Goal: Information Seeking & Learning: Learn about a topic

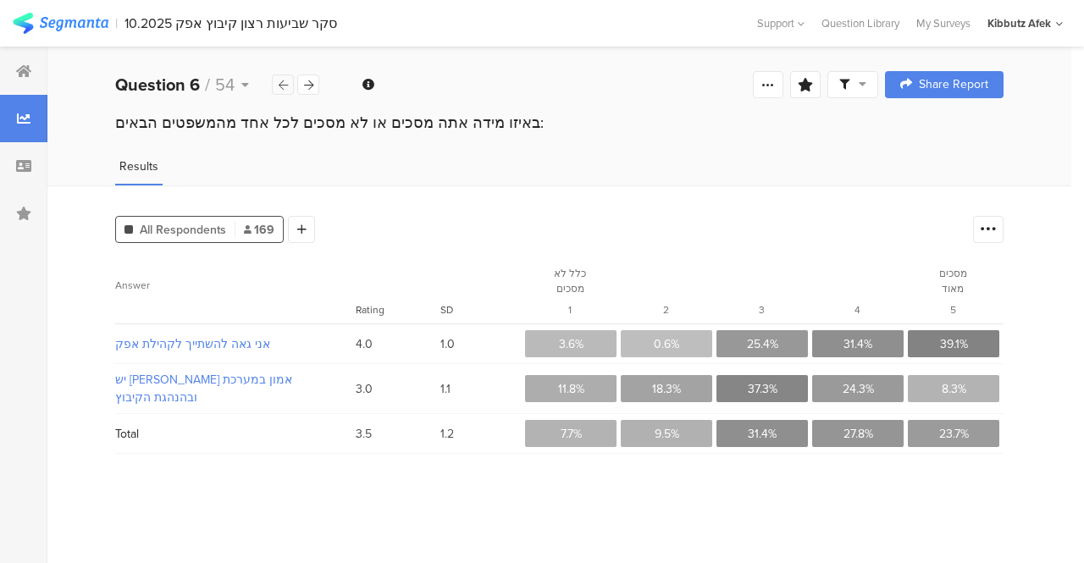
click at [285, 85] on icon at bounding box center [283, 85] width 9 height 11
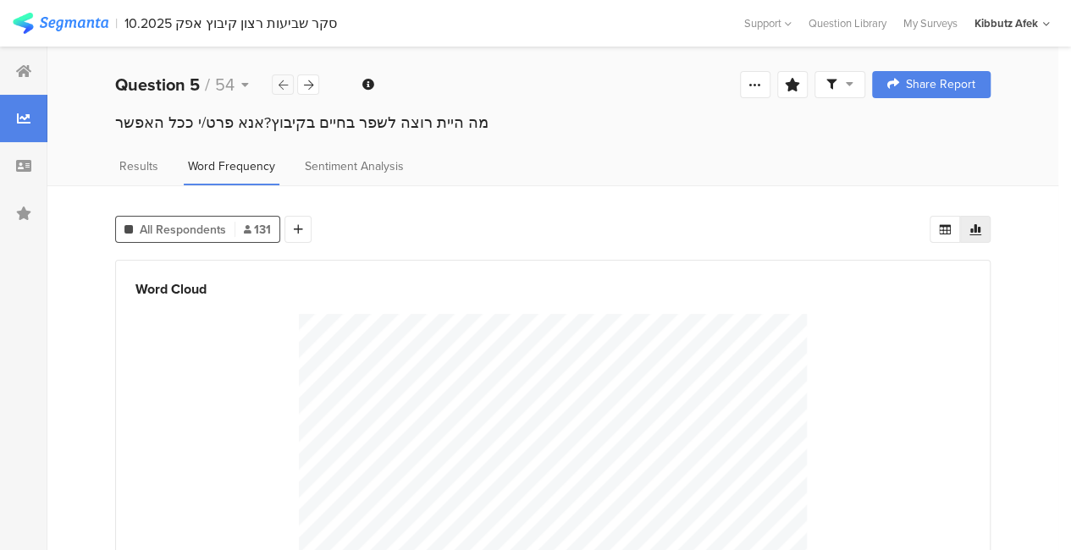
click at [285, 85] on icon at bounding box center [283, 85] width 9 height 11
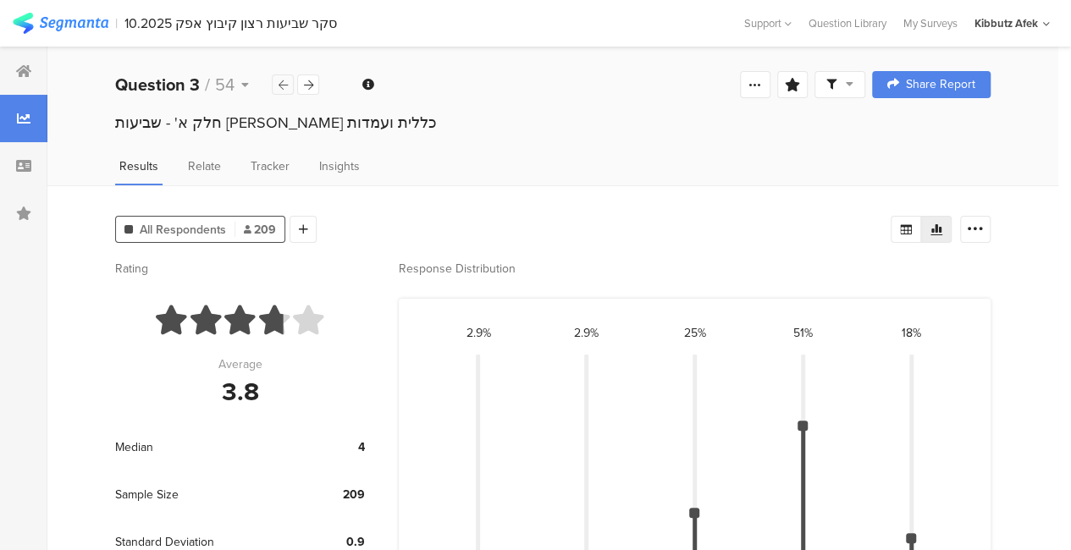
click at [285, 85] on icon at bounding box center [283, 85] width 9 height 11
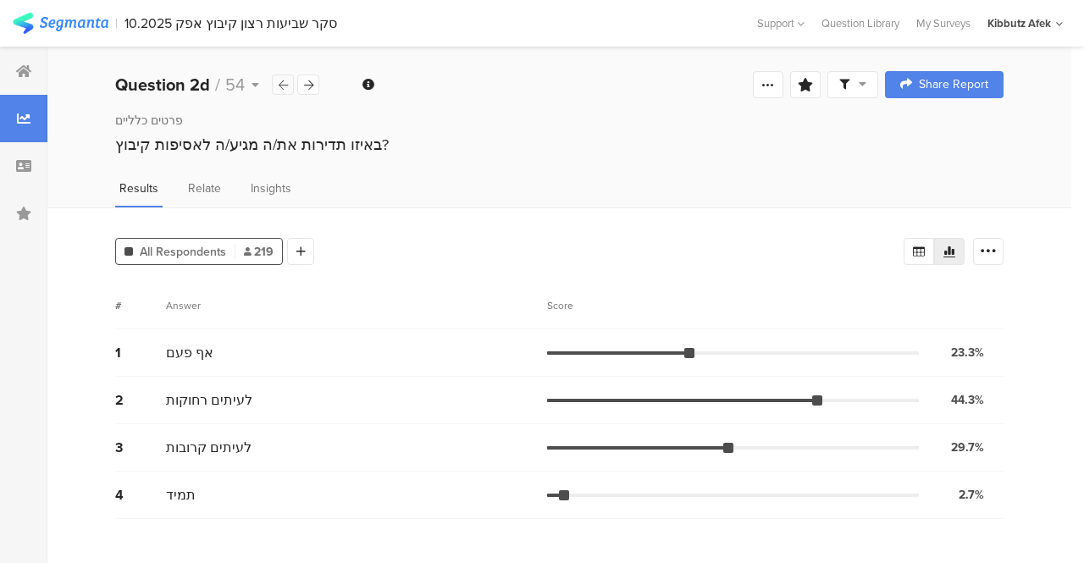
click at [285, 85] on icon at bounding box center [283, 85] width 9 height 11
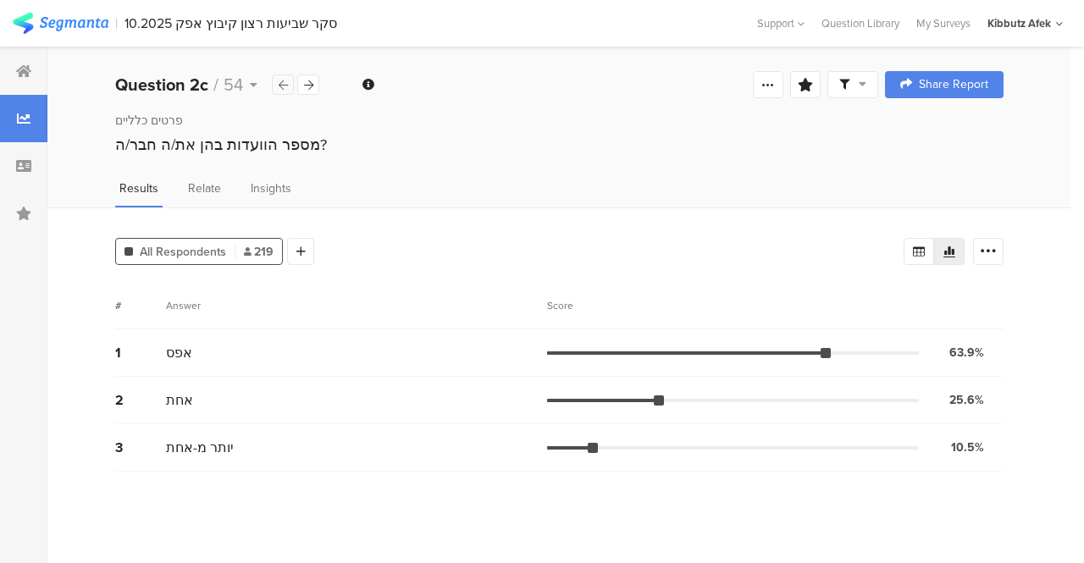
click at [285, 85] on icon at bounding box center [283, 85] width 9 height 11
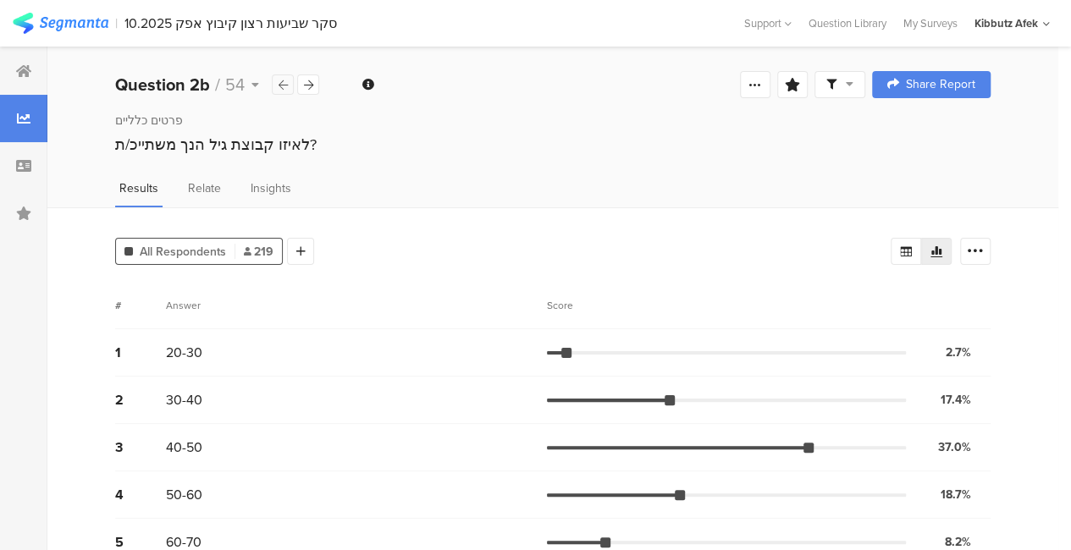
click at [285, 85] on icon at bounding box center [283, 85] width 9 height 11
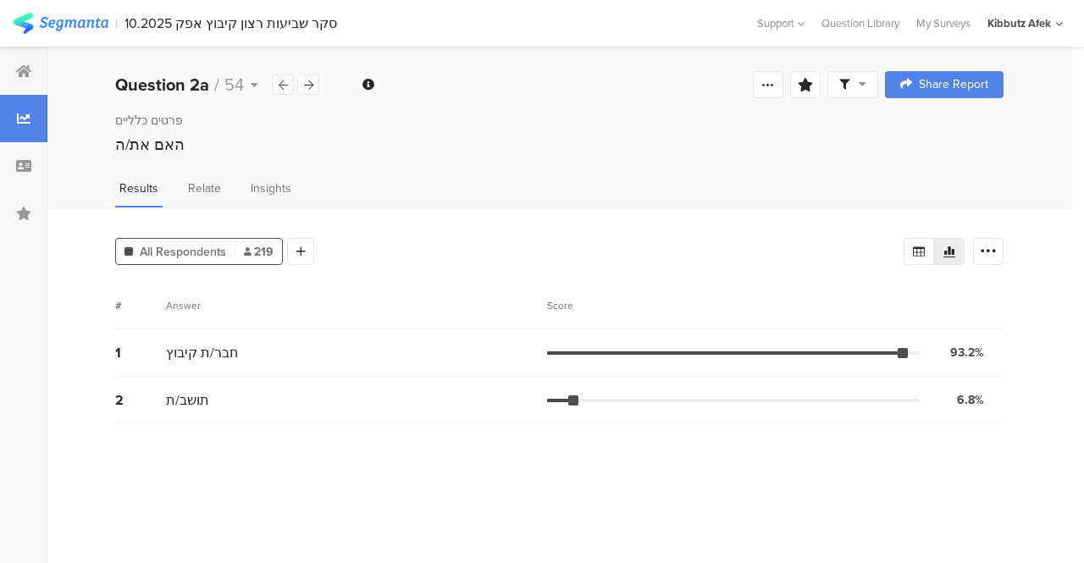
click at [285, 85] on icon at bounding box center [283, 85] width 9 height 11
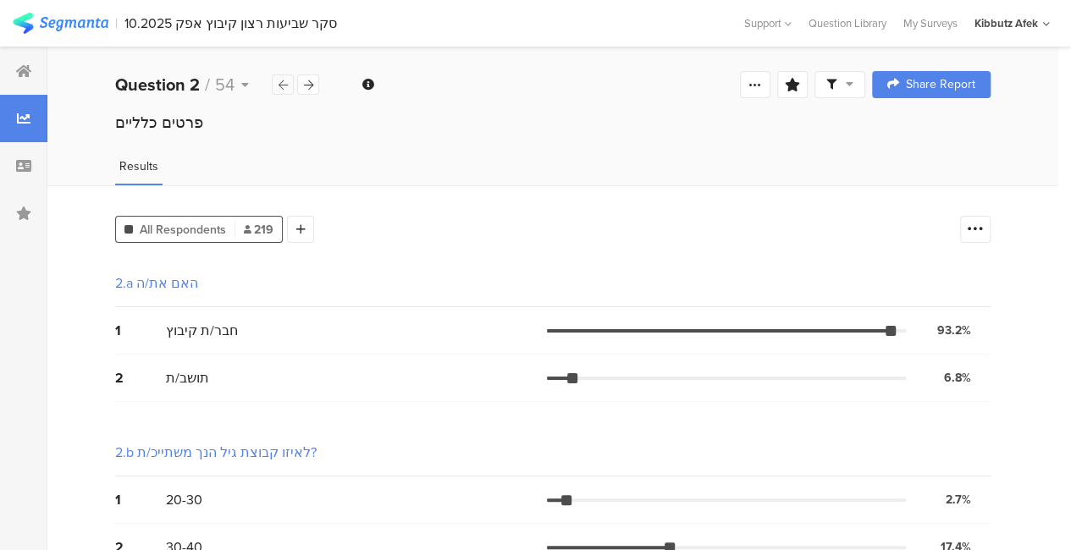
click at [285, 85] on icon at bounding box center [283, 85] width 9 height 11
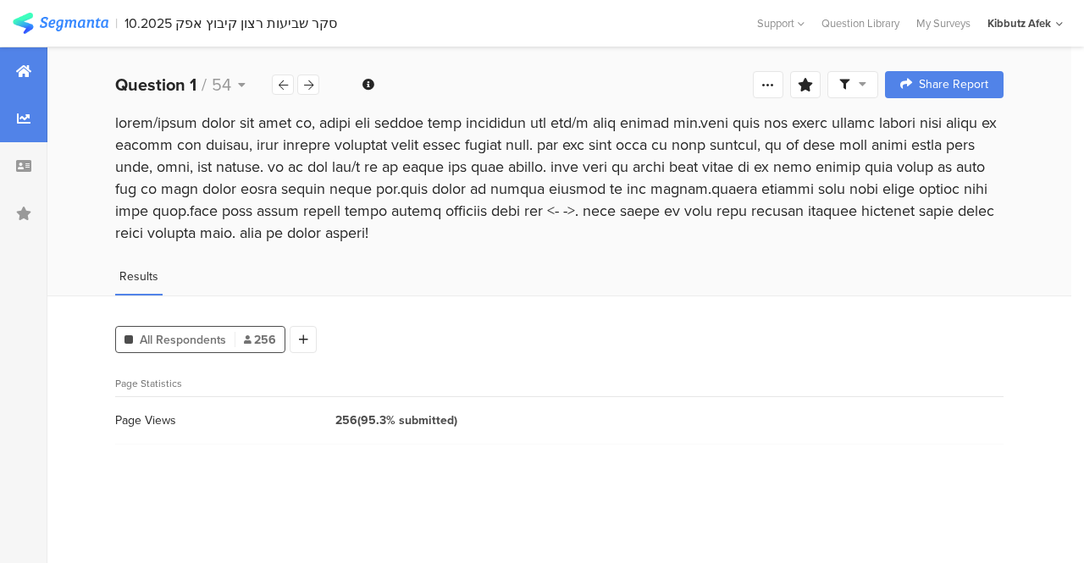
click at [28, 75] on icon at bounding box center [23, 71] width 15 height 14
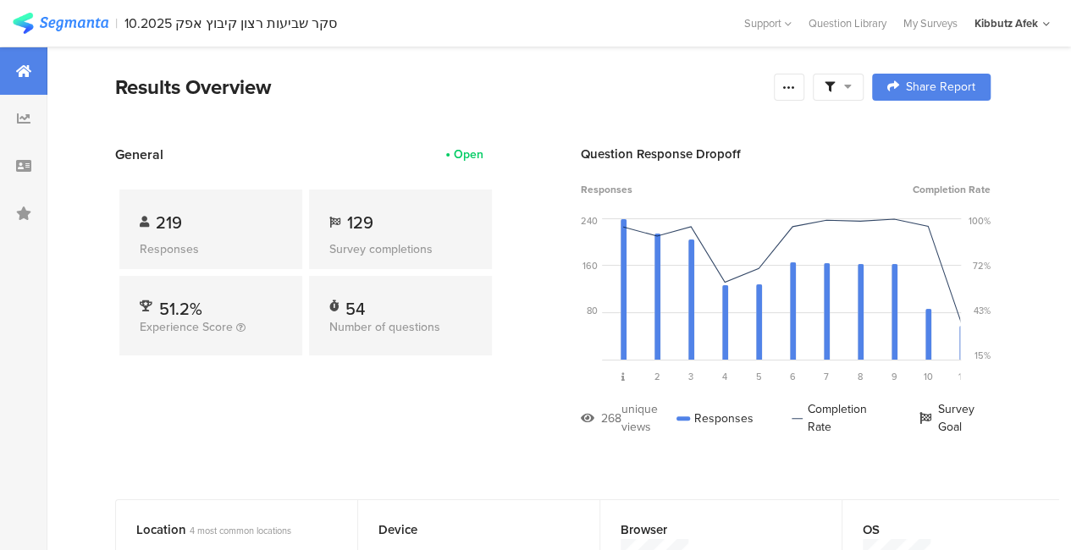
click at [852, 89] on icon at bounding box center [848, 86] width 8 height 12
click at [796, 89] on icon at bounding box center [789, 87] width 14 height 14
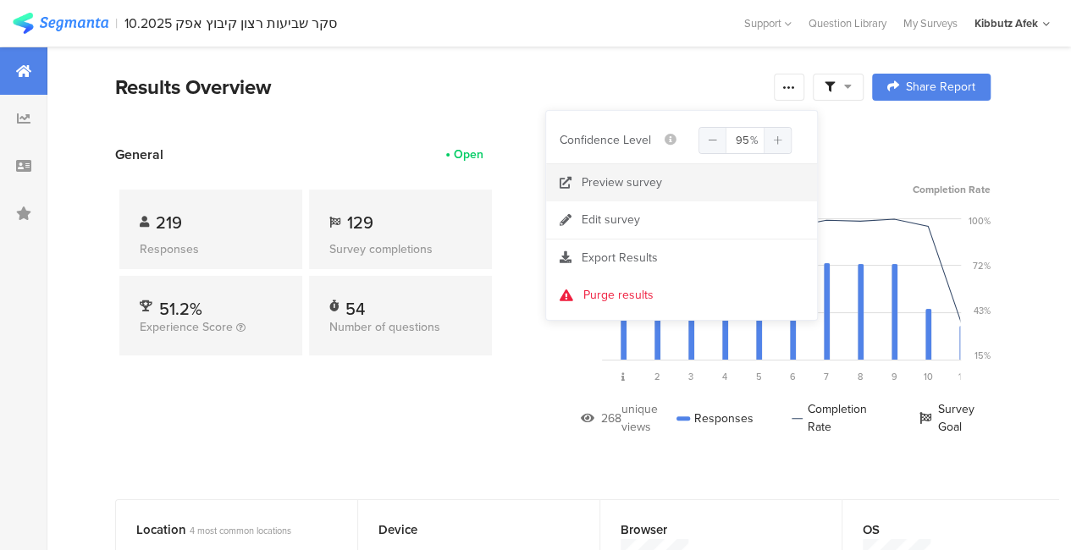
click at [567, 182] on icon at bounding box center [566, 183] width 12 height 12
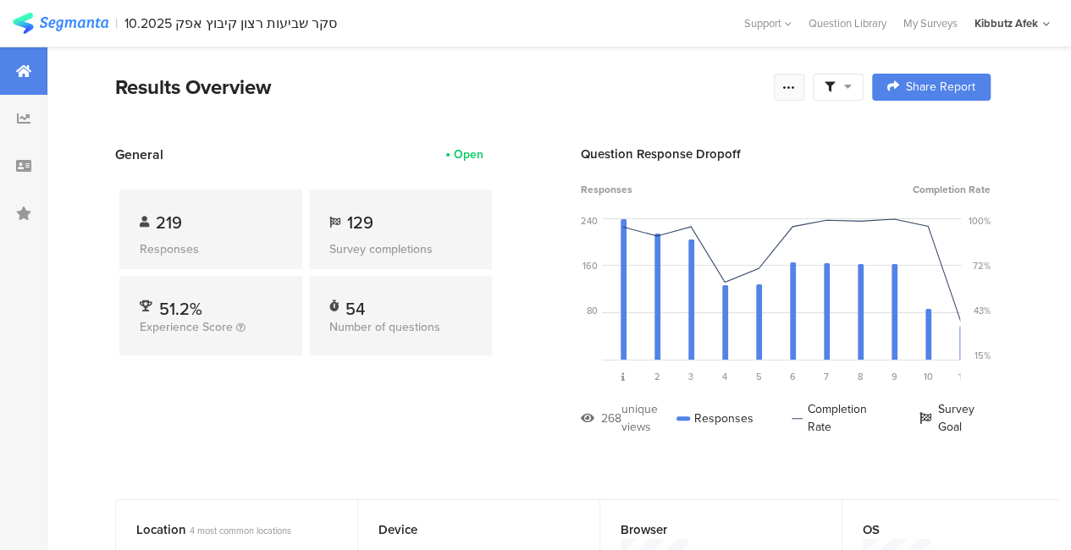
click at [796, 89] on icon at bounding box center [789, 87] width 14 height 14
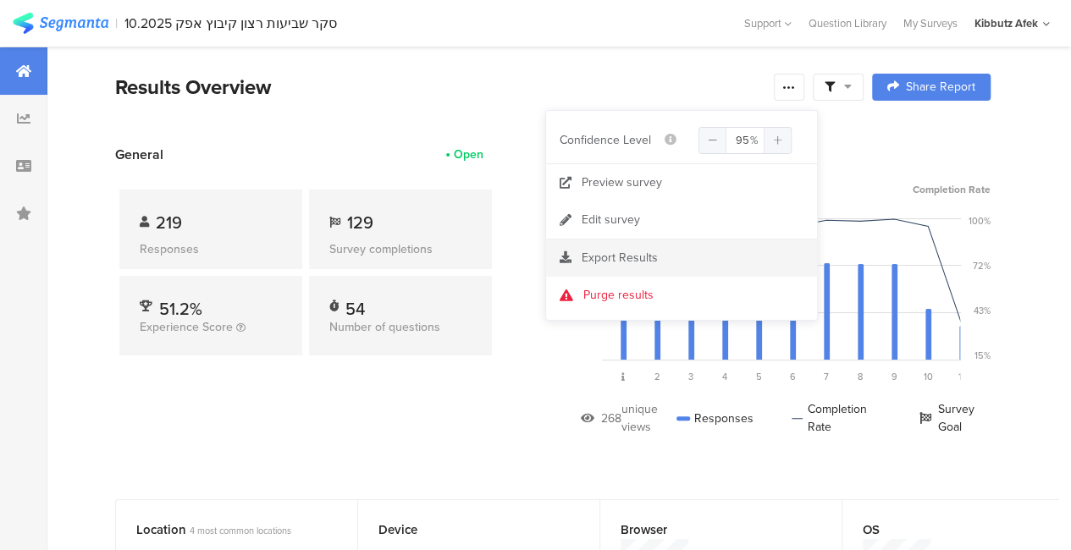
click at [616, 257] on span "Export Results" at bounding box center [620, 258] width 76 height 18
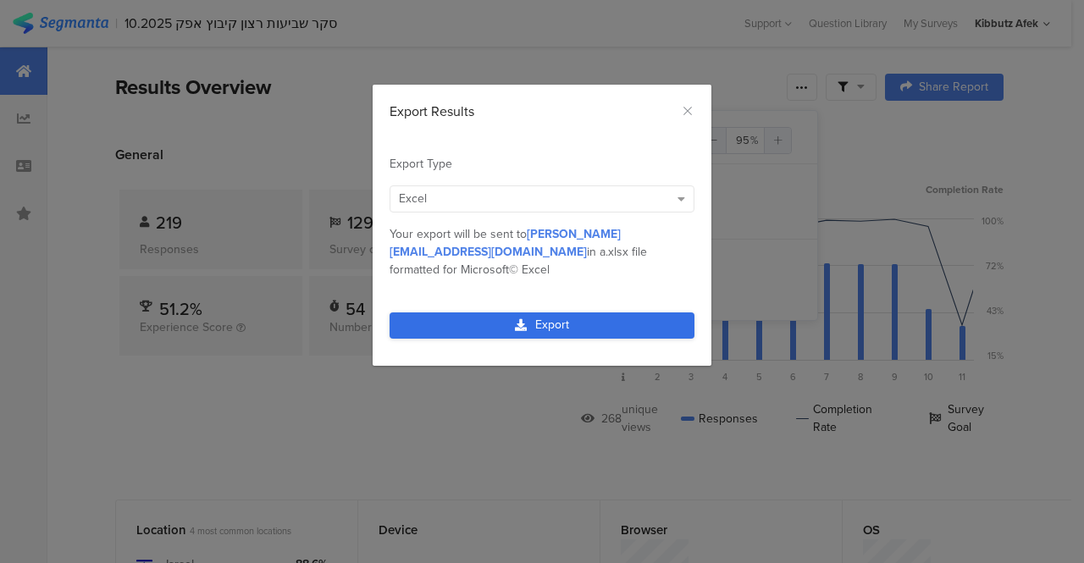
click at [533, 312] on link "Export" at bounding box center [542, 325] width 305 height 26
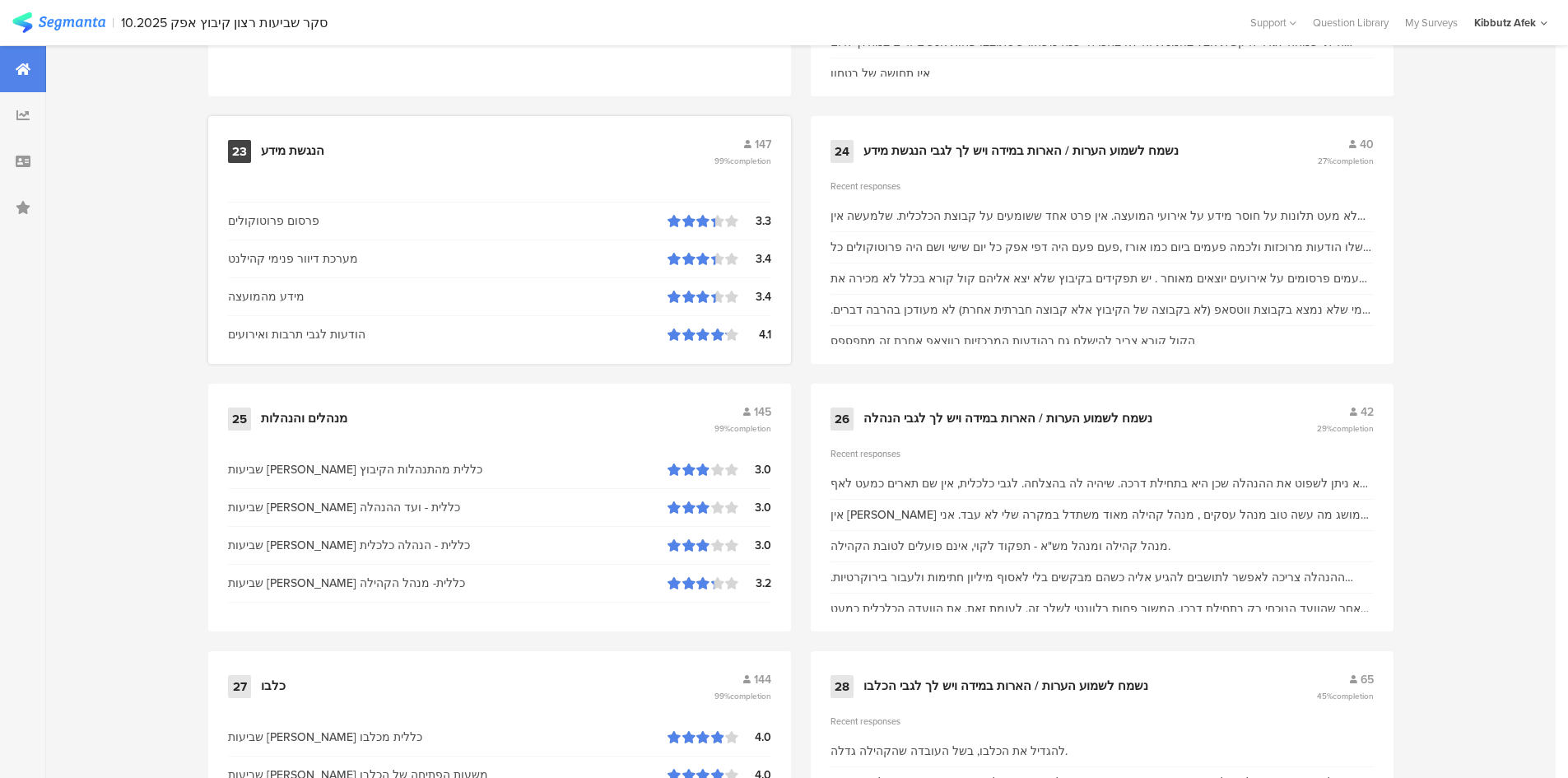
scroll to position [24, 0]
click at [248, 159] on div "23" at bounding box center [240, 152] width 23 height 23
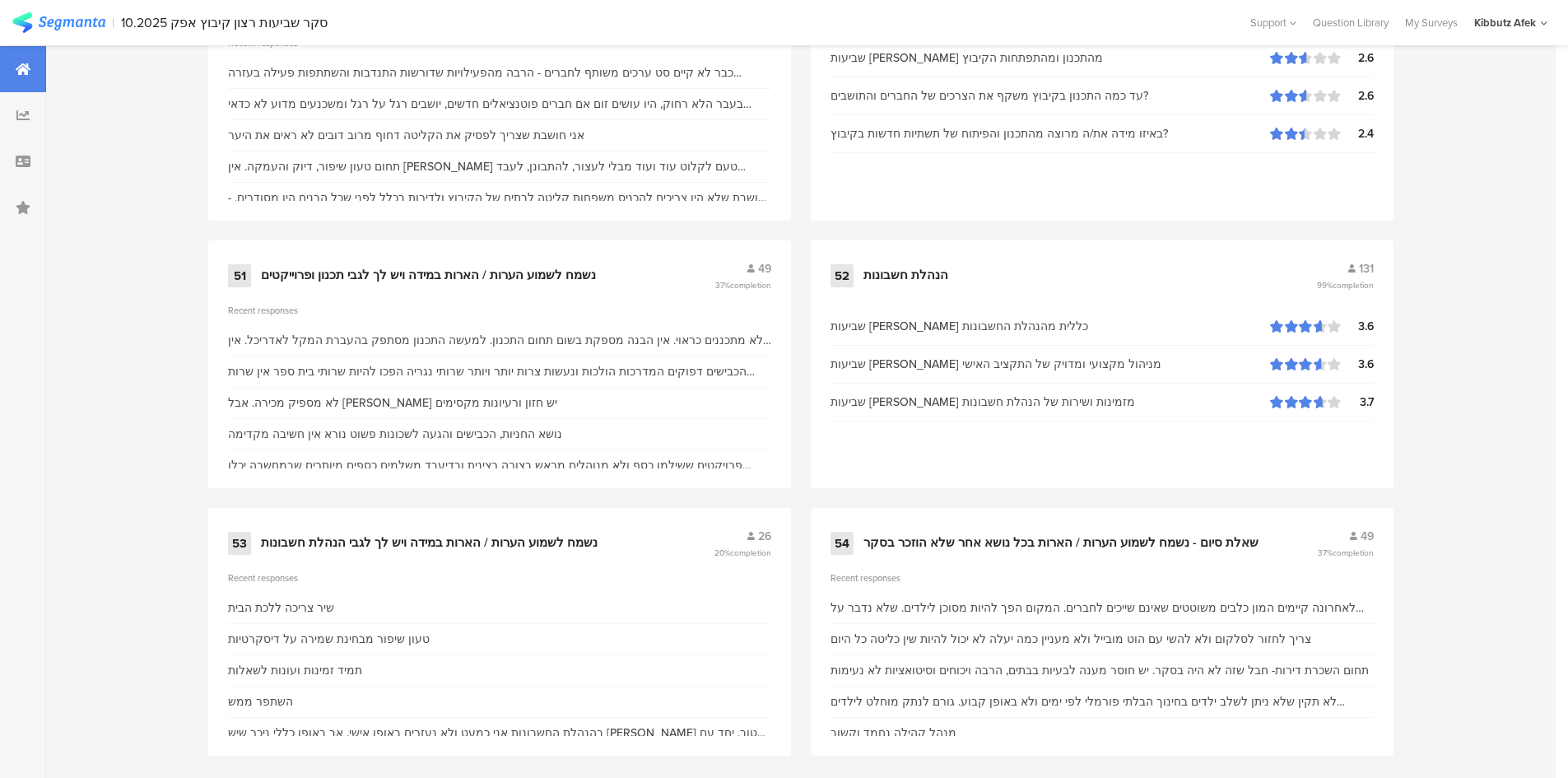
scroll to position [7261, 0]
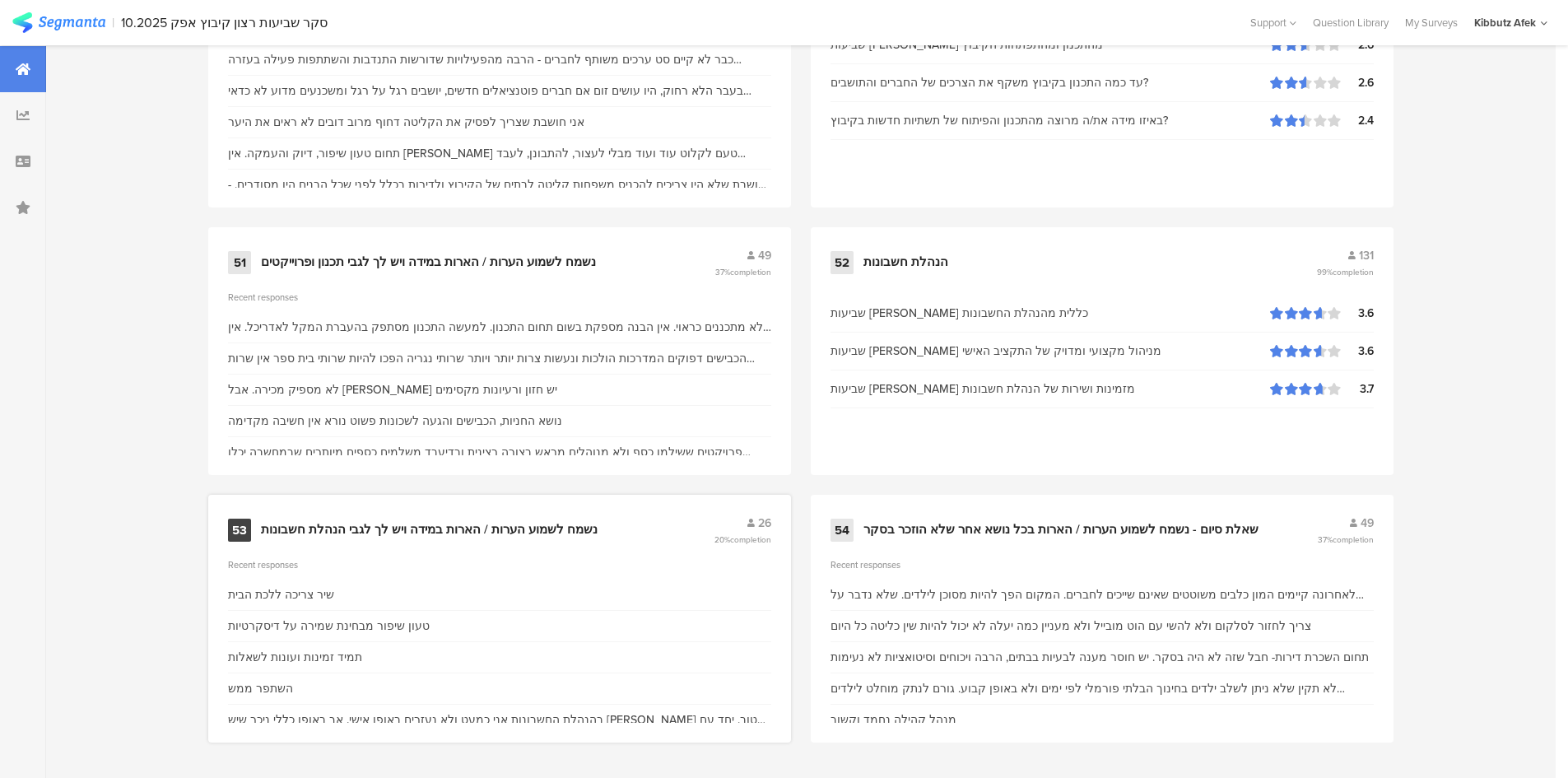
click at [290, 524] on div "נשמח לשמוע הערות / הארות במידה ויש לך לגבי הנהלת חשבונות" at bounding box center [429, 530] width 336 height 17
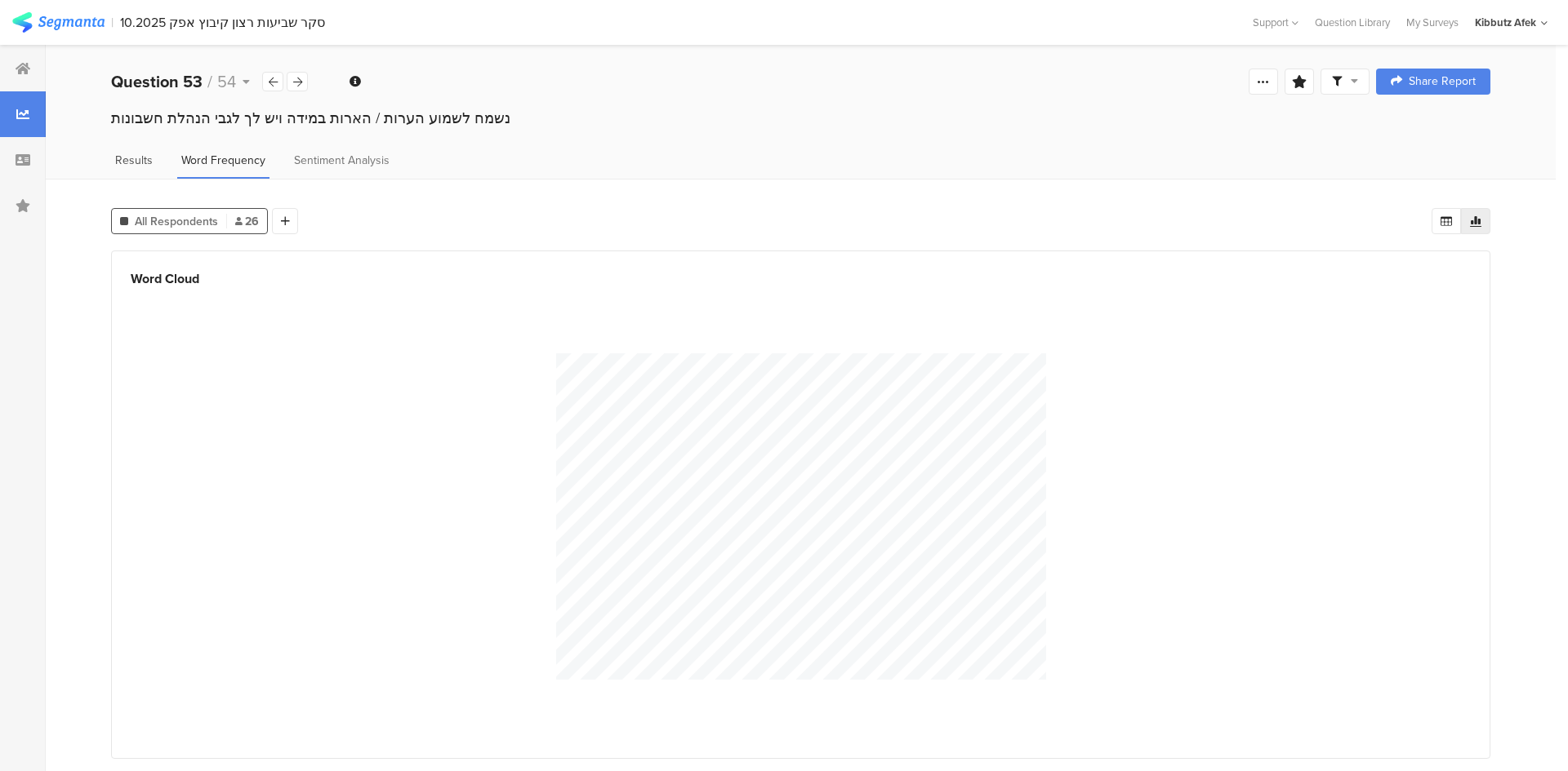
click at [141, 154] on span "Results" at bounding box center [133, 161] width 38 height 17
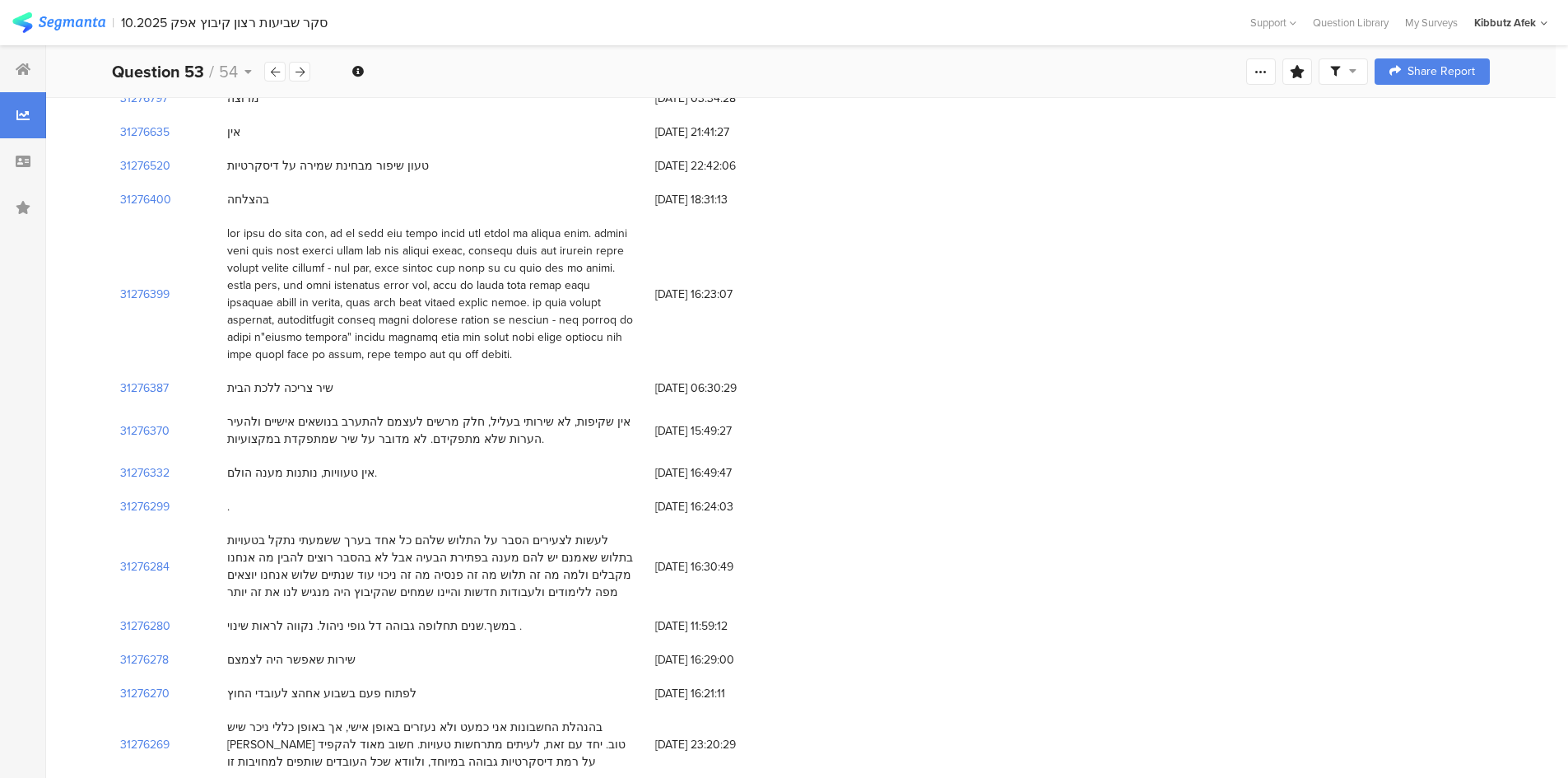
scroll to position [657, 0]
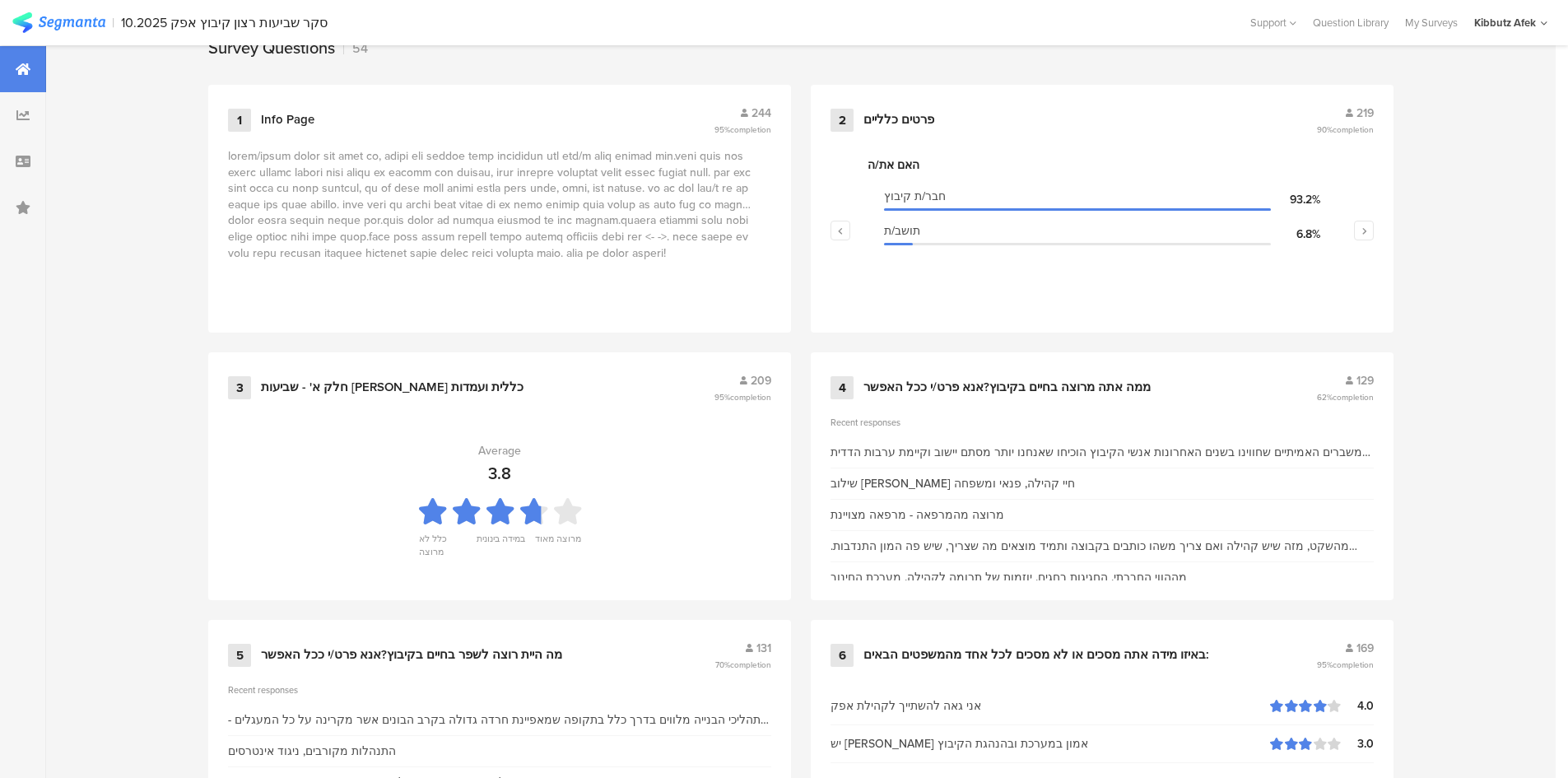
scroll to position [824, 0]
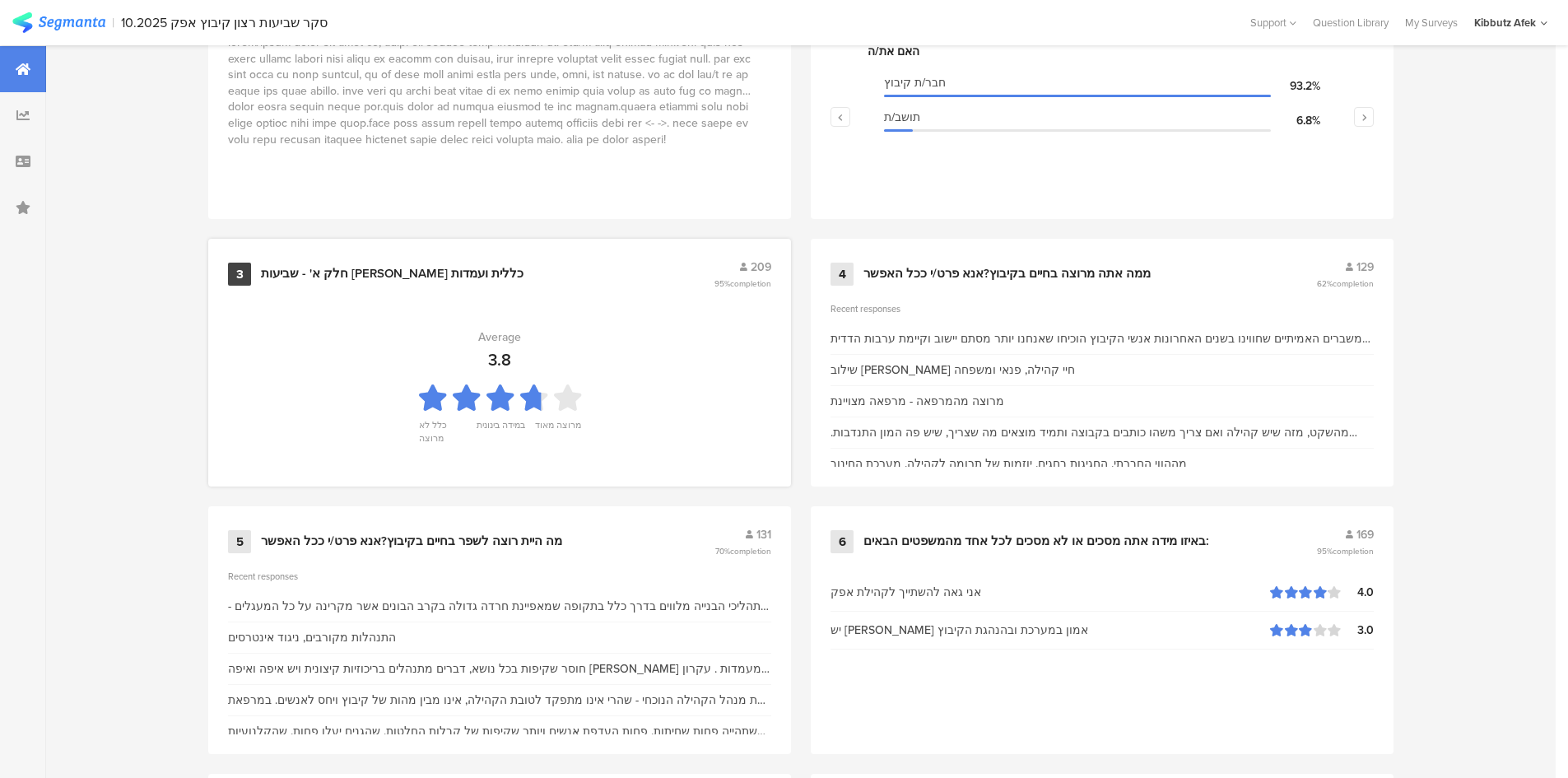
click at [343, 271] on div "חלק א' - שביעות רצון כללית ועמדות" at bounding box center [392, 274] width 262 height 17
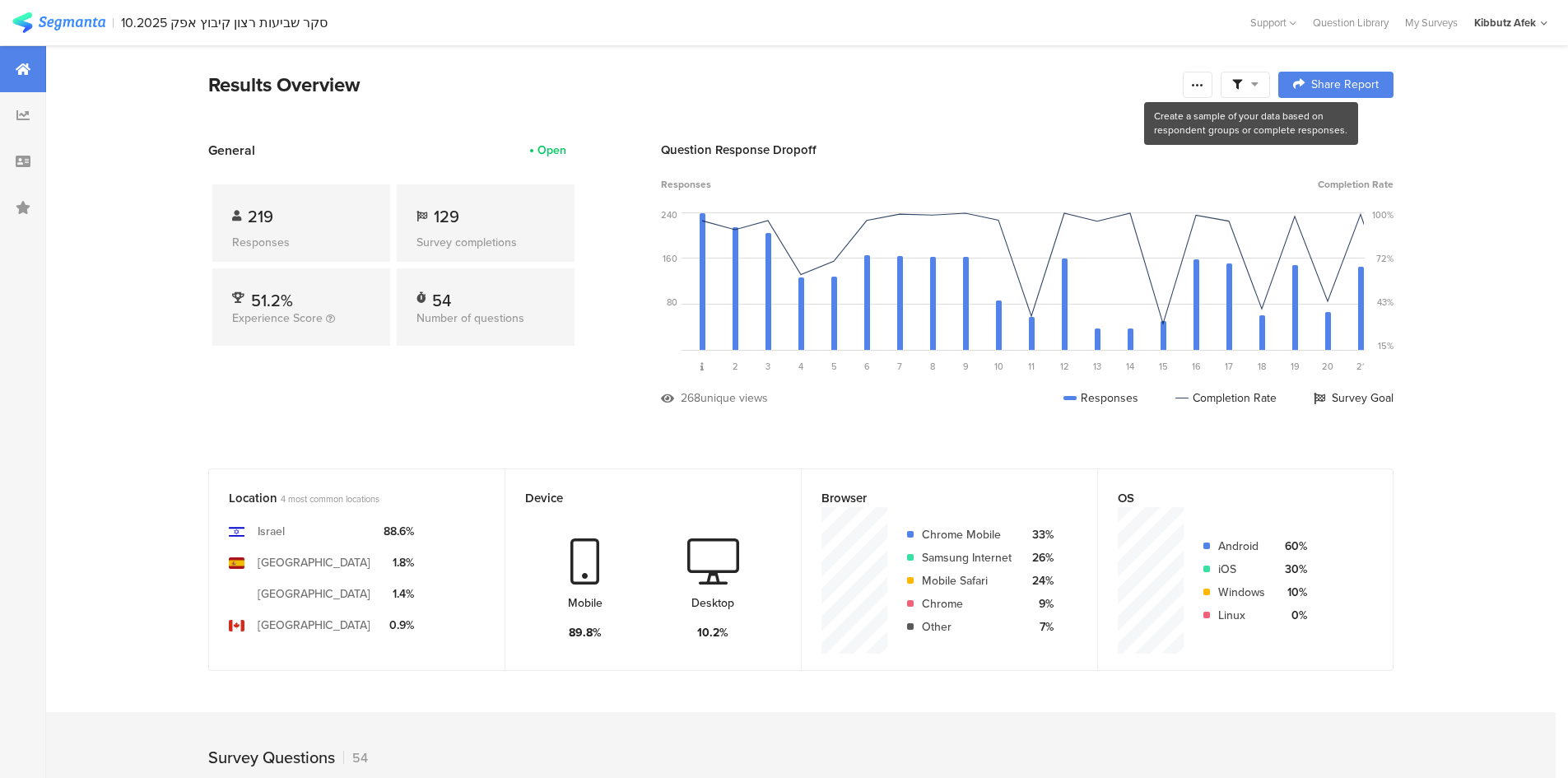
click at [1028, 87] on icon at bounding box center [1255, 84] width 8 height 12
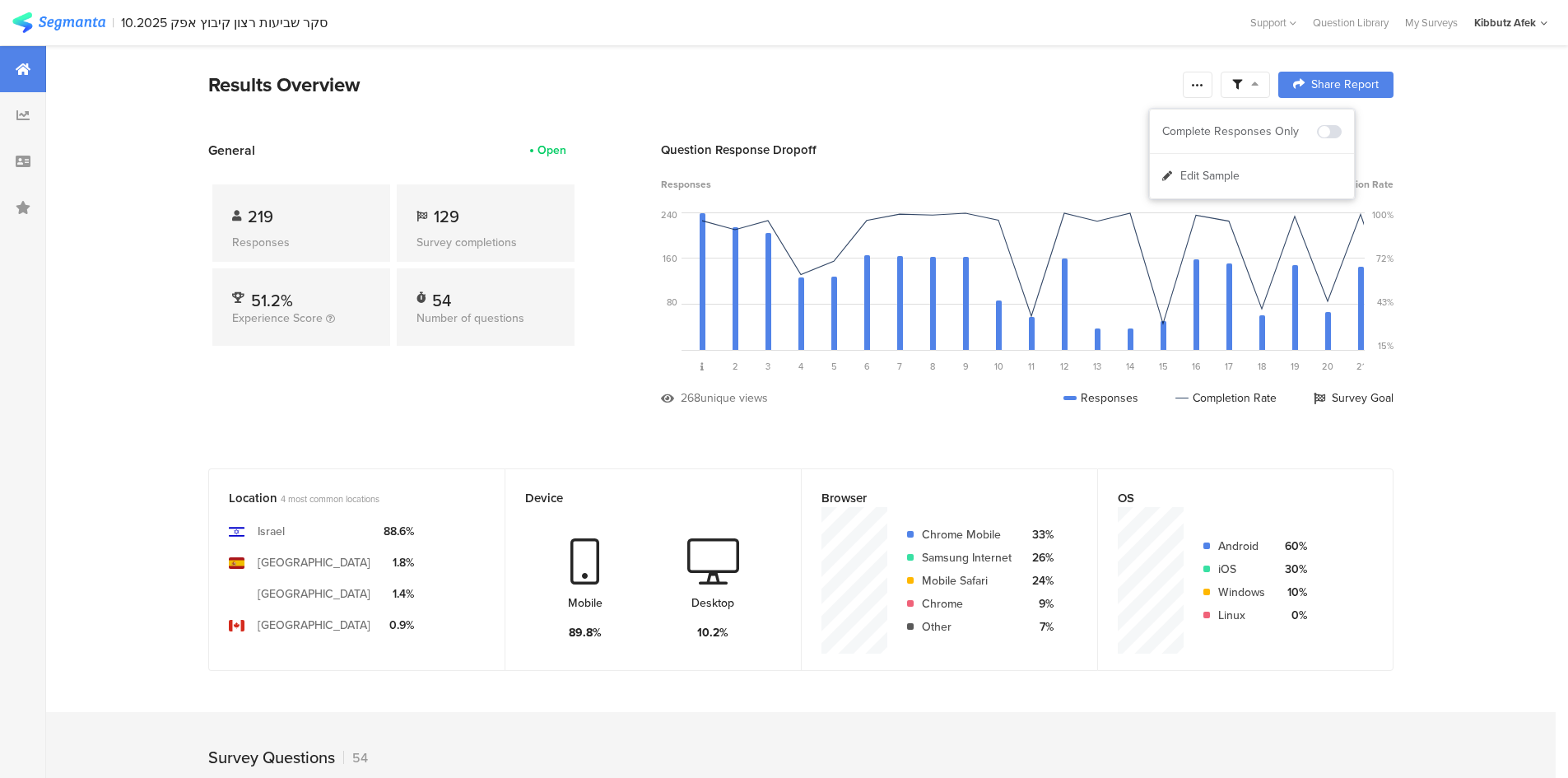
click at [1028, 86] on icon at bounding box center [1255, 84] width 8 height 12
click at [1028, 84] on icon at bounding box center [1198, 85] width 14 height 14
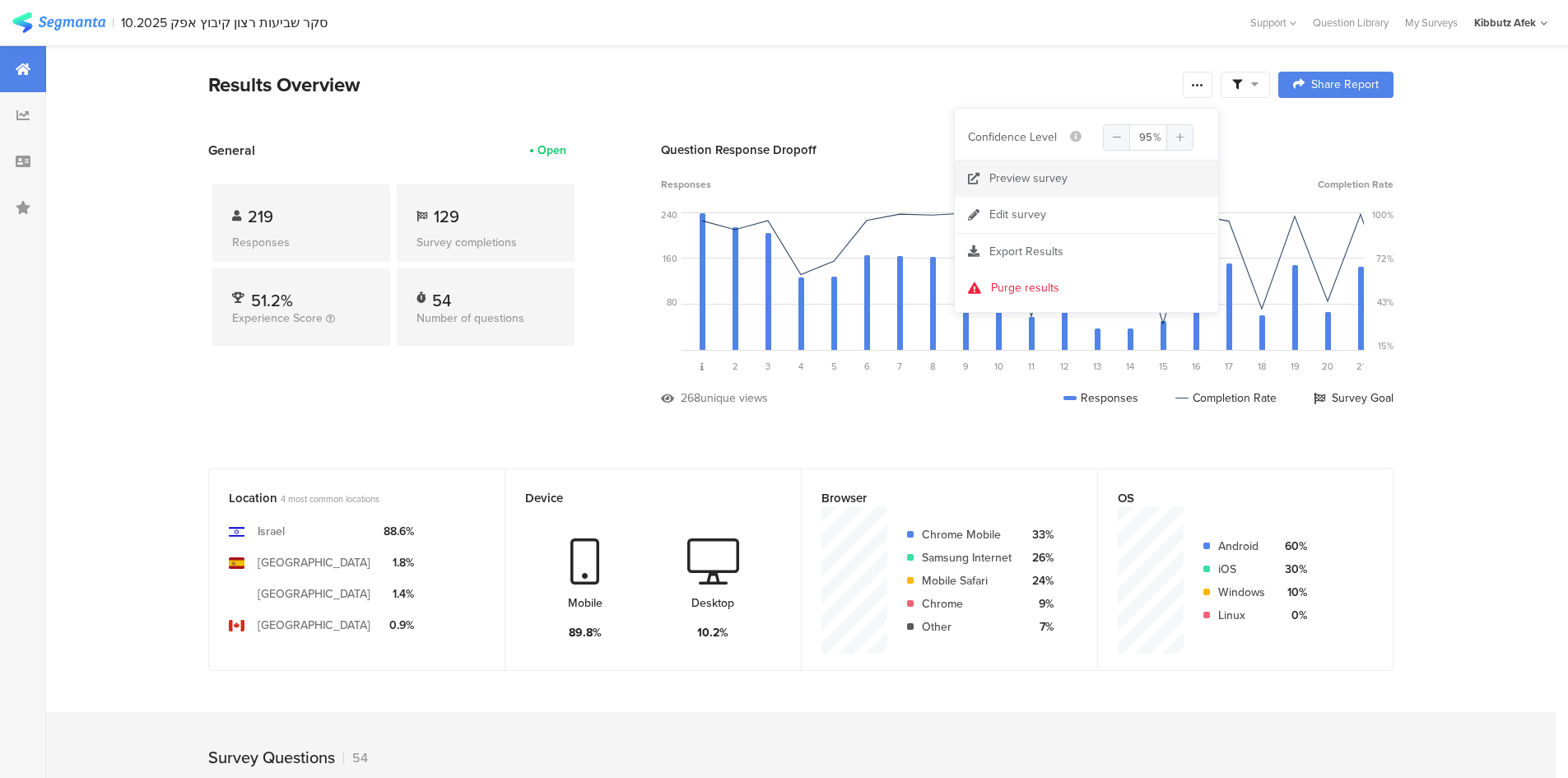
click at [1028, 177] on div "Preview survey" at bounding box center [1028, 178] width 78 height 17
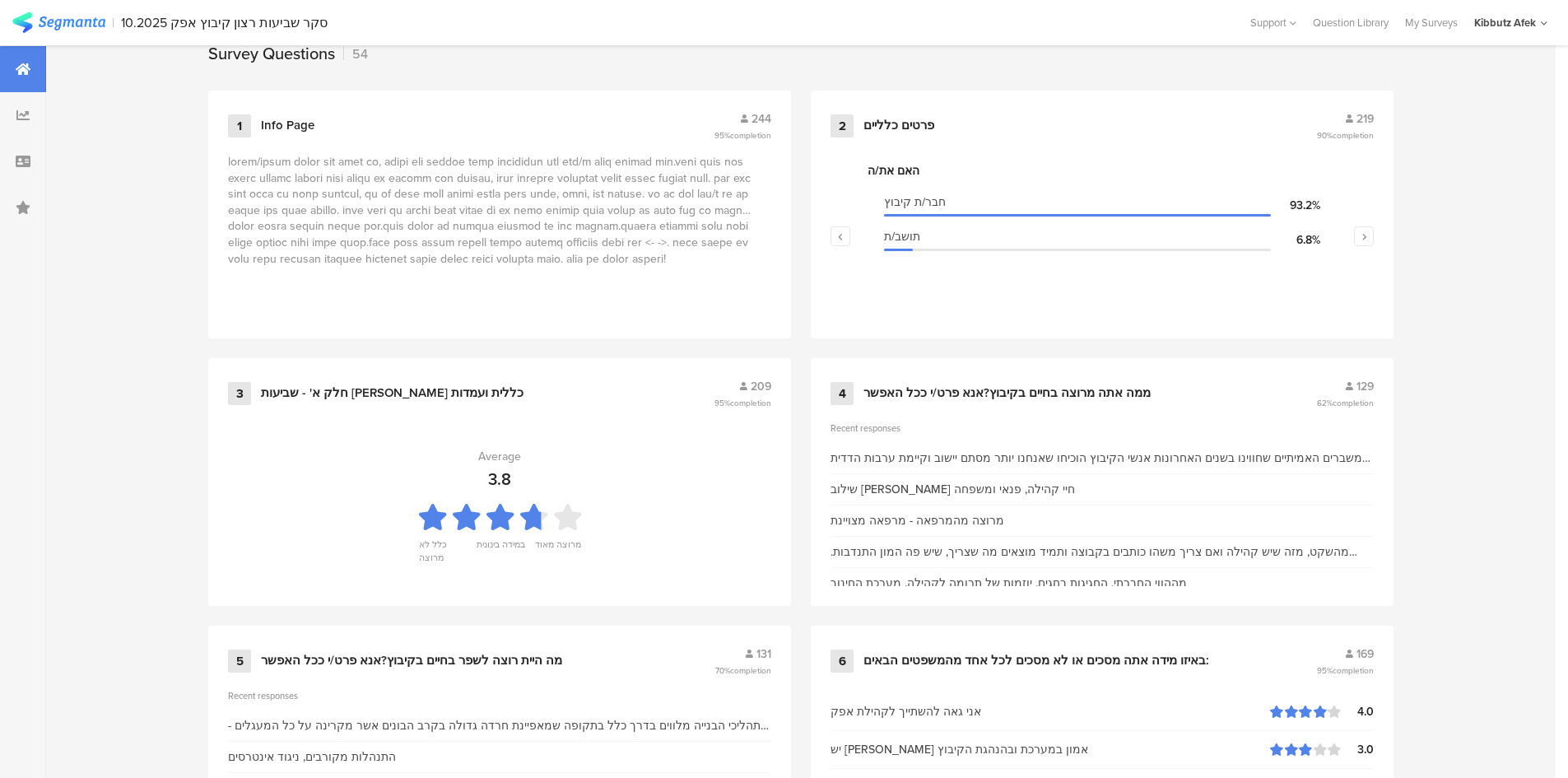
scroll to position [741, 0]
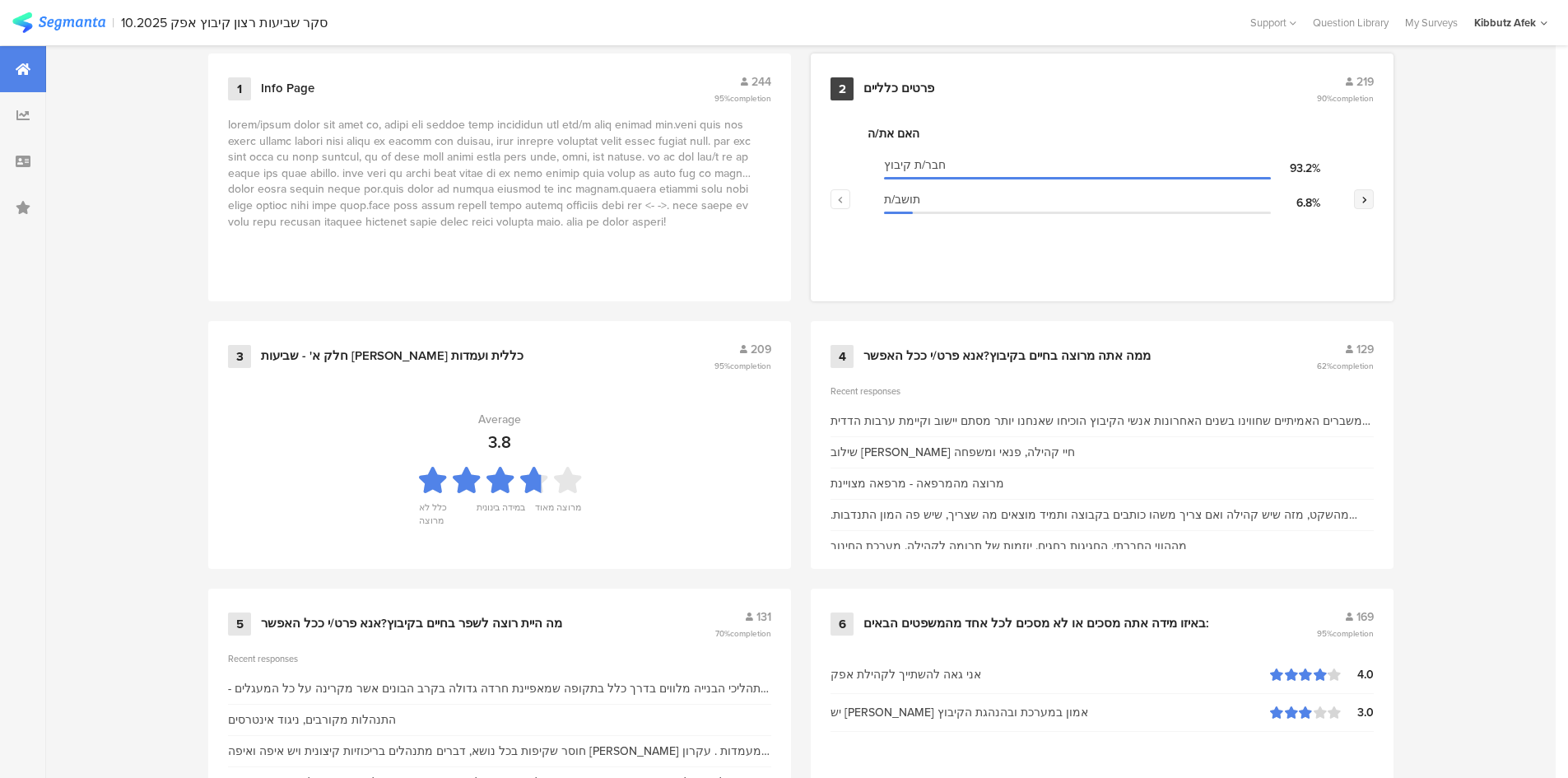
click at [1028, 198] on icon "button" at bounding box center [1365, 199] width 6 height 10
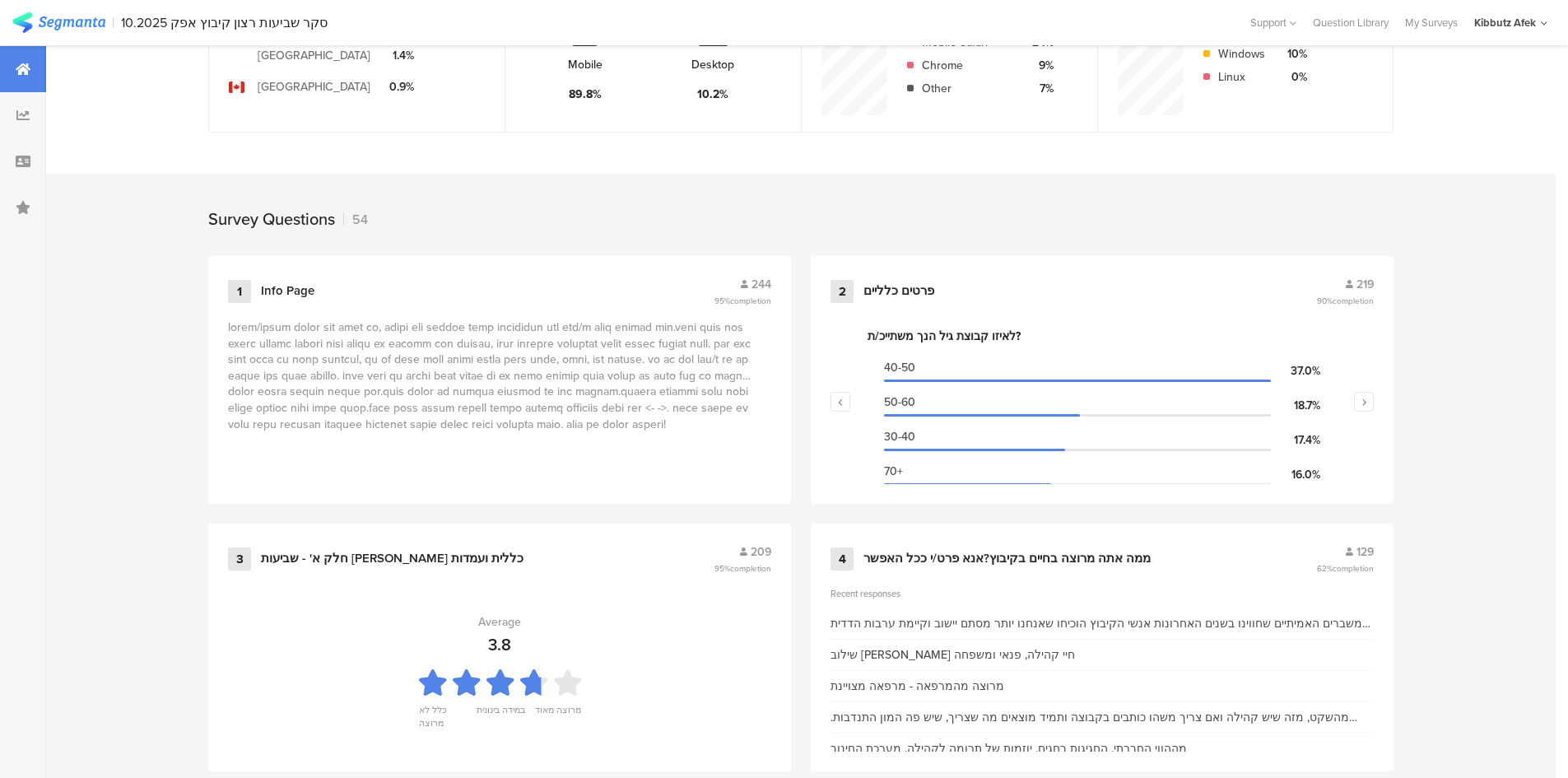
scroll to position [577, 0]
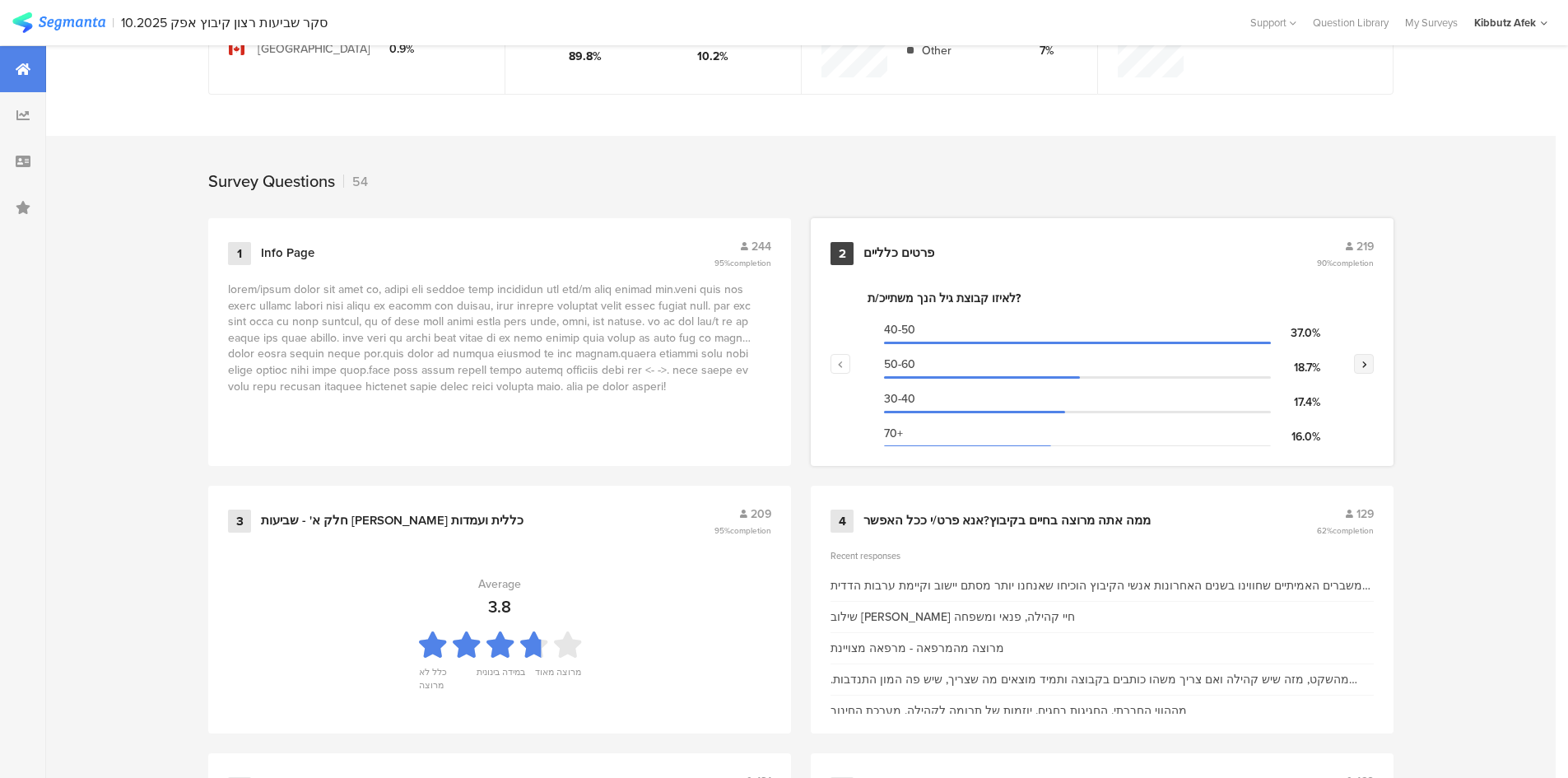
click at [1028, 364] on icon "button" at bounding box center [1365, 364] width 6 height 10
click at [1028, 363] on icon "button" at bounding box center [1365, 364] width 6 height 10
click at [1028, 364] on button "button" at bounding box center [1364, 364] width 19 height 19
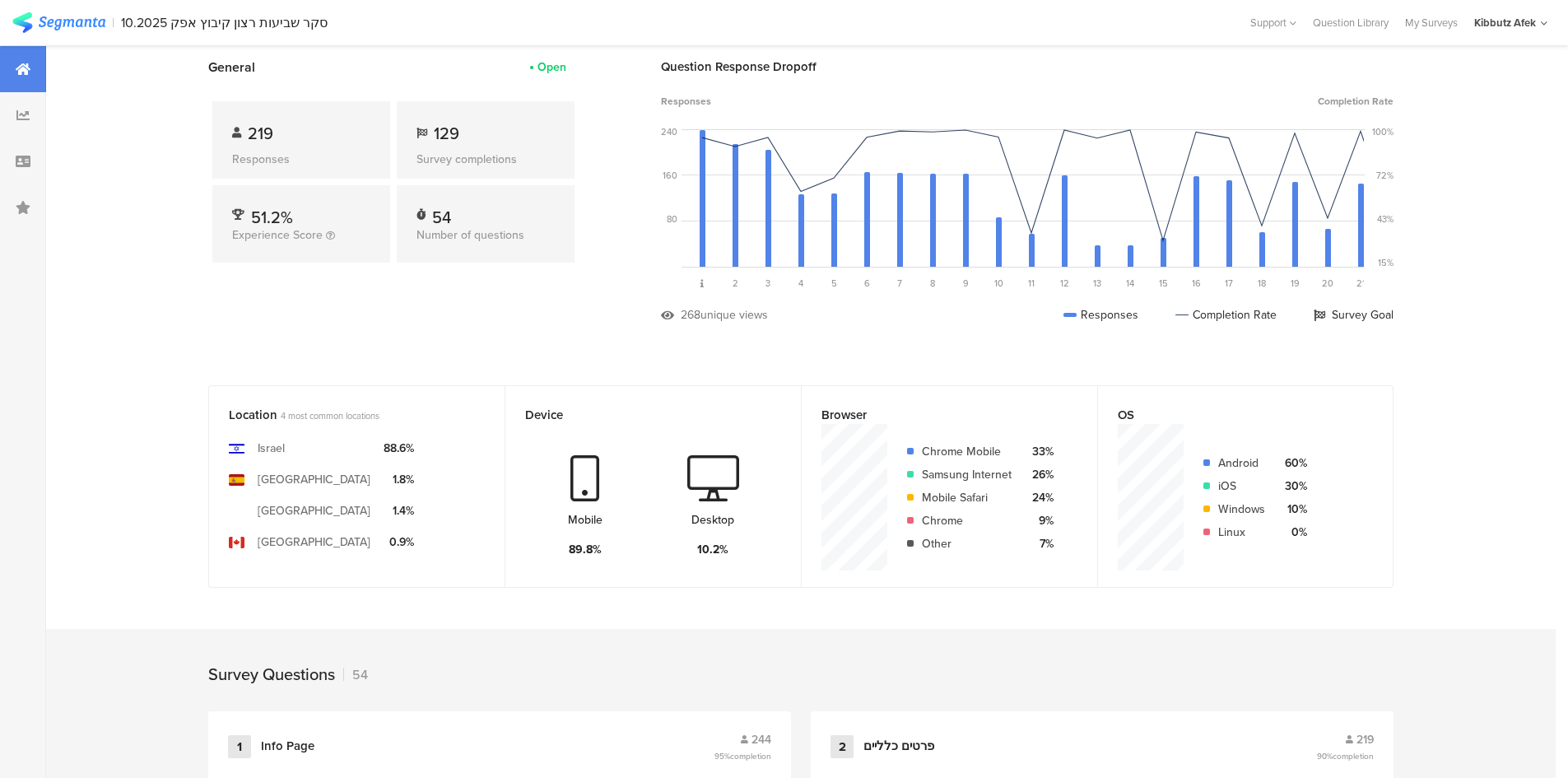
scroll to position [0, 0]
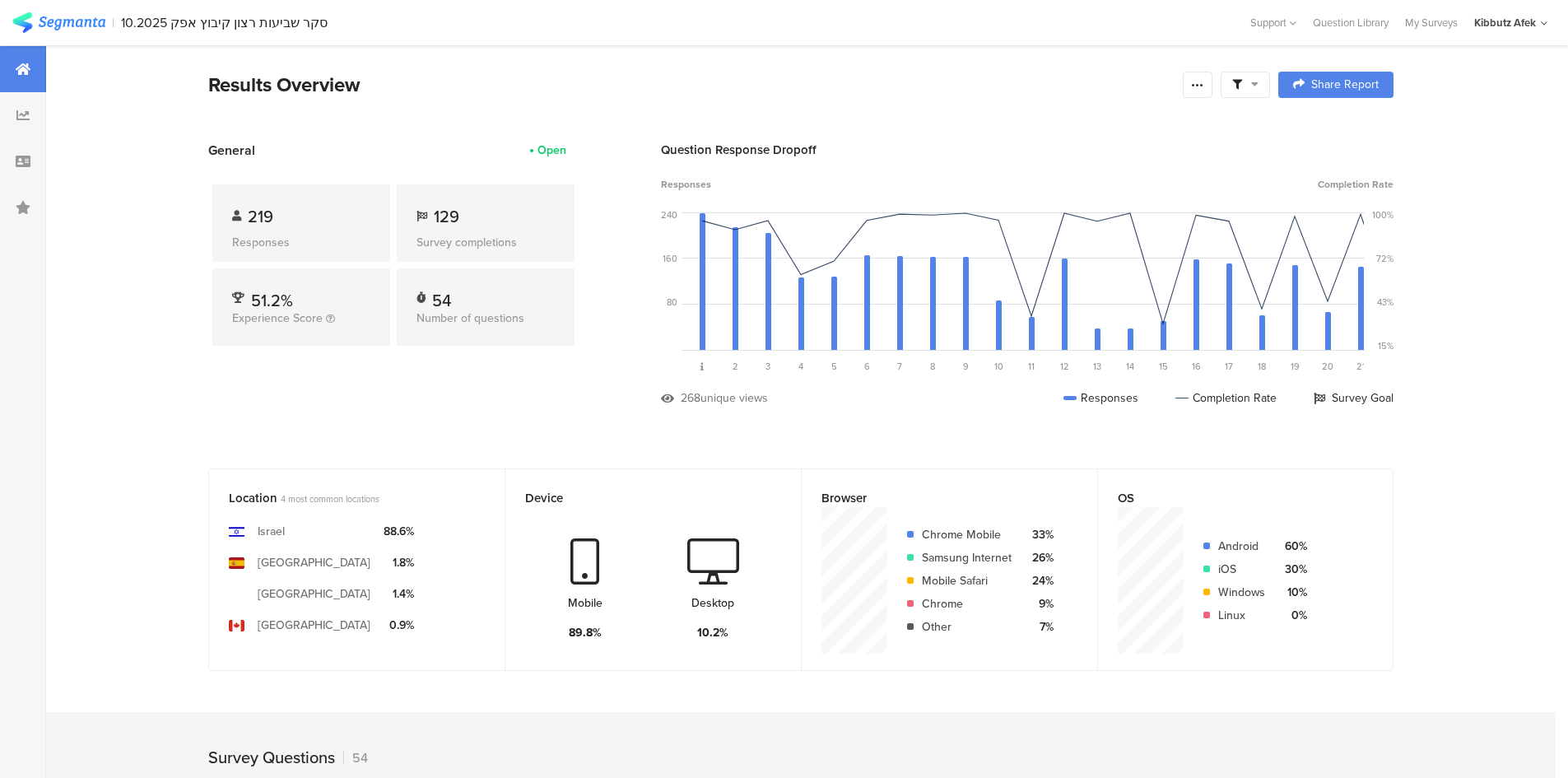
click at [1028, 84] on icon at bounding box center [1255, 84] width 8 height 12
click at [1028, 131] on span at bounding box center [1329, 132] width 24 height 14
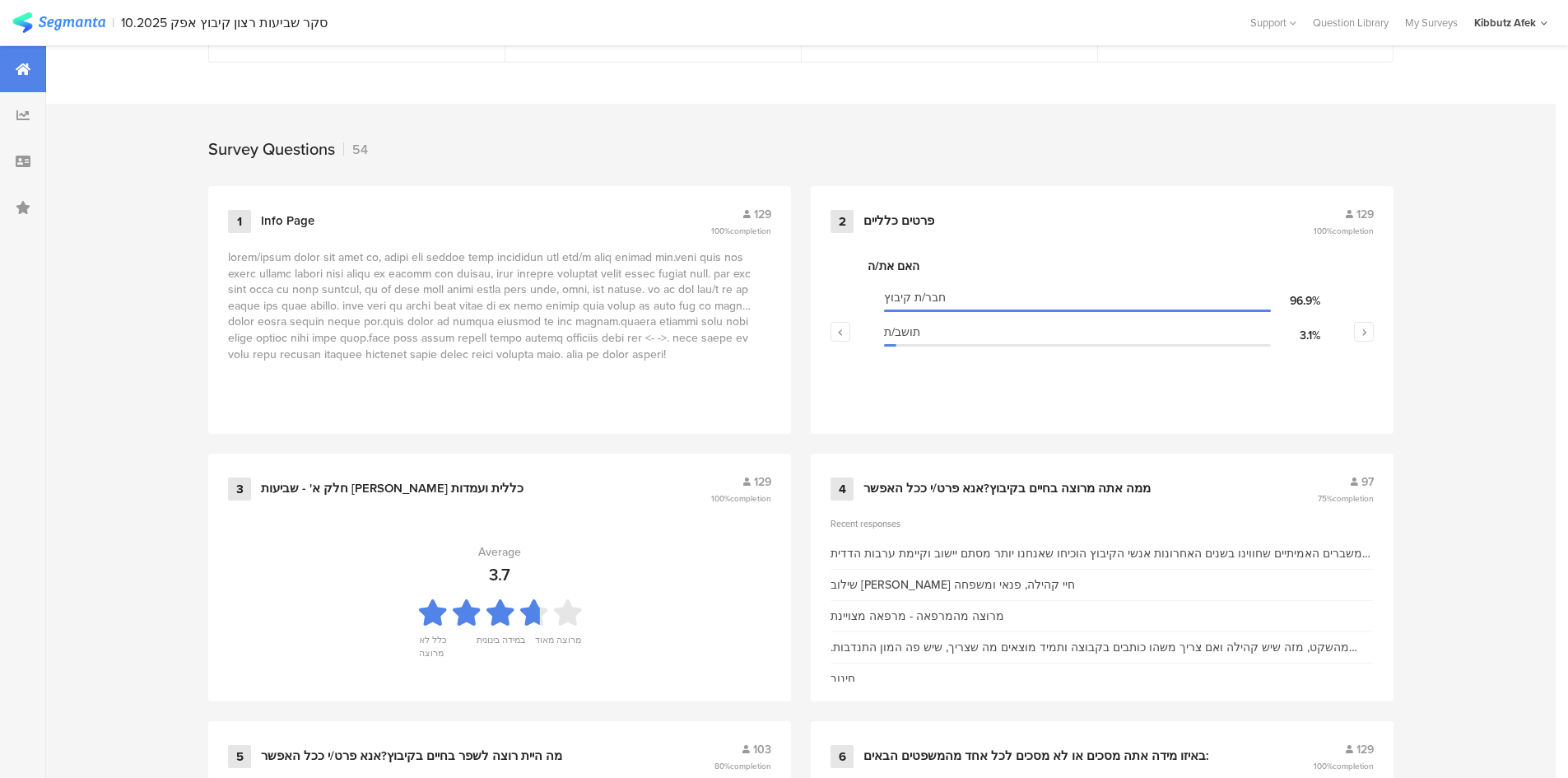
scroll to position [658, 0]
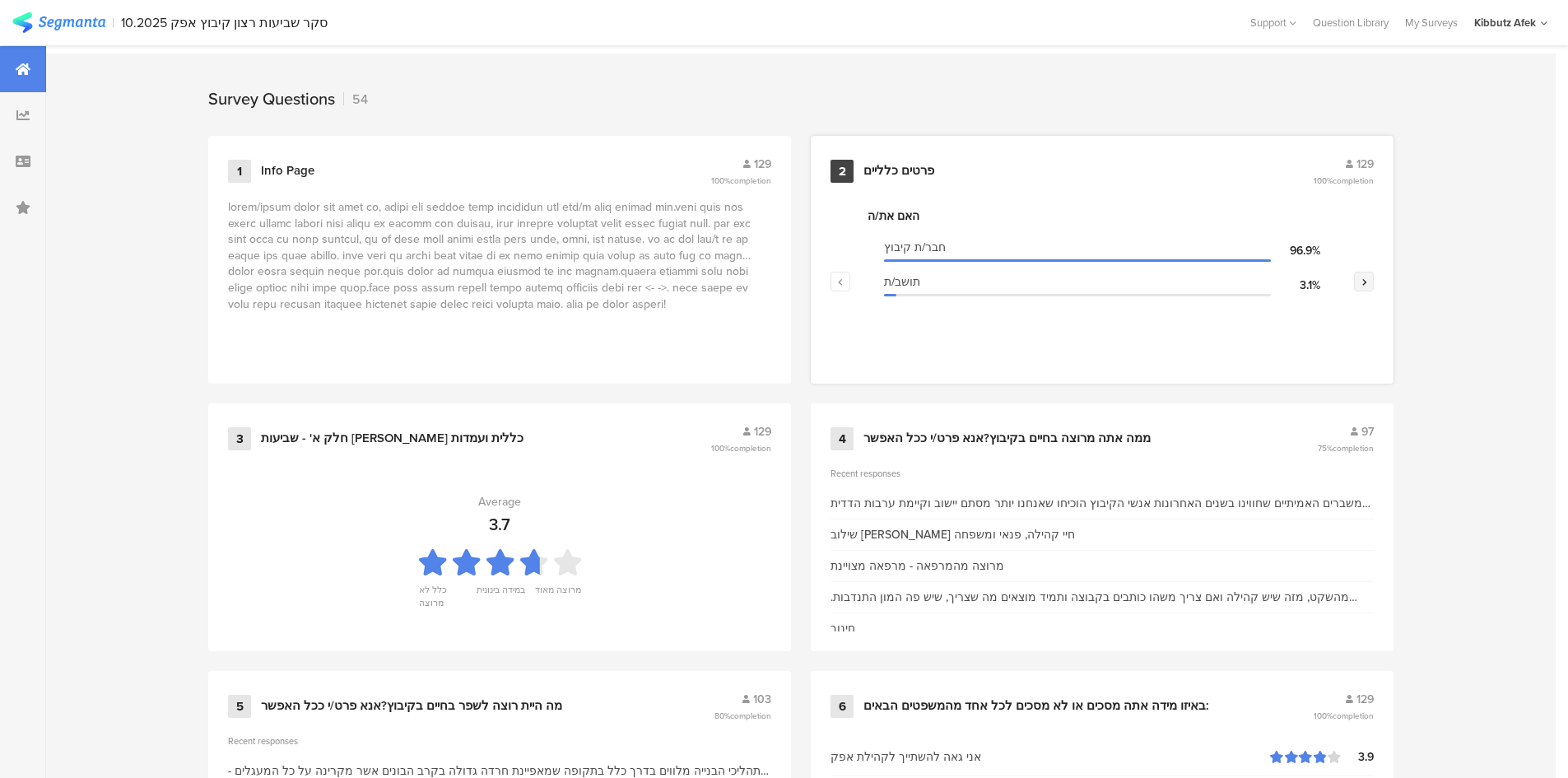
click at [1028, 283] on icon "button" at bounding box center [1365, 282] width 6 height 10
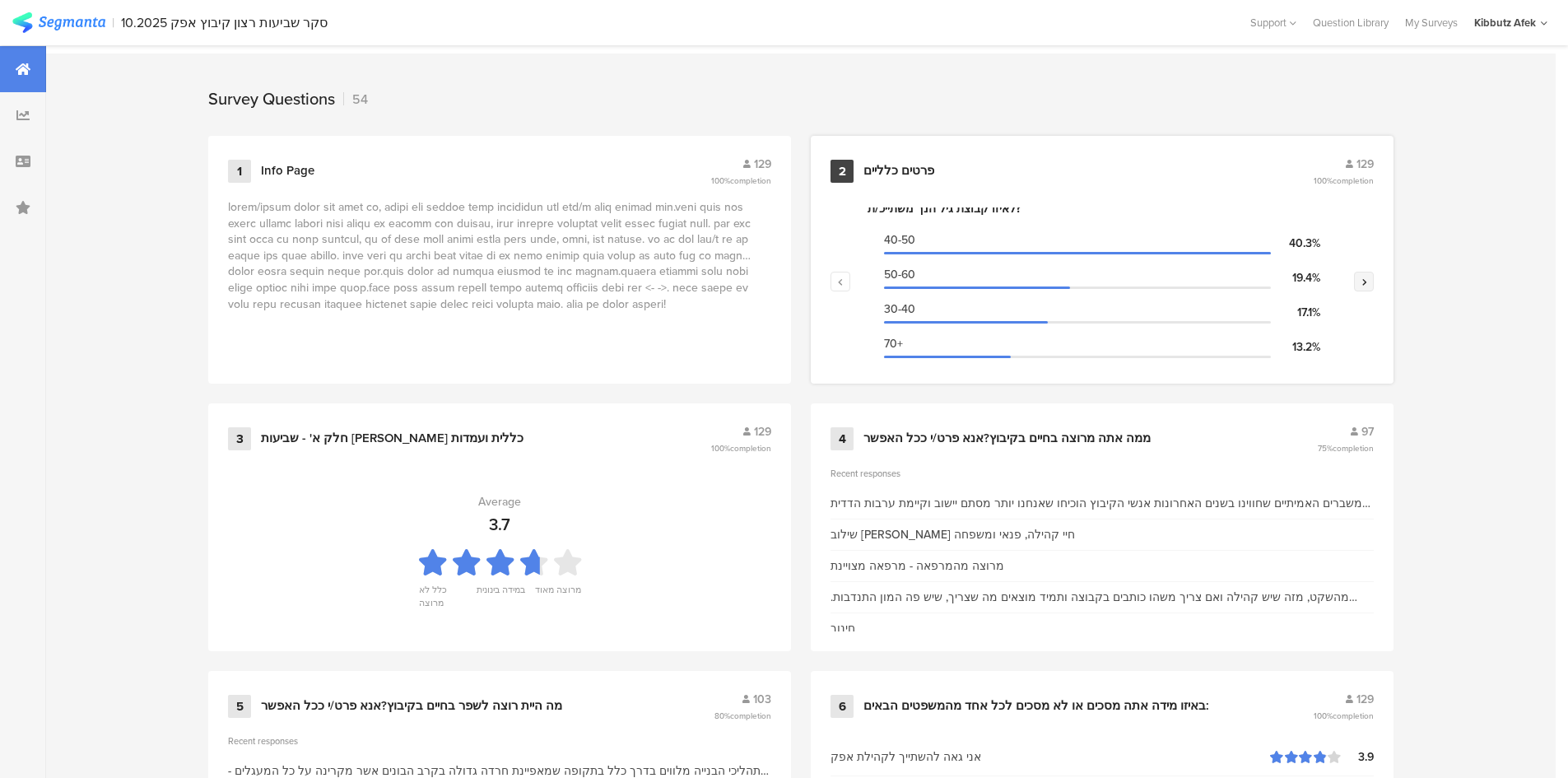
click at [1028, 284] on icon "button" at bounding box center [1365, 282] width 6 height 10
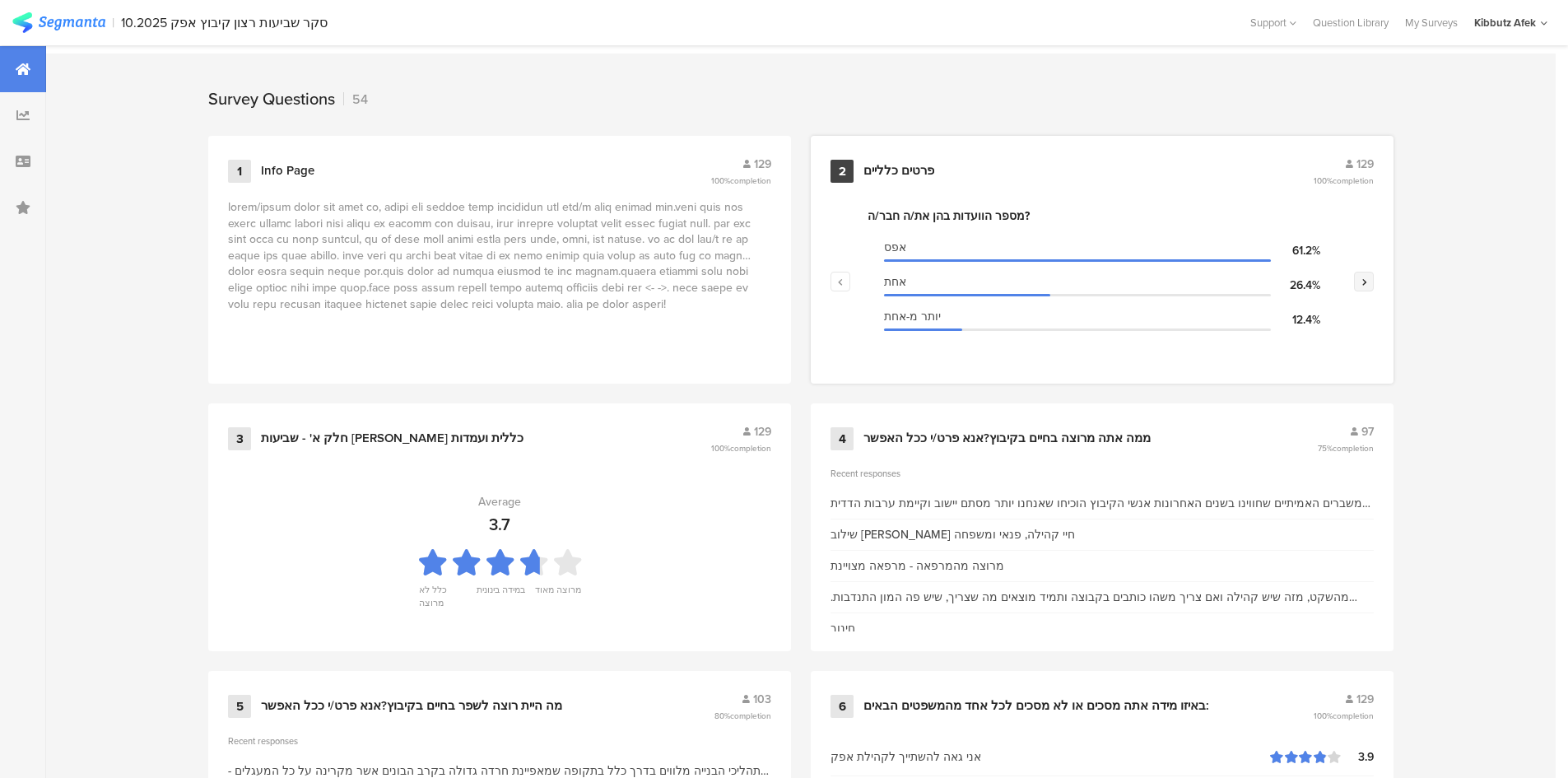
click at [1028, 284] on icon "button" at bounding box center [1365, 282] width 6 height 10
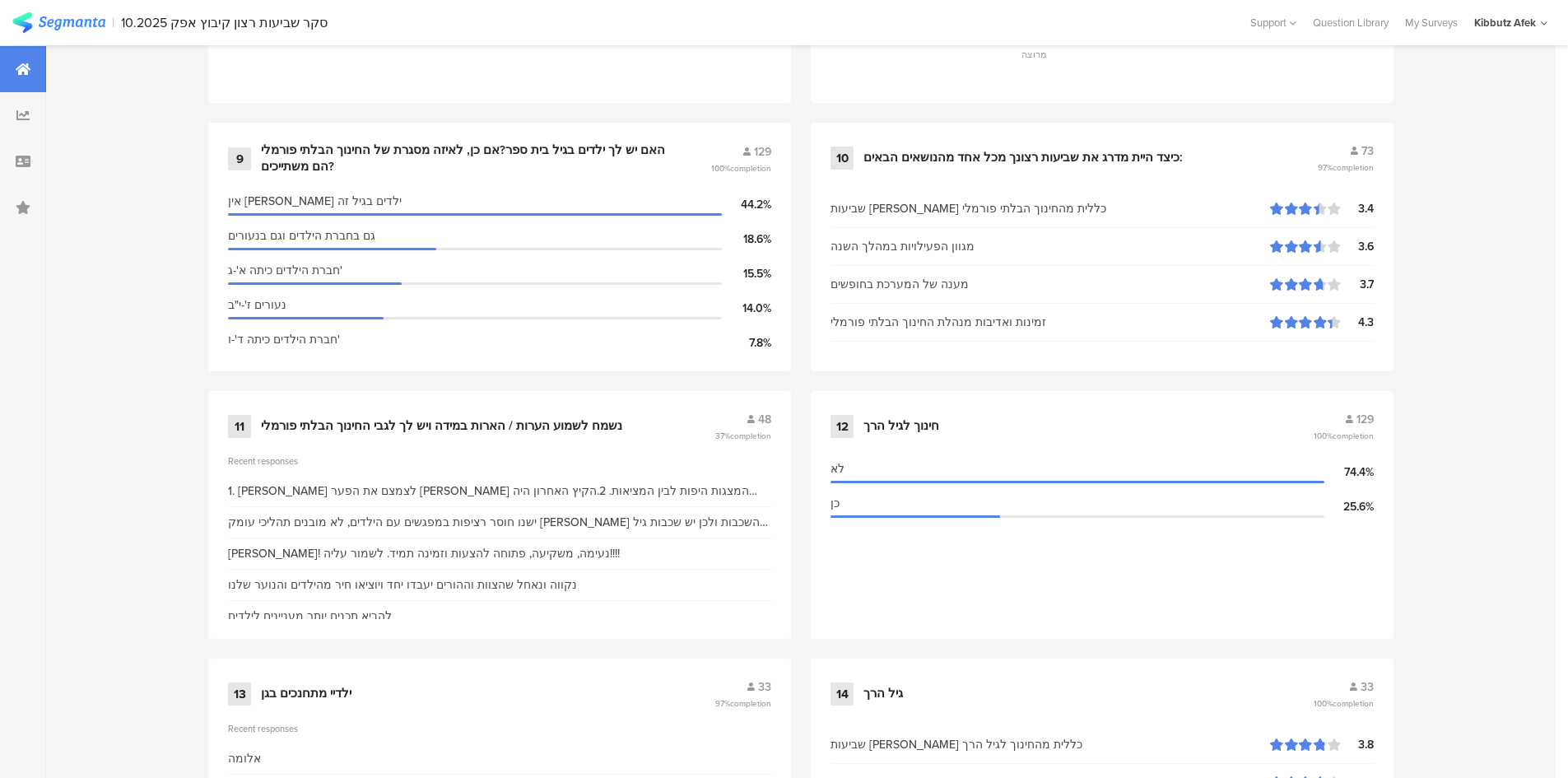
scroll to position [1825, 0]
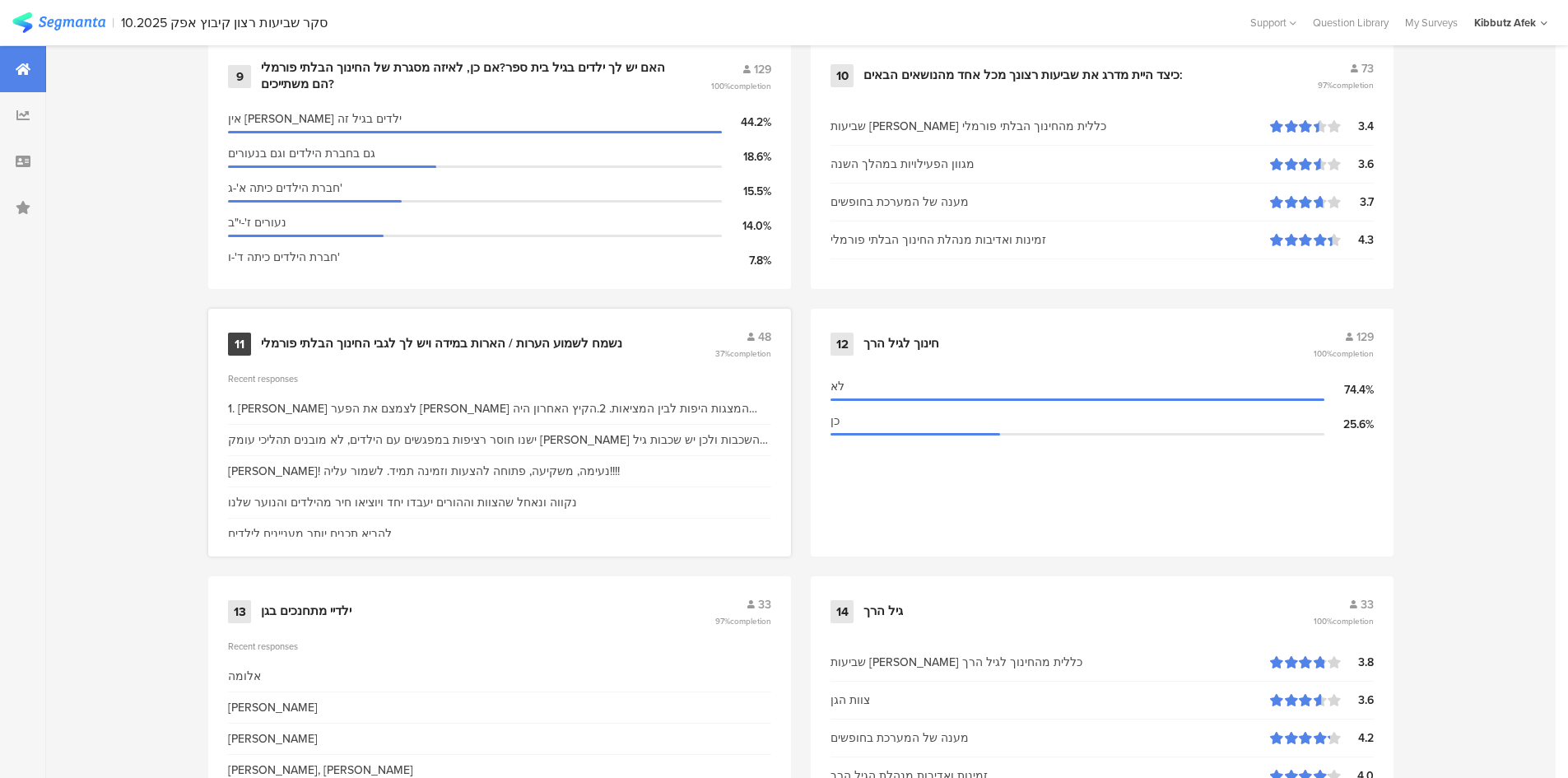
click at [381, 346] on div "נשמח לשמוע הערות / הארות במידה ויש לך לגבי החינוך הבלתי פורמלי" at bounding box center [441, 344] width 362 height 17
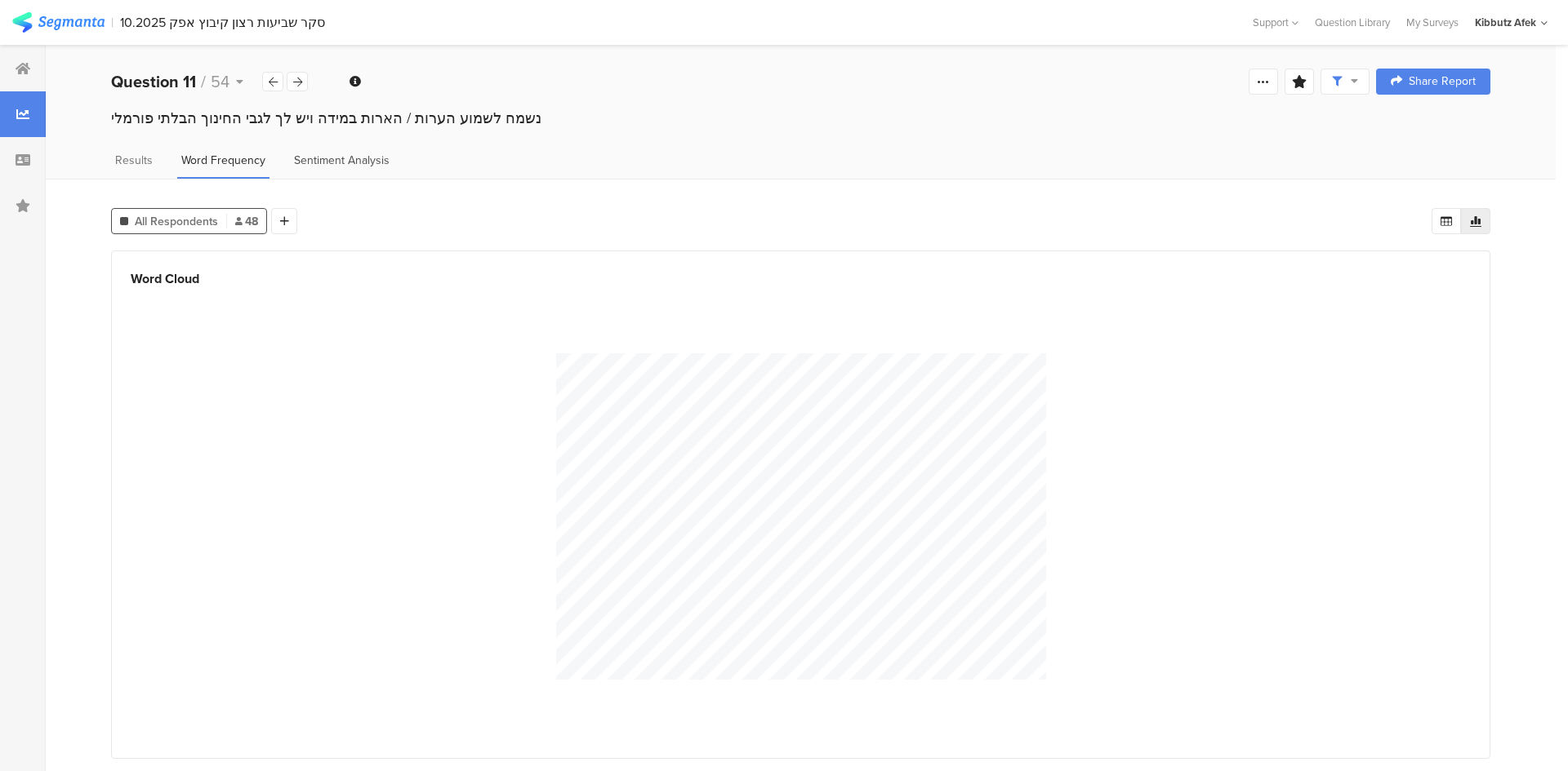
click at [345, 163] on span "Sentiment Analysis" at bounding box center [341, 161] width 95 height 17
click at [137, 156] on span "Results" at bounding box center [133, 161] width 38 height 17
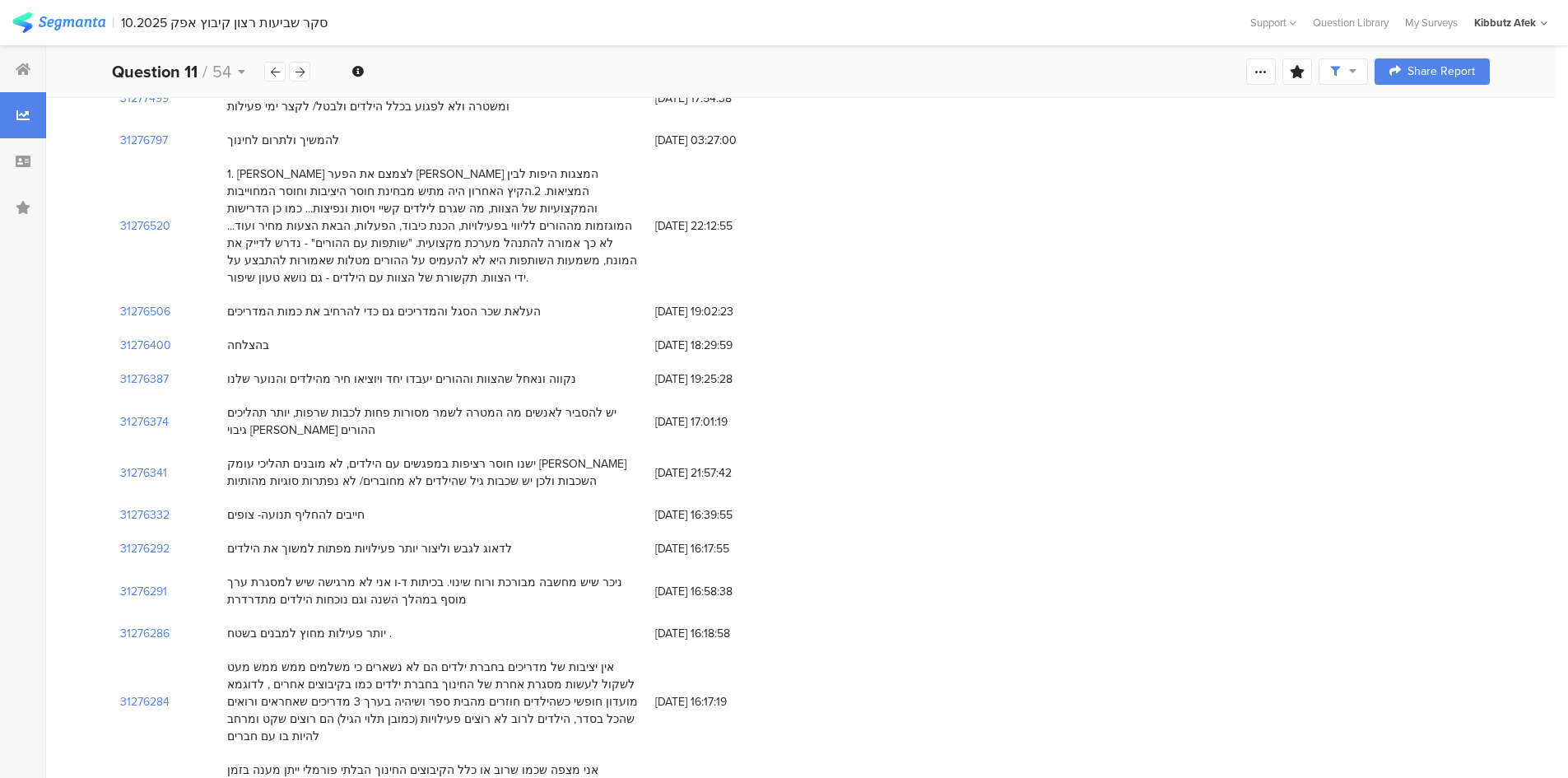
scroll to position [1970, 0]
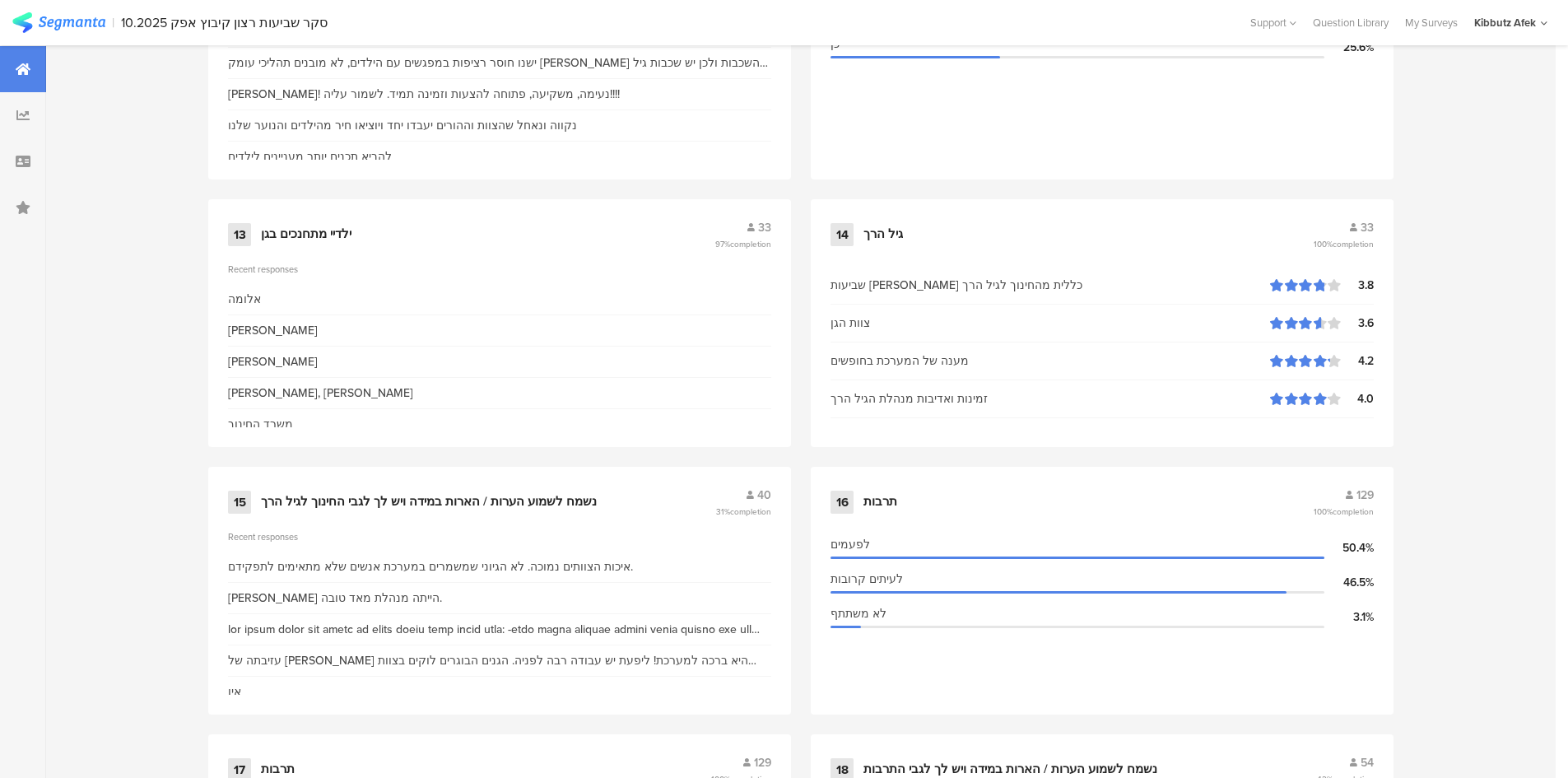
scroll to position [2237, 0]
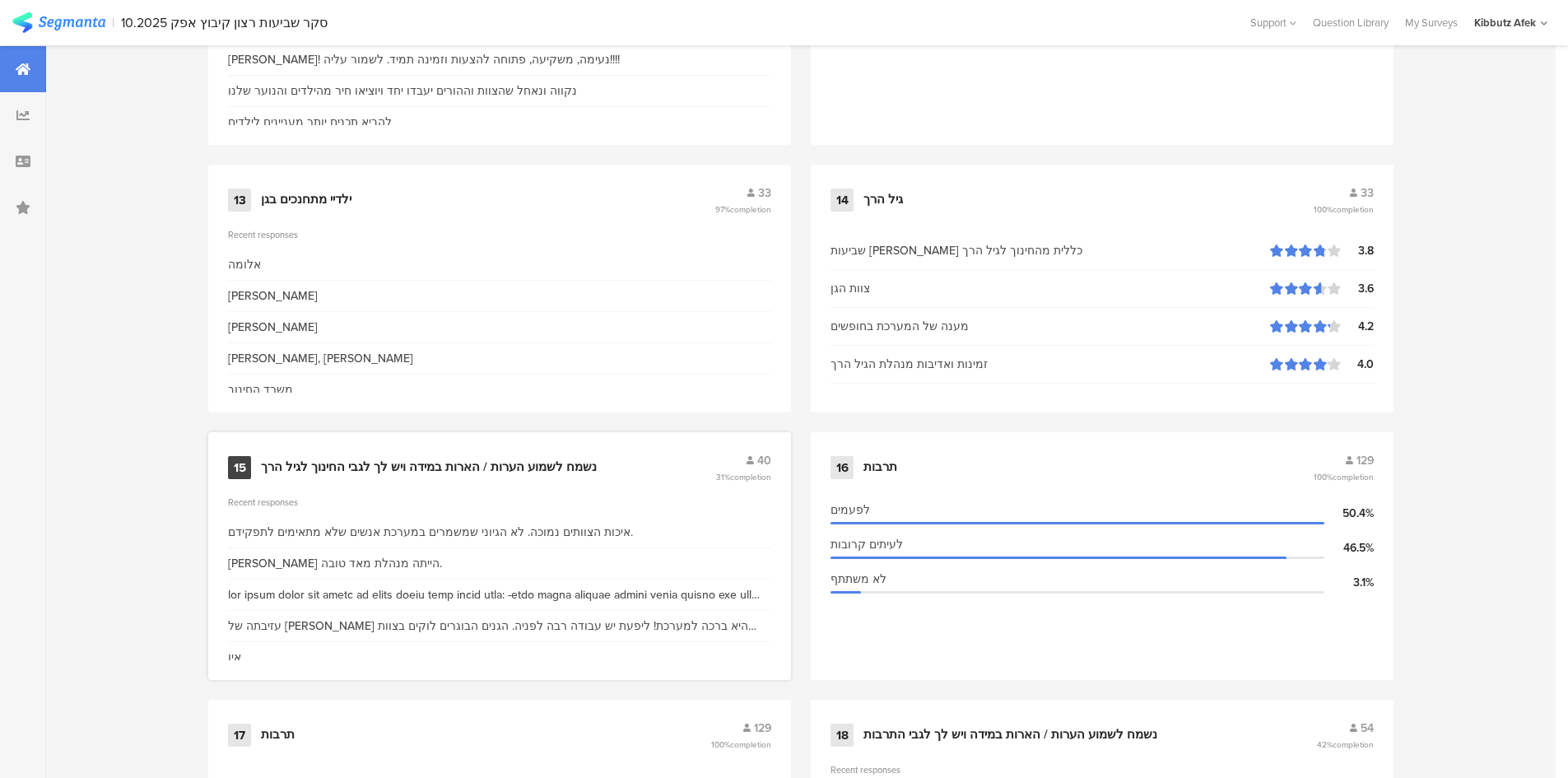
click at [390, 464] on div "נשמח לשמוע הערות / הארות במידה ויש לך לגבי החינוך לגיל הרך" at bounding box center [429, 468] width 336 height 17
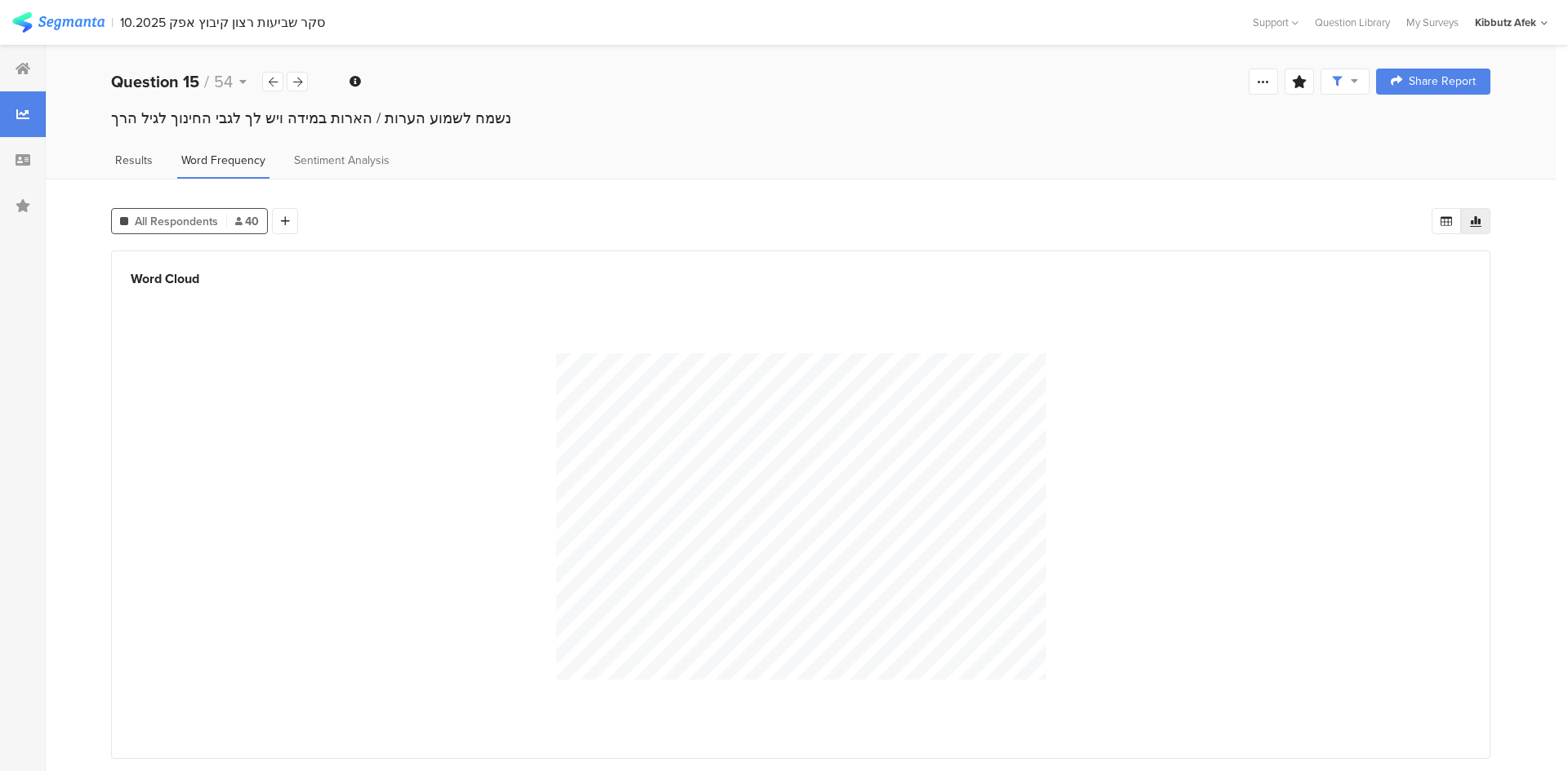
click at [136, 162] on span "Results" at bounding box center [133, 161] width 38 height 17
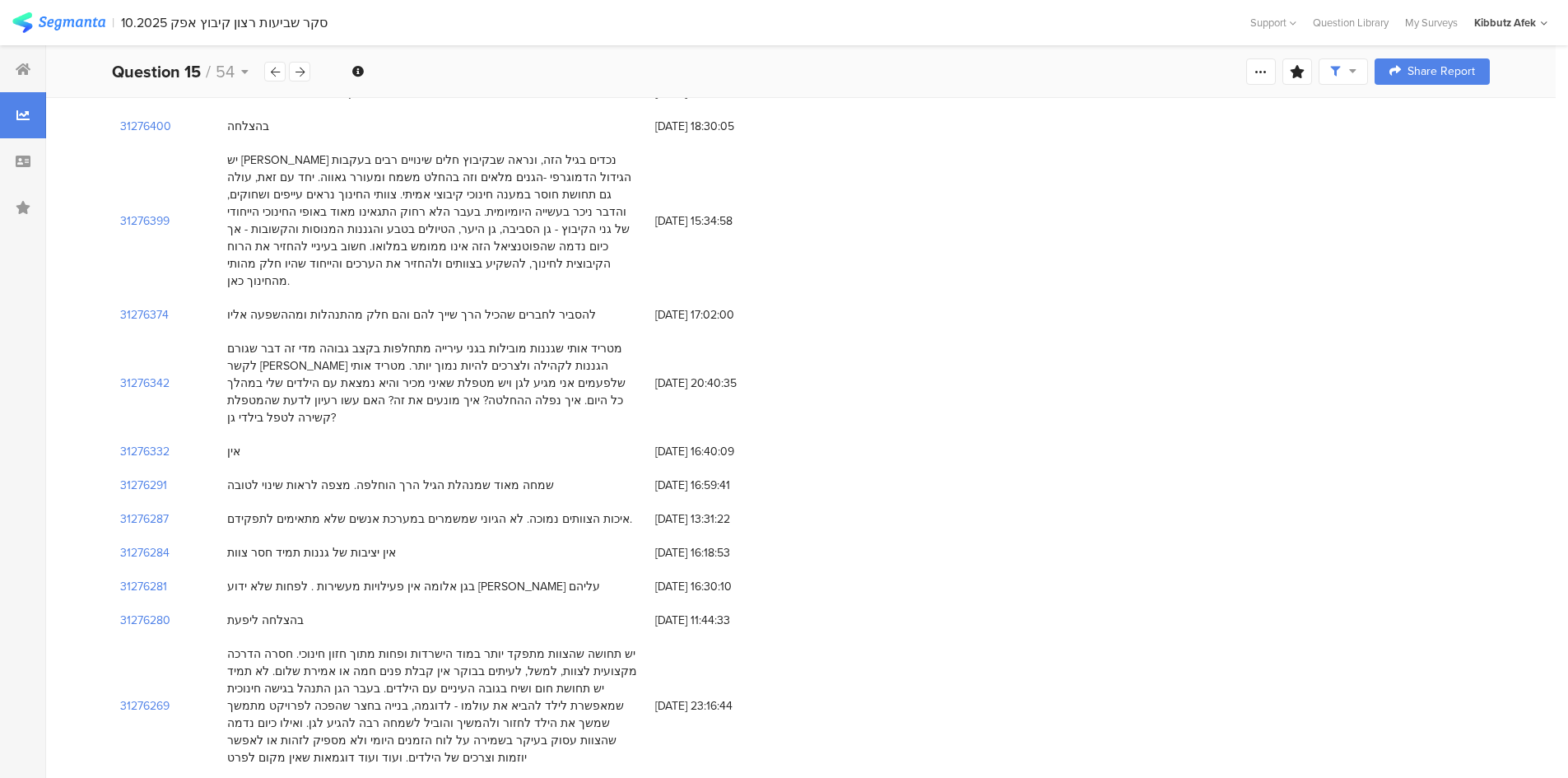
scroll to position [1545, 0]
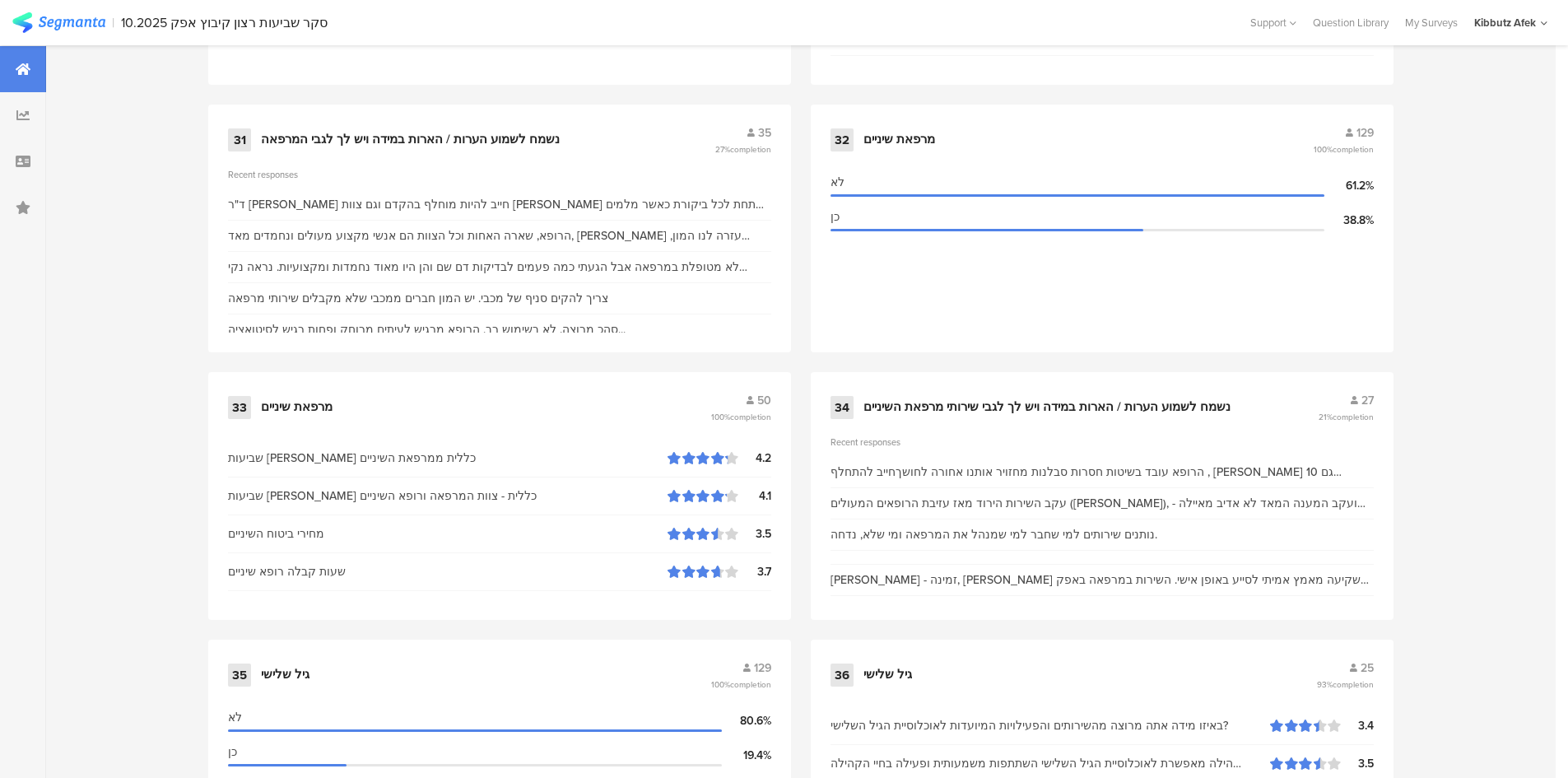
scroll to position [4777, 0]
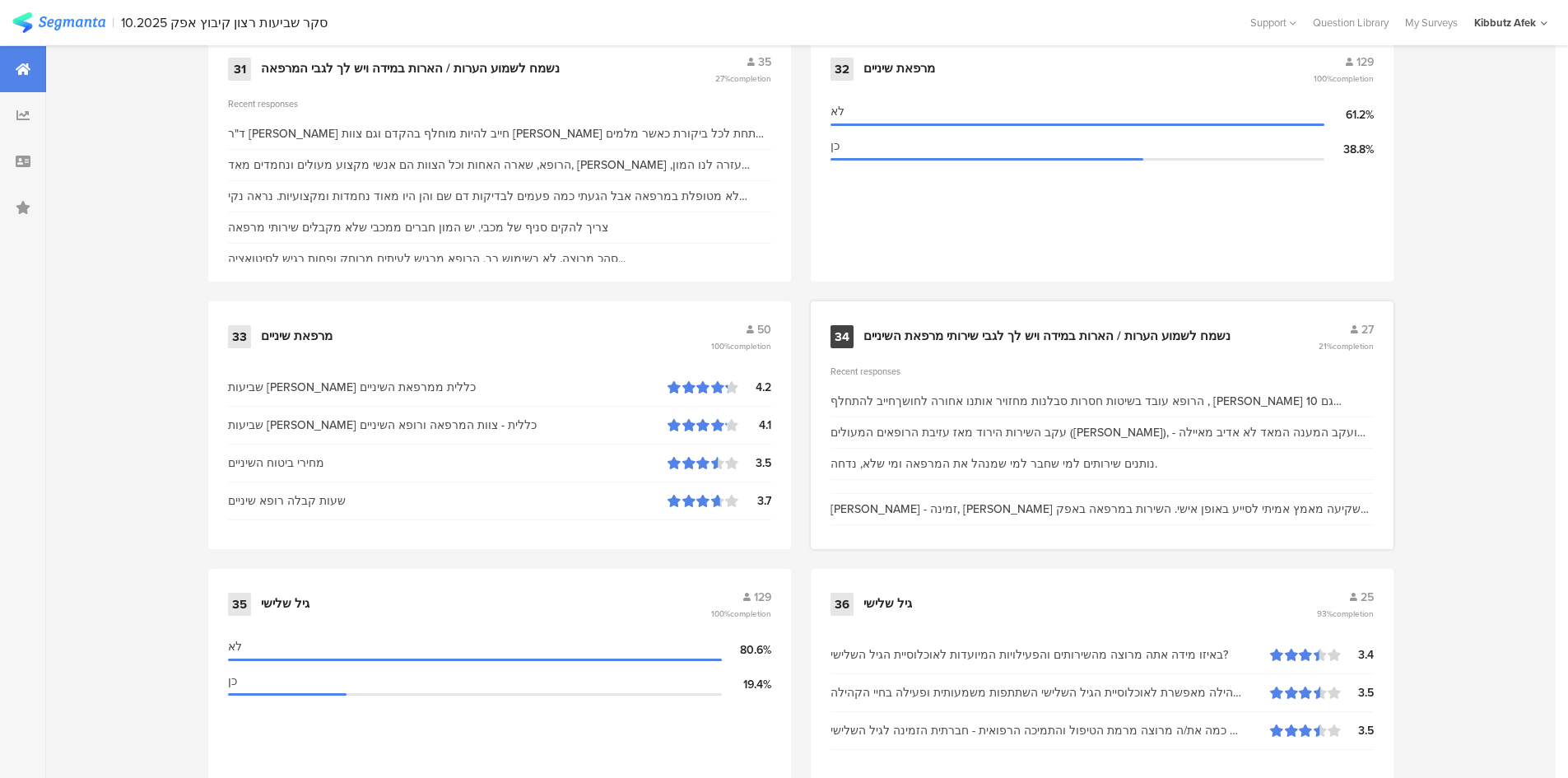
click at [1018, 336] on div "נשמח לשמוע הערות / הארות במידה ויש לך לגבי שירותי מרפאת השיניים" at bounding box center [1047, 336] width 367 height 17
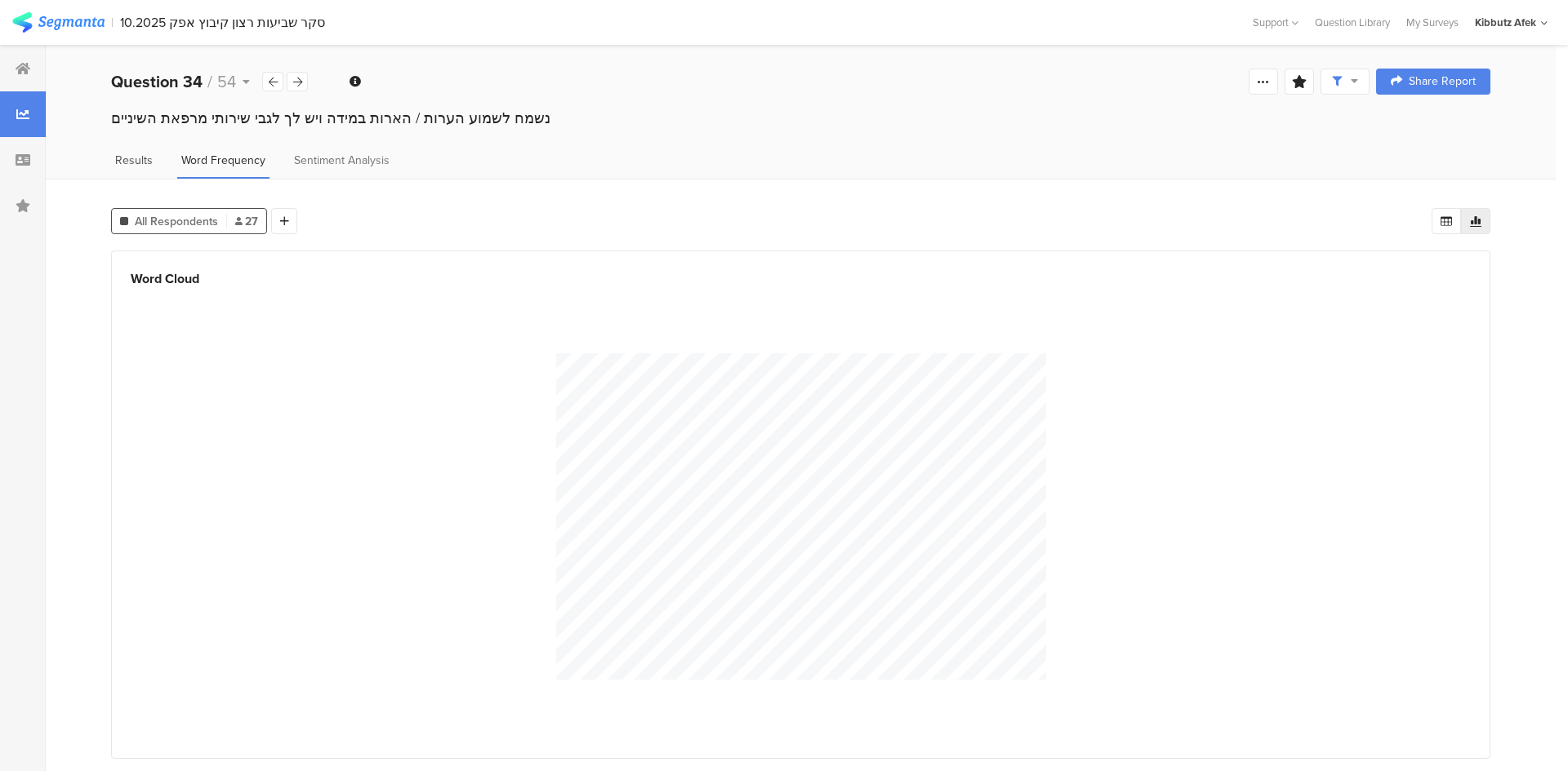
click at [143, 157] on span "Results" at bounding box center [133, 161] width 38 height 17
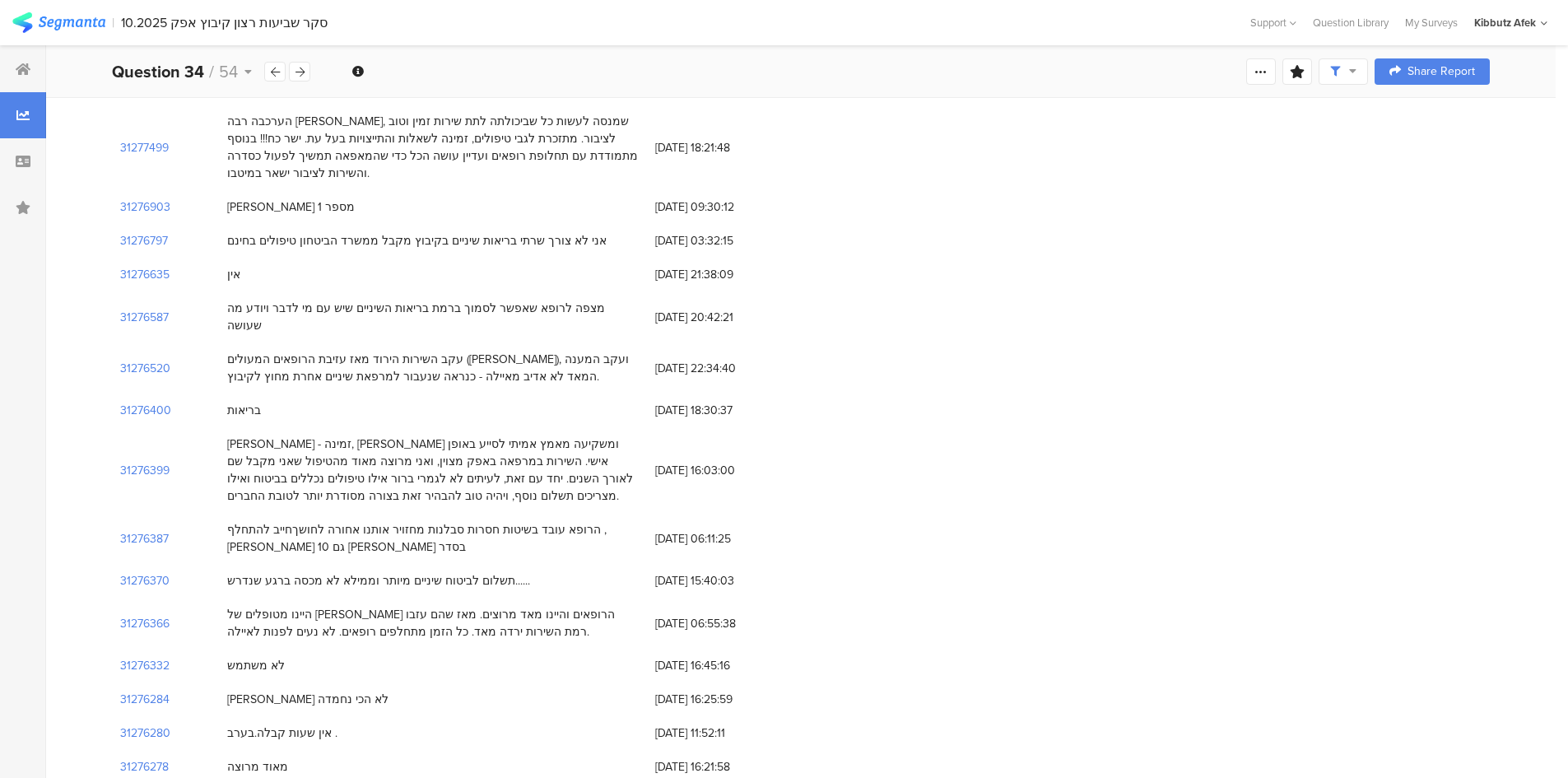
scroll to position [621, 0]
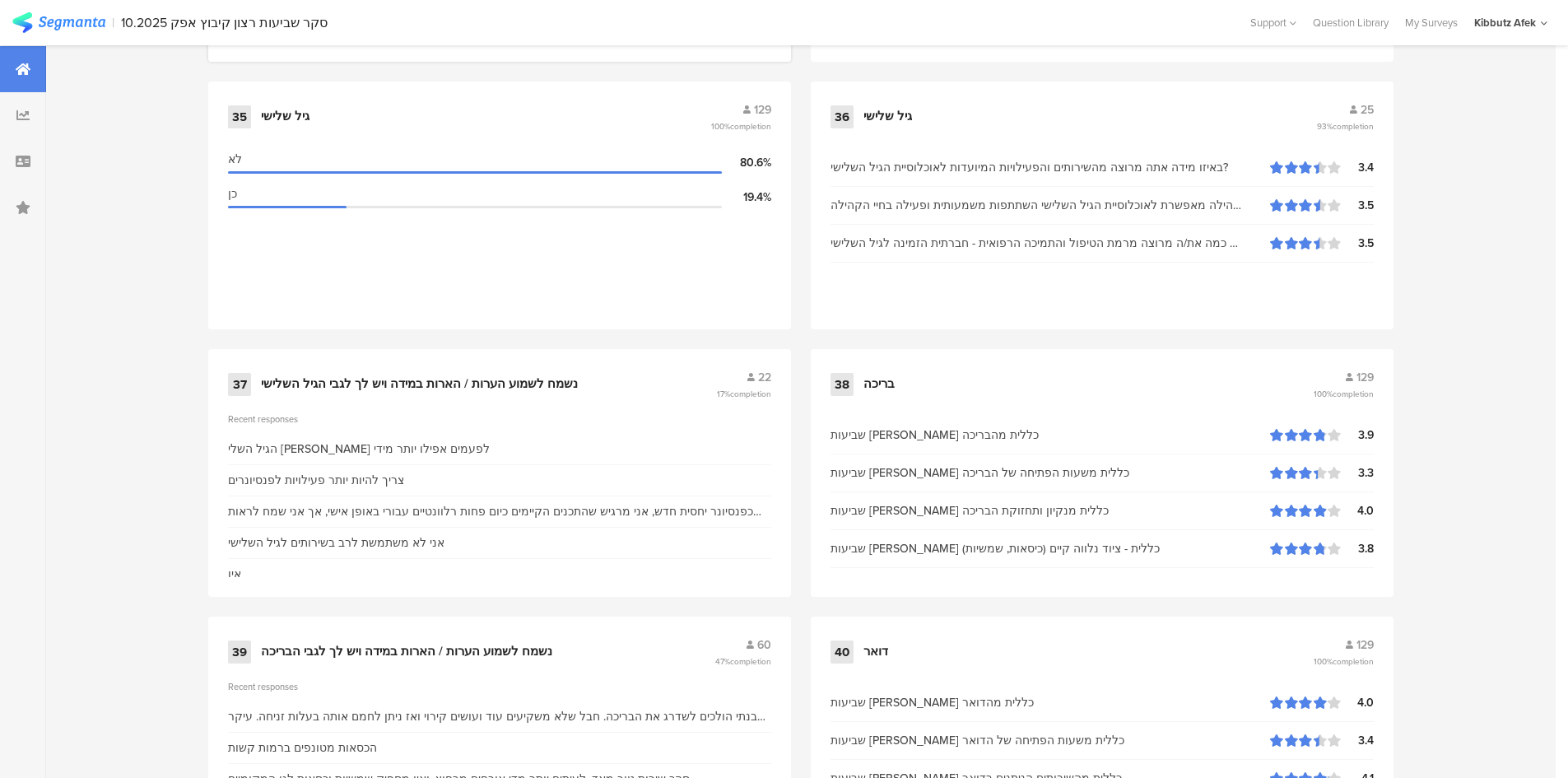
scroll to position [5271, 0]
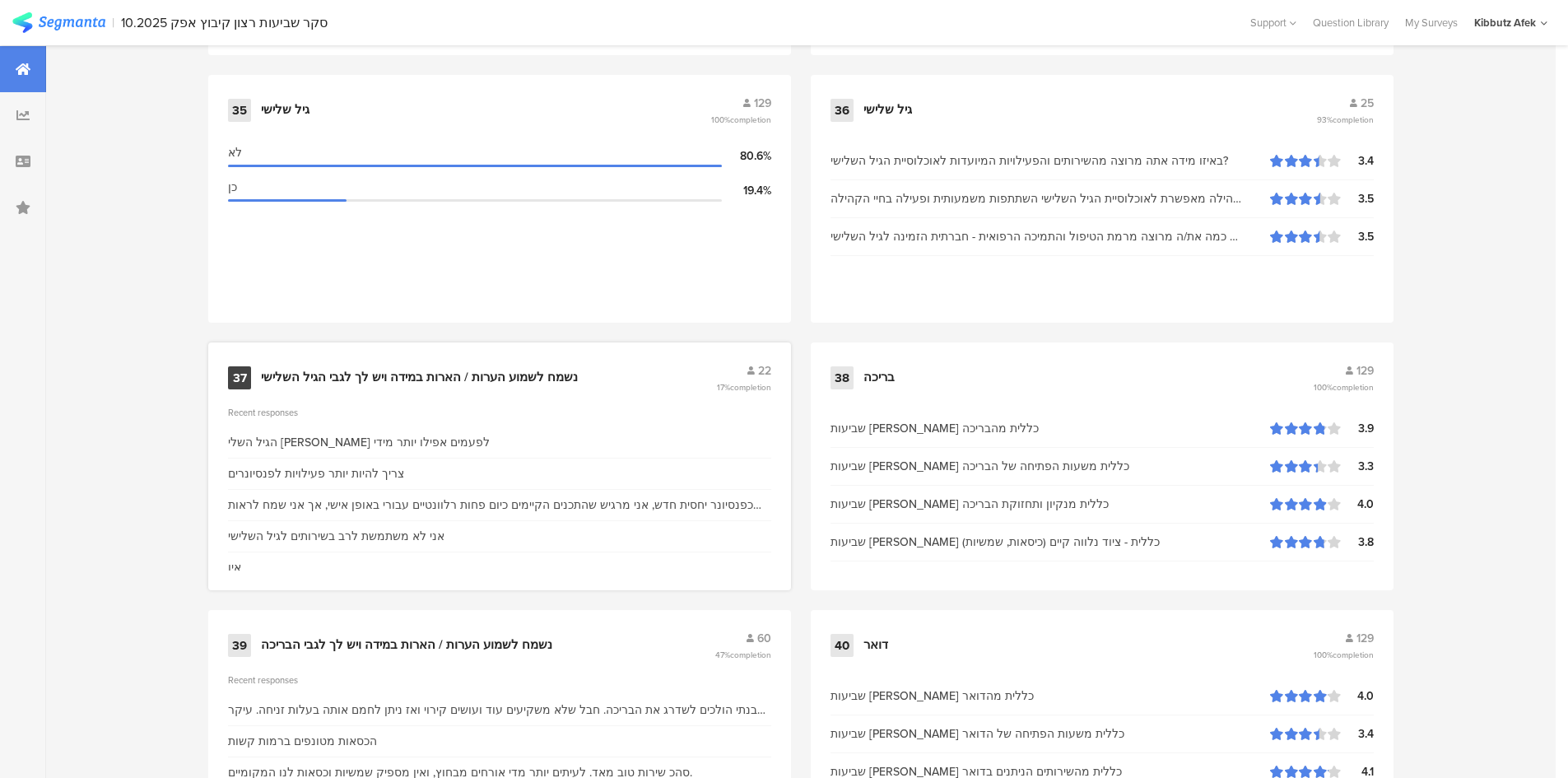
click at [341, 377] on div "נשמח לשמוע הערות / הארות במידה ויש לך לגבי הגיל השלישי" at bounding box center [419, 377] width 317 height 17
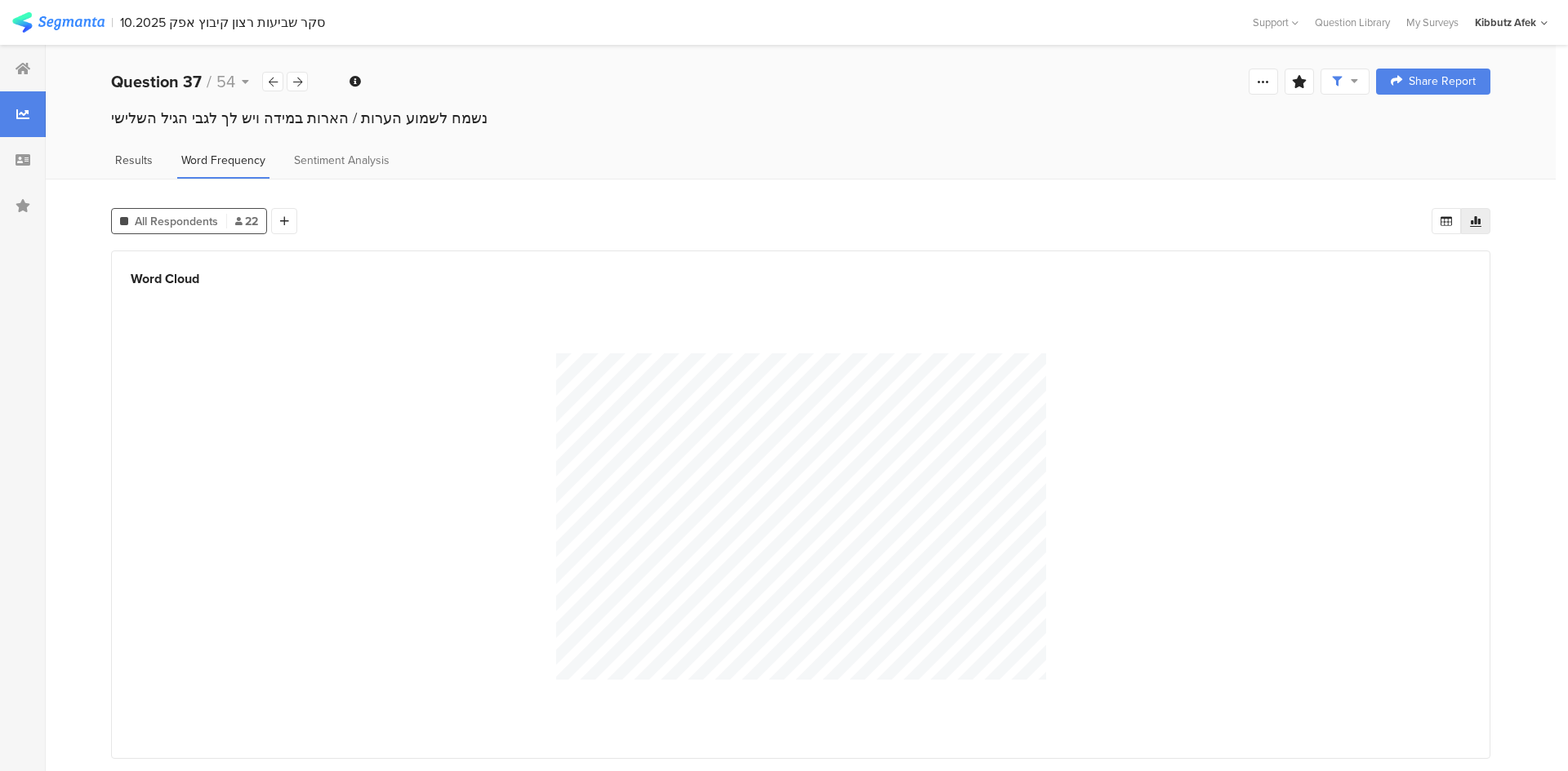
click at [130, 157] on span "Results" at bounding box center [133, 161] width 38 height 17
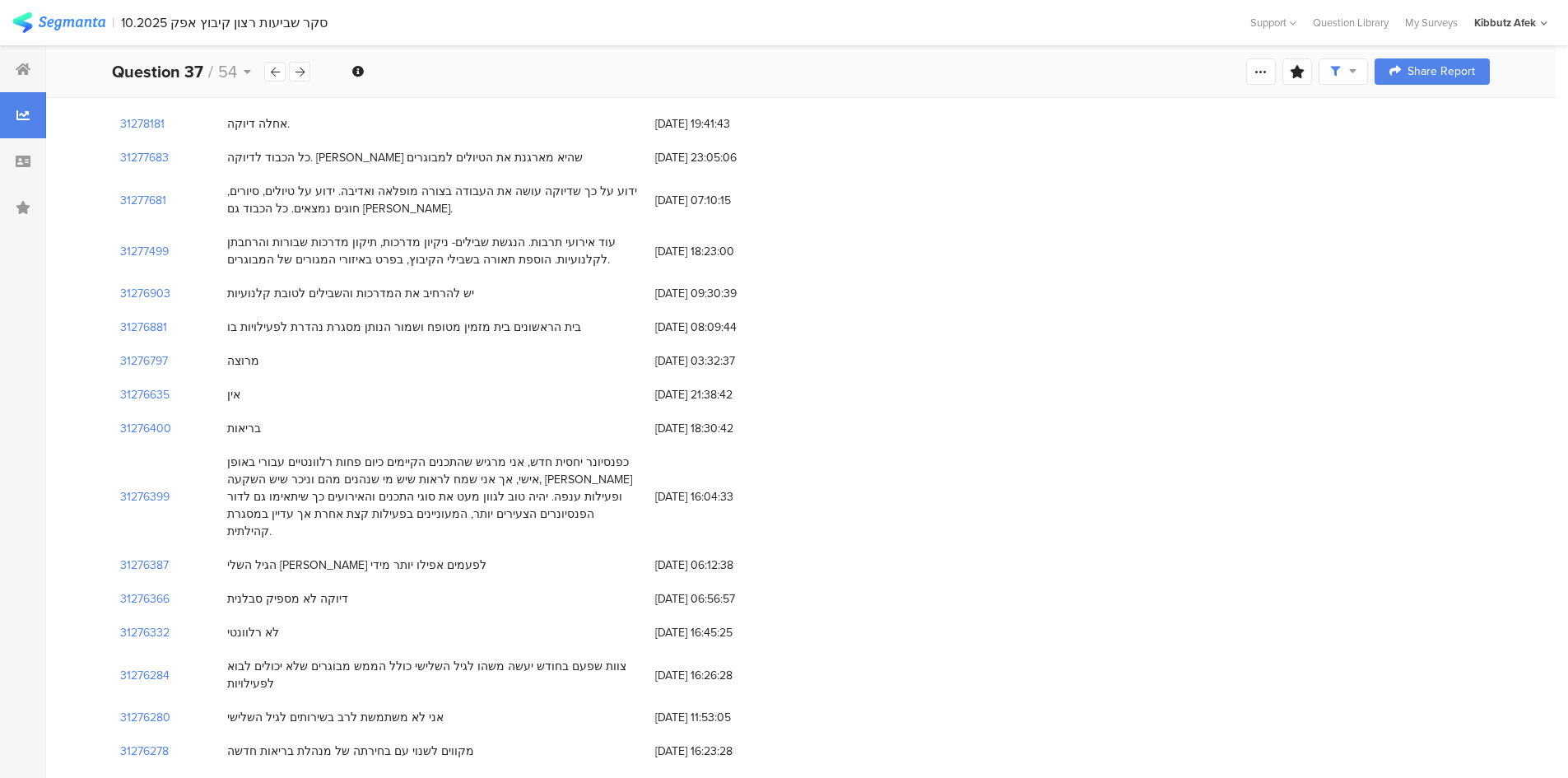
scroll to position [367, 0]
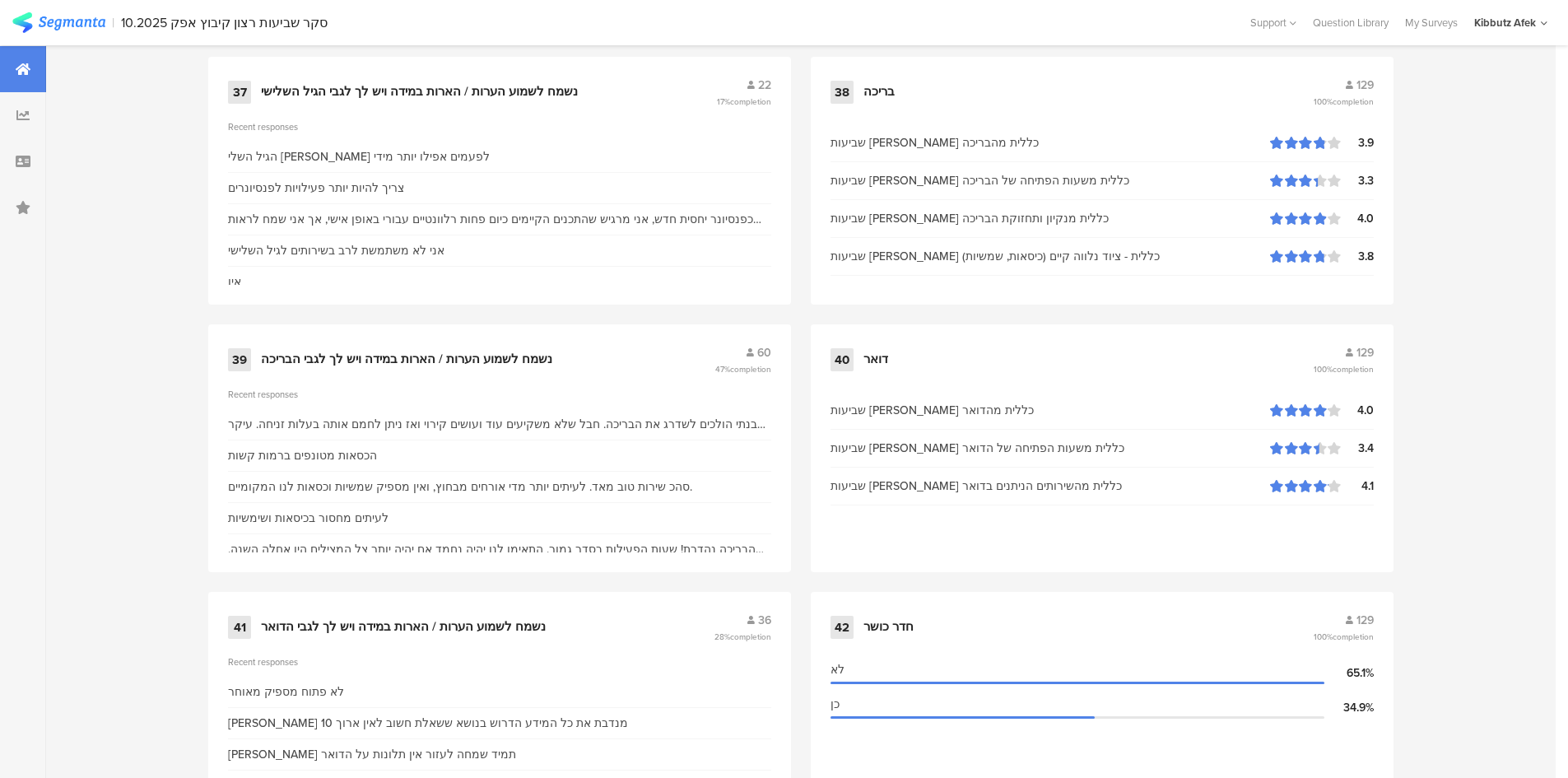
scroll to position [5600, 0]
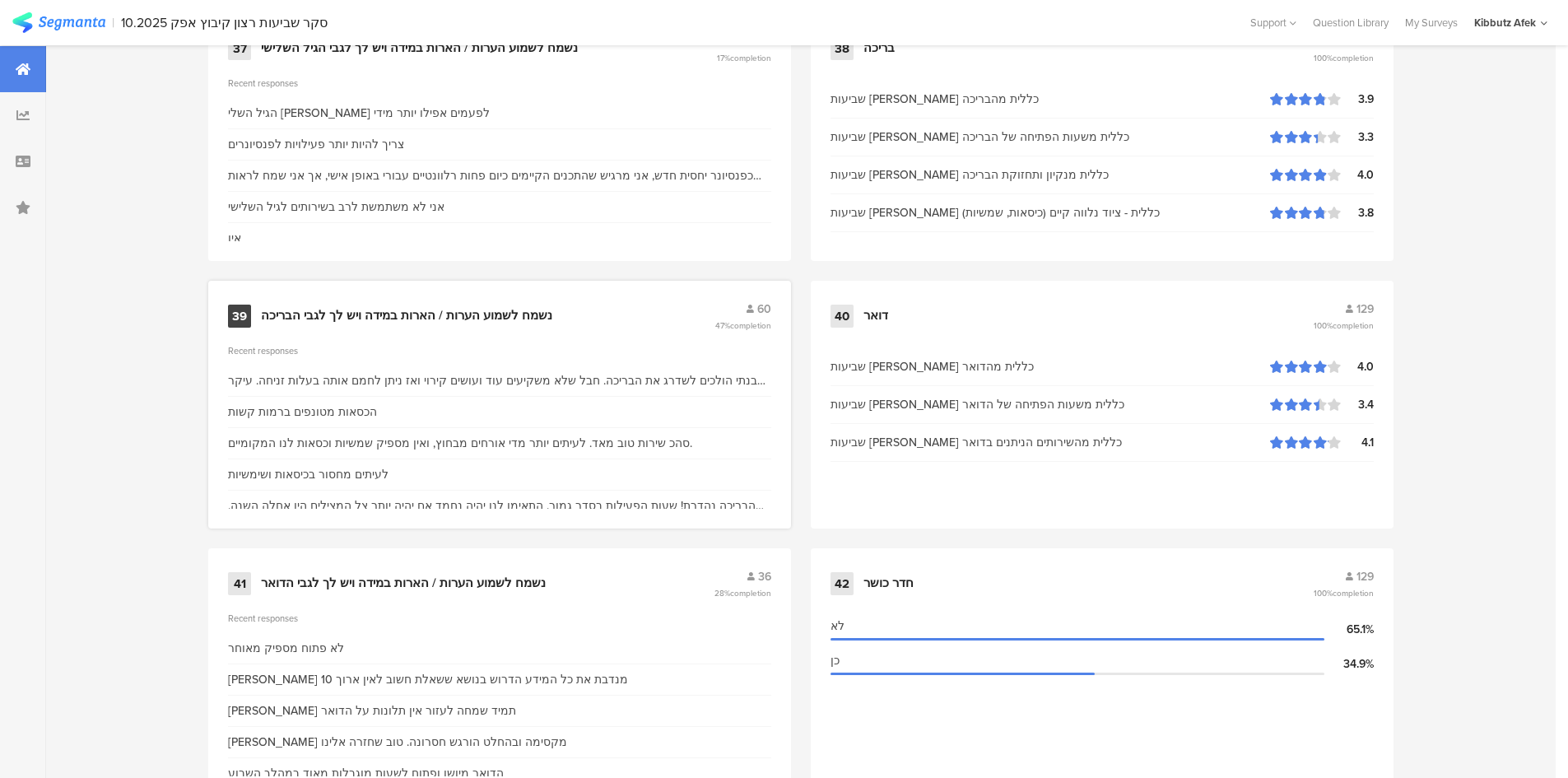
click at [401, 314] on div "נשמח לשמוע הערות / הארות במידה ויש לך לגבי הבריכה" at bounding box center [406, 316] width 292 height 17
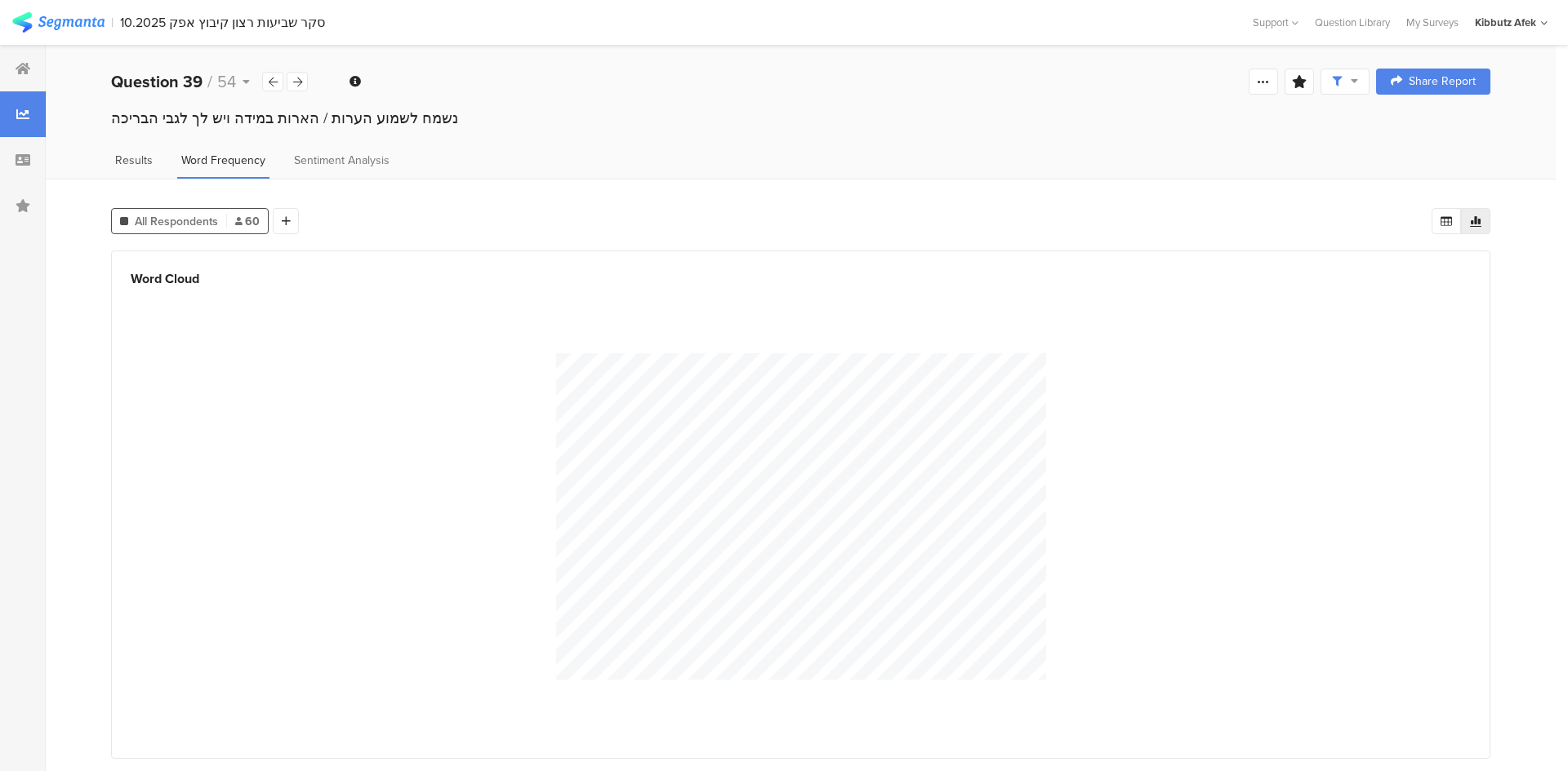
click at [136, 163] on span "Results" at bounding box center [133, 161] width 38 height 17
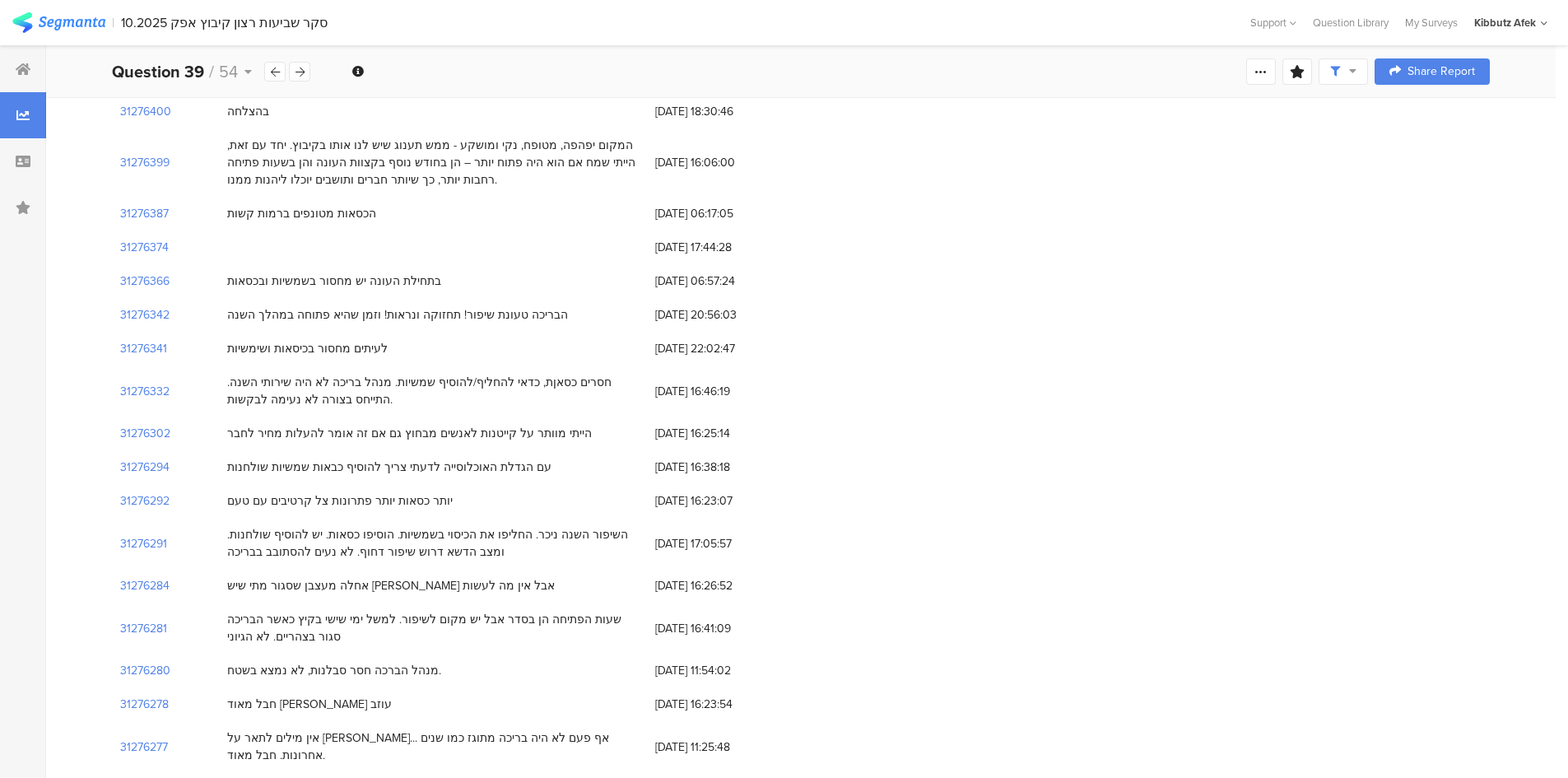
scroll to position [2324, 0]
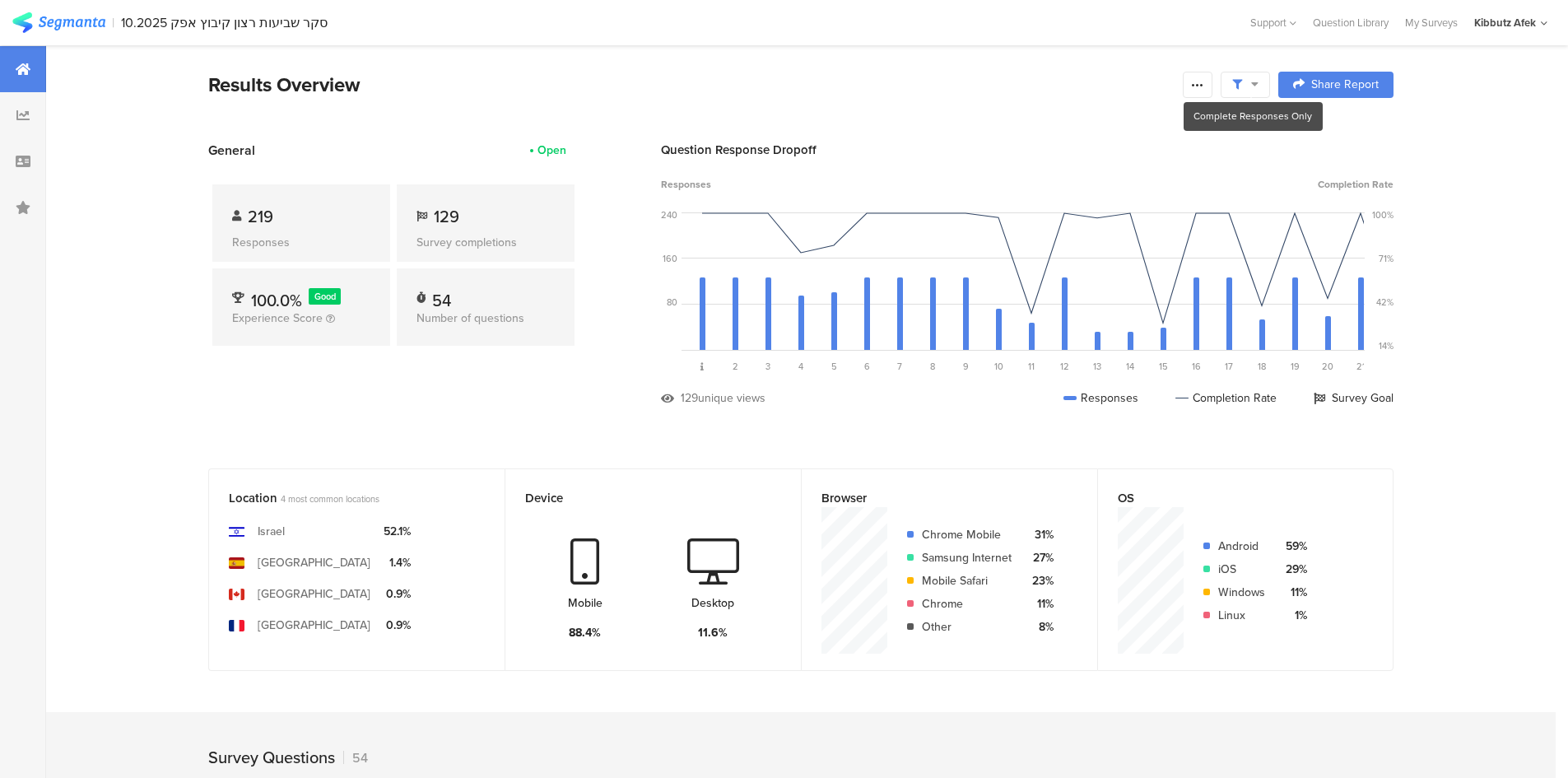
click at [1028, 84] on icon at bounding box center [1255, 84] width 8 height 12
click at [1028, 130] on span at bounding box center [1329, 132] width 24 height 14
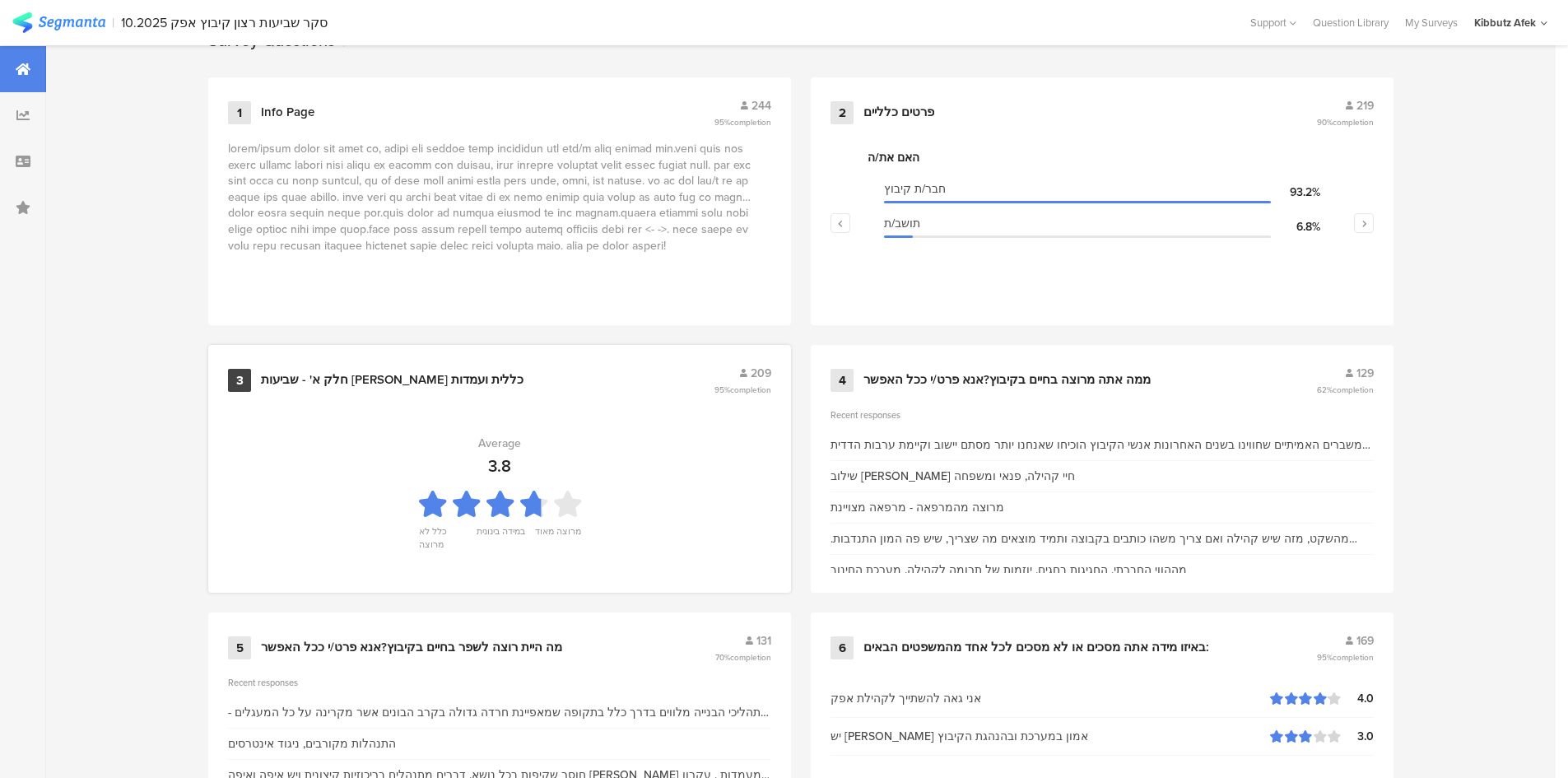
scroll to position [826, 0]
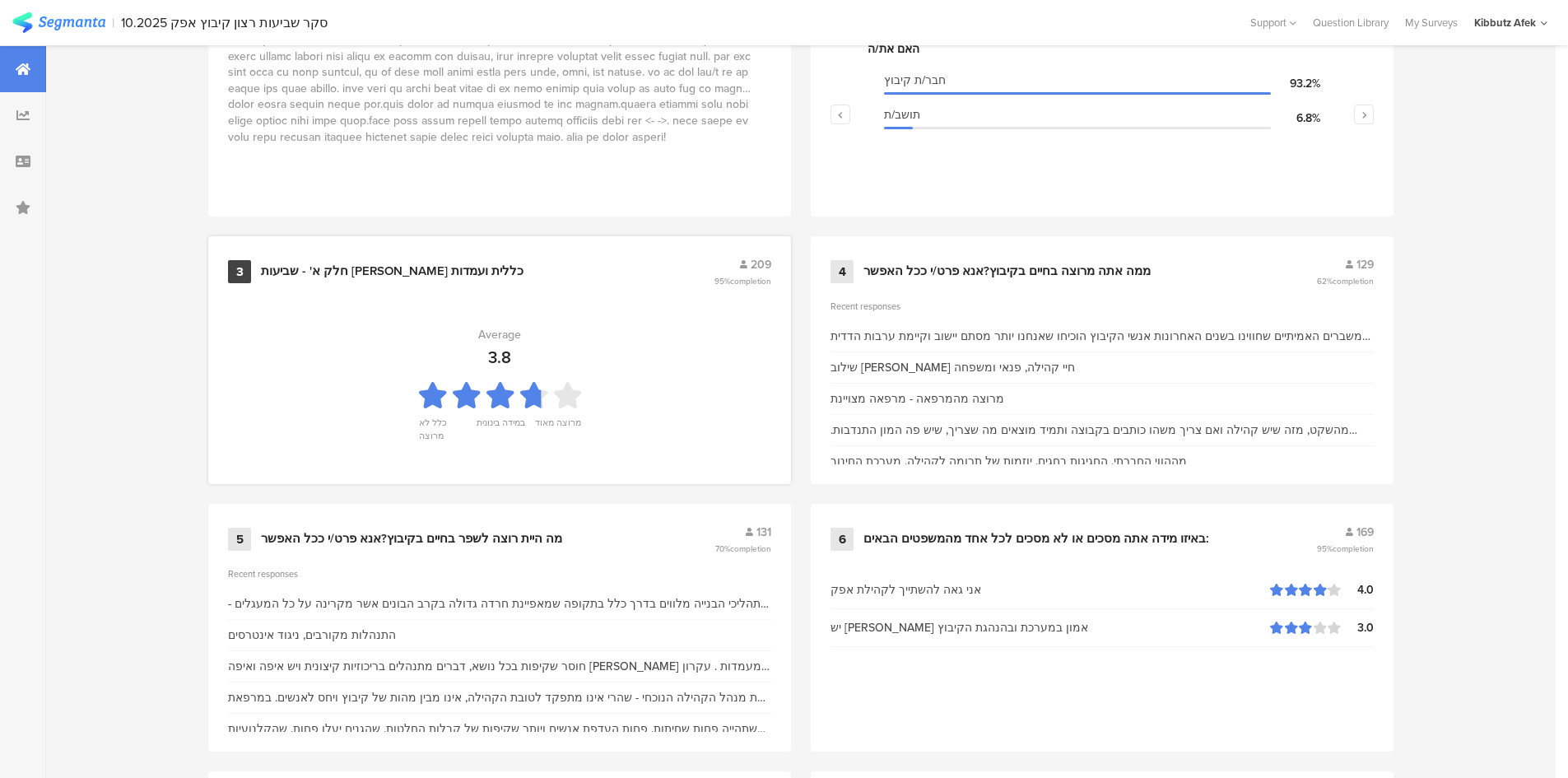
click at [365, 269] on div "חלק א' - שביעות רצון כללית ועמדות" at bounding box center [392, 271] width 262 height 17
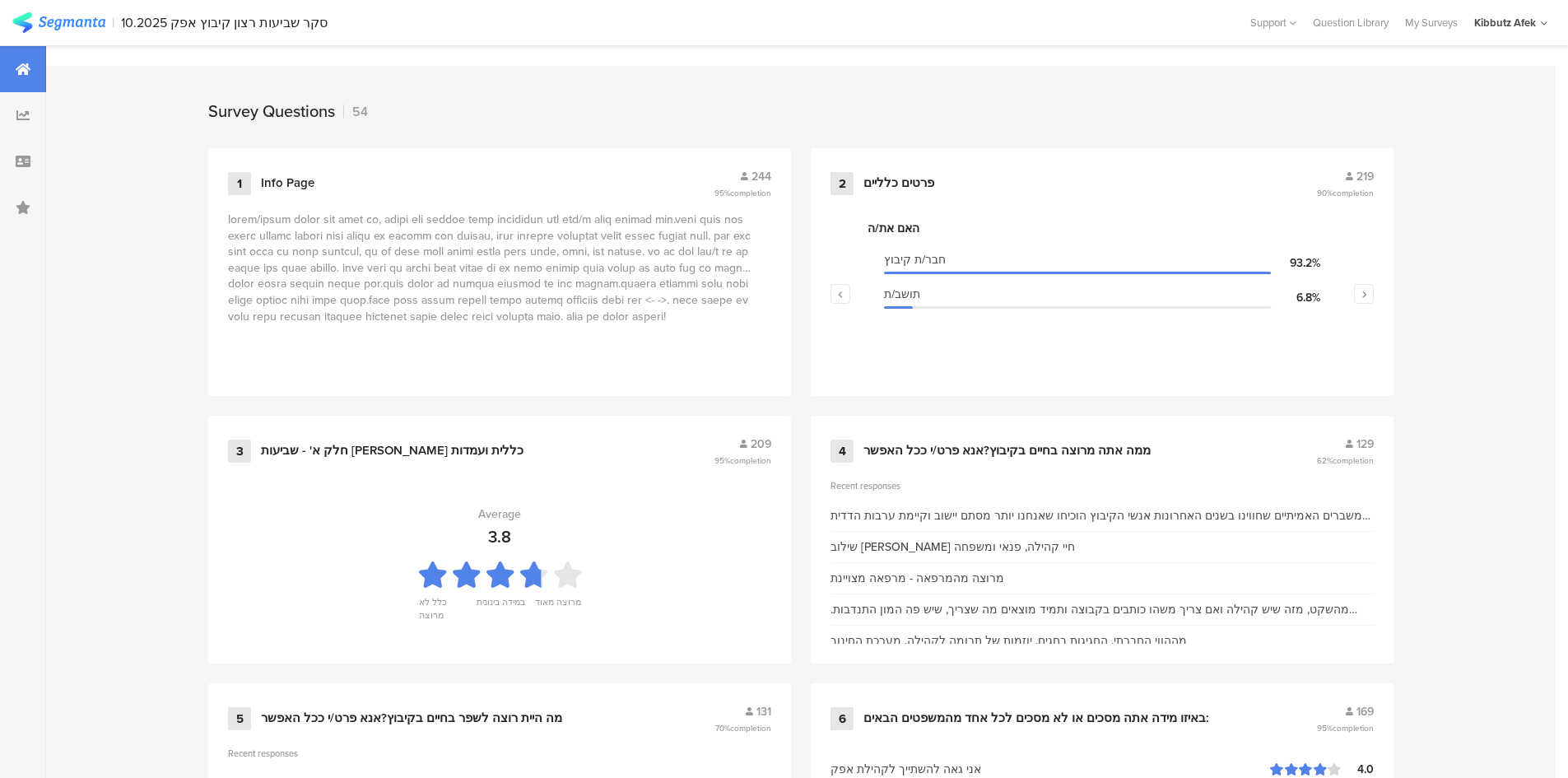
scroll to position [658, 0]
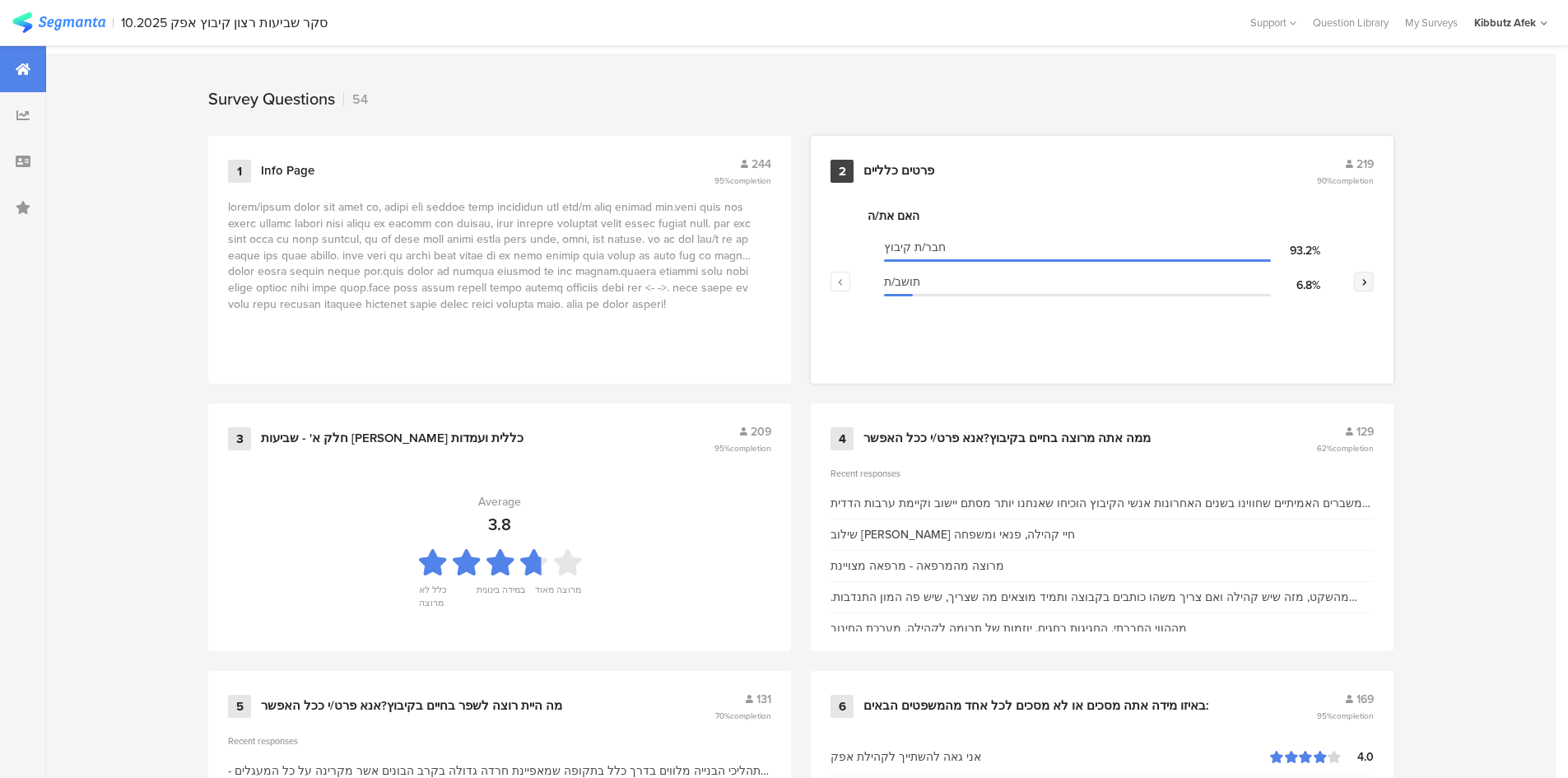
click at [1028, 282] on icon "button" at bounding box center [1365, 282] width 6 height 10
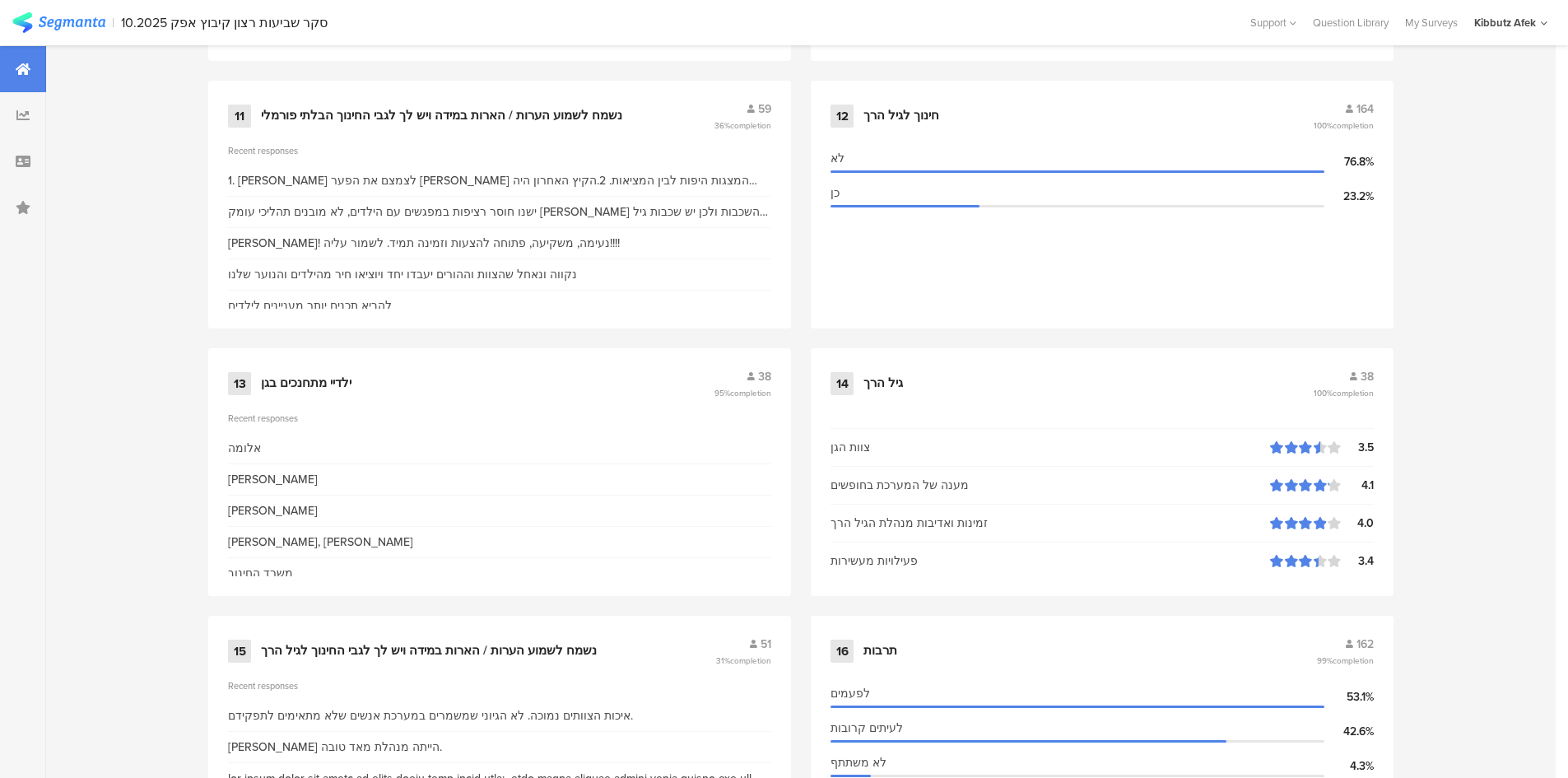
scroll to position [2059, 0]
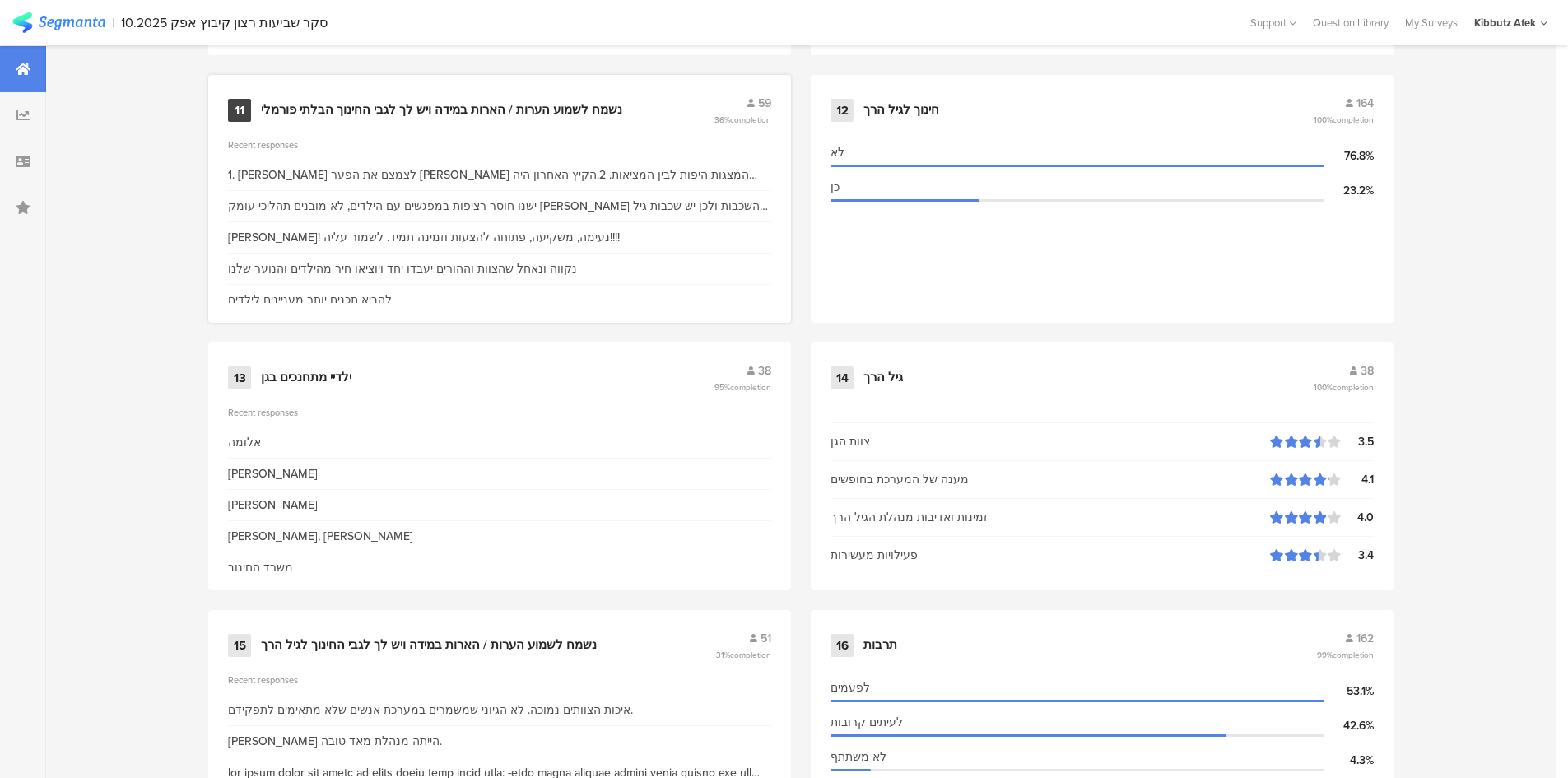
click at [446, 109] on div "נשמח לשמוע הערות / הארות במידה ויש לך לגבי החינוך הבלתי פורמלי" at bounding box center [441, 110] width 362 height 17
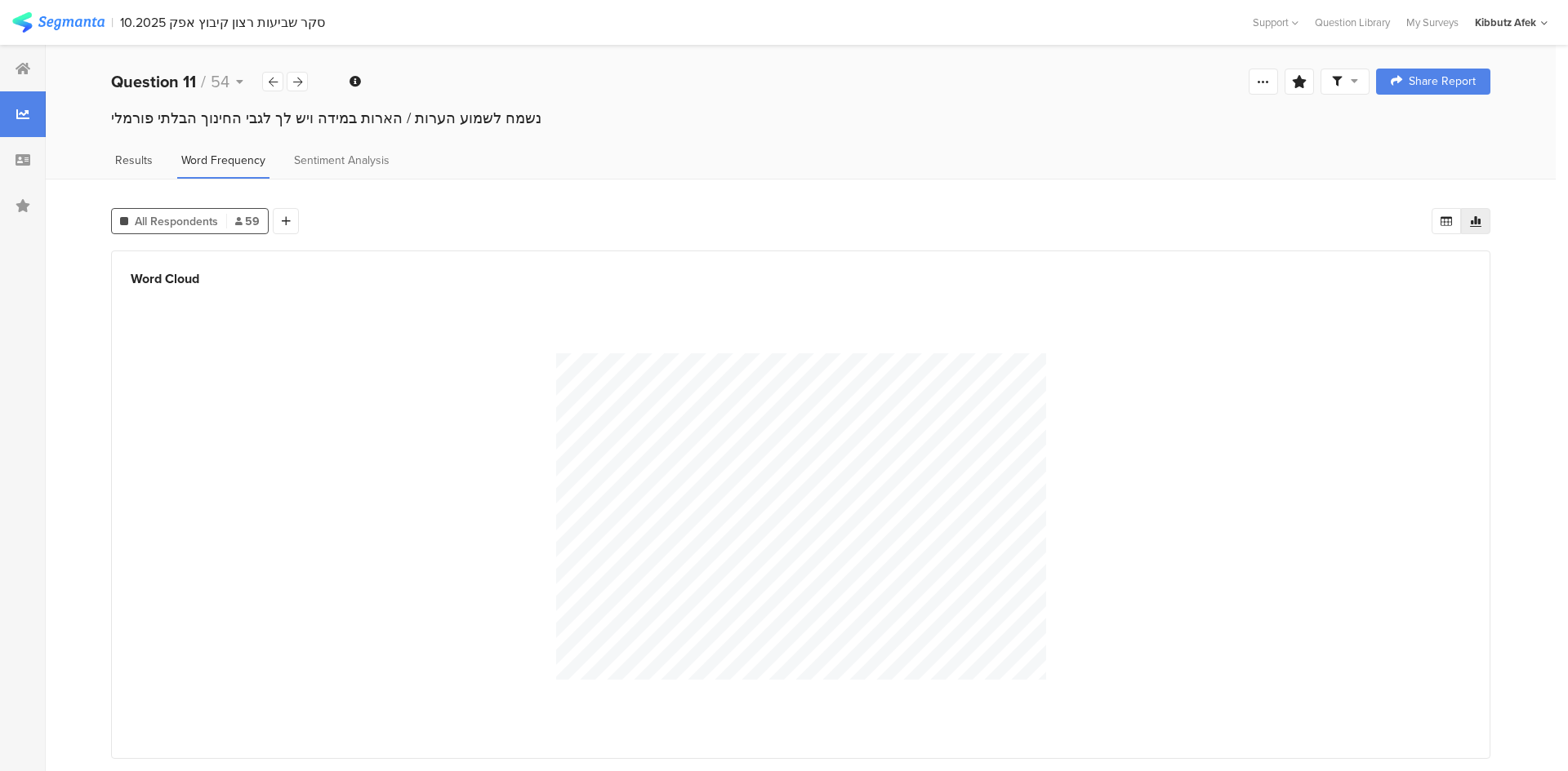
click at [133, 157] on span "Results" at bounding box center [133, 161] width 38 height 17
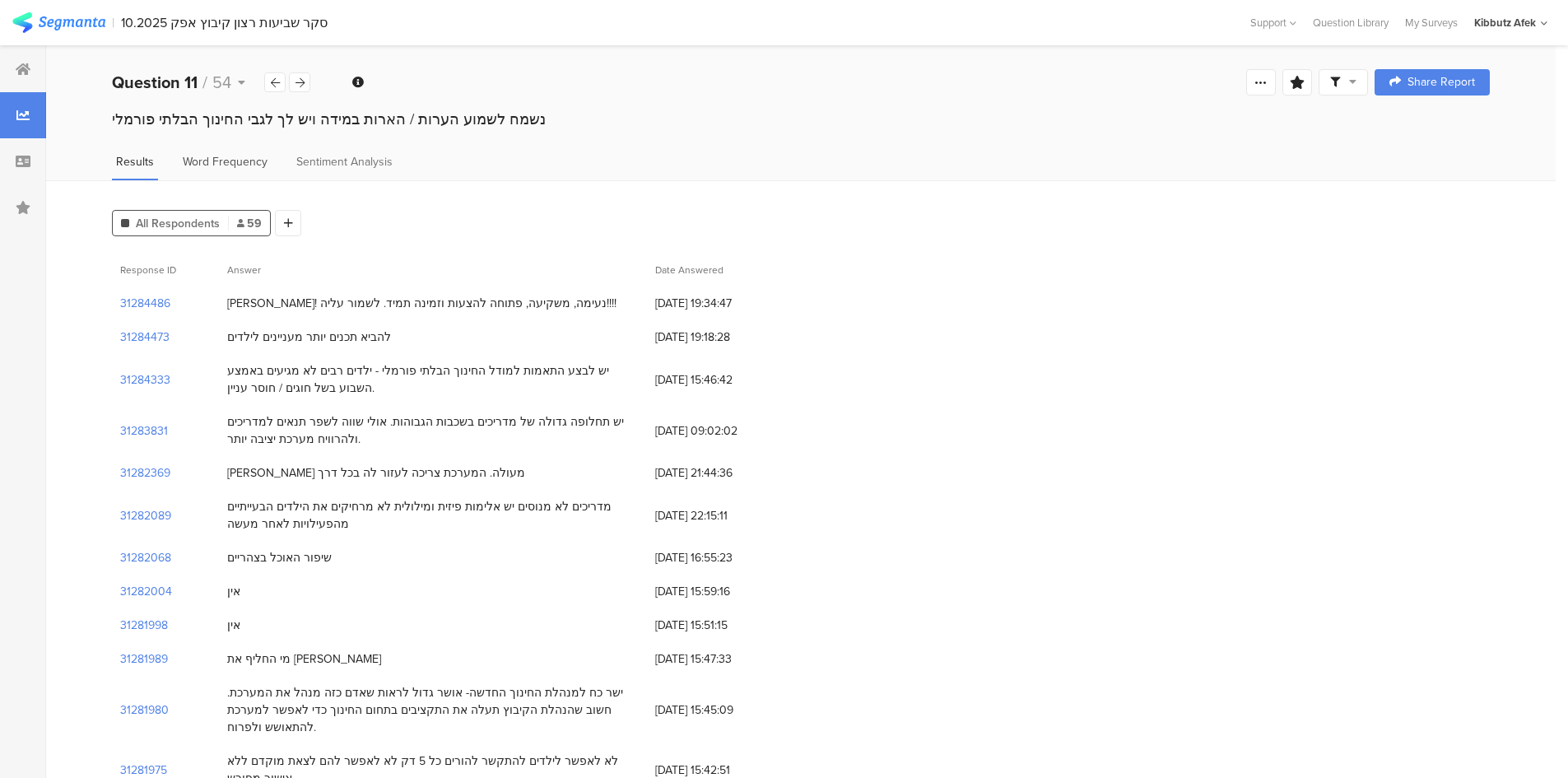
click at [218, 165] on span "Word Frequency" at bounding box center [225, 162] width 85 height 18
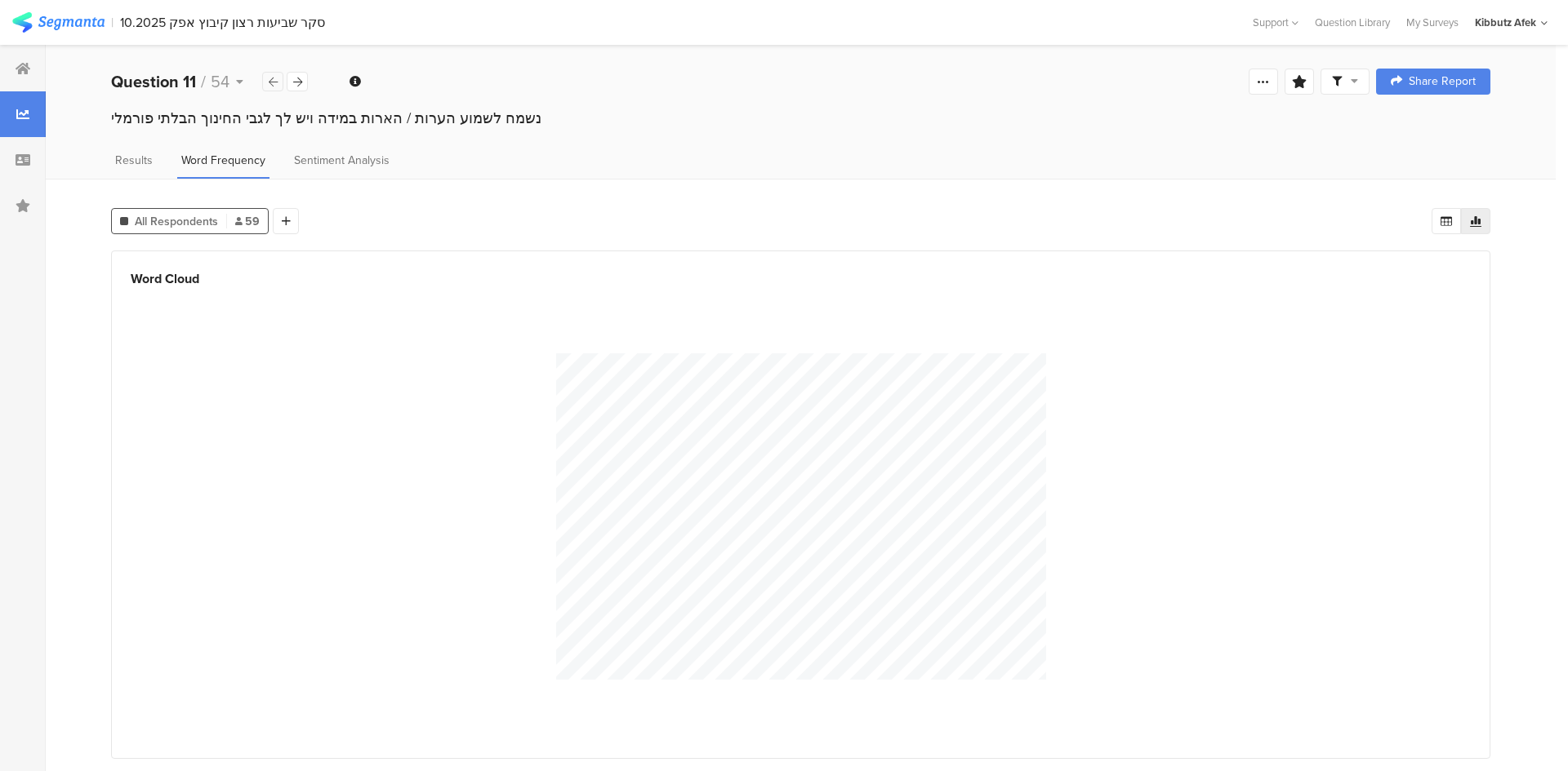
click at [273, 78] on icon at bounding box center [273, 82] width 9 height 11
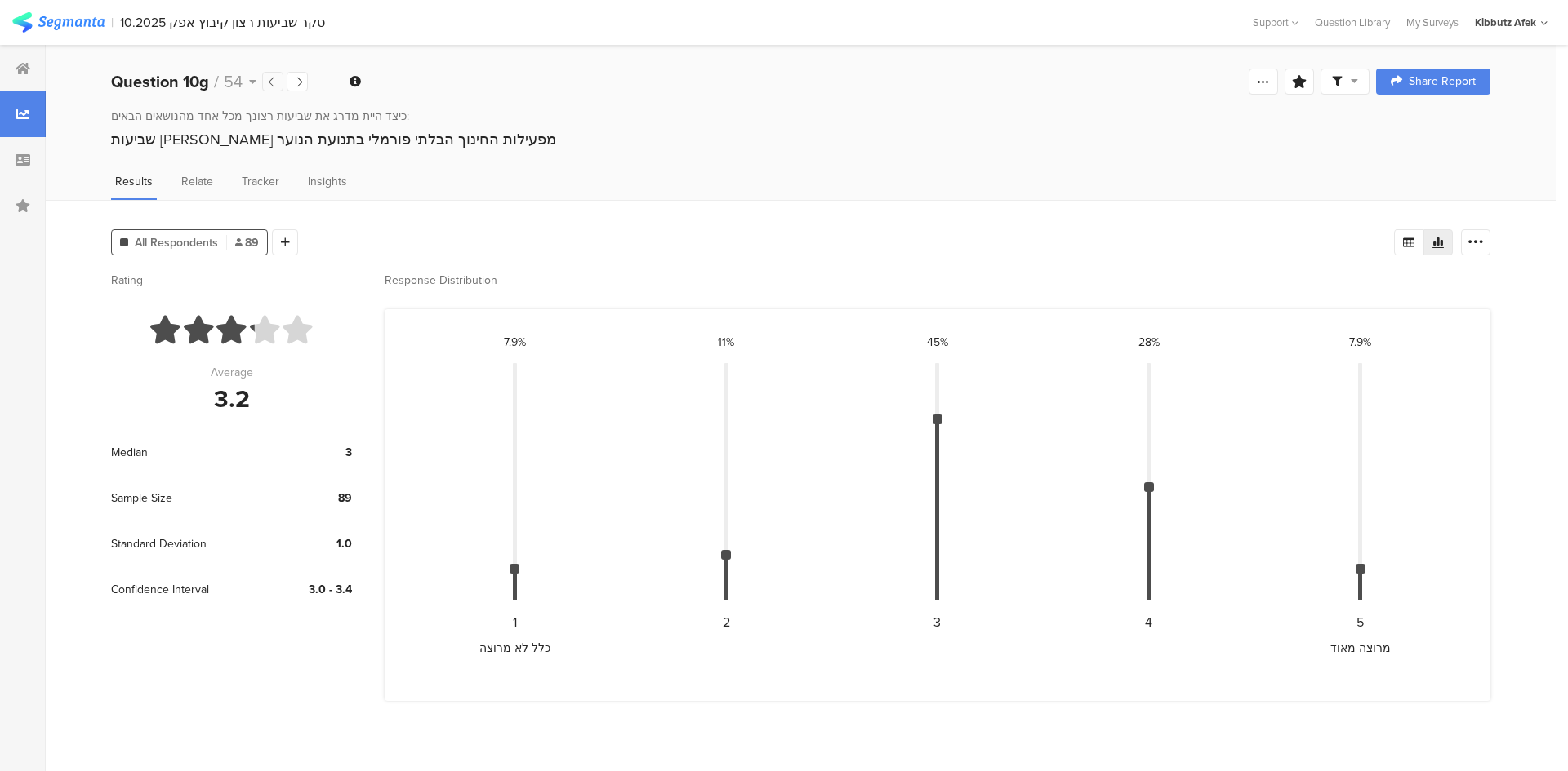
click at [273, 78] on icon at bounding box center [273, 82] width 9 height 11
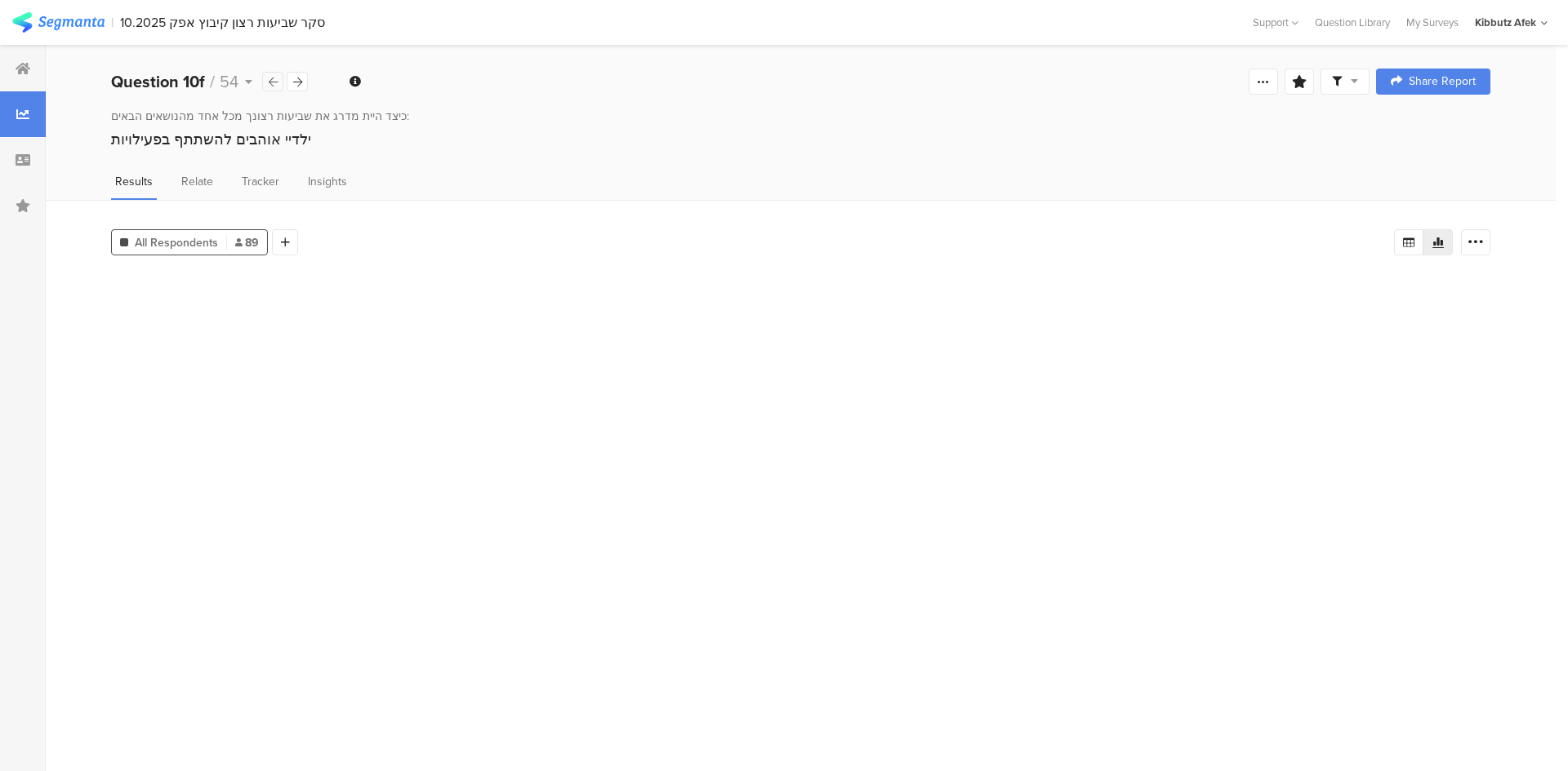
click at [273, 78] on icon at bounding box center [273, 82] width 9 height 11
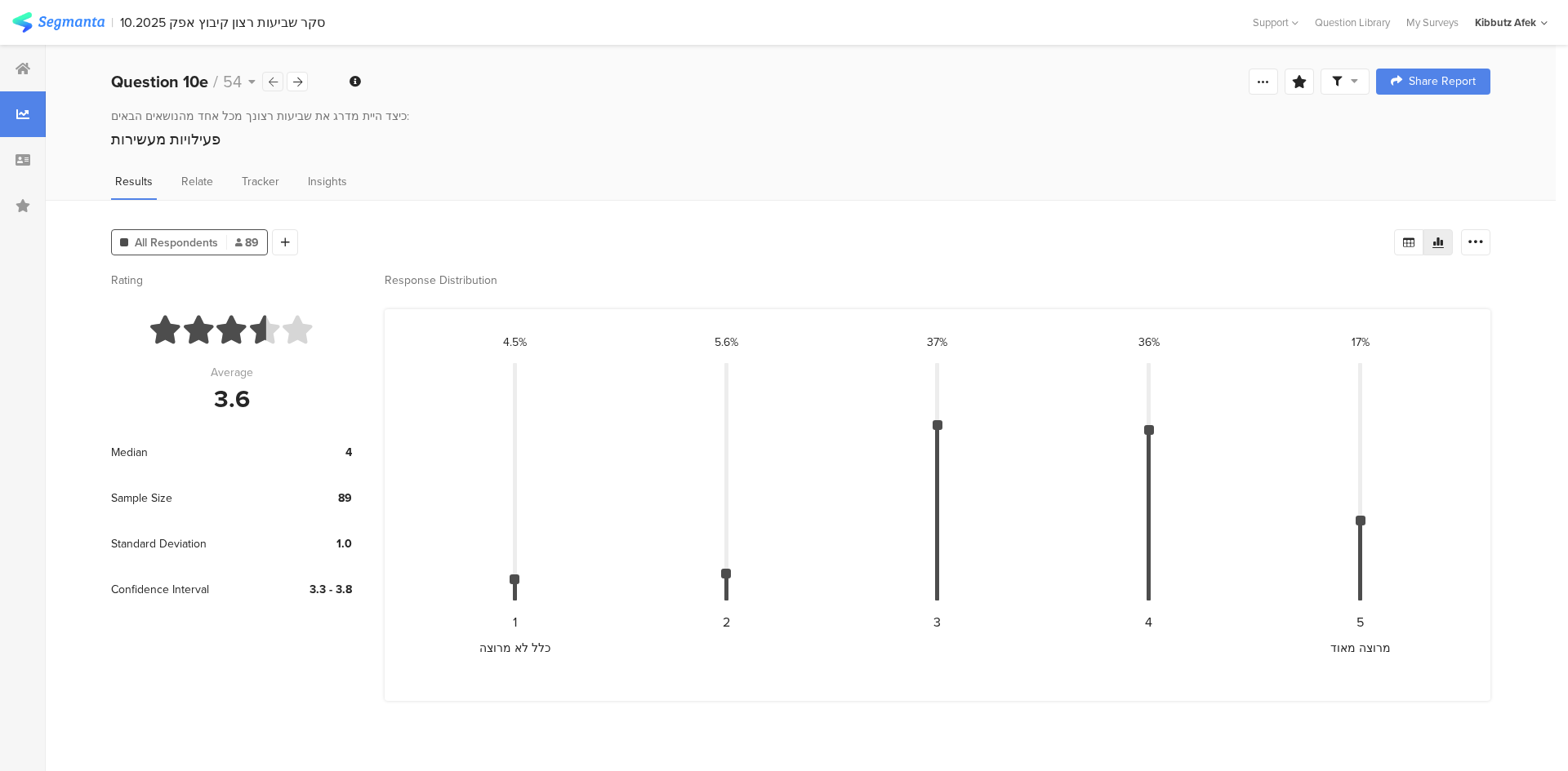
click at [273, 78] on icon at bounding box center [273, 82] width 9 height 11
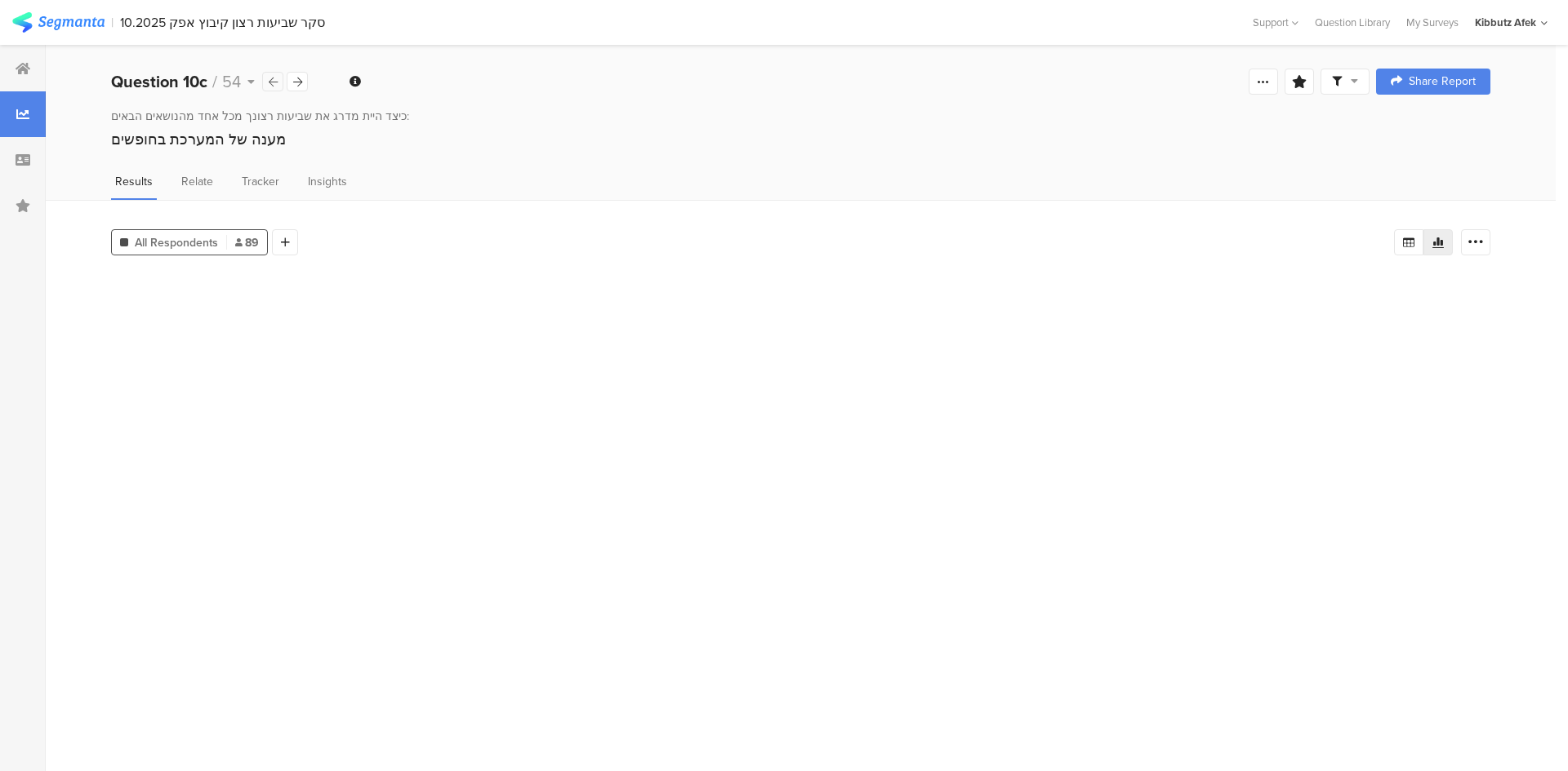
click at [273, 78] on icon at bounding box center [273, 82] width 9 height 11
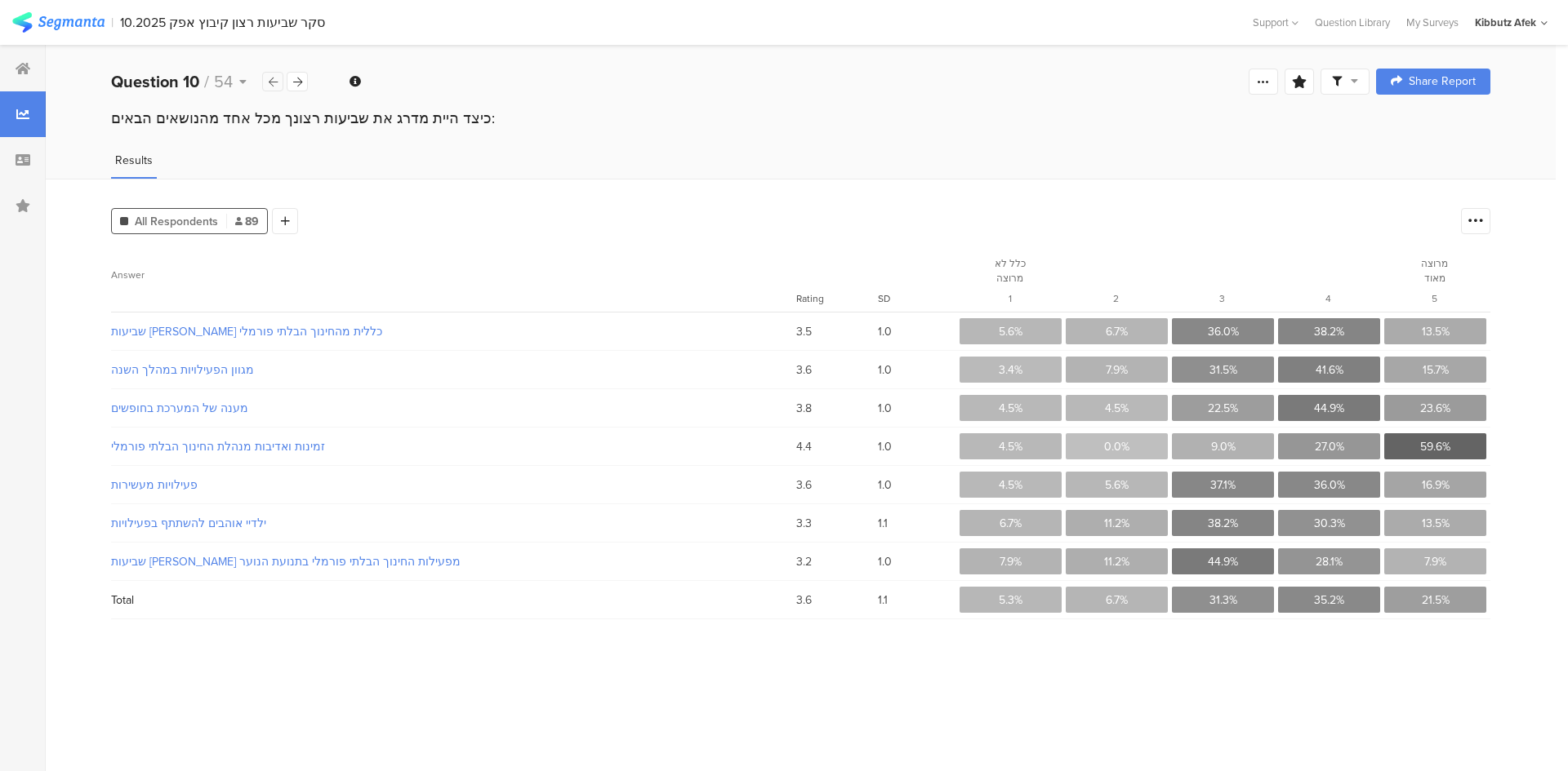
click at [273, 78] on icon at bounding box center [273, 82] width 9 height 11
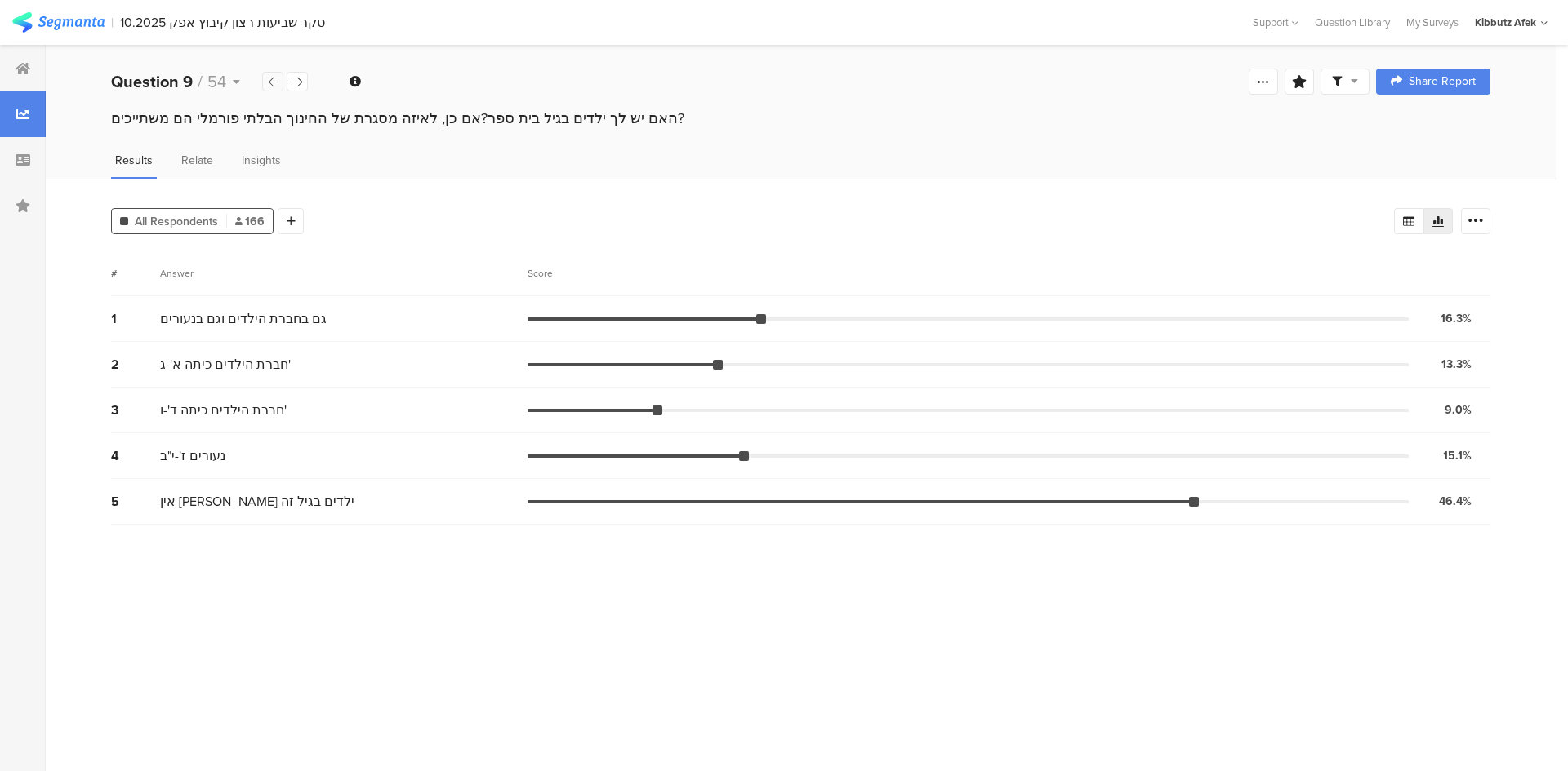
click at [273, 78] on icon at bounding box center [273, 82] width 9 height 11
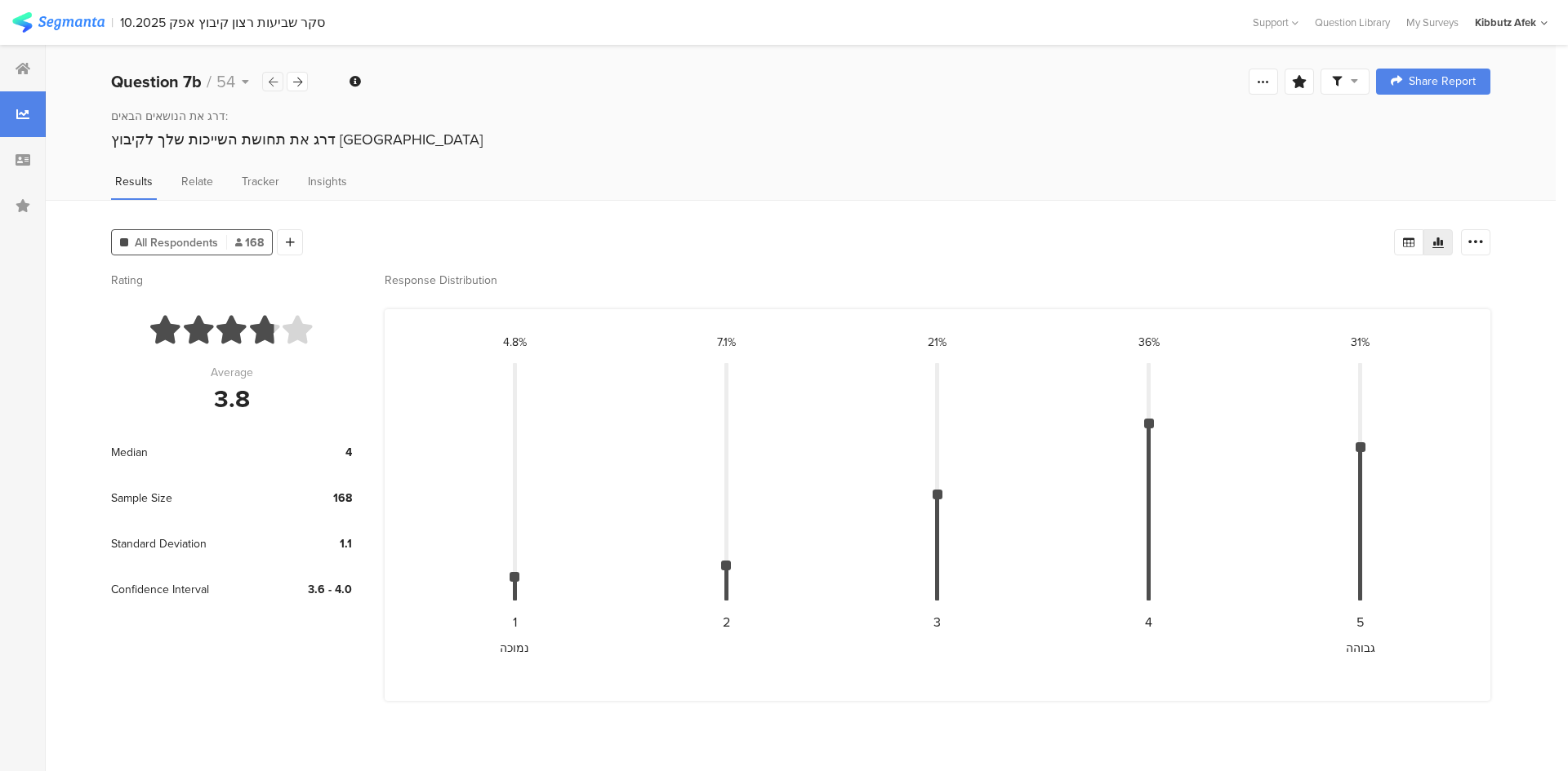
click at [273, 78] on icon at bounding box center [273, 82] width 9 height 11
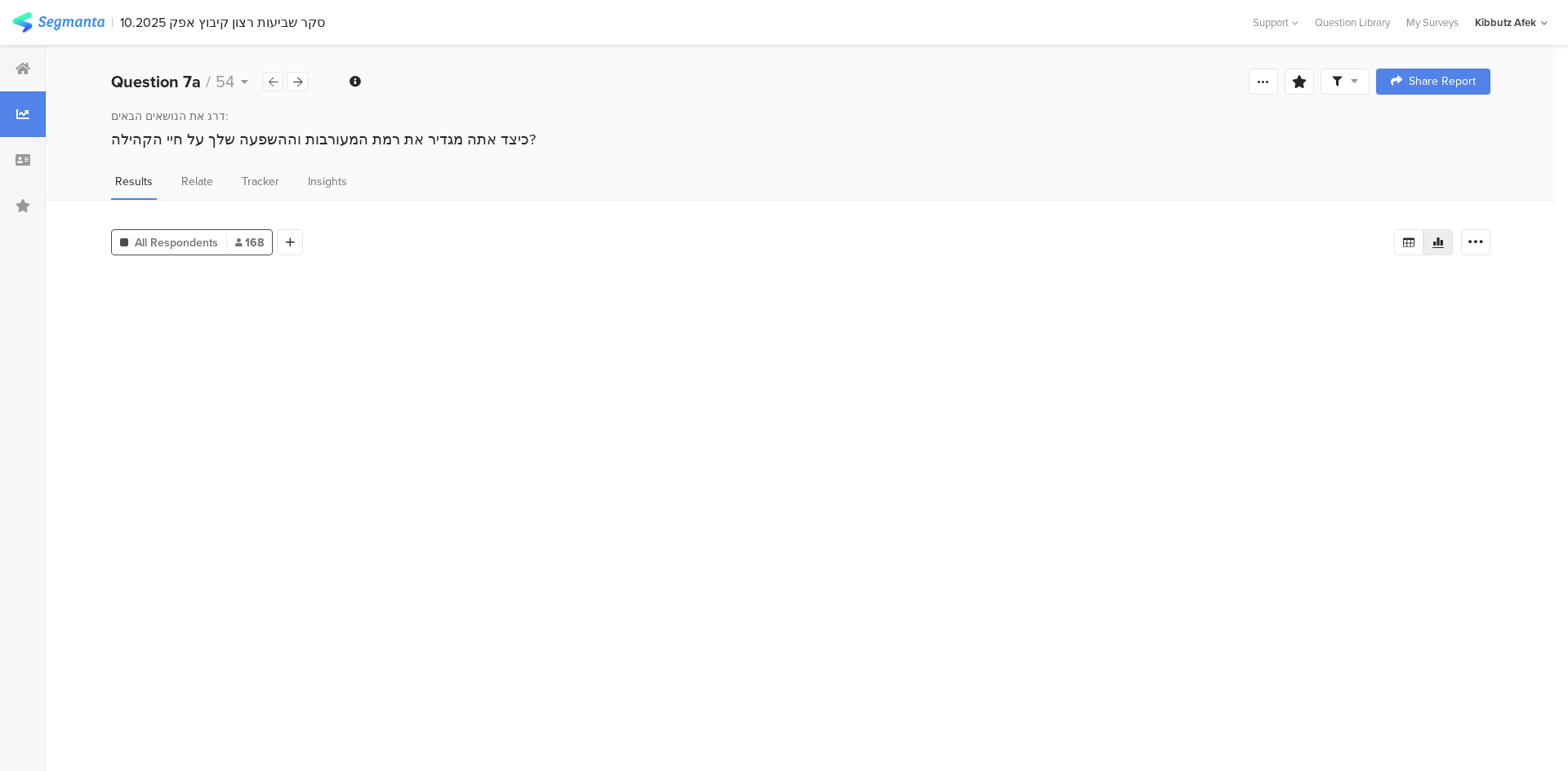
click at [273, 78] on icon at bounding box center [273, 82] width 9 height 11
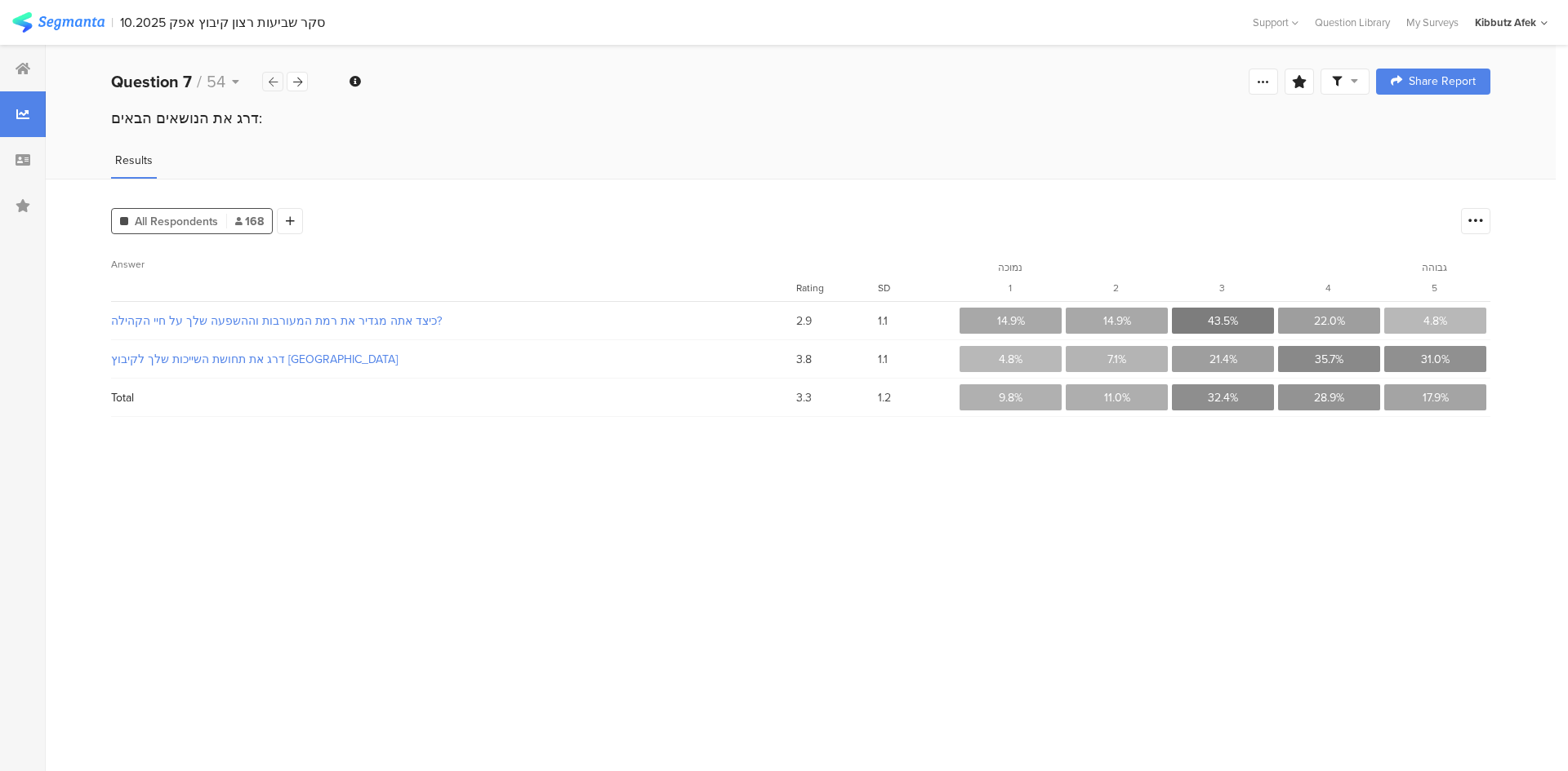
click at [273, 78] on icon at bounding box center [273, 82] width 9 height 11
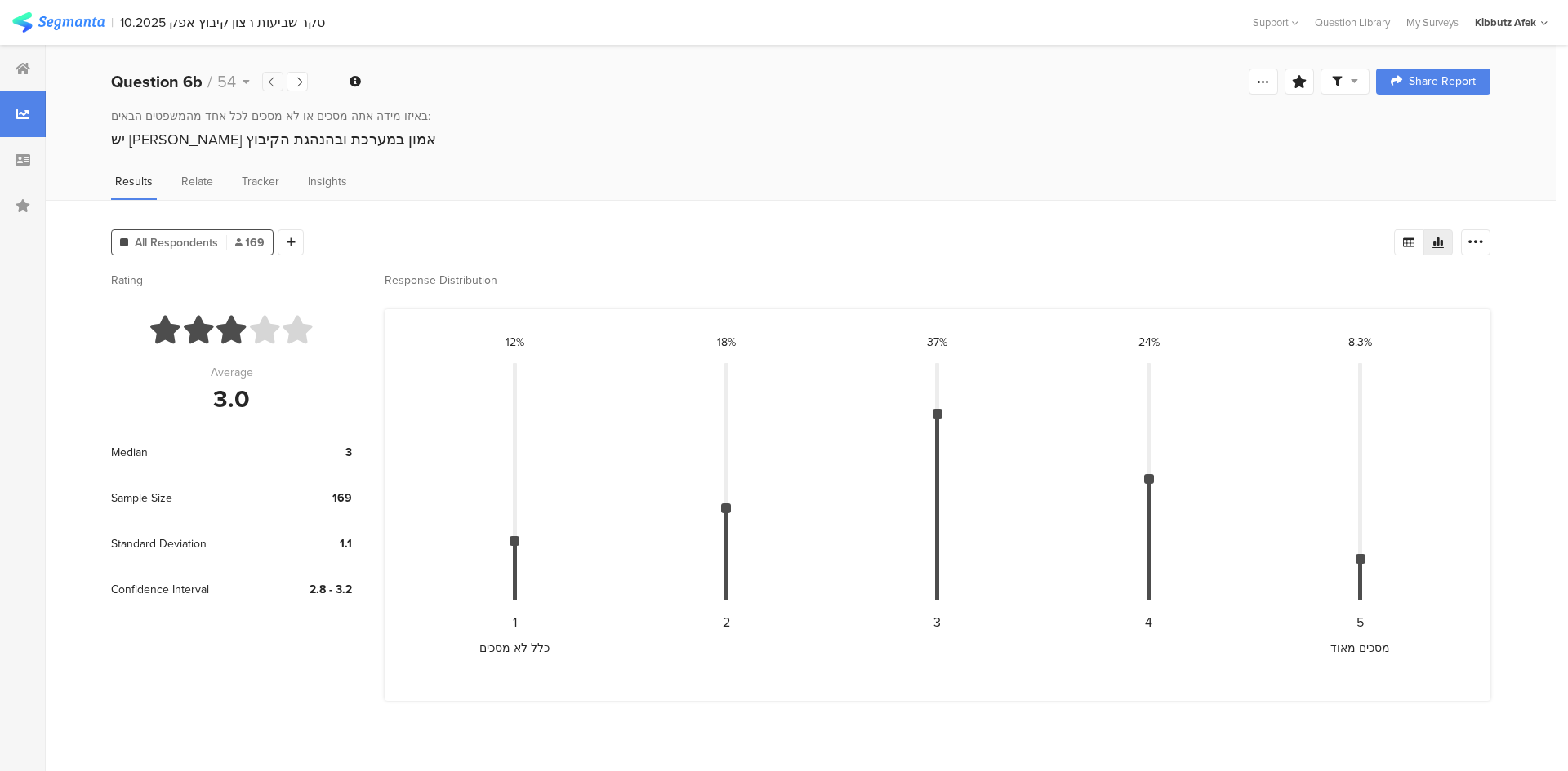
click at [273, 78] on icon at bounding box center [273, 82] width 9 height 11
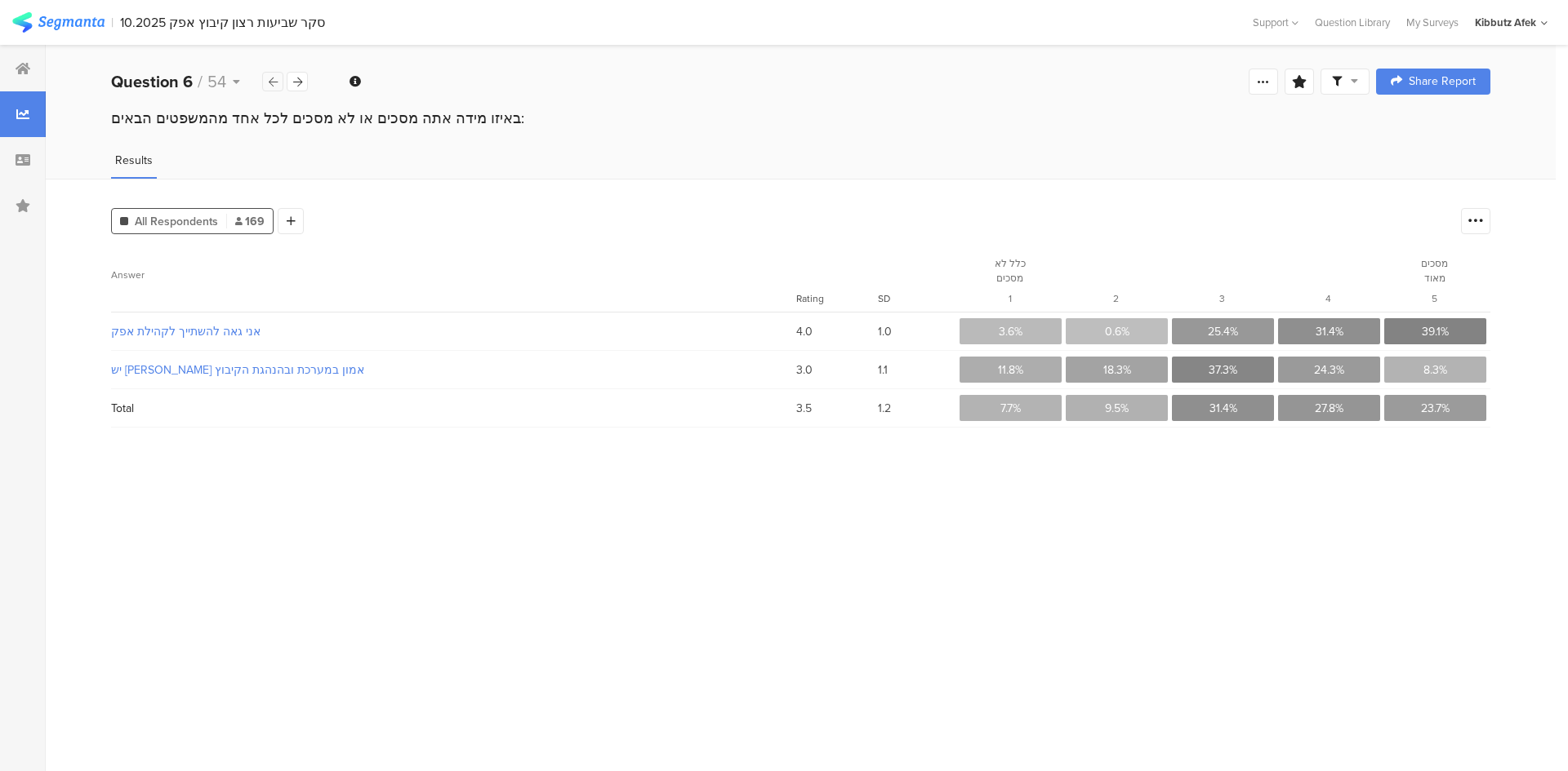
click at [273, 78] on icon at bounding box center [273, 82] width 9 height 11
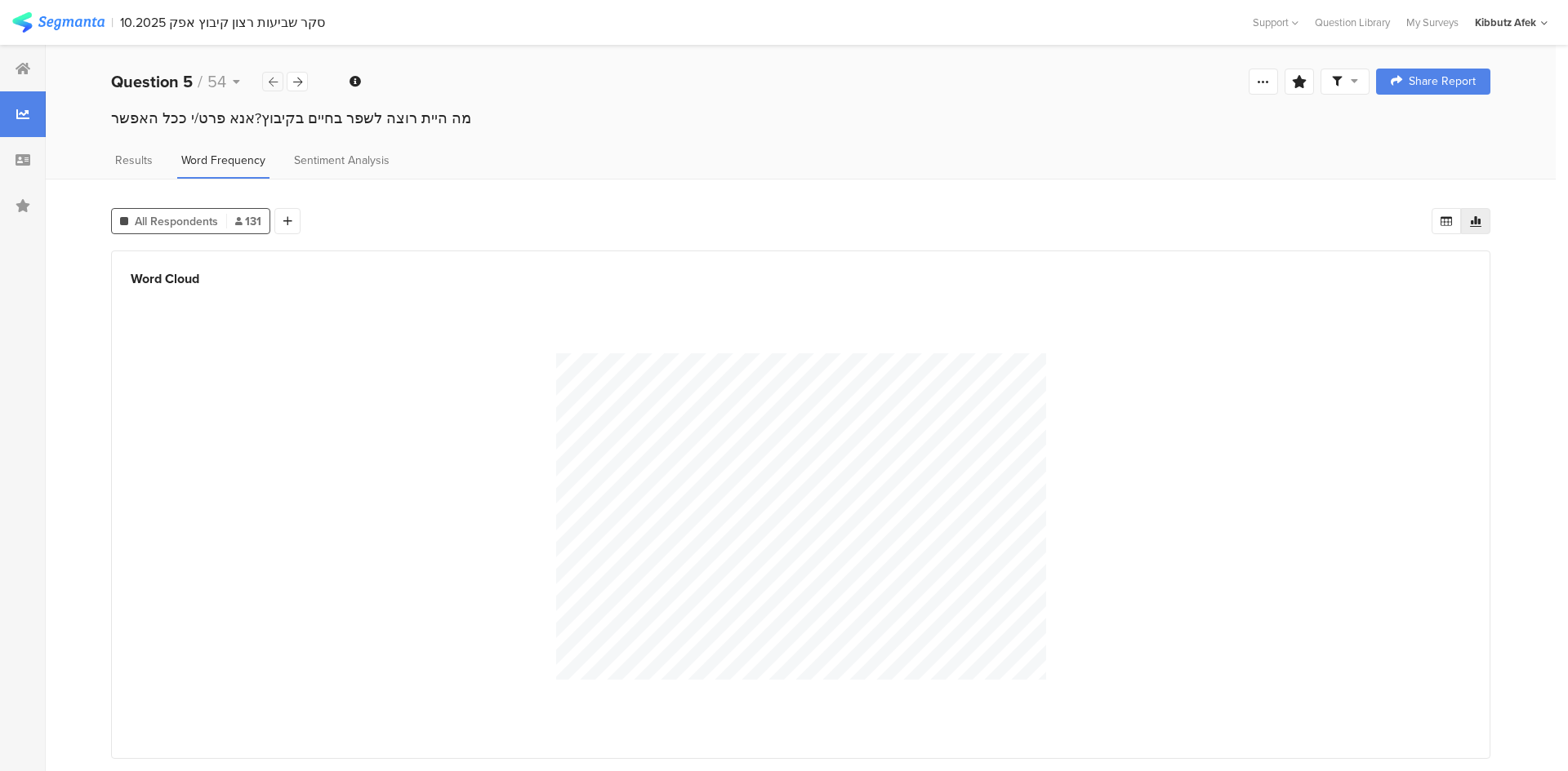
click at [270, 85] on icon at bounding box center [273, 82] width 9 height 11
click at [296, 85] on icon at bounding box center [297, 82] width 9 height 11
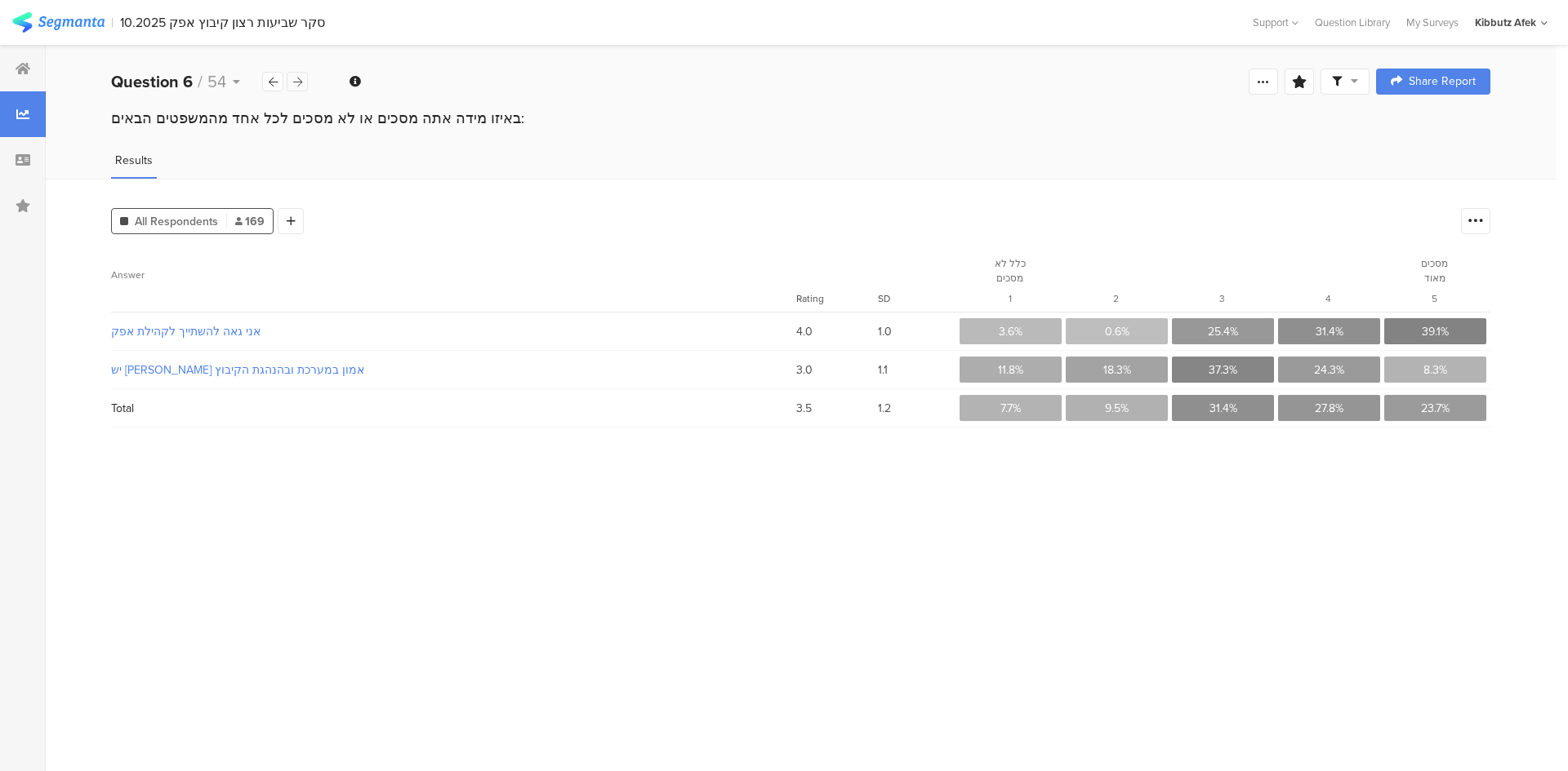
click at [296, 85] on icon at bounding box center [297, 82] width 9 height 11
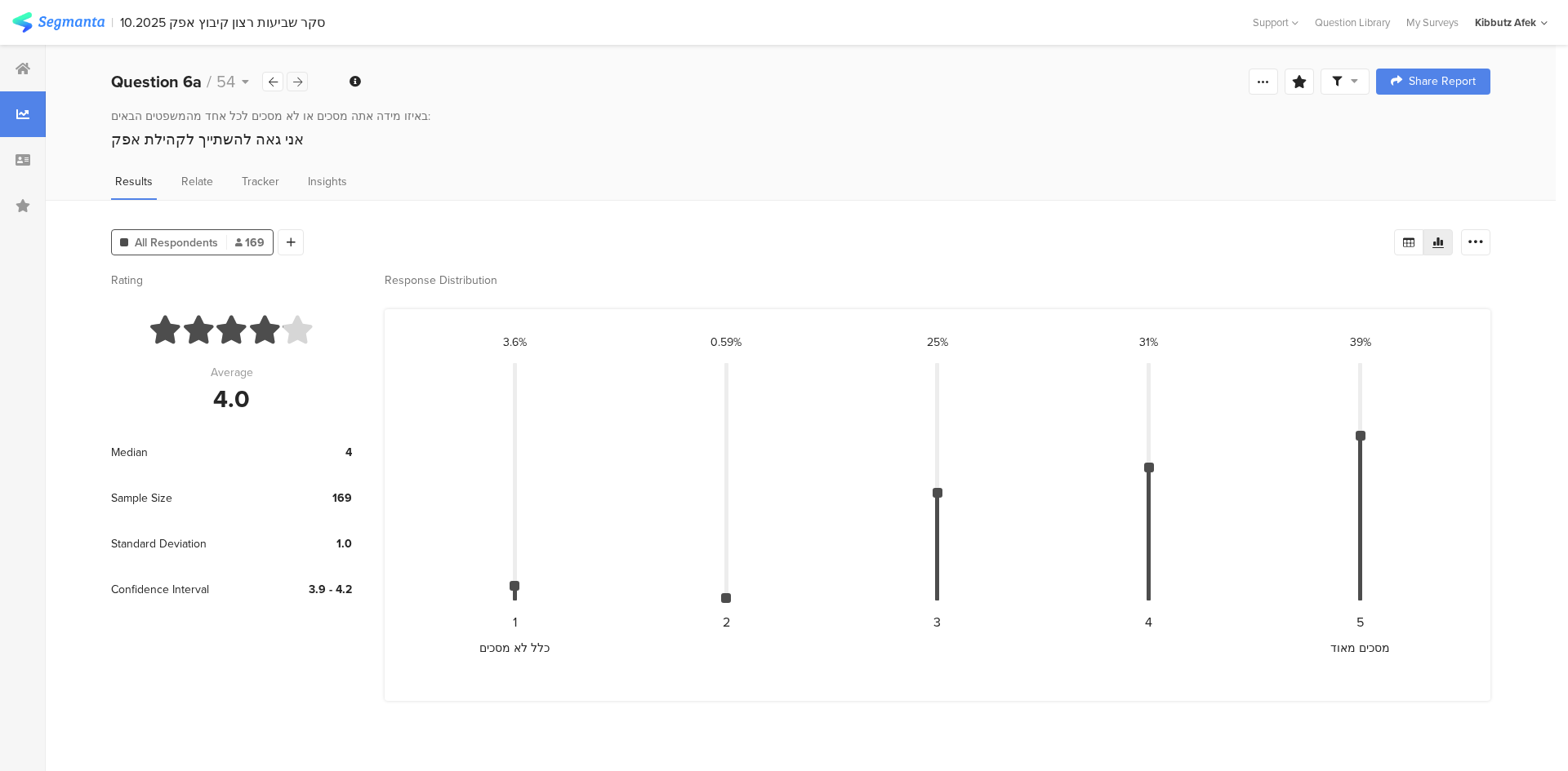
click at [296, 81] on icon at bounding box center [297, 82] width 9 height 11
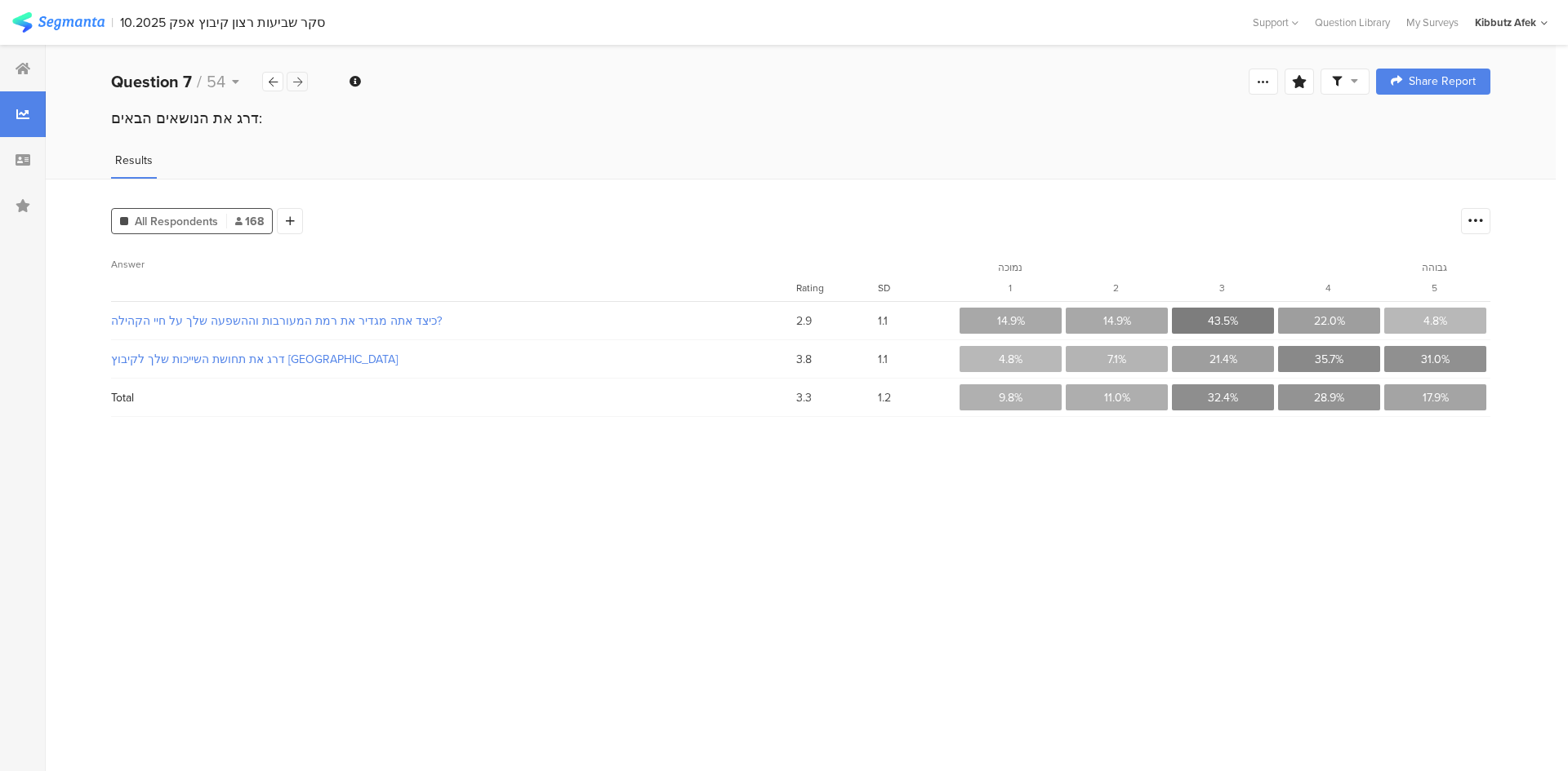
click at [296, 81] on icon at bounding box center [297, 82] width 9 height 11
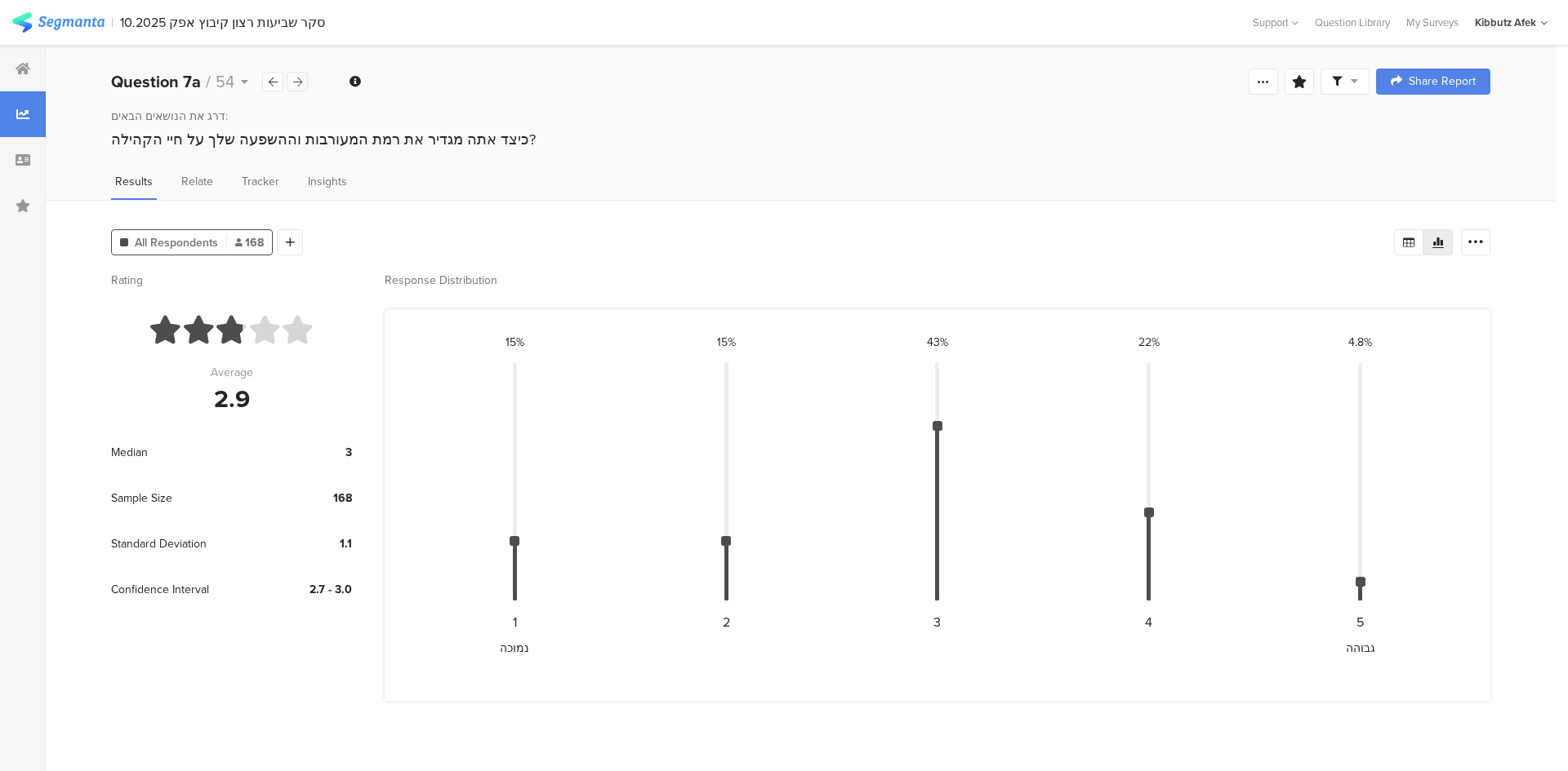
click at [296, 81] on icon at bounding box center [297, 82] width 9 height 11
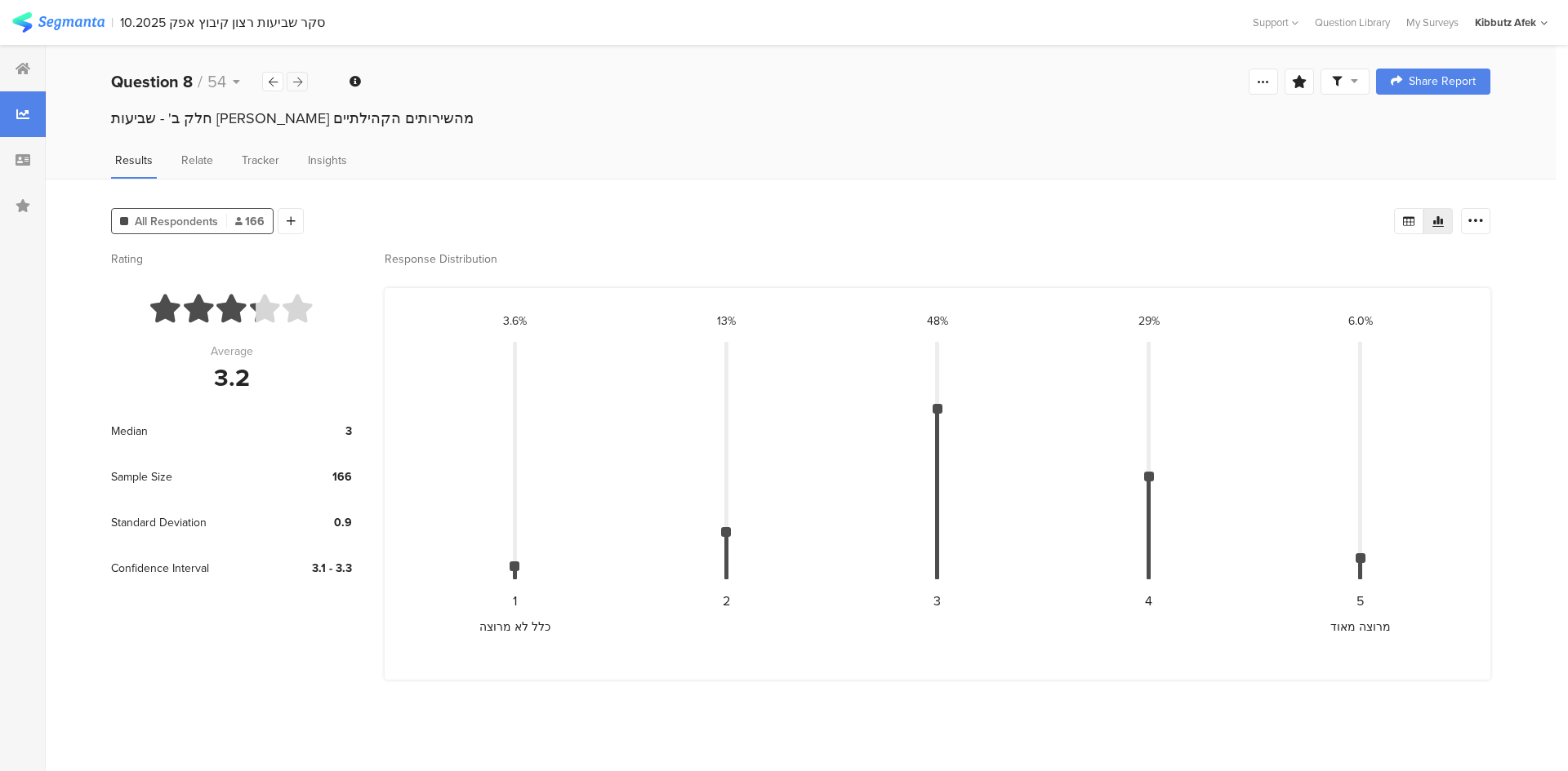
click at [296, 81] on icon at bounding box center [297, 82] width 9 height 11
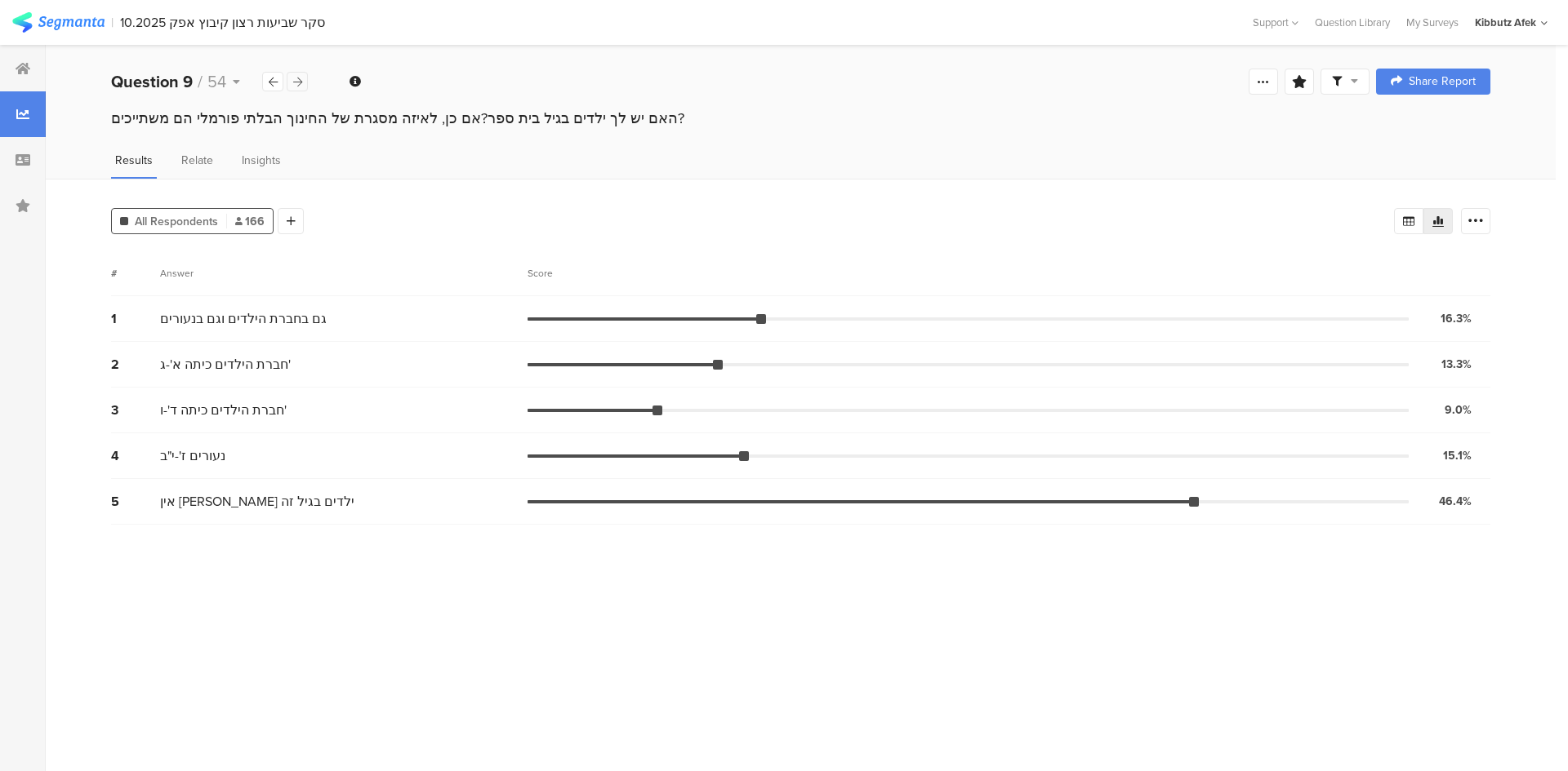
click at [296, 81] on icon at bounding box center [297, 82] width 9 height 11
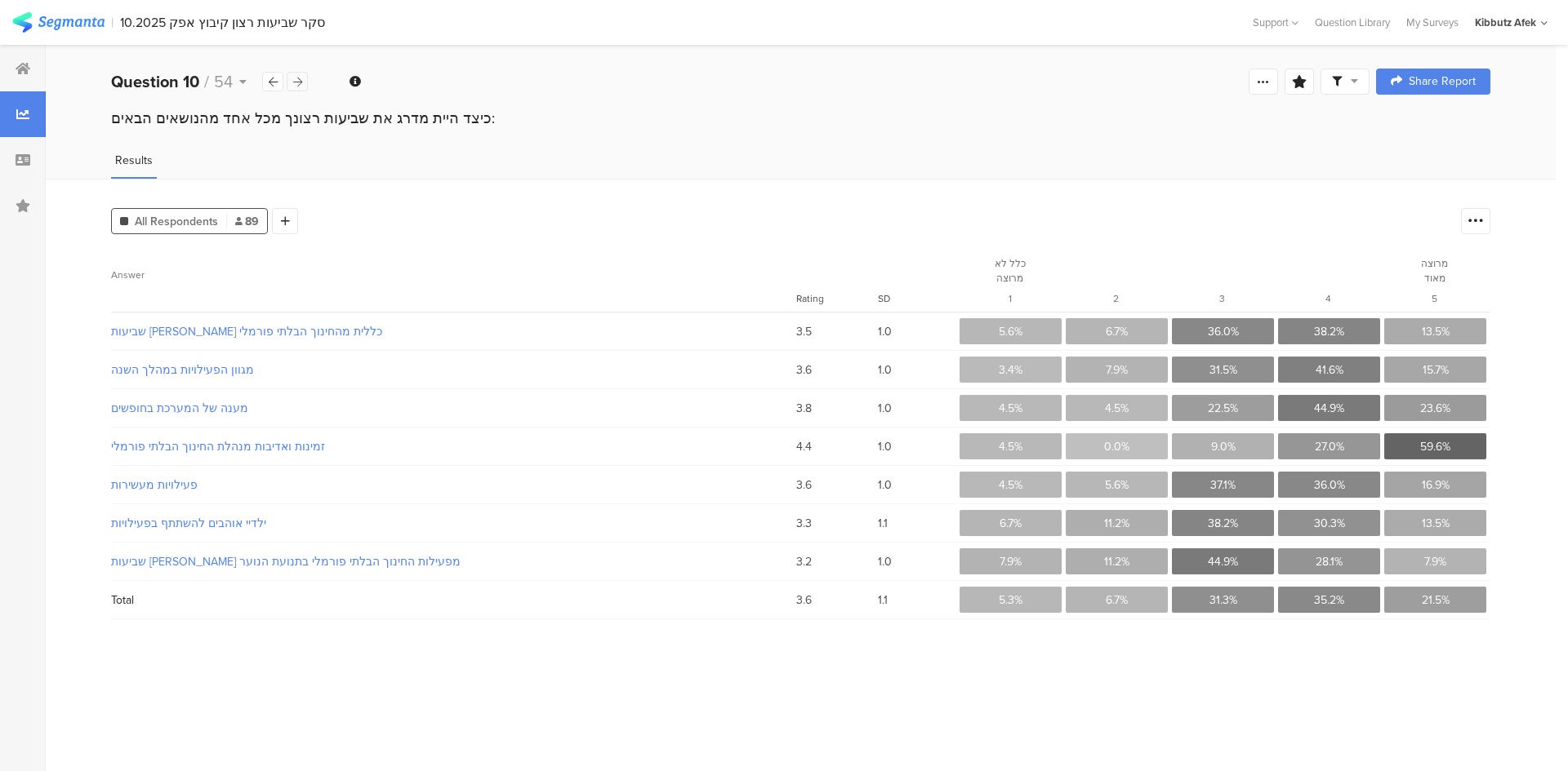
click at [296, 81] on icon at bounding box center [297, 82] width 9 height 11
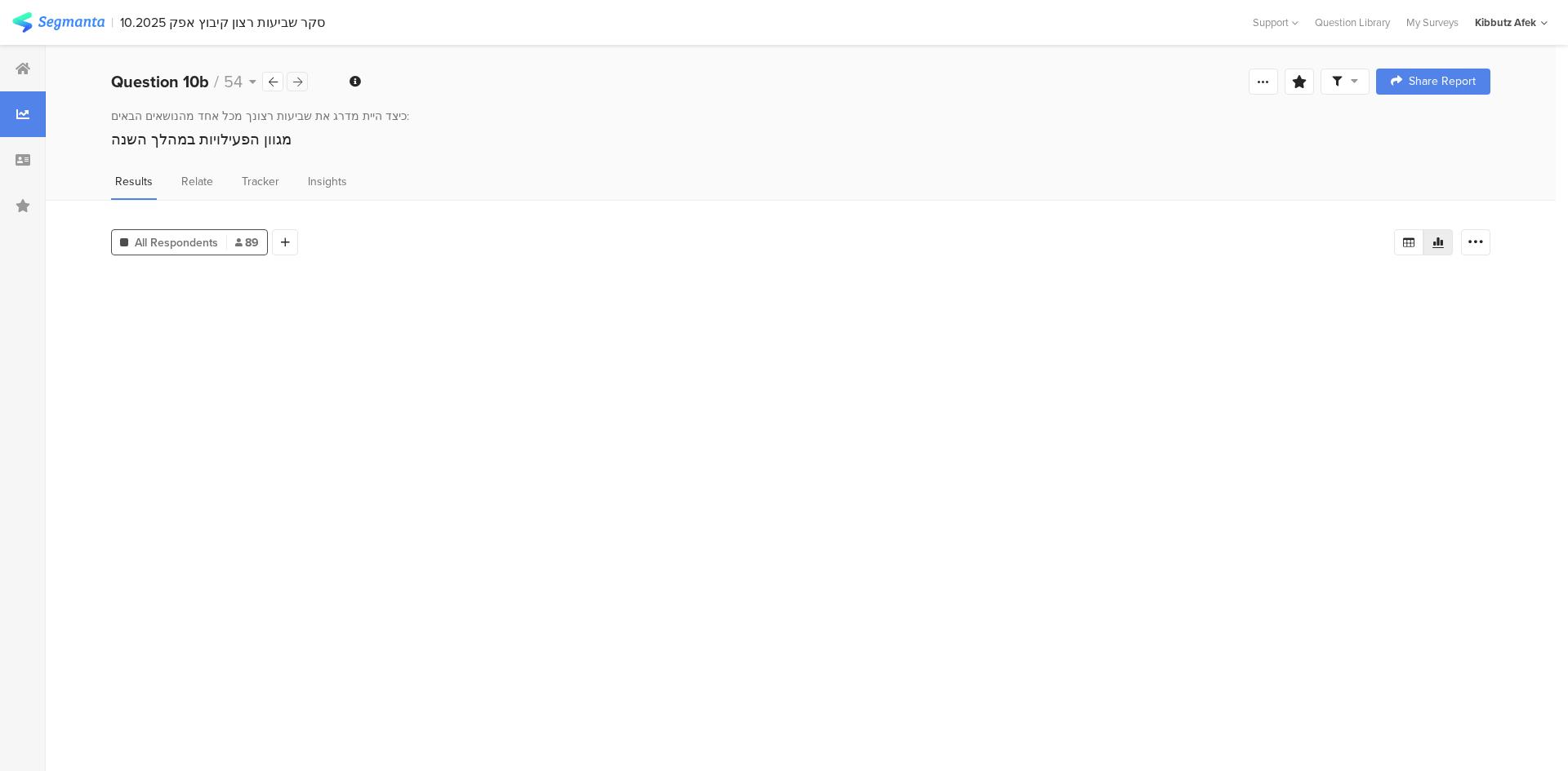
click at [296, 81] on icon at bounding box center [297, 82] width 9 height 11
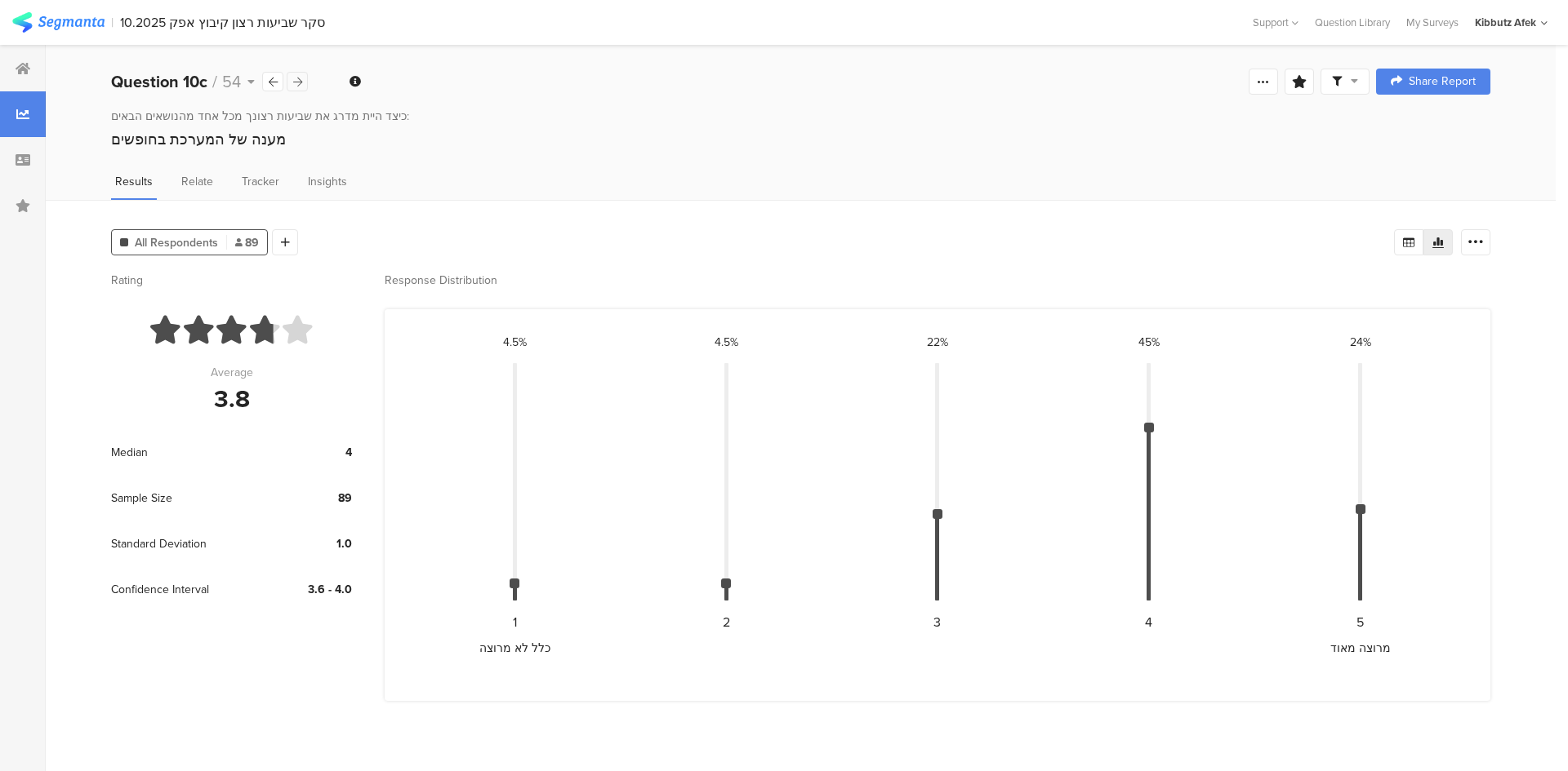
click at [296, 81] on icon at bounding box center [297, 82] width 9 height 11
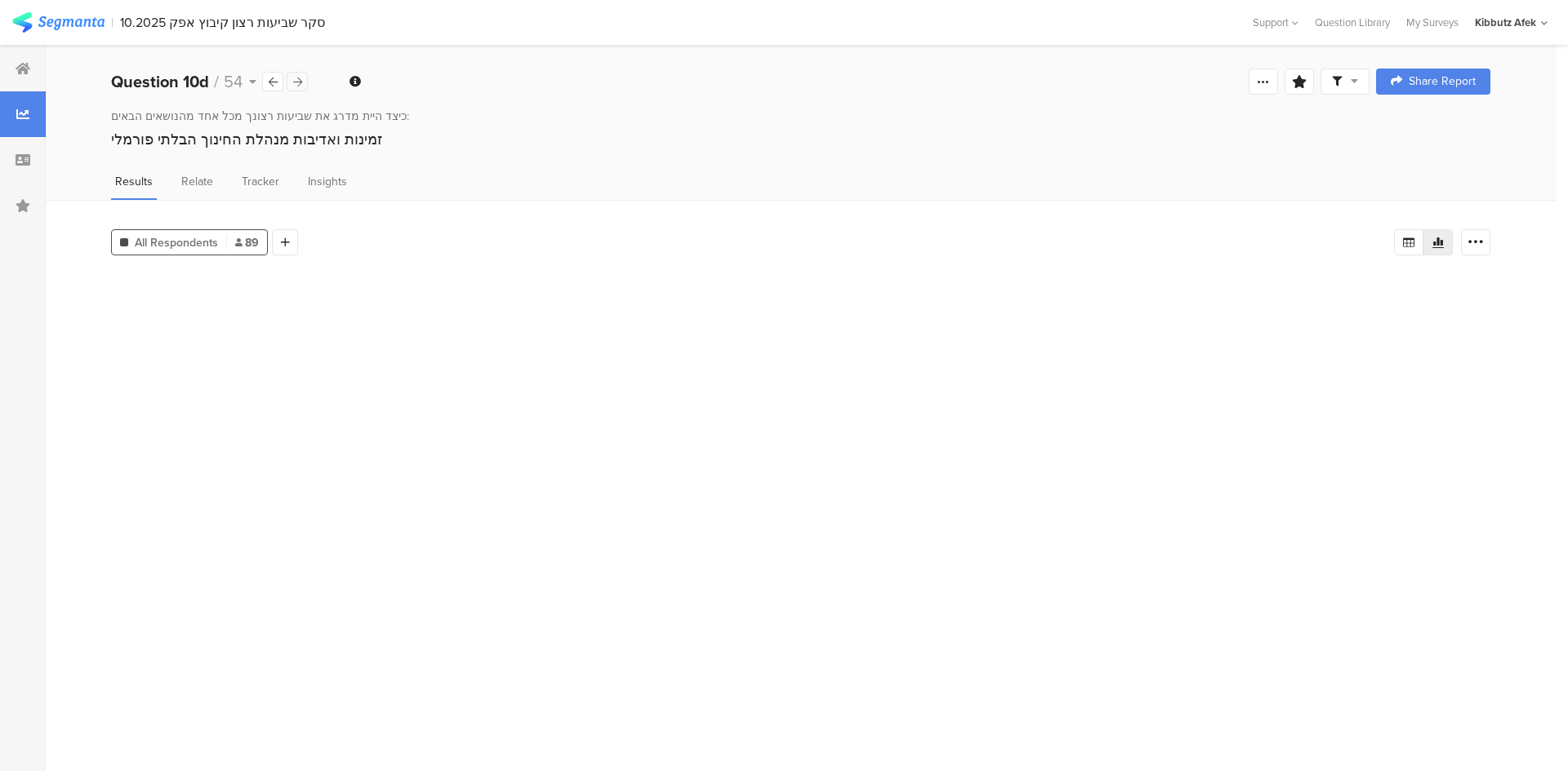
click at [296, 81] on icon at bounding box center [297, 82] width 9 height 11
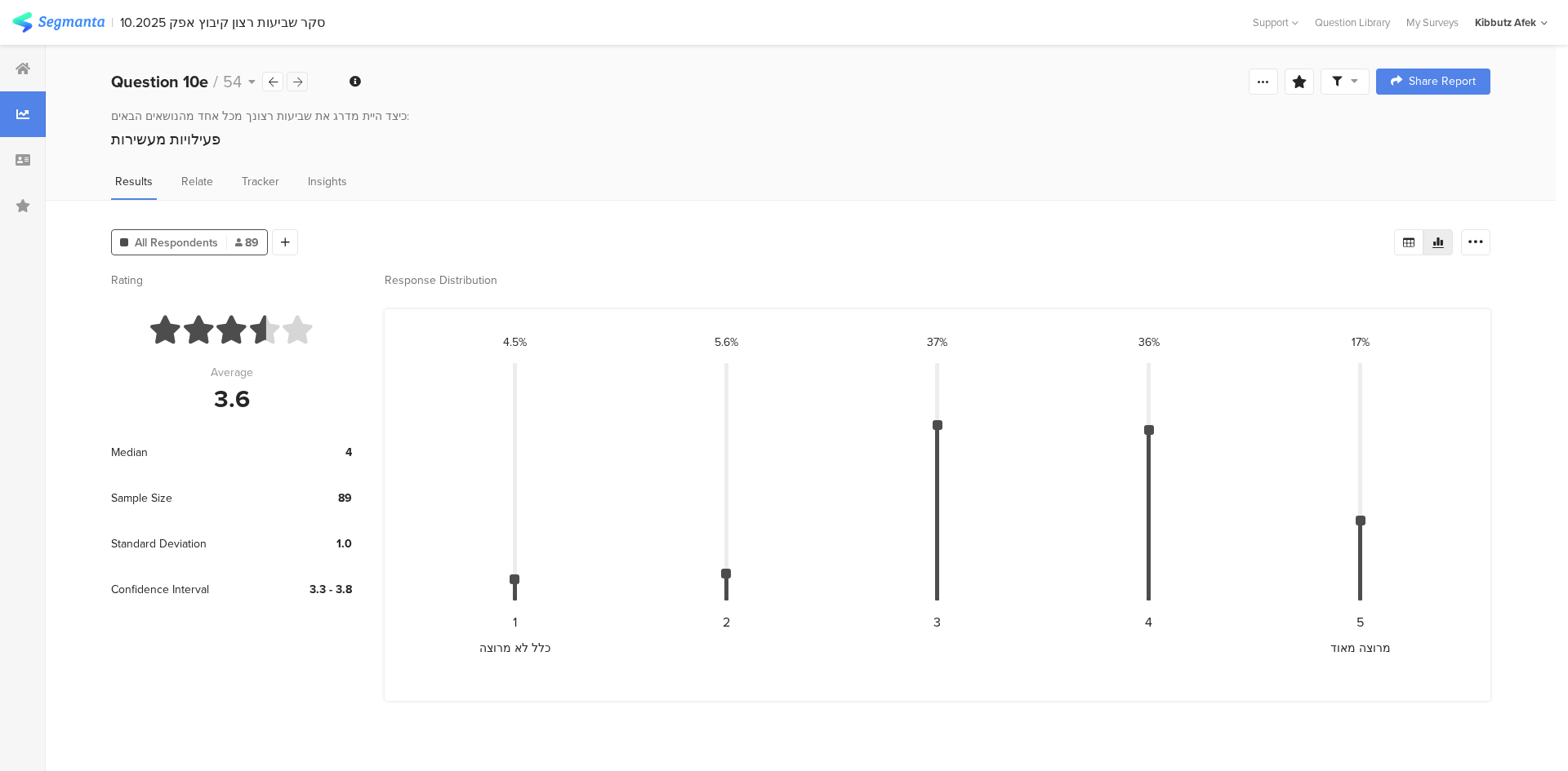
click at [296, 81] on icon at bounding box center [297, 82] width 9 height 11
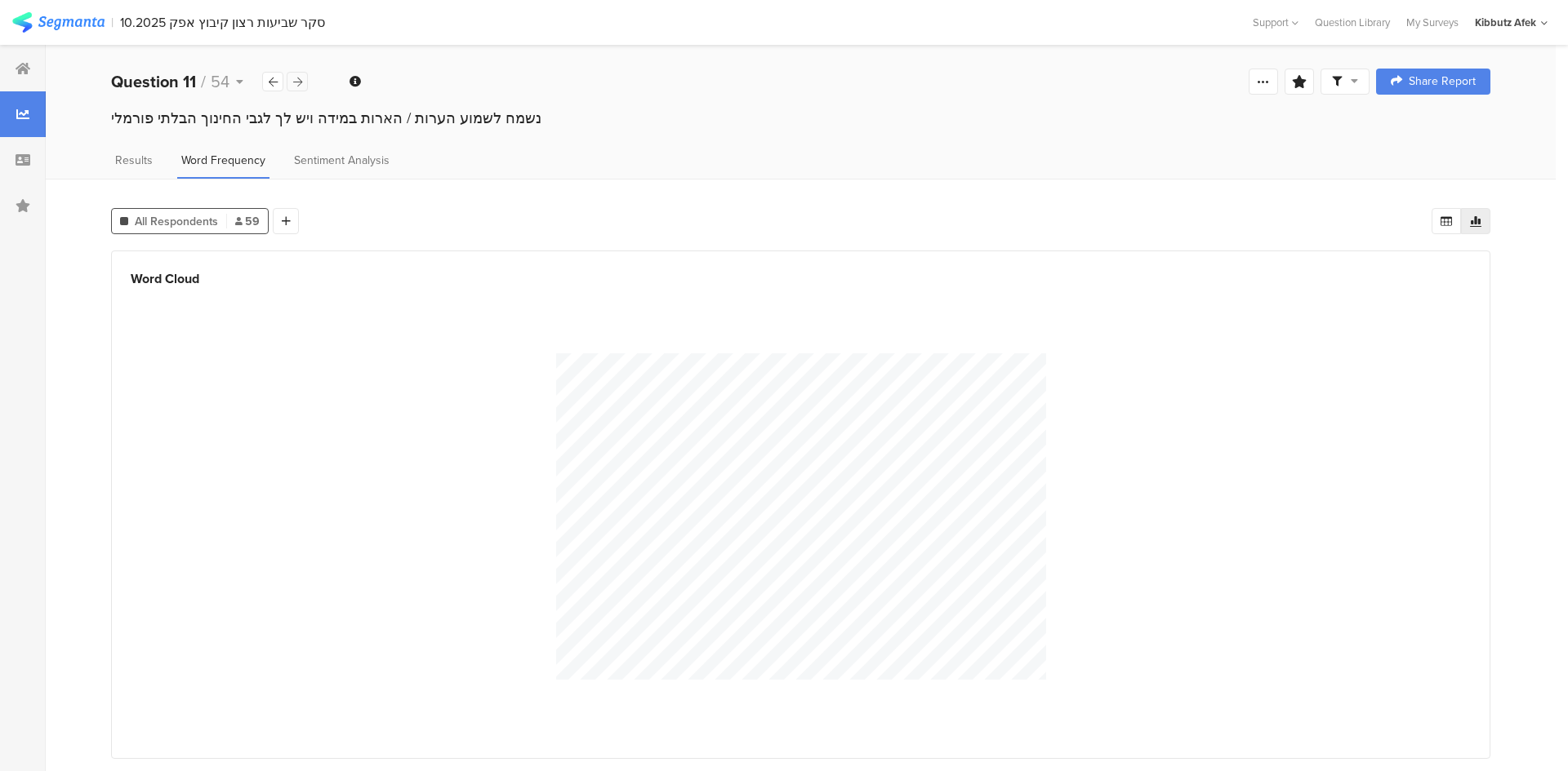
click at [296, 81] on icon at bounding box center [297, 82] width 9 height 11
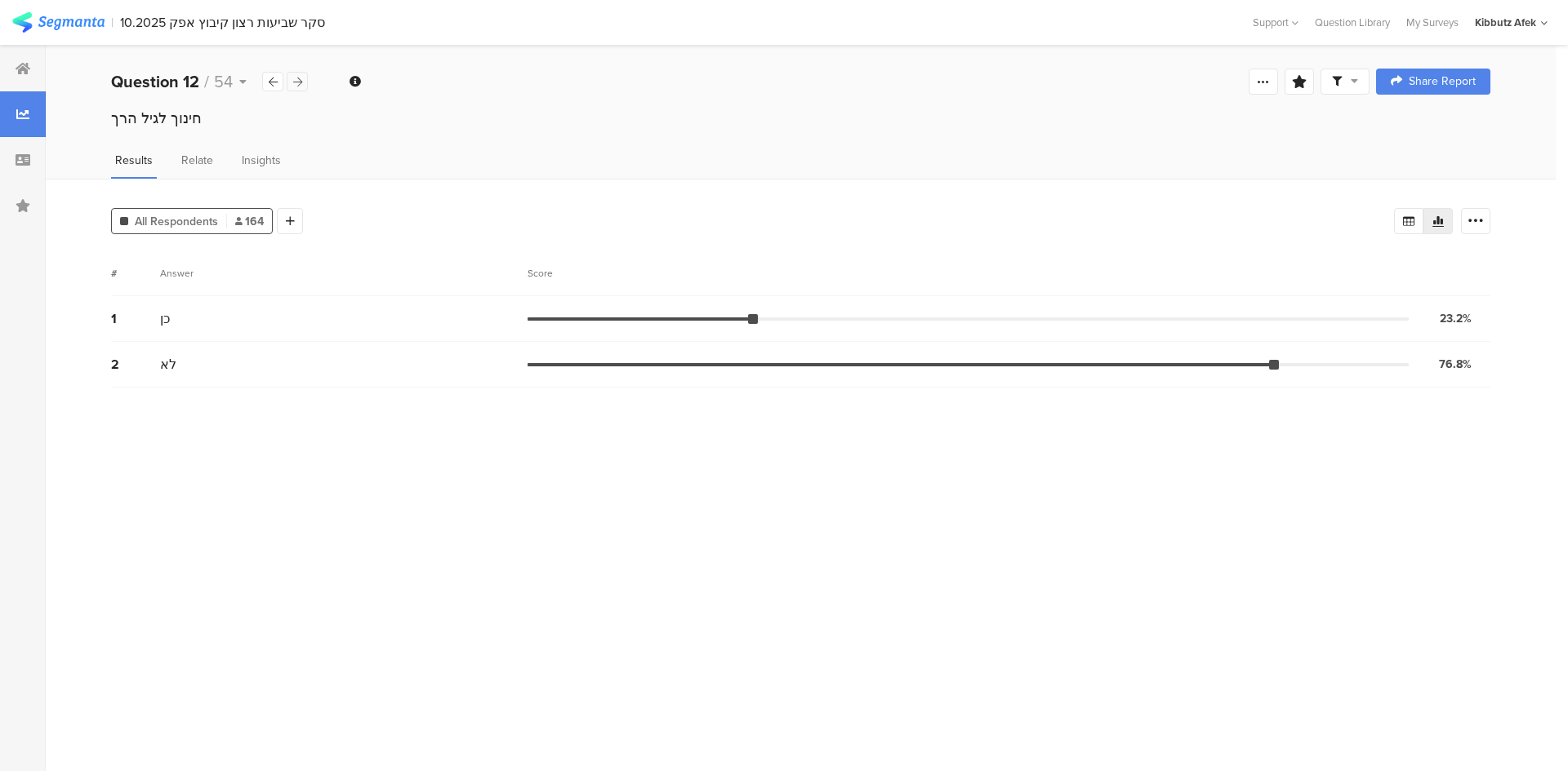
click at [296, 81] on icon at bounding box center [297, 82] width 9 height 11
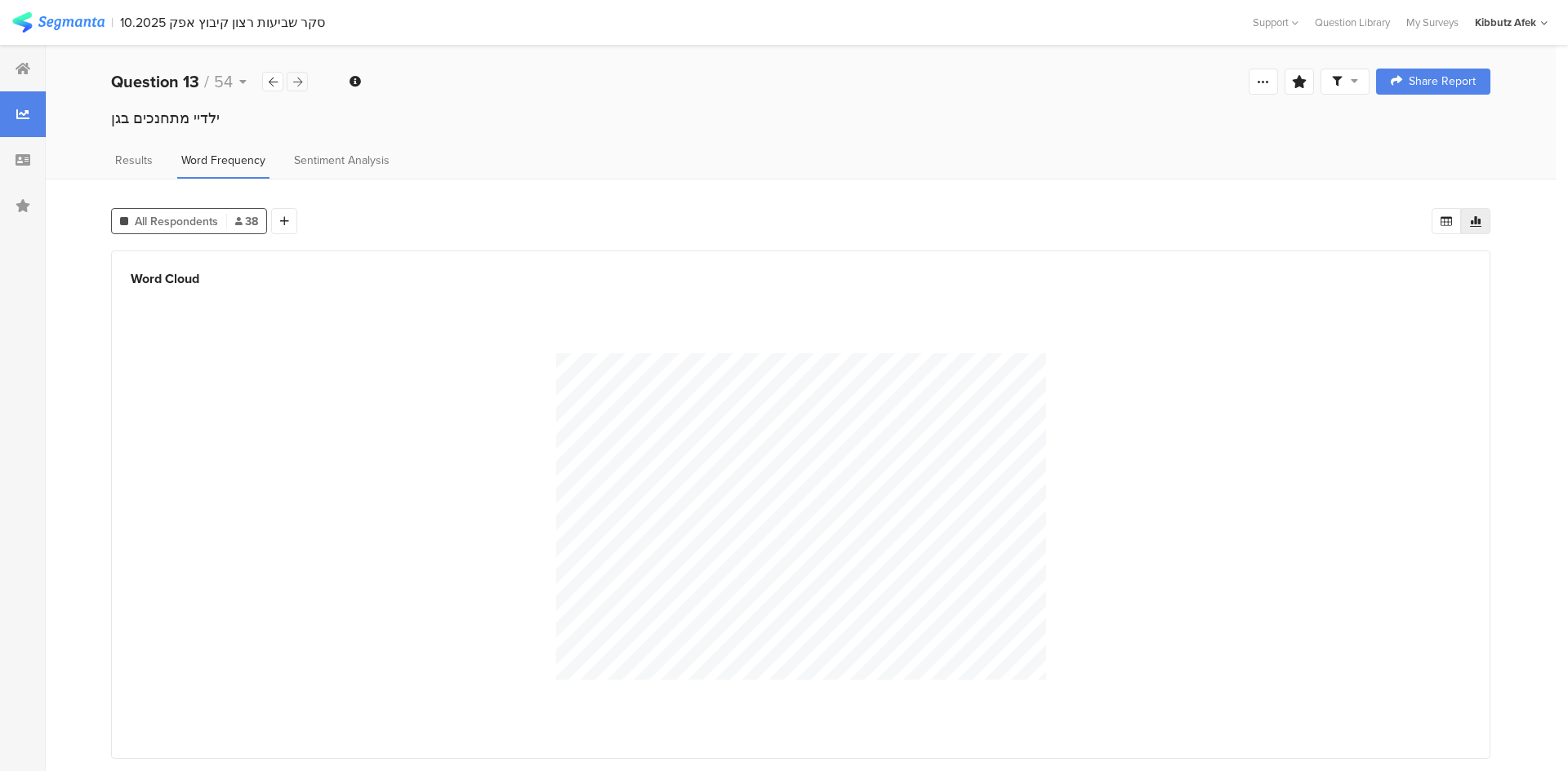
click at [296, 81] on icon at bounding box center [297, 82] width 9 height 11
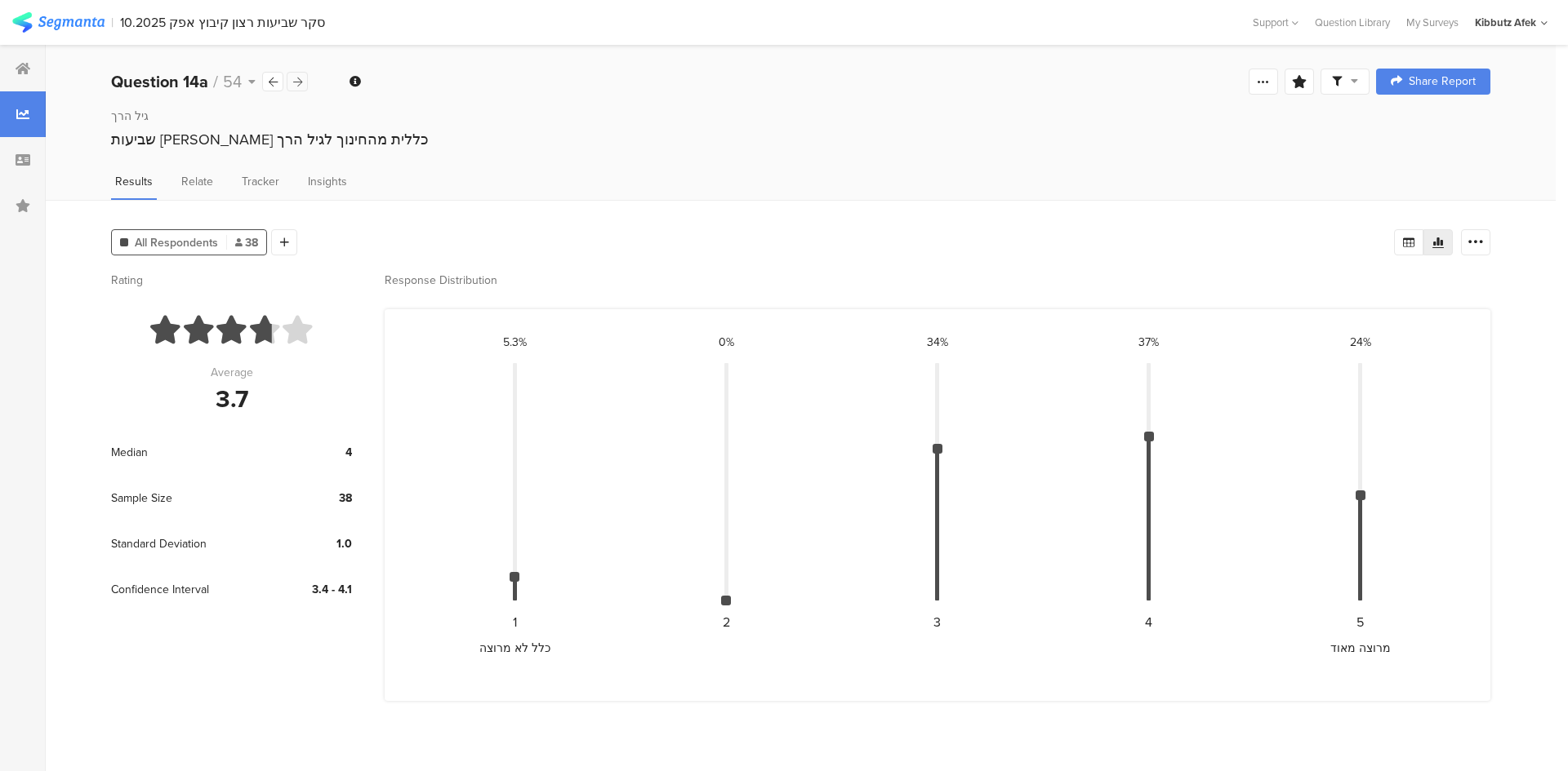
click at [296, 81] on icon at bounding box center [297, 82] width 9 height 11
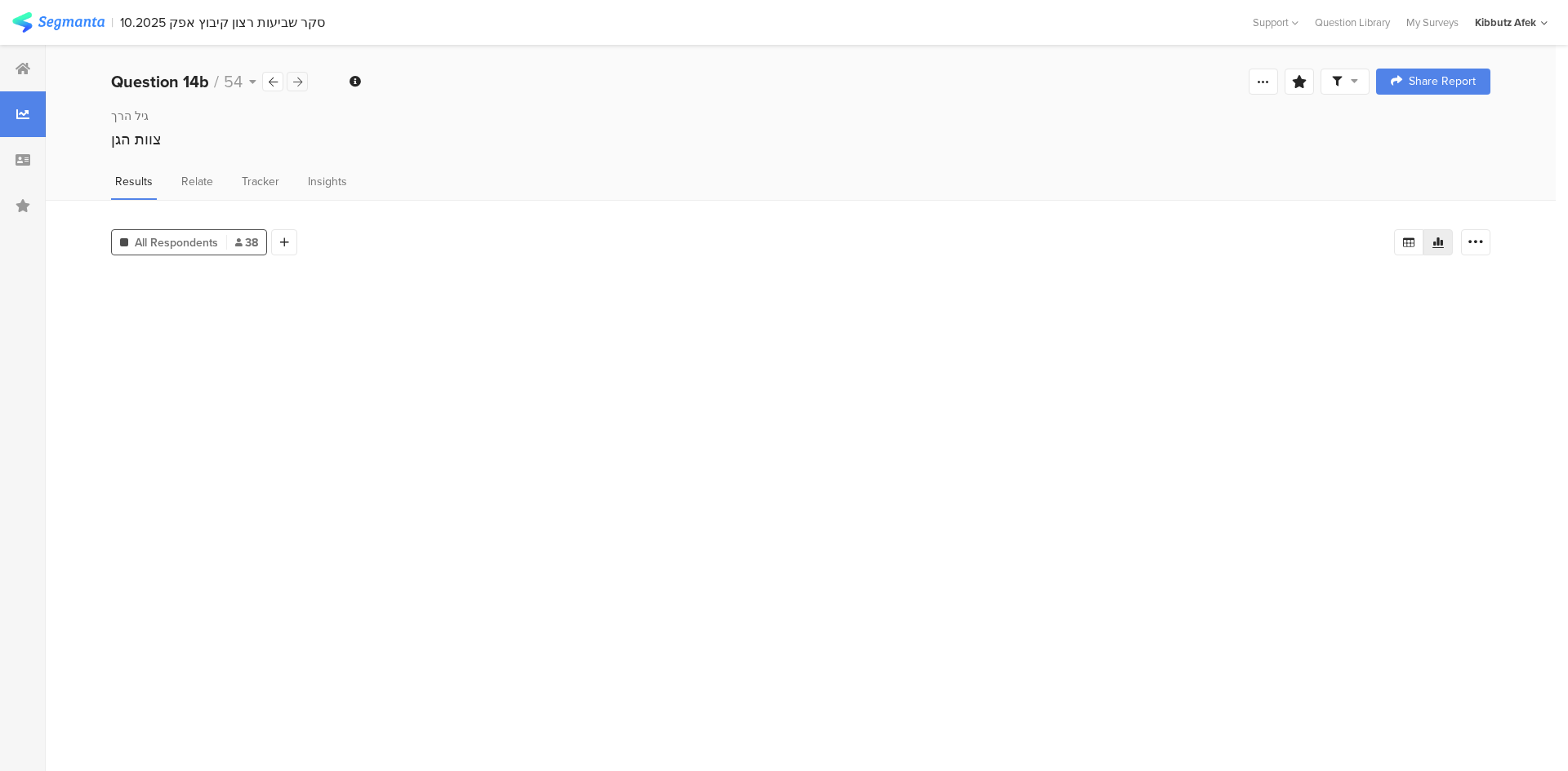
click at [296, 81] on icon at bounding box center [297, 82] width 9 height 11
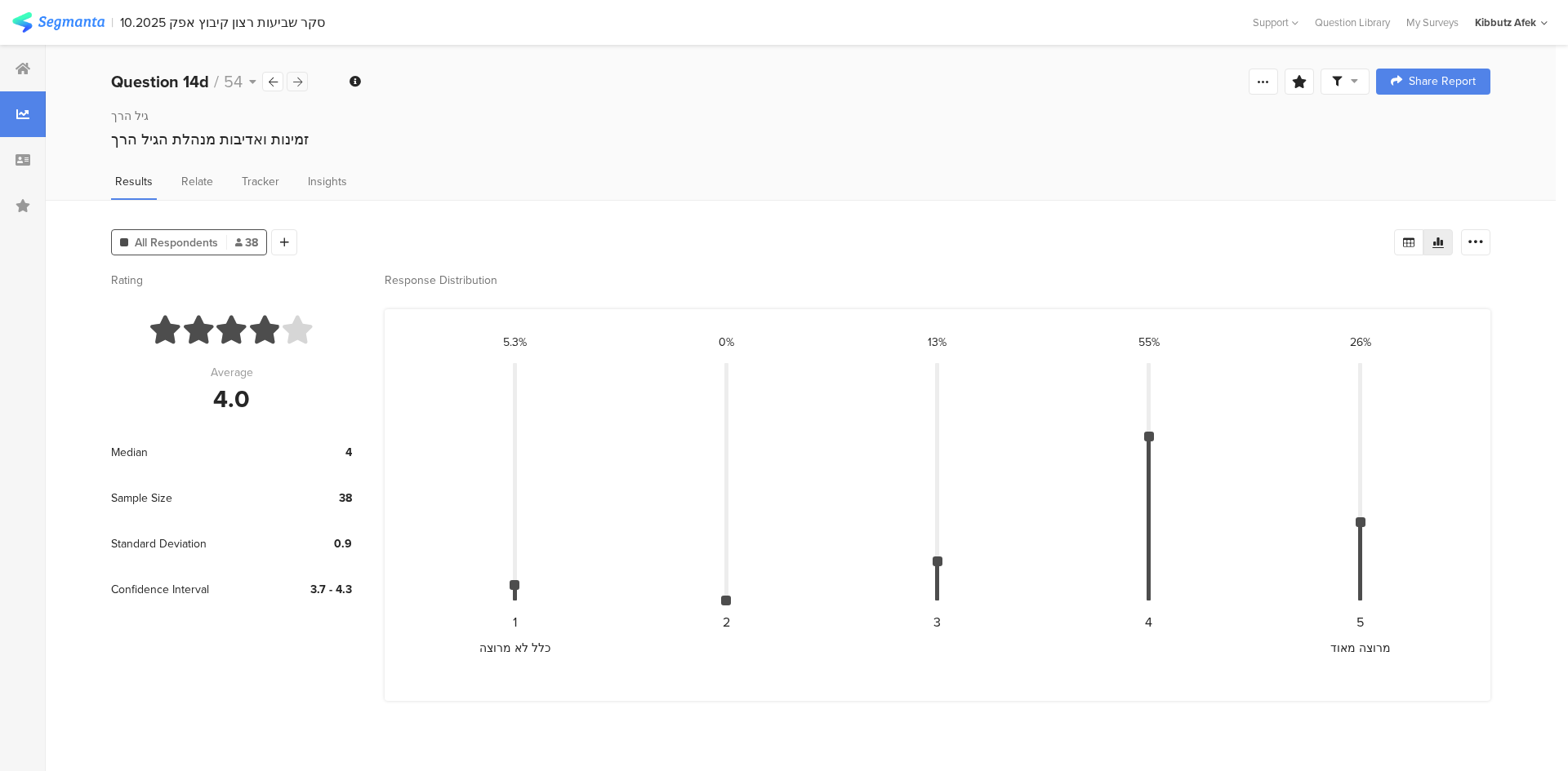
click at [296, 81] on icon at bounding box center [297, 82] width 9 height 11
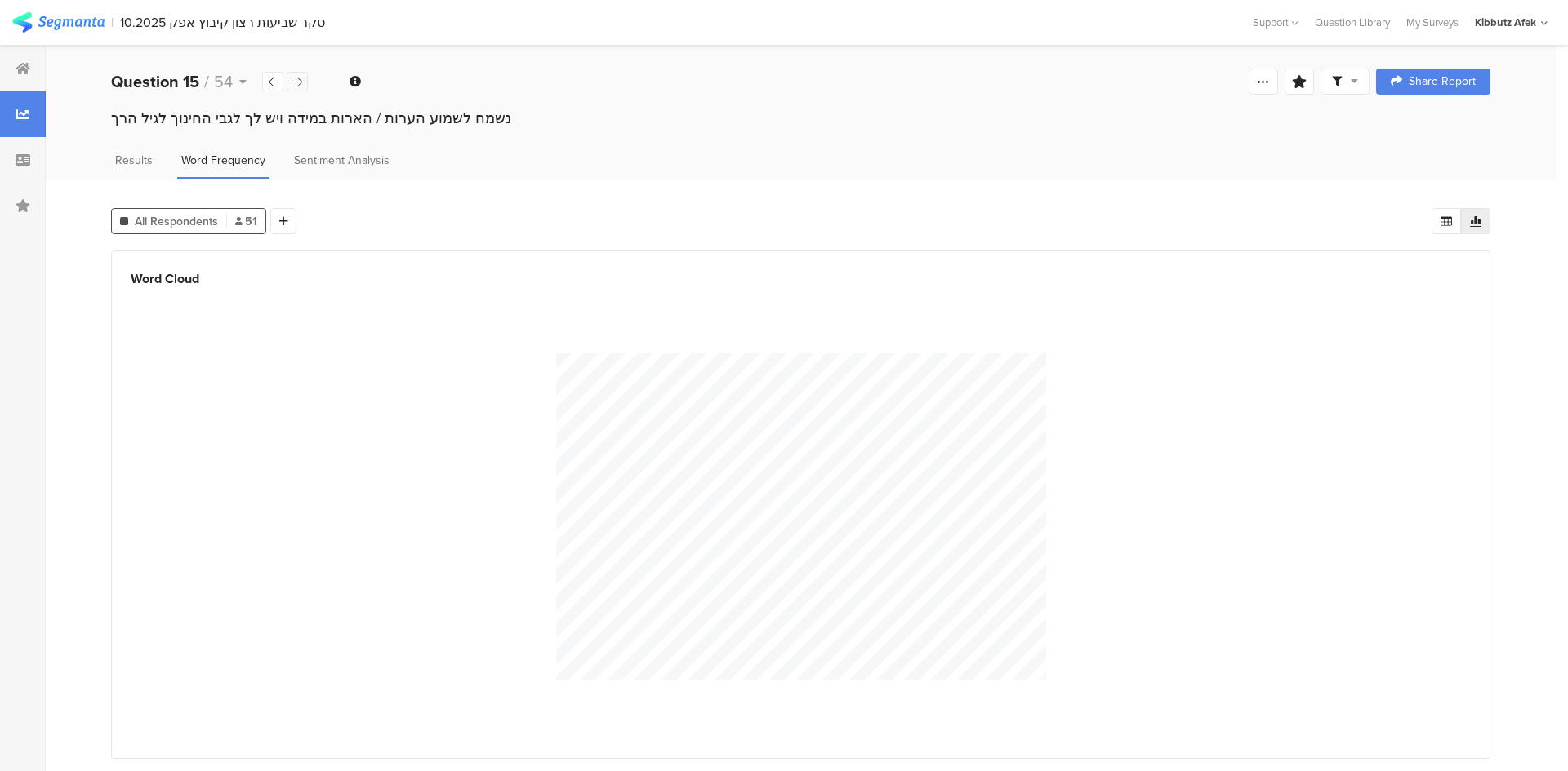
click at [296, 81] on icon at bounding box center [297, 82] width 9 height 11
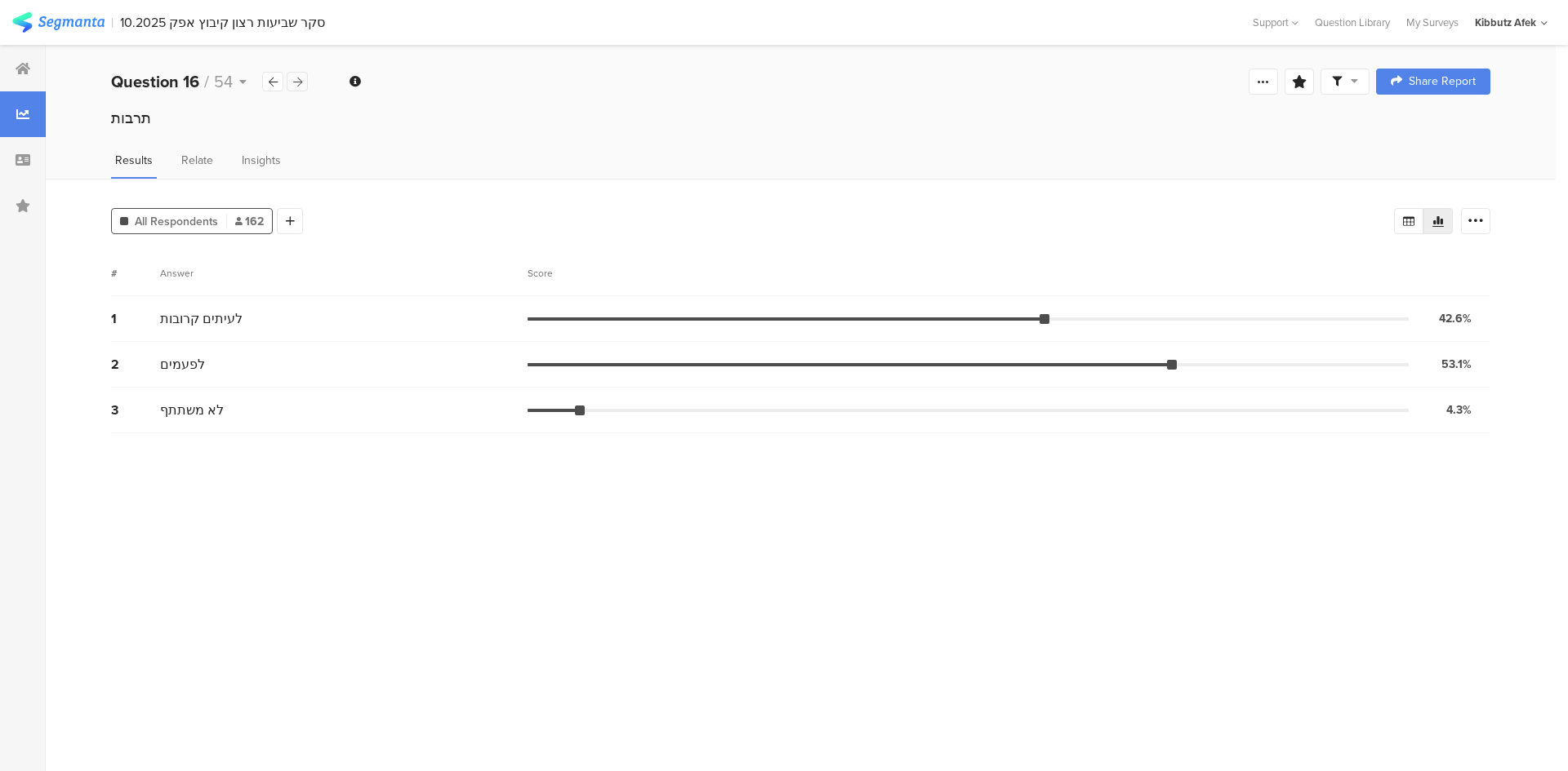
click at [296, 81] on icon at bounding box center [297, 82] width 9 height 11
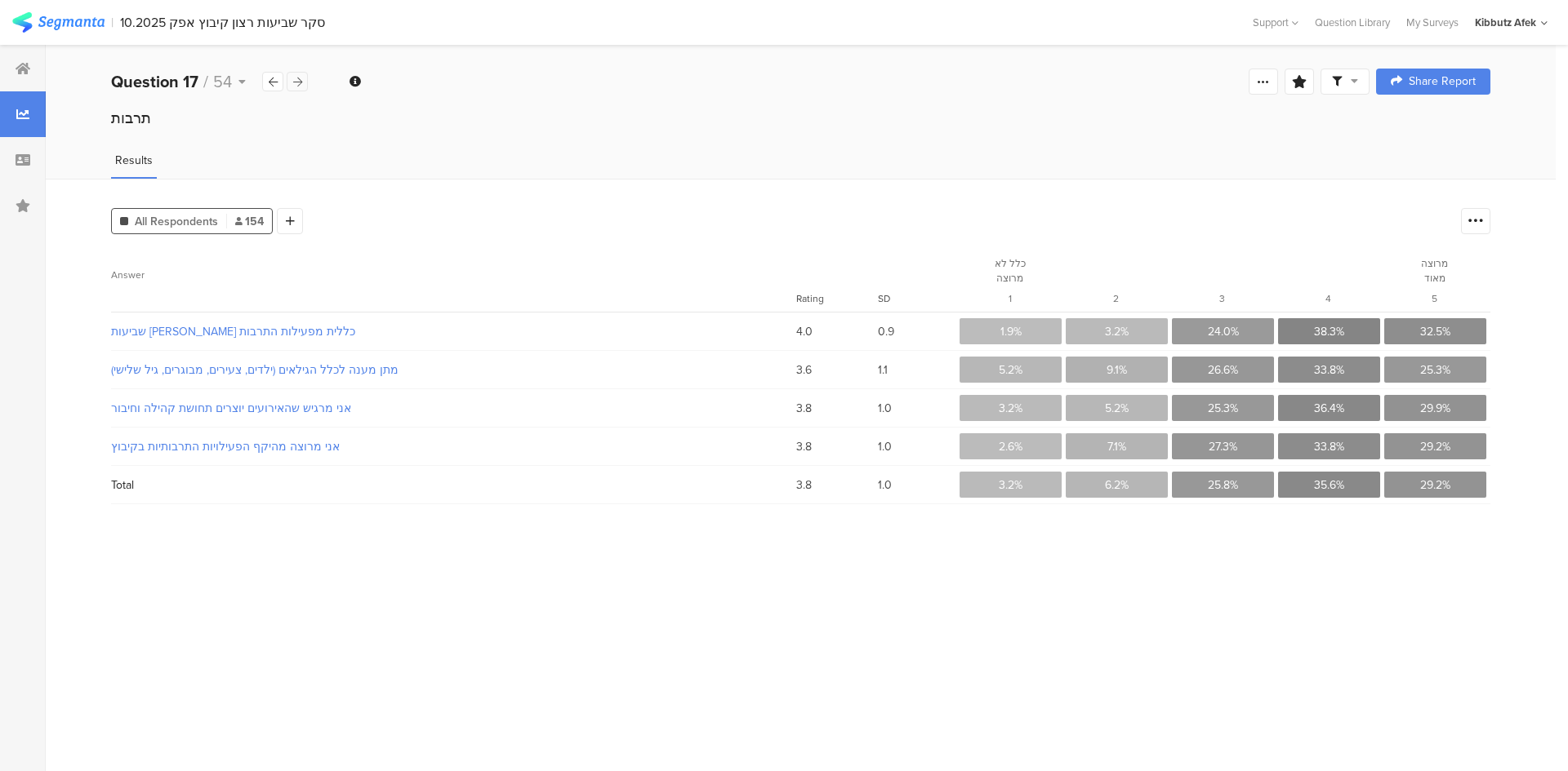
click at [296, 81] on icon at bounding box center [297, 82] width 9 height 11
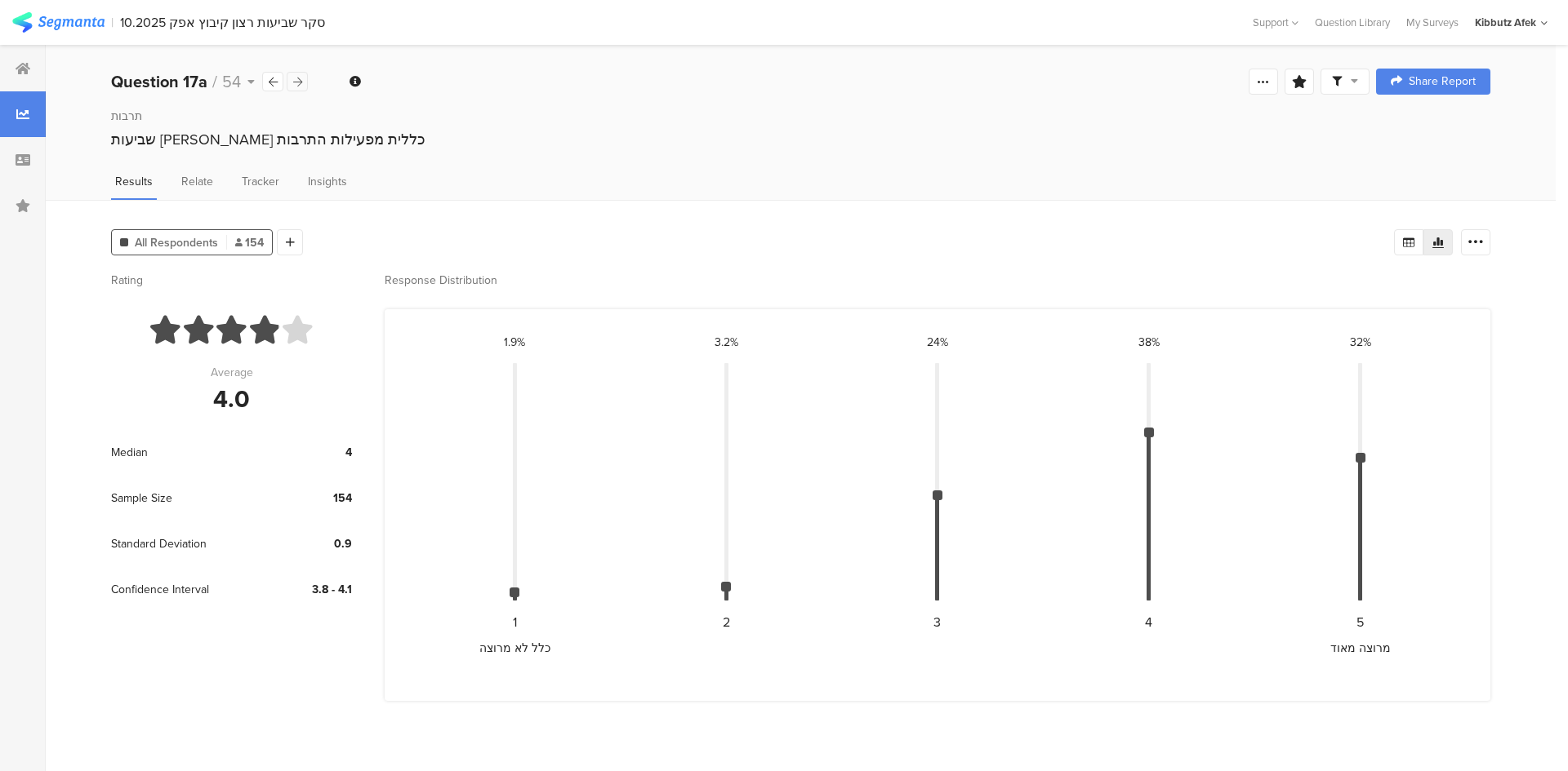
click at [296, 81] on icon at bounding box center [297, 82] width 9 height 11
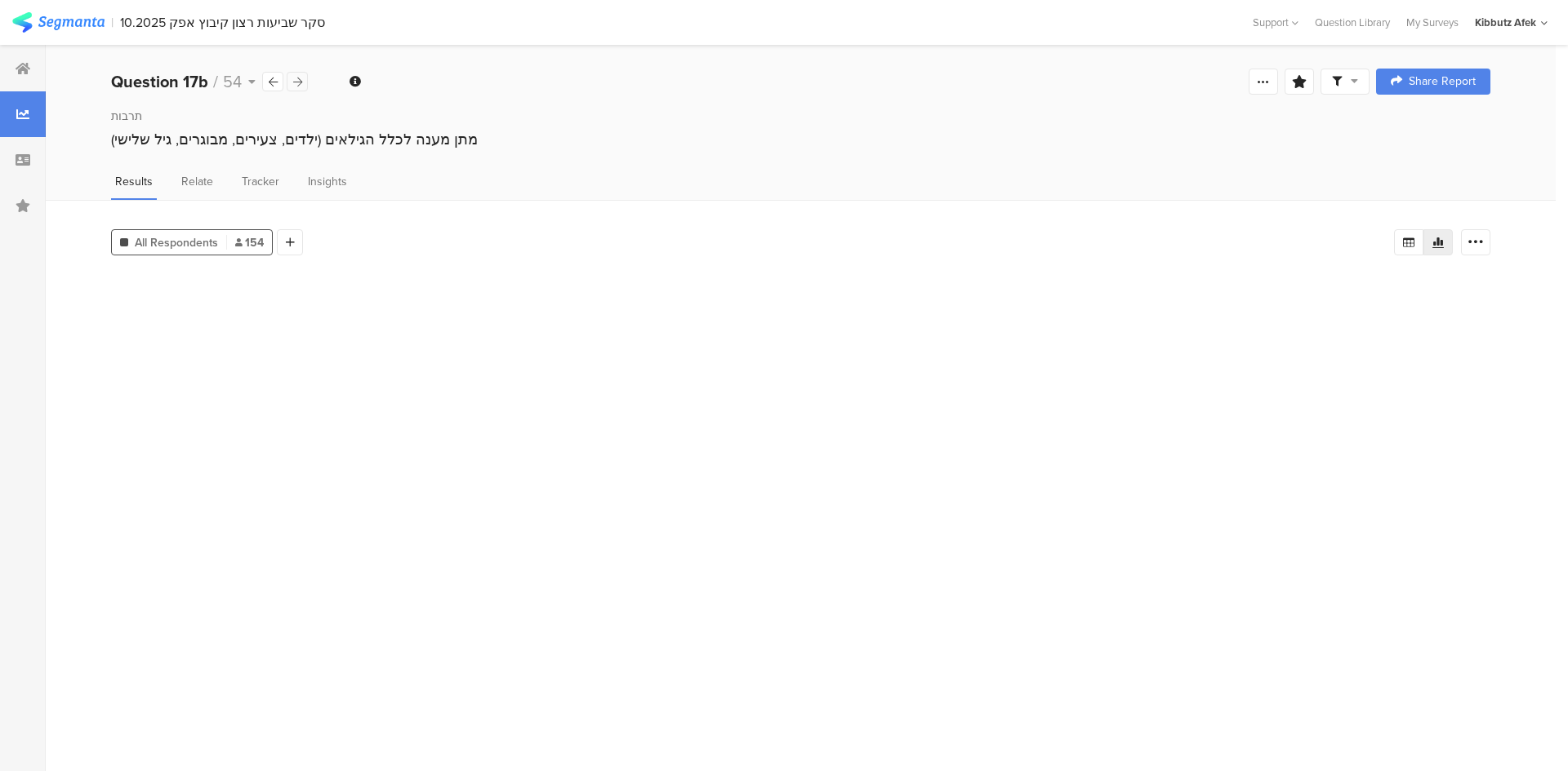
click at [296, 81] on icon at bounding box center [297, 82] width 9 height 11
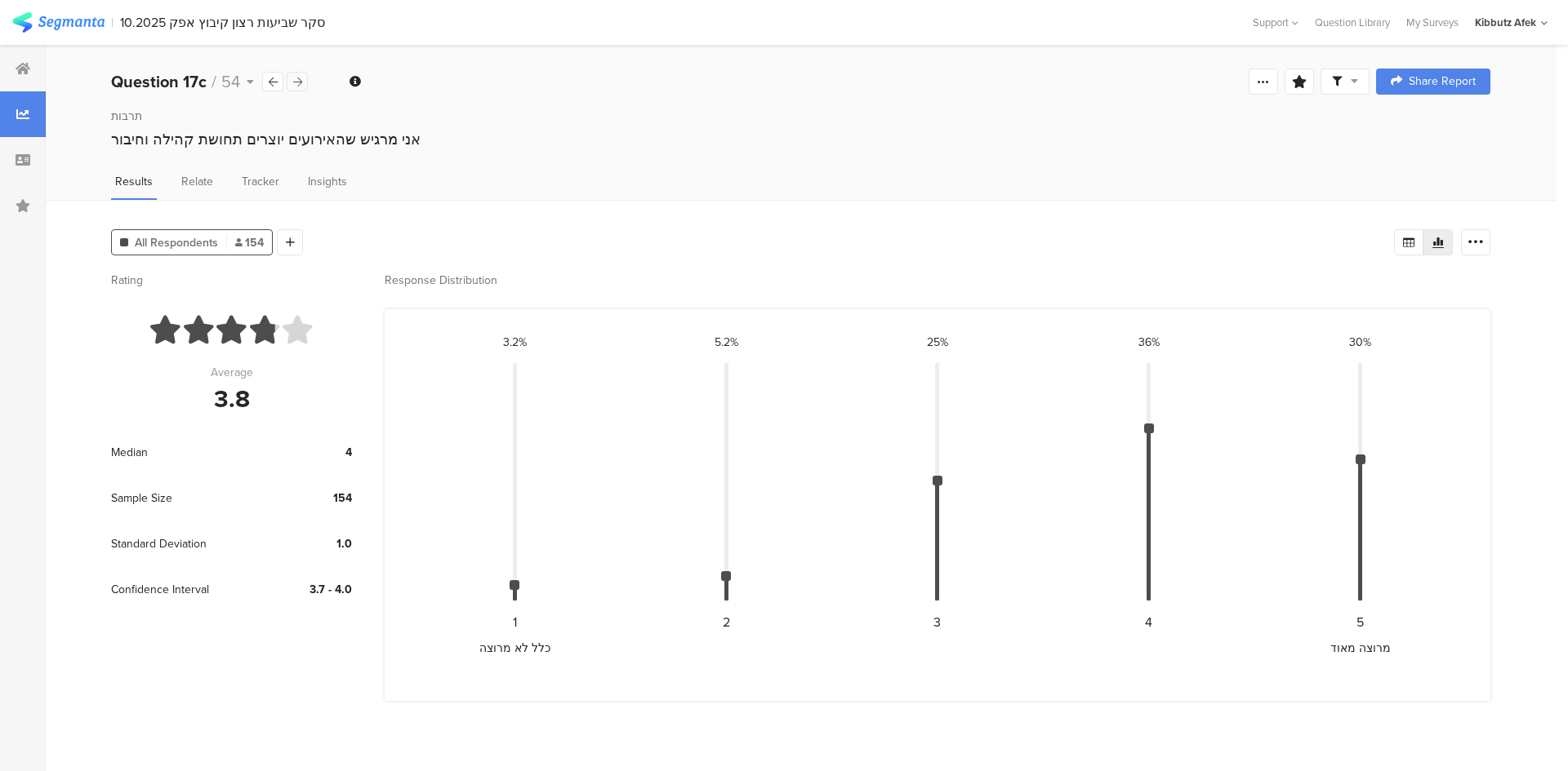
click at [296, 81] on icon at bounding box center [297, 82] width 9 height 11
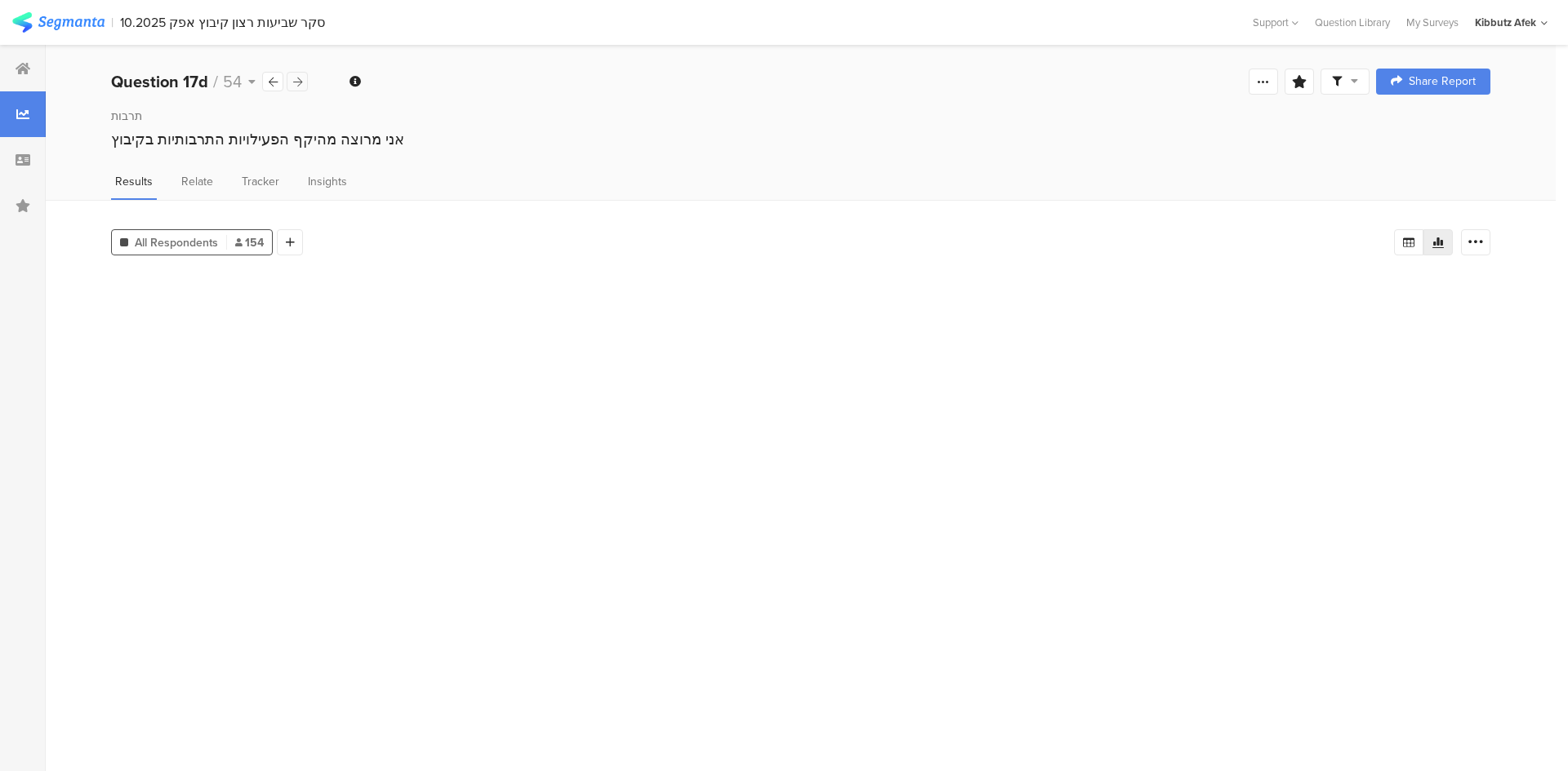
click at [296, 81] on icon at bounding box center [297, 82] width 9 height 11
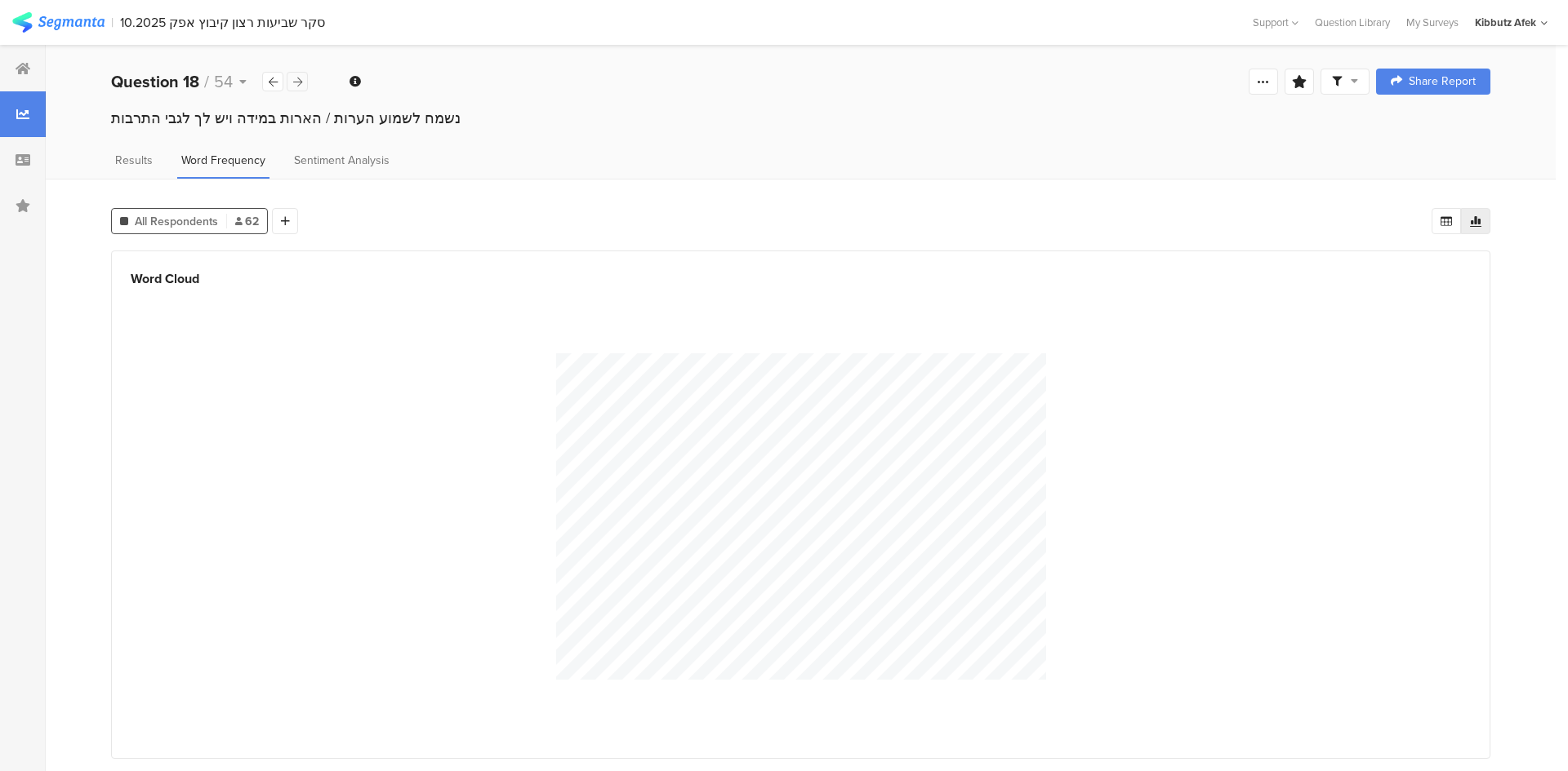
click at [296, 81] on icon at bounding box center [297, 82] width 9 height 11
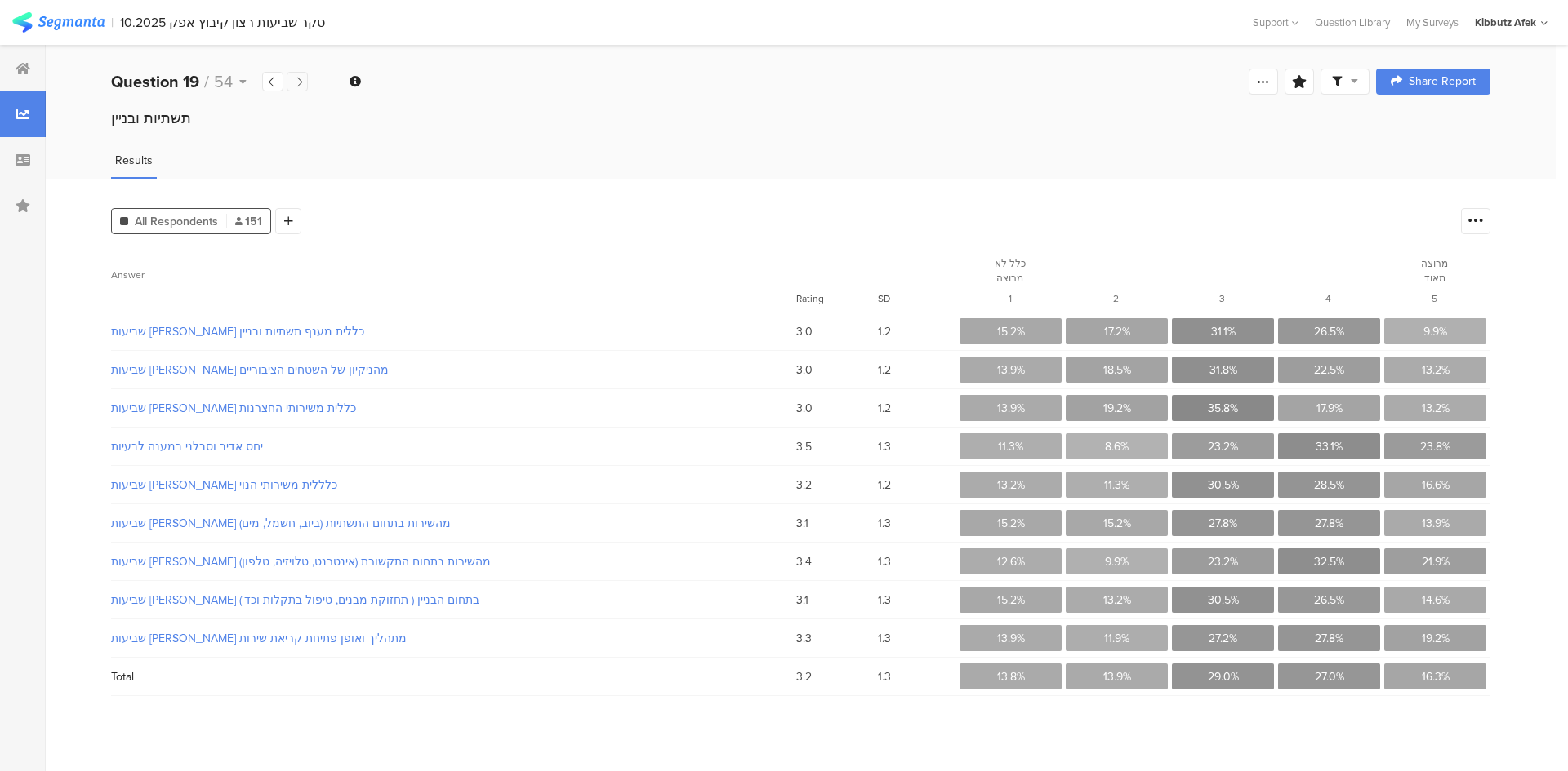
click at [296, 81] on icon at bounding box center [297, 82] width 9 height 11
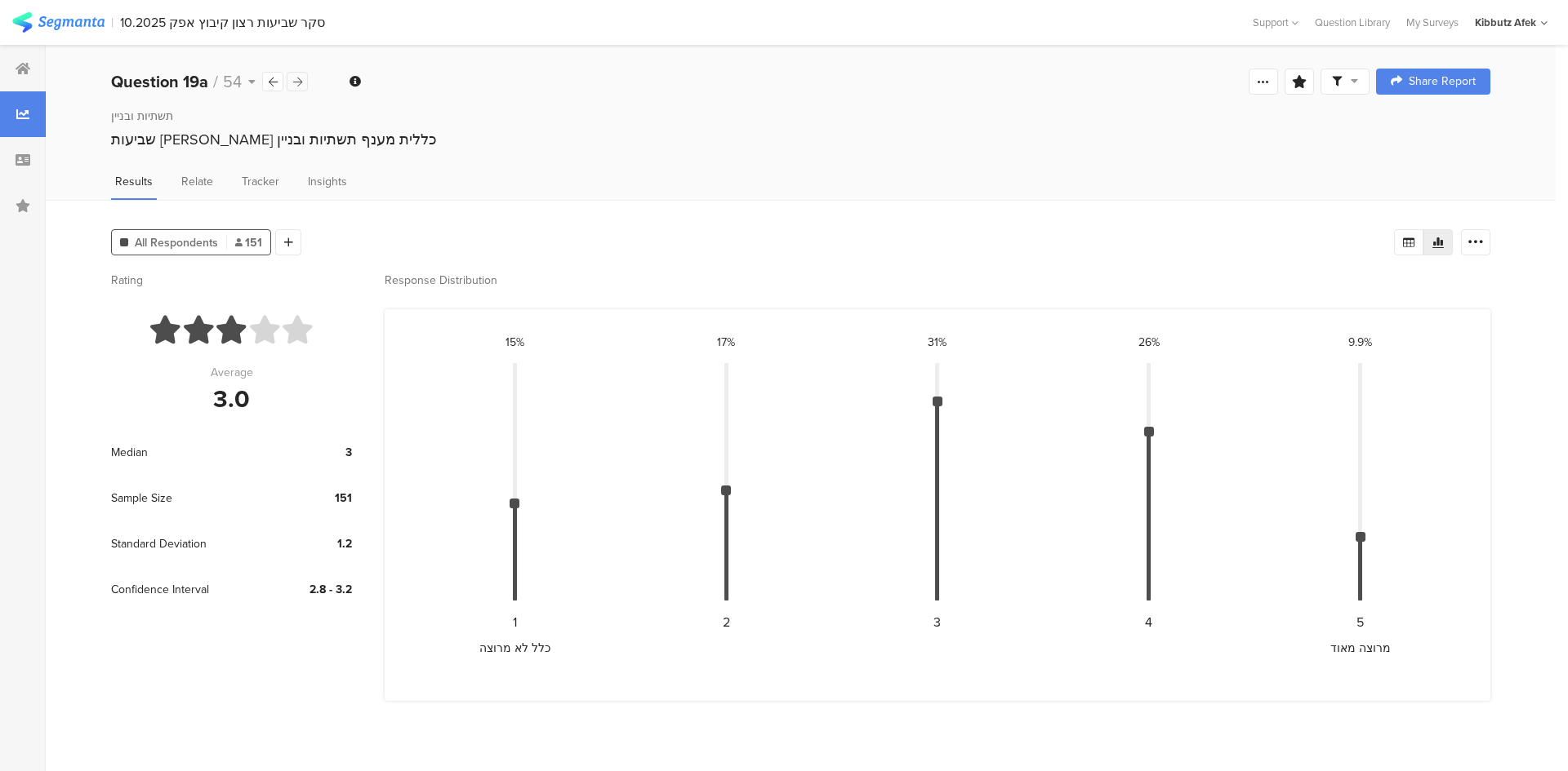
click at [296, 81] on icon at bounding box center [297, 82] width 9 height 11
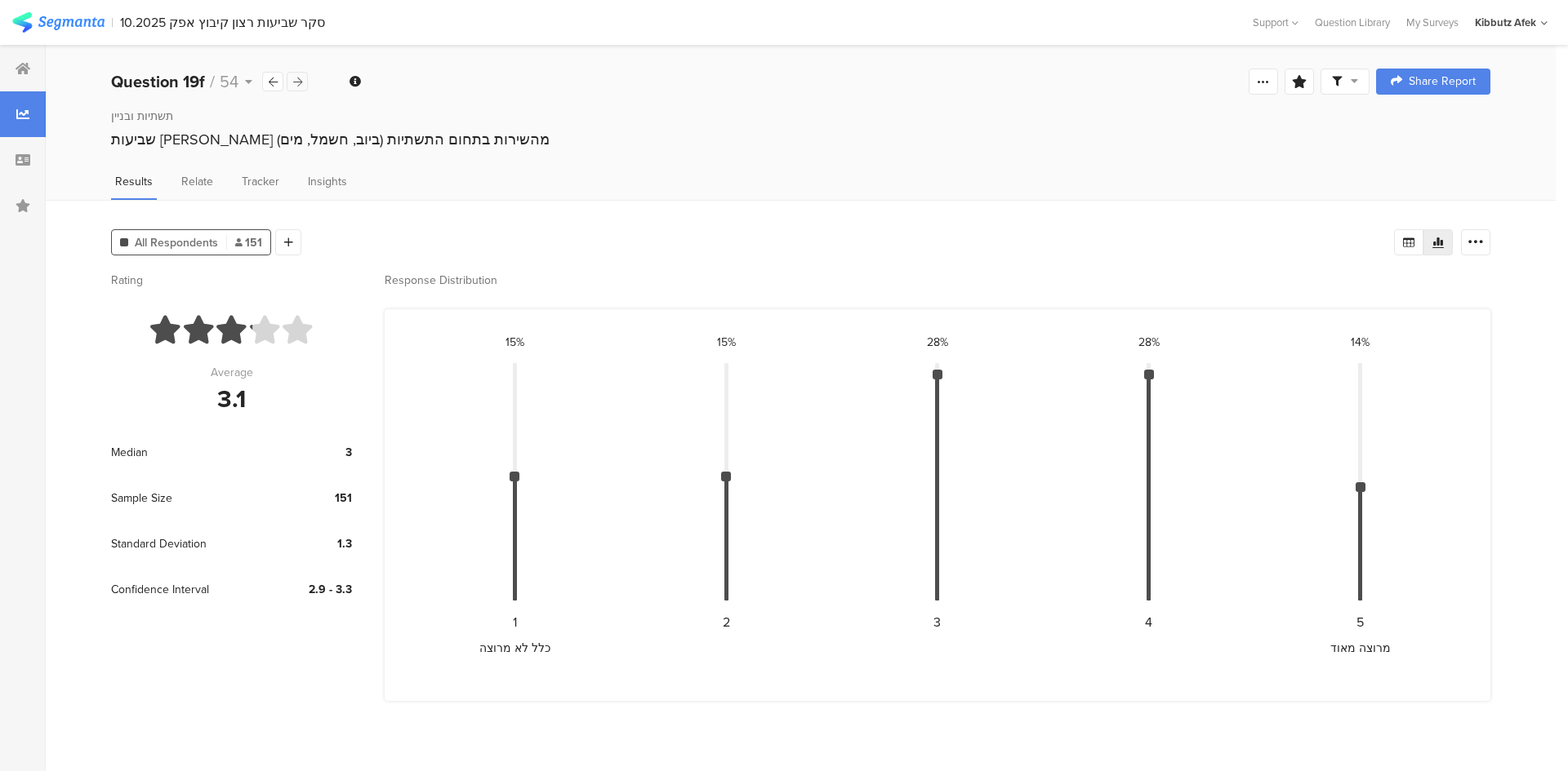
click at [296, 81] on icon at bounding box center [297, 82] width 9 height 11
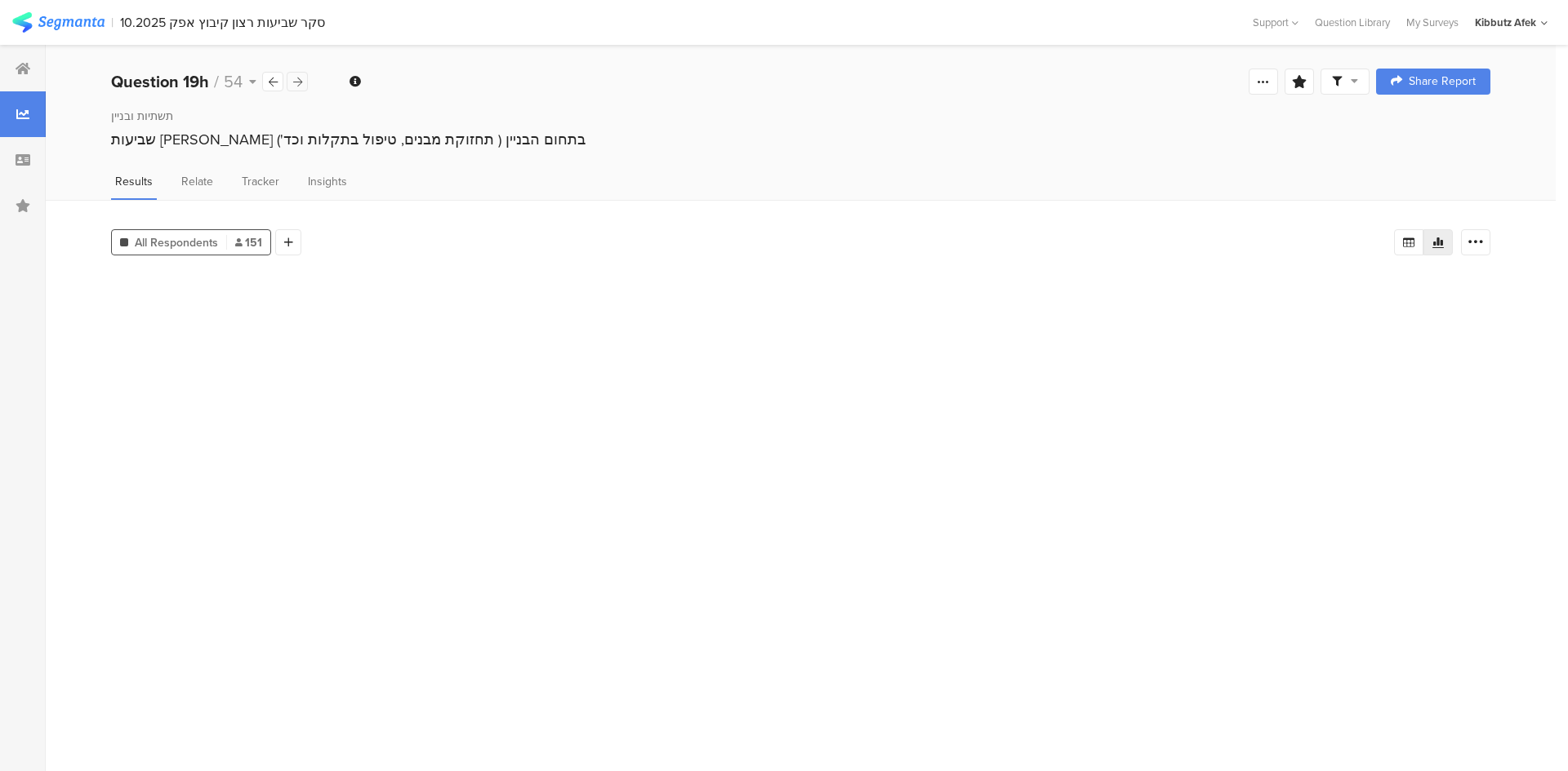
click at [296, 81] on icon at bounding box center [297, 82] width 9 height 11
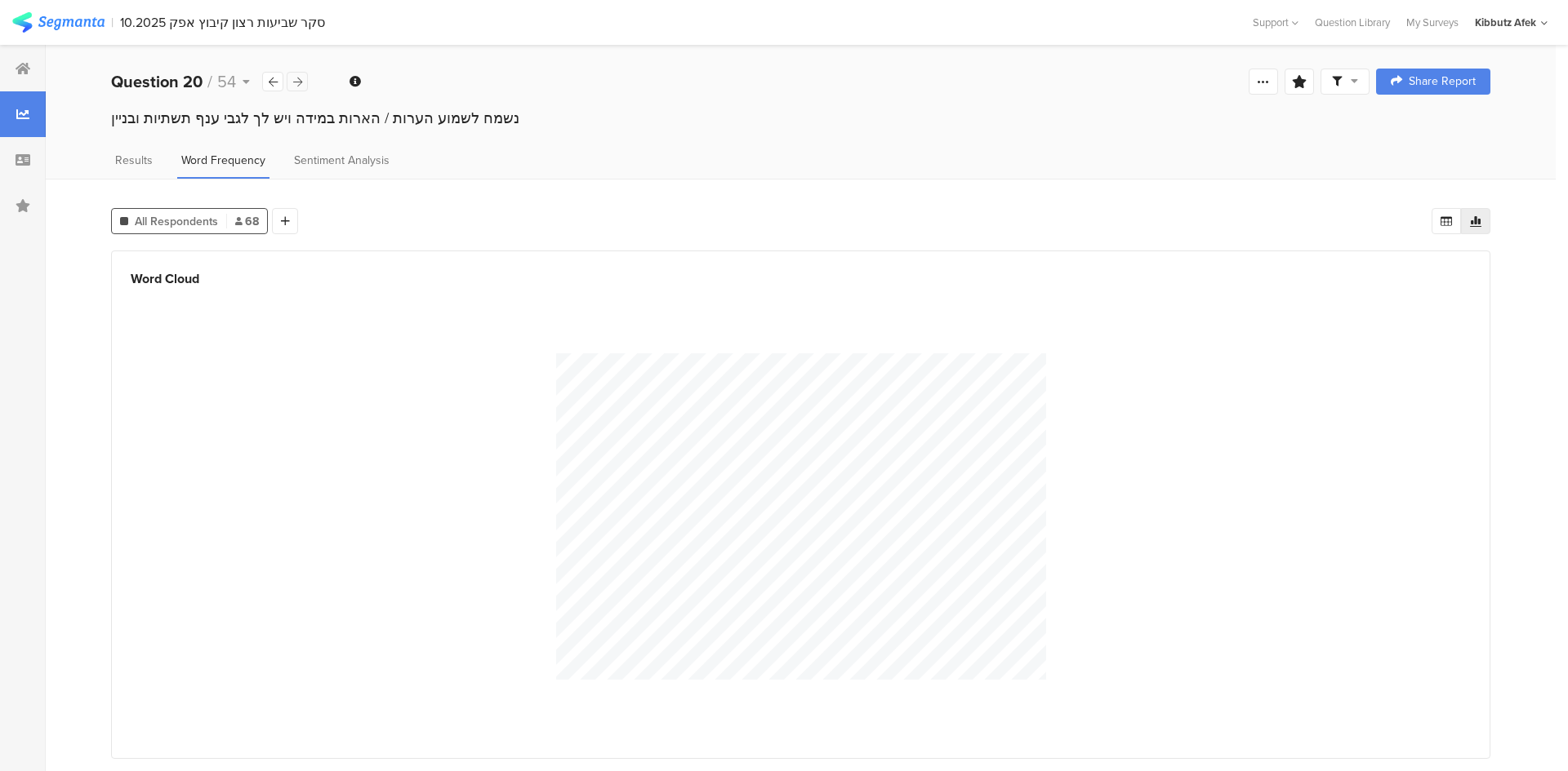
click at [296, 81] on icon at bounding box center [297, 82] width 9 height 11
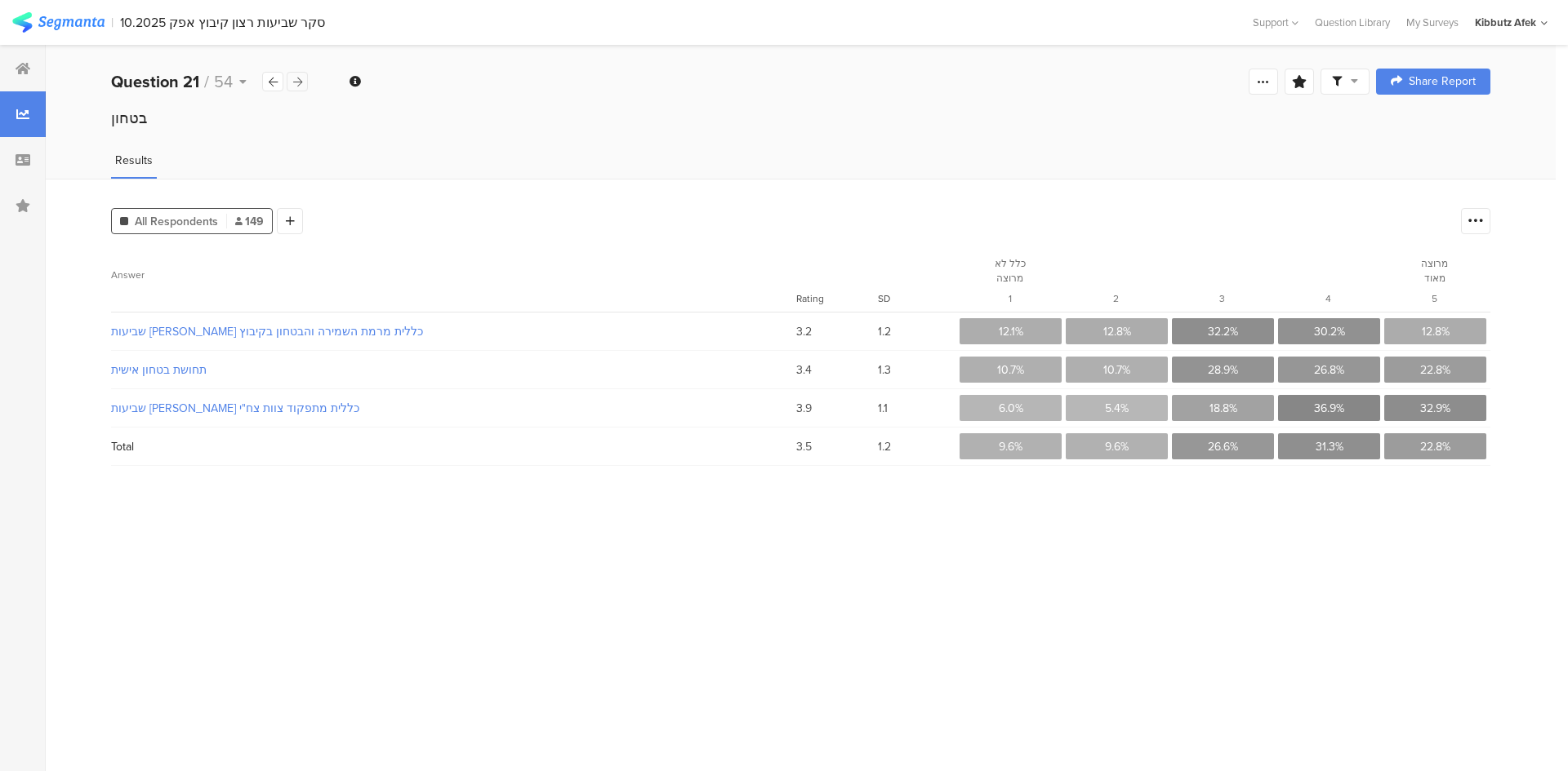
click at [296, 81] on icon at bounding box center [297, 82] width 9 height 11
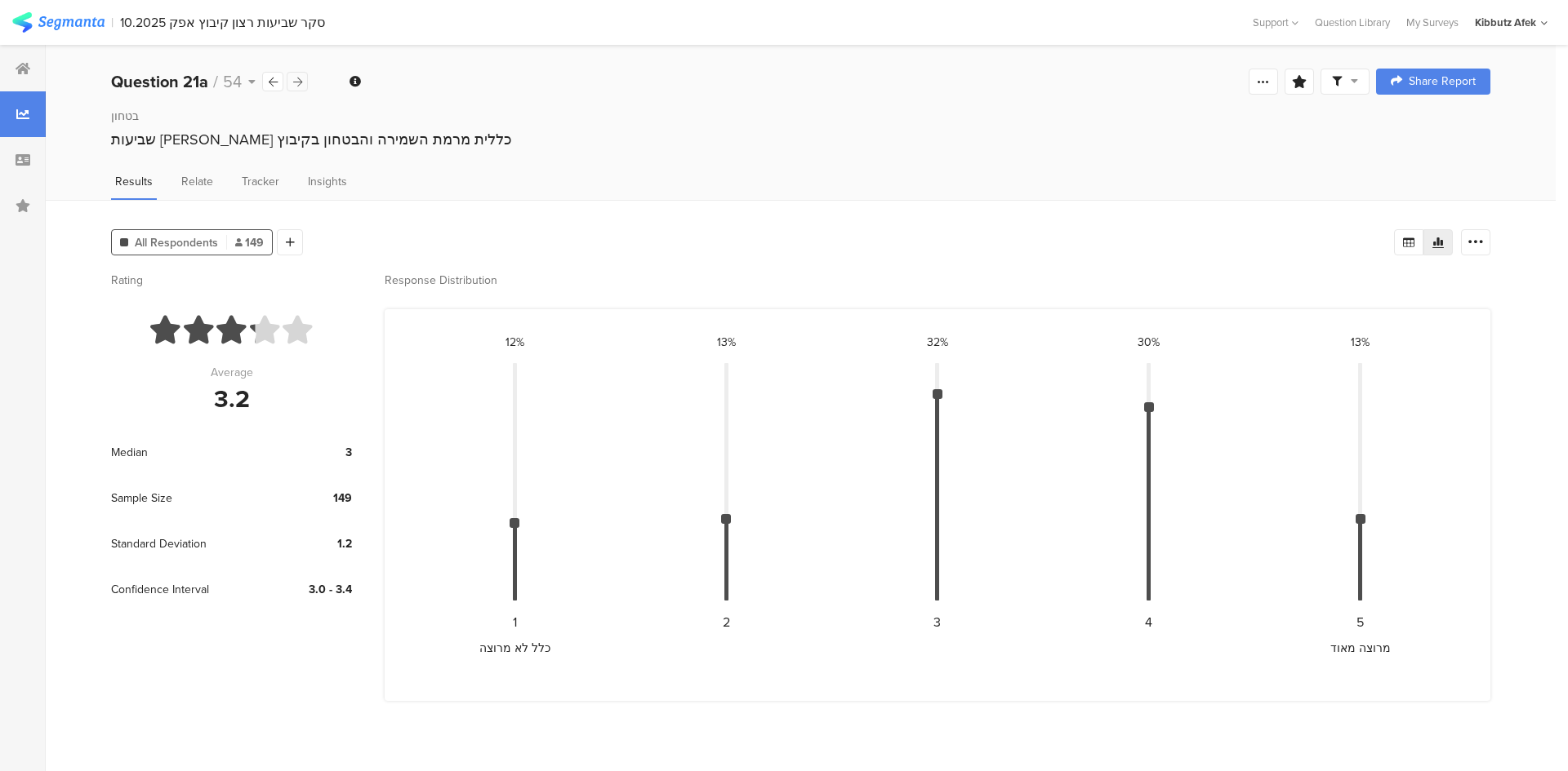
click at [296, 81] on icon at bounding box center [297, 82] width 9 height 11
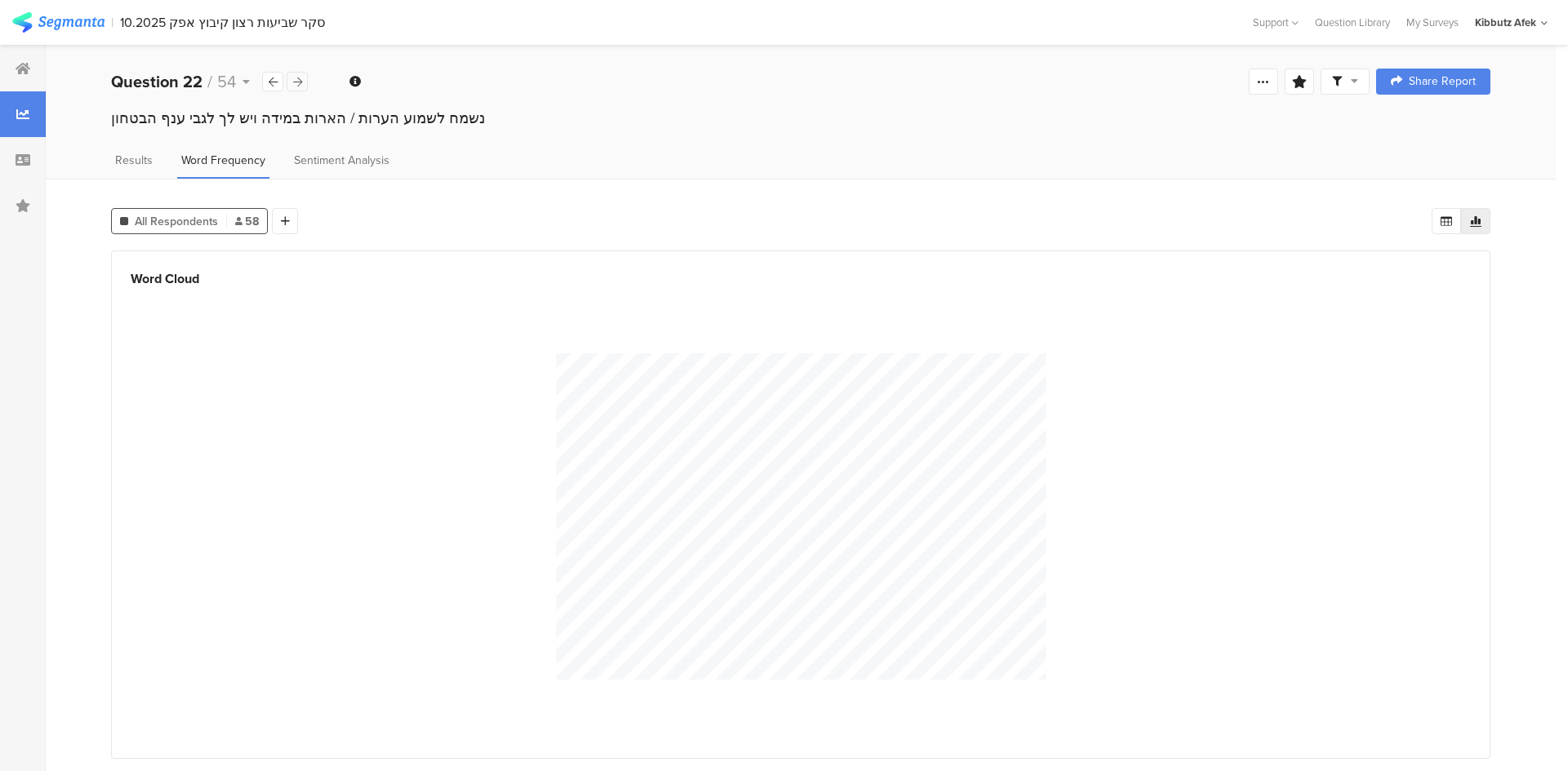
click at [296, 81] on icon at bounding box center [297, 82] width 9 height 11
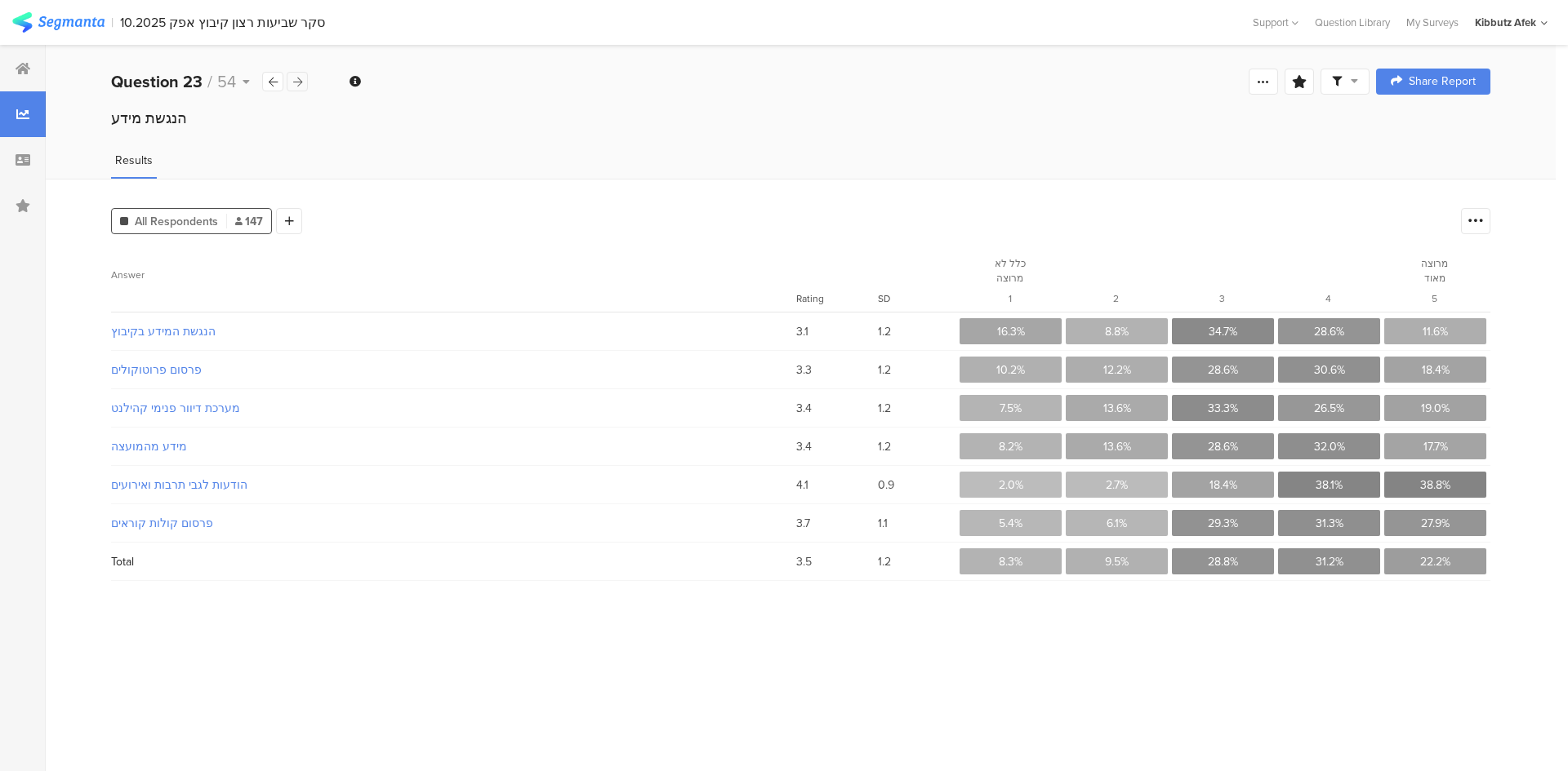
click at [296, 81] on icon at bounding box center [297, 82] width 9 height 11
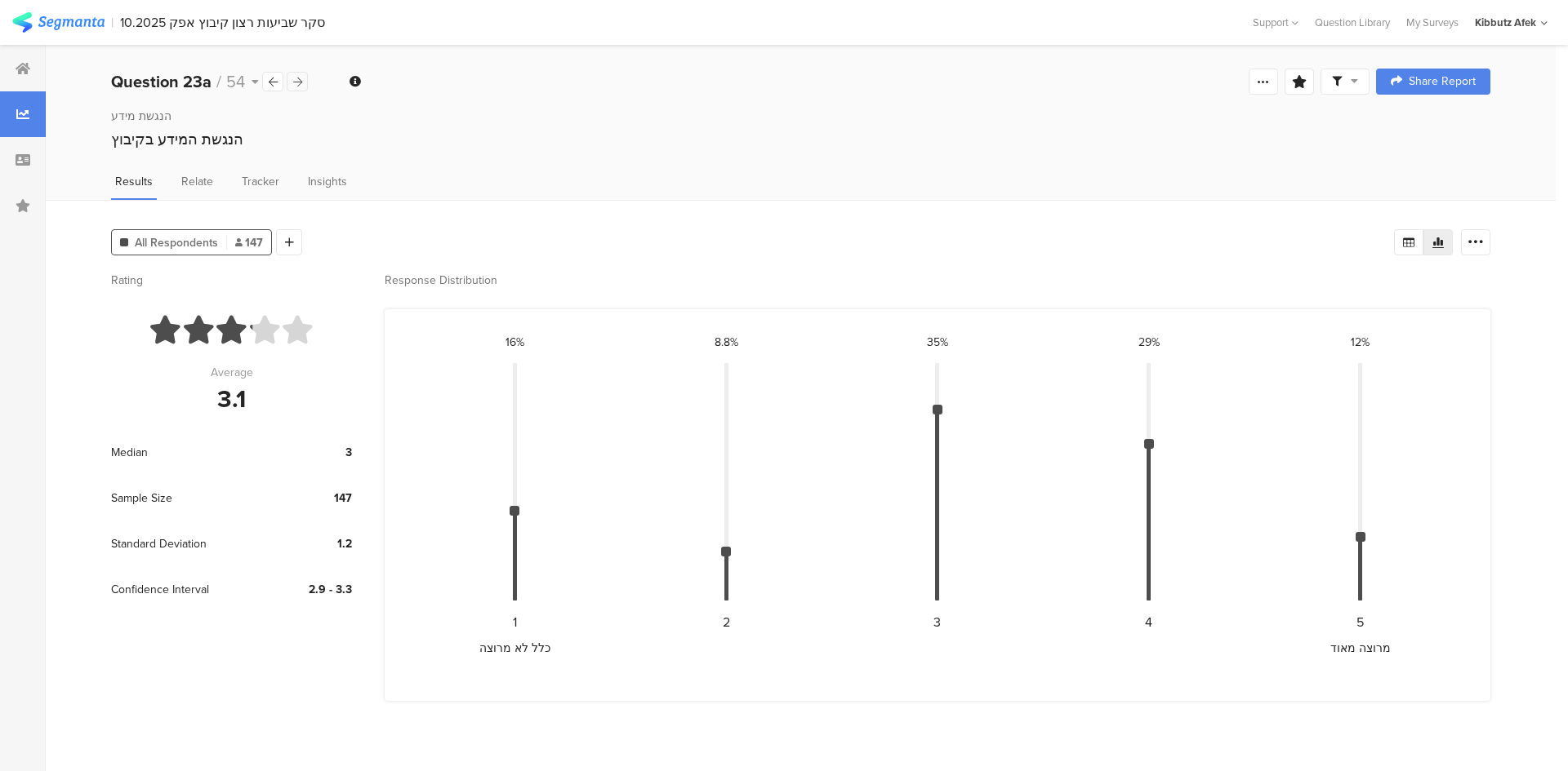
click at [296, 81] on icon at bounding box center [297, 82] width 9 height 11
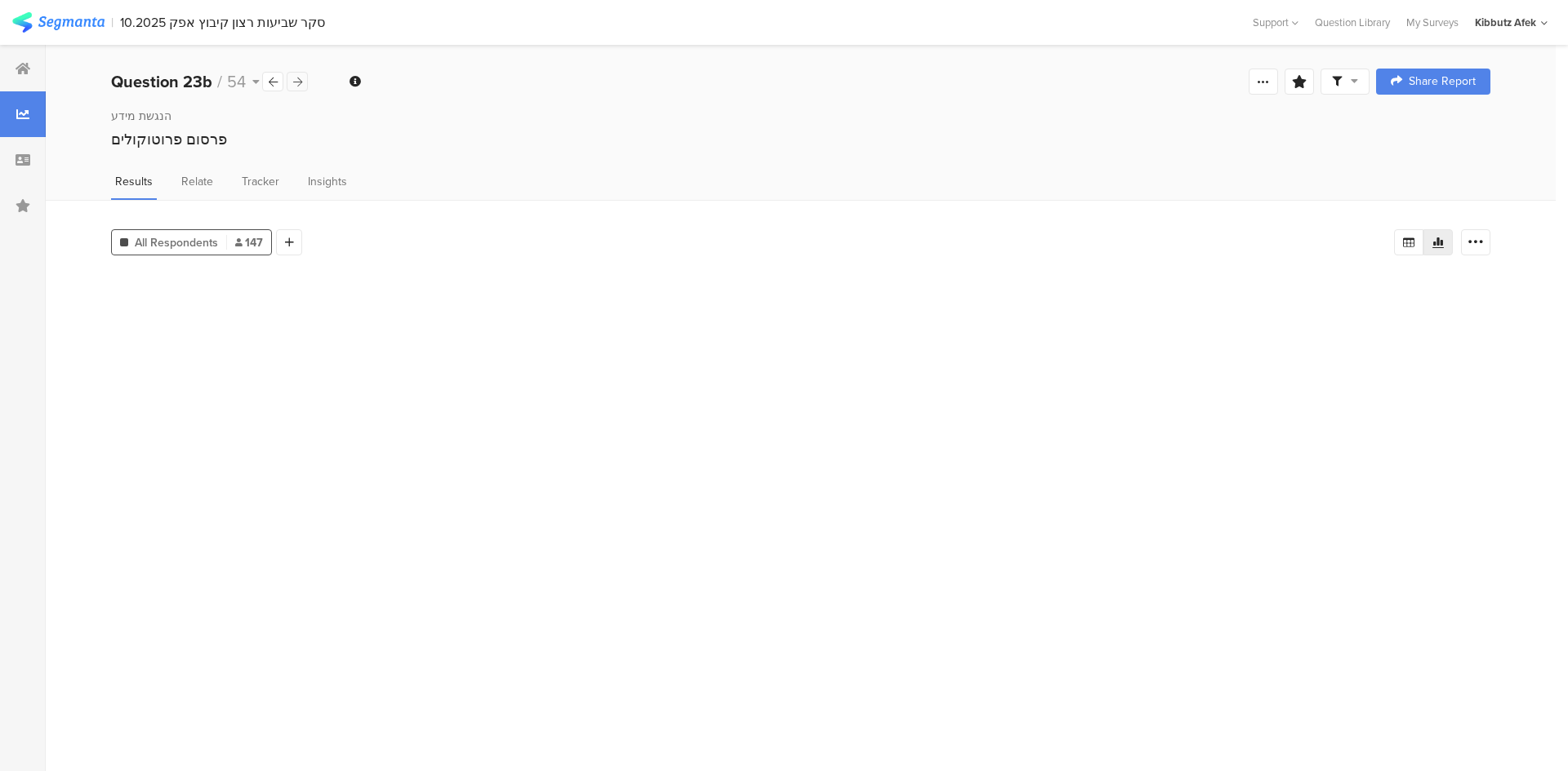
click at [296, 81] on icon at bounding box center [297, 82] width 9 height 11
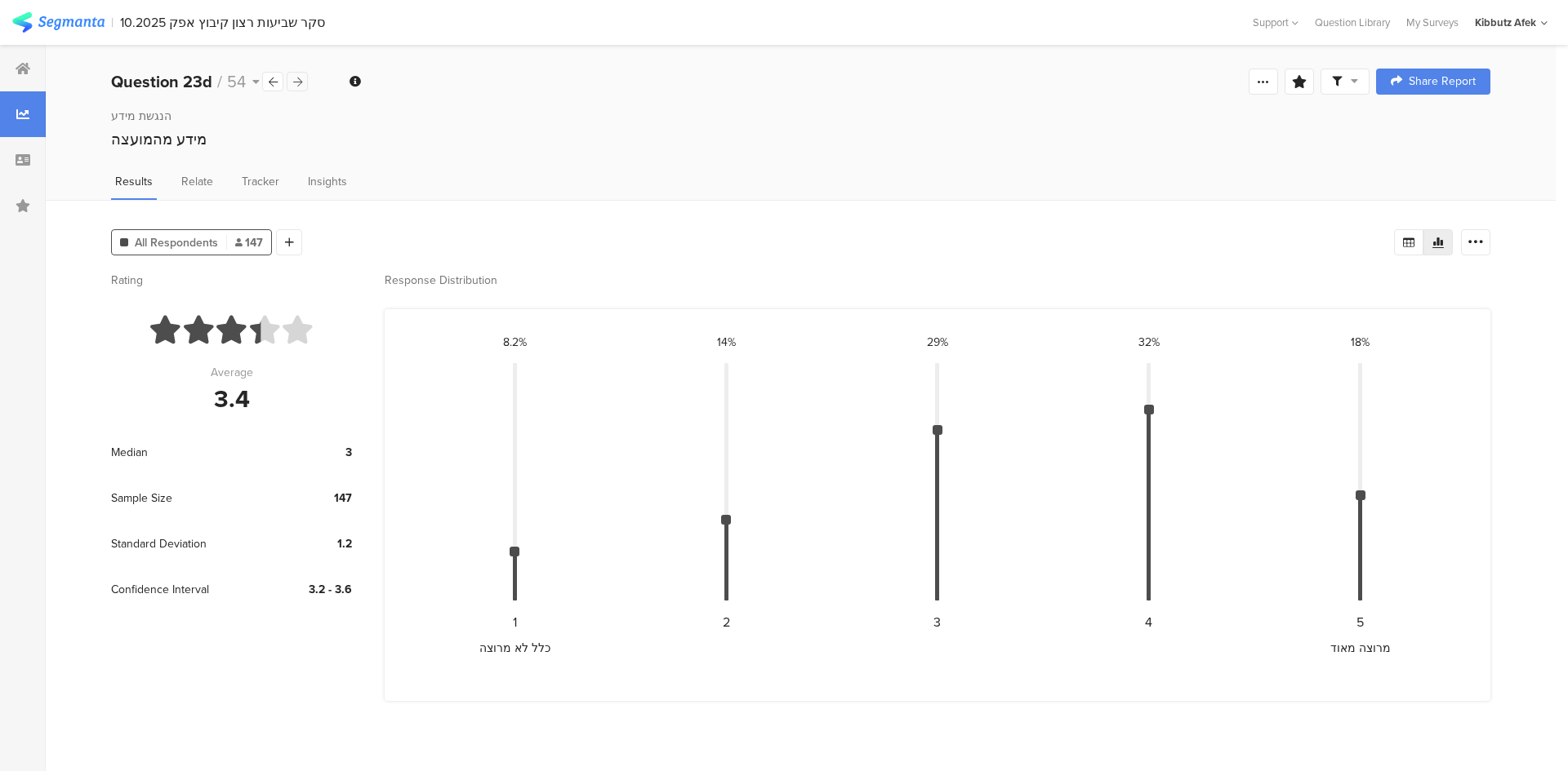
click at [296, 81] on icon at bounding box center [297, 82] width 9 height 11
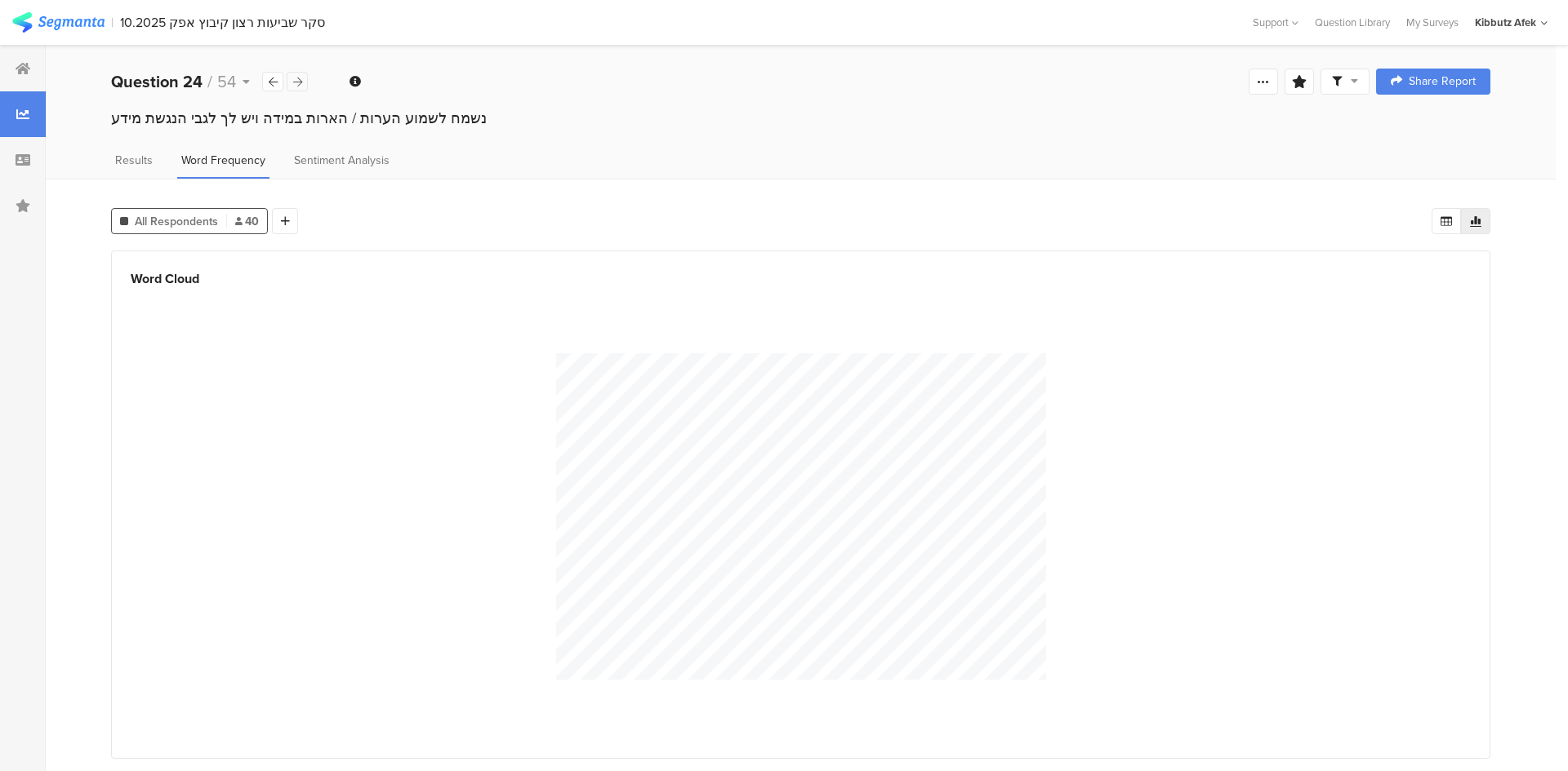
click at [296, 81] on icon at bounding box center [297, 82] width 9 height 11
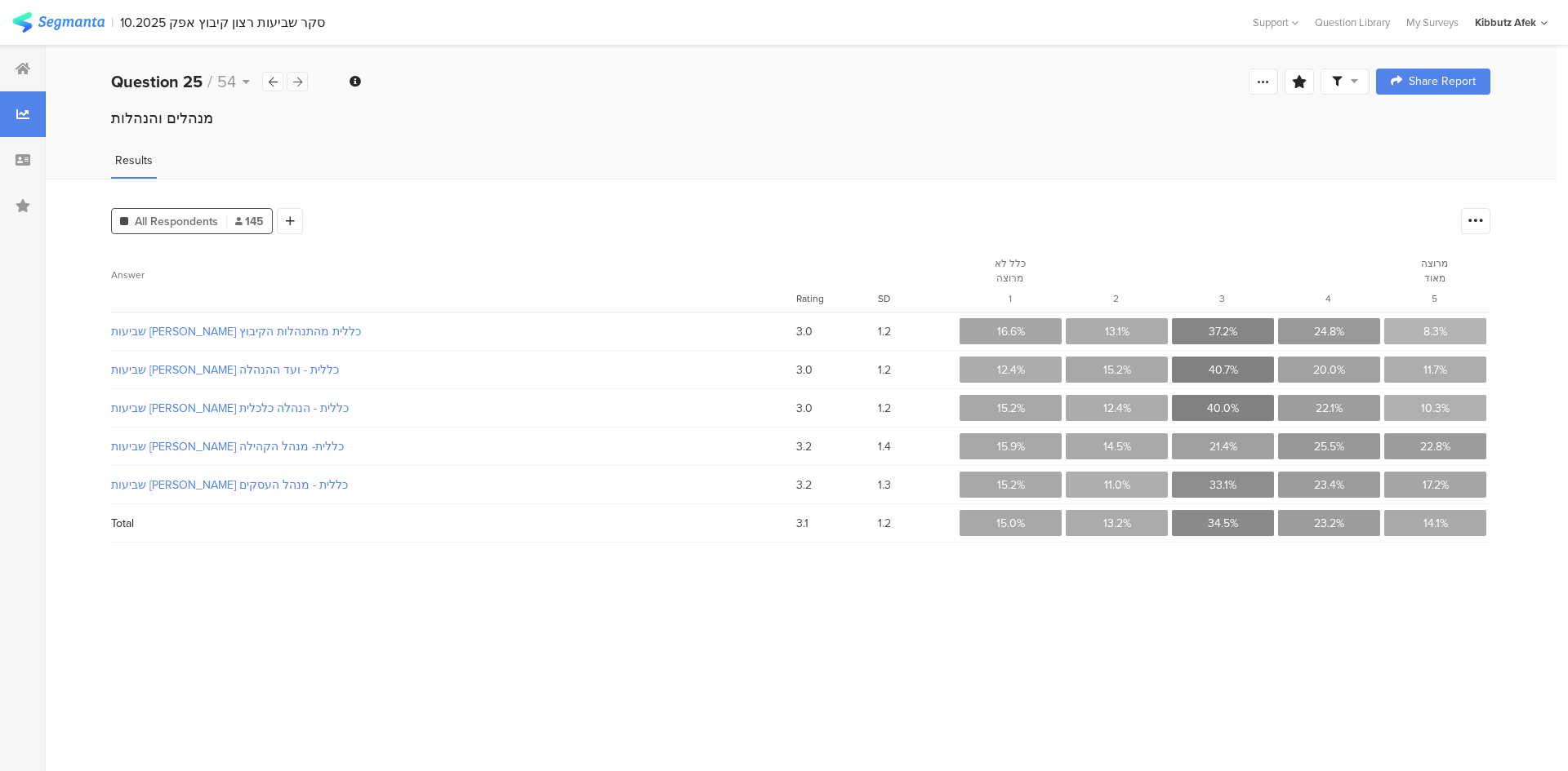
click at [295, 81] on icon at bounding box center [297, 82] width 9 height 11
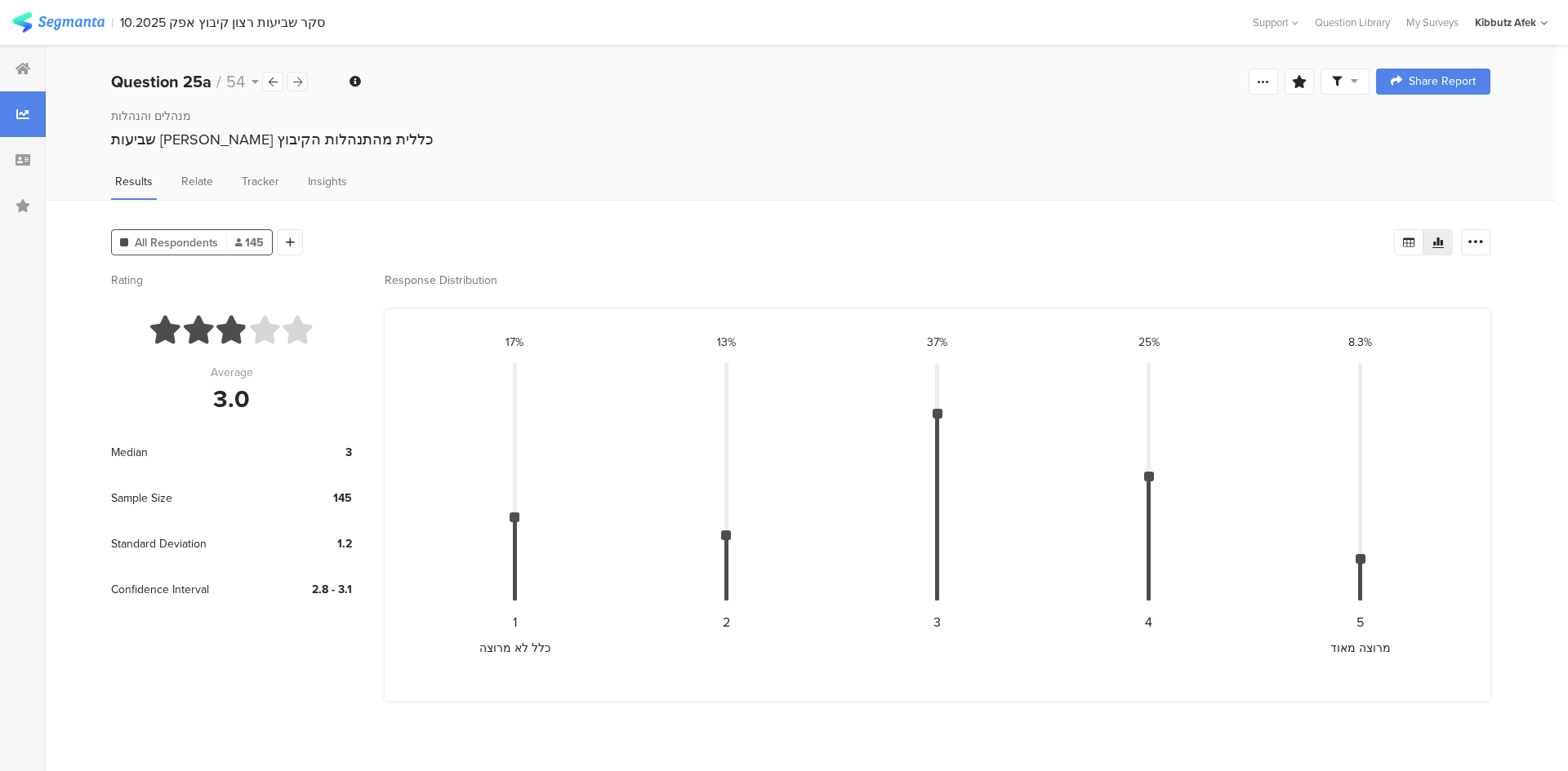
click at [298, 81] on icon at bounding box center [297, 82] width 9 height 11
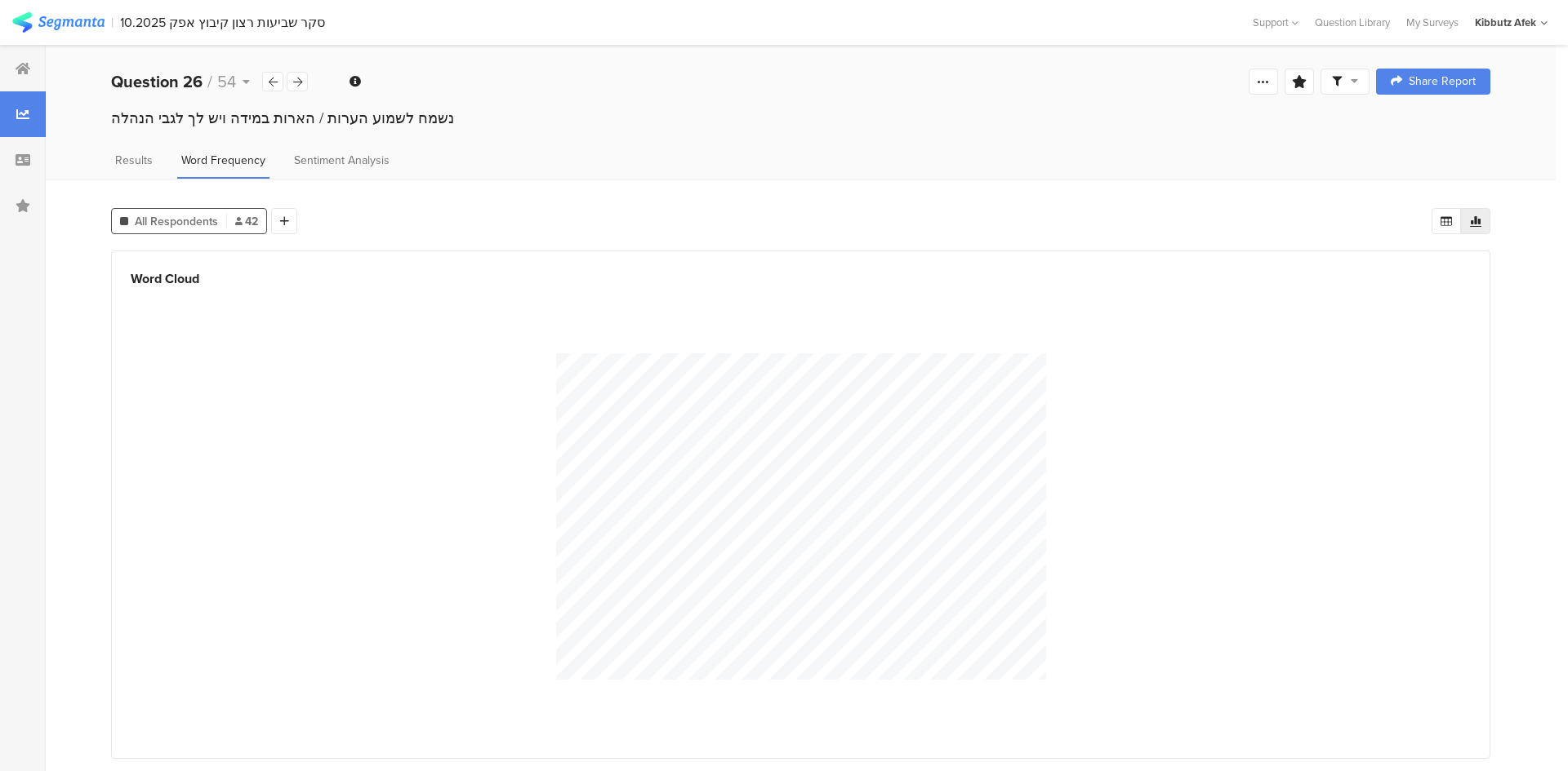
click at [194, 221] on span "All Respondents" at bounding box center [176, 222] width 83 height 17
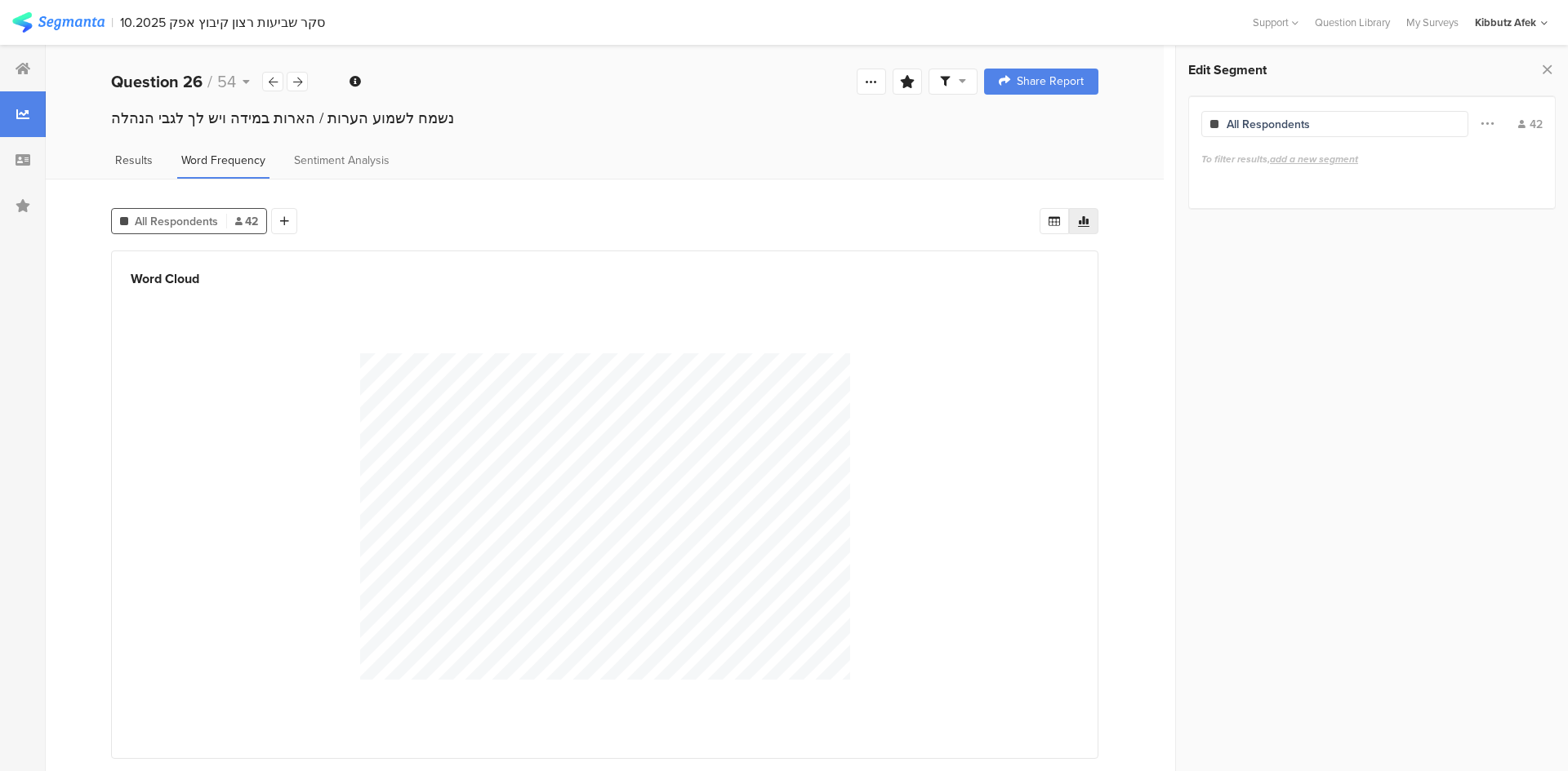
click at [115, 157] on span "Results" at bounding box center [133, 161] width 38 height 17
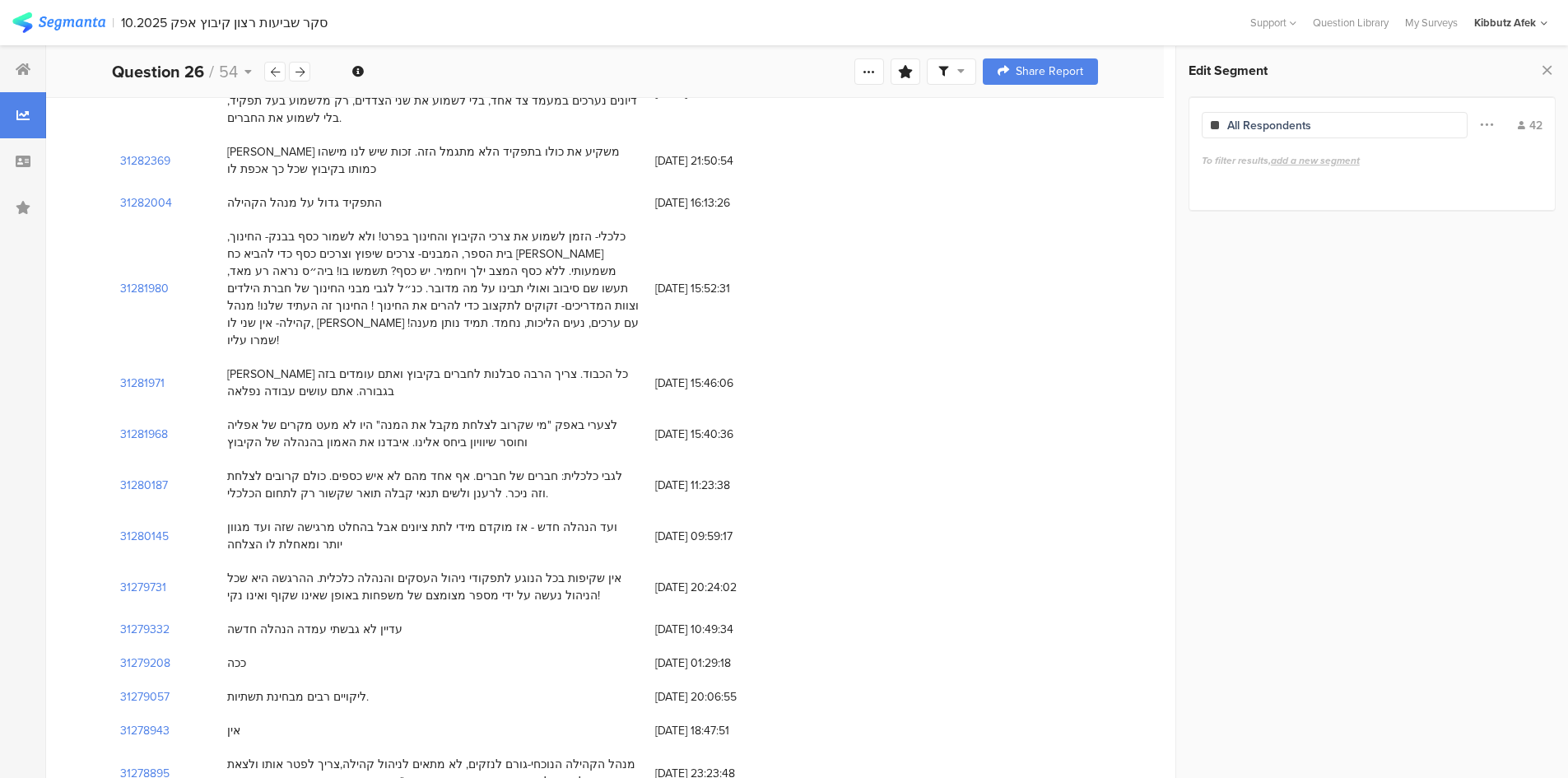
scroll to position [411, 0]
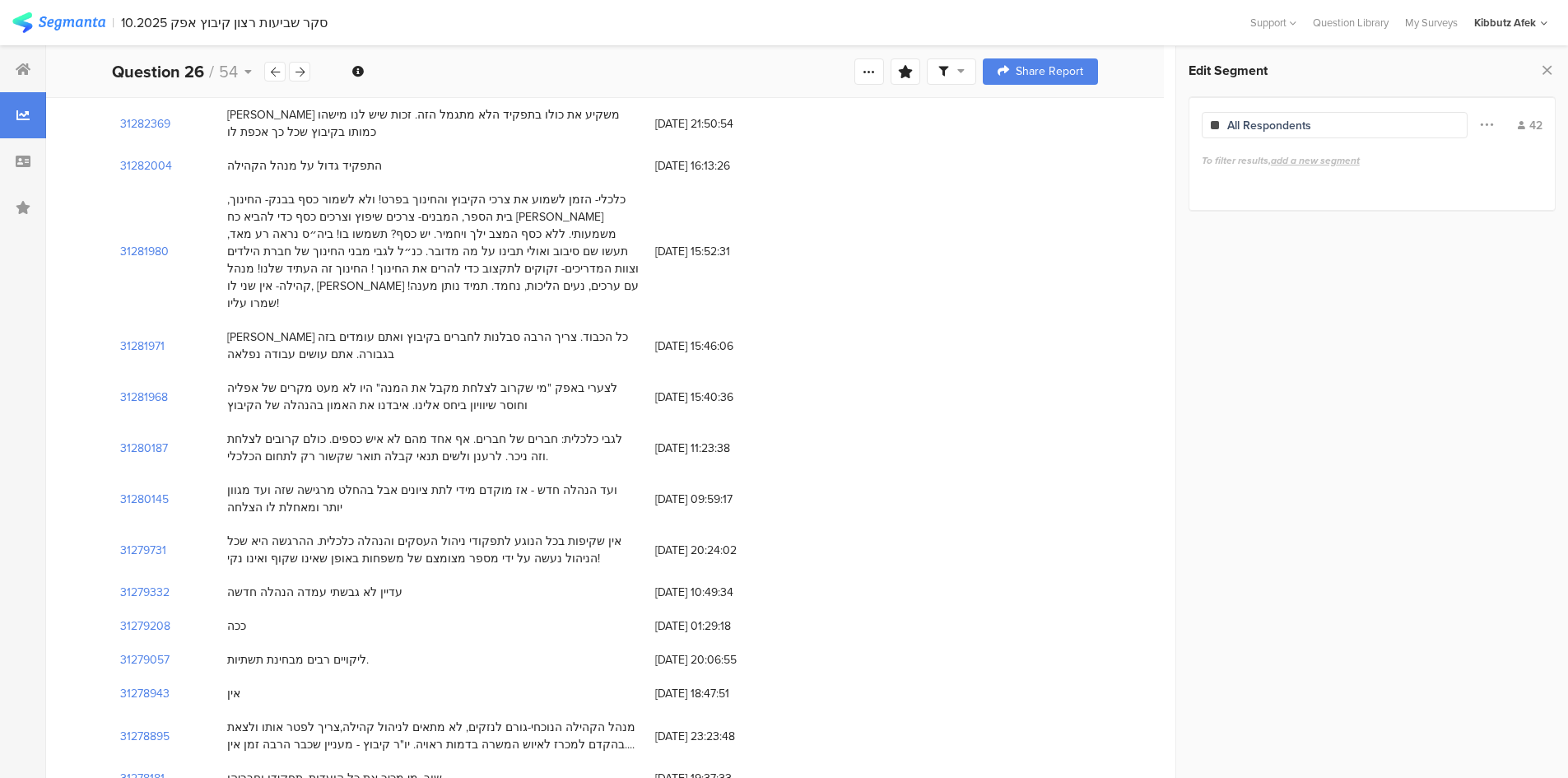
click at [553, 431] on div "לגבי כלכלית: חברים של חברים. אף אחד מהם לא איש כספים. כולם קרובים לצלחת וזה ניכ…" at bounding box center [433, 448] width 411 height 35
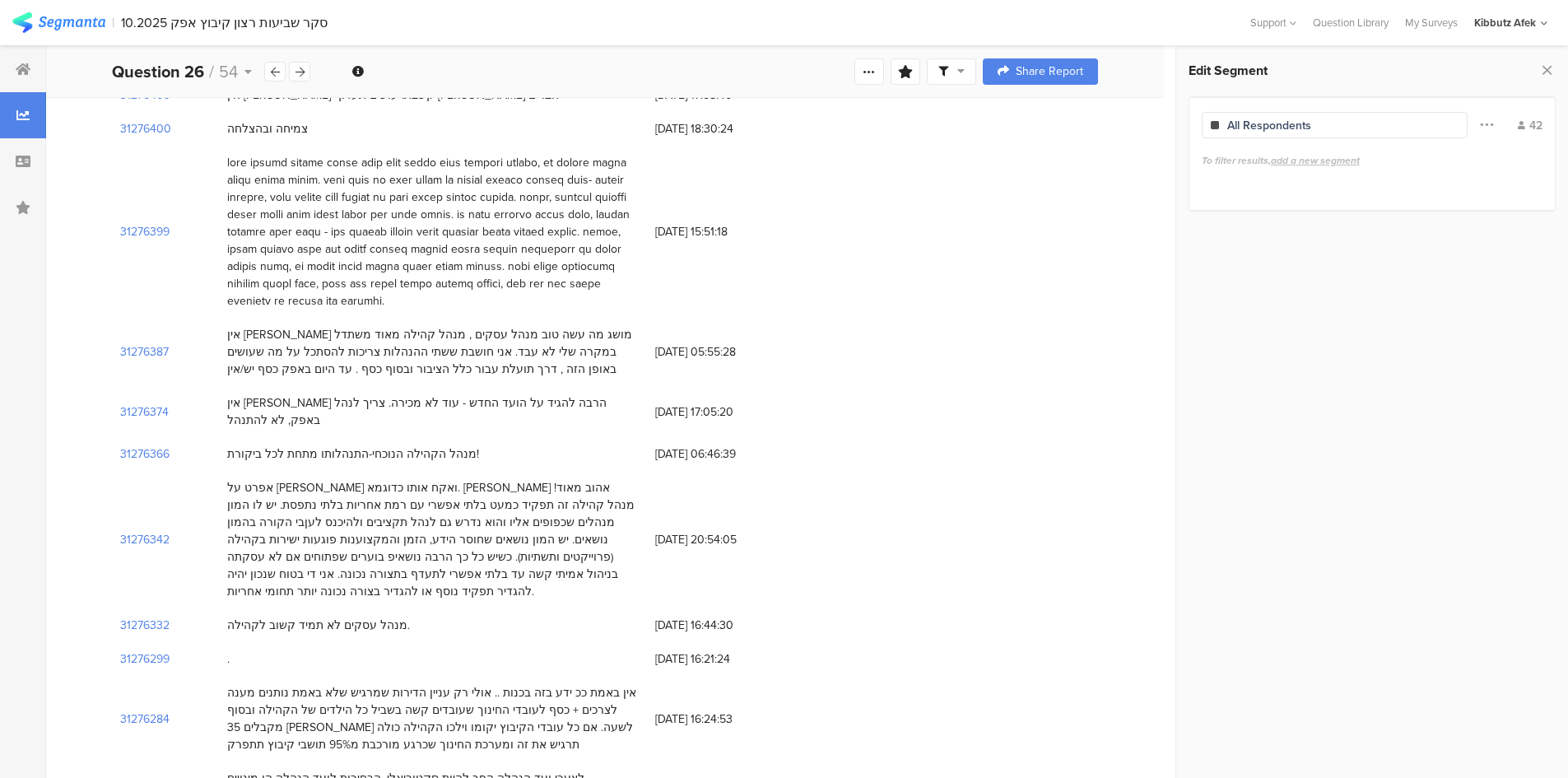
scroll to position [1894, 0]
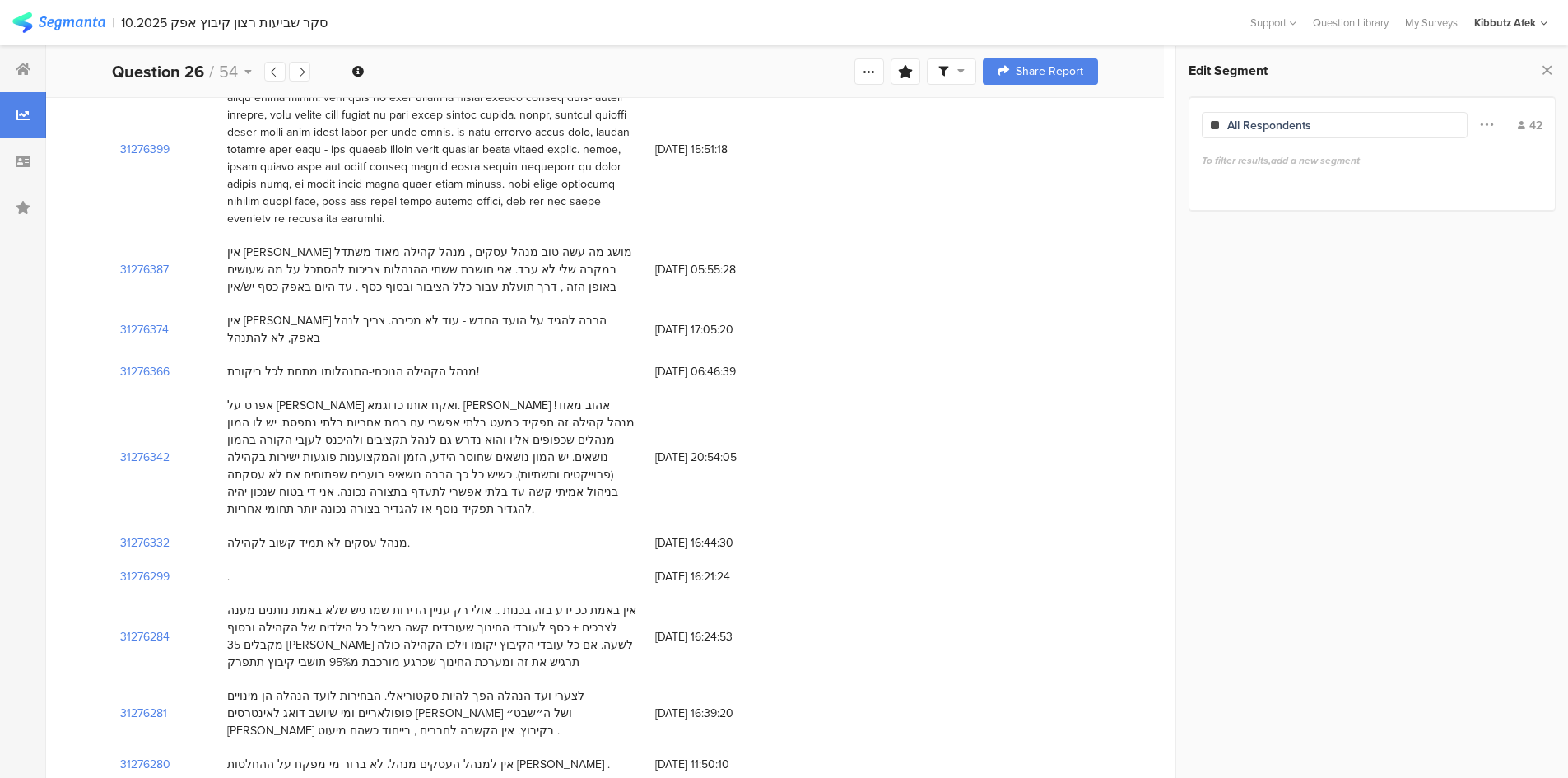
click at [428, 397] on div "אפרט על נועם ואקח אותו כדוגמא. נועם אדם אהוב מאוד! מנהל קהילה זה תפקיד כמעט בלת…" at bounding box center [433, 457] width 411 height 121
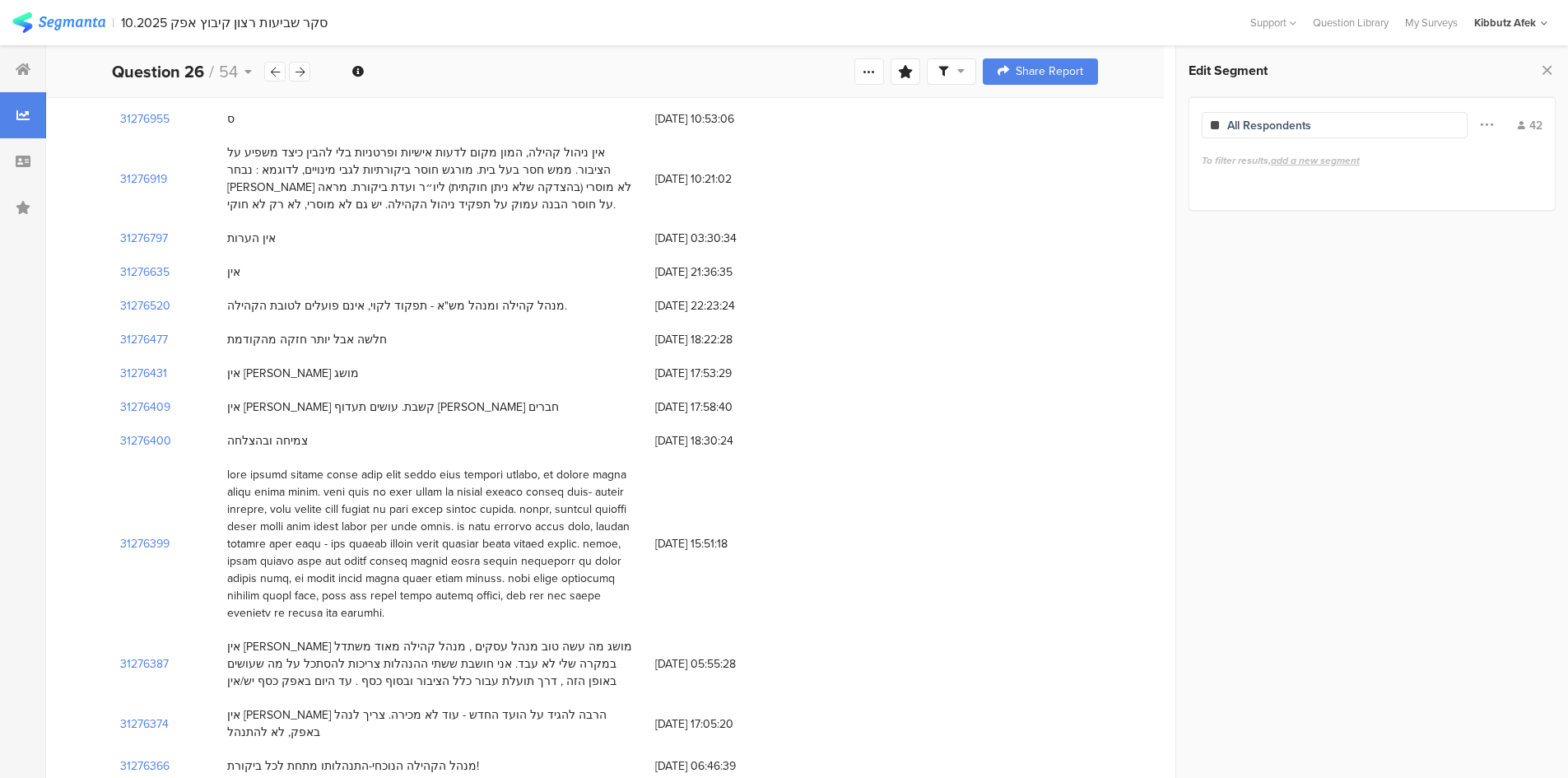
scroll to position [1451, 0]
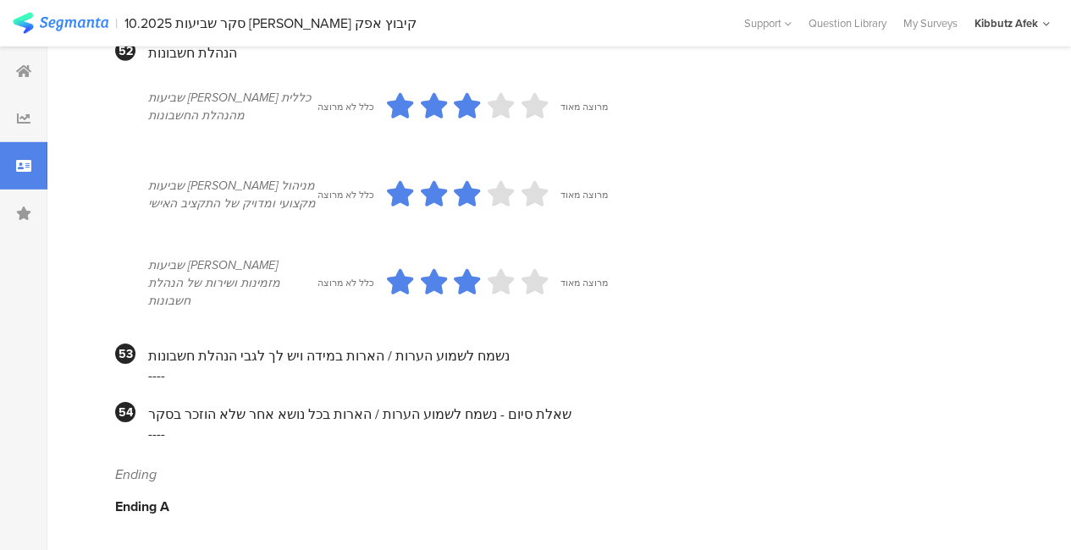
scroll to position [9005, 0]
